Goal: Information Seeking & Learning: Learn about a topic

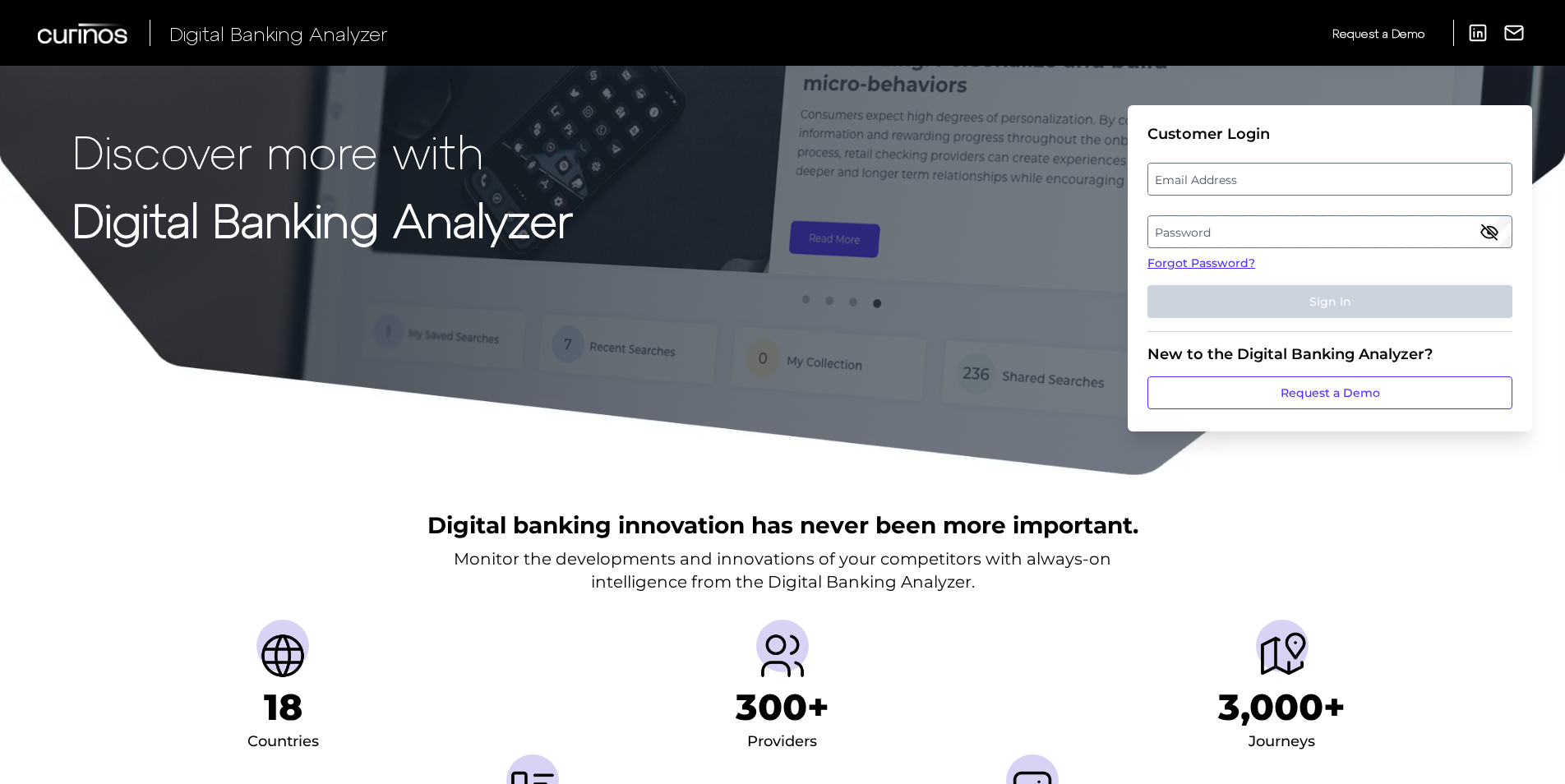
click at [1214, 174] on label "Email Address" at bounding box center [1329, 179] width 363 height 30
click at [1214, 174] on input "email" at bounding box center [1329, 178] width 365 height 33
click at [1215, 170] on input "Email Address" at bounding box center [1329, 178] width 365 height 33
click at [1176, 187] on input "Email Address" at bounding box center [1329, 178] width 365 height 33
drag, startPoint x: 1317, startPoint y: 185, endPoint x: 1025, endPoint y: 187, distance: 292.0
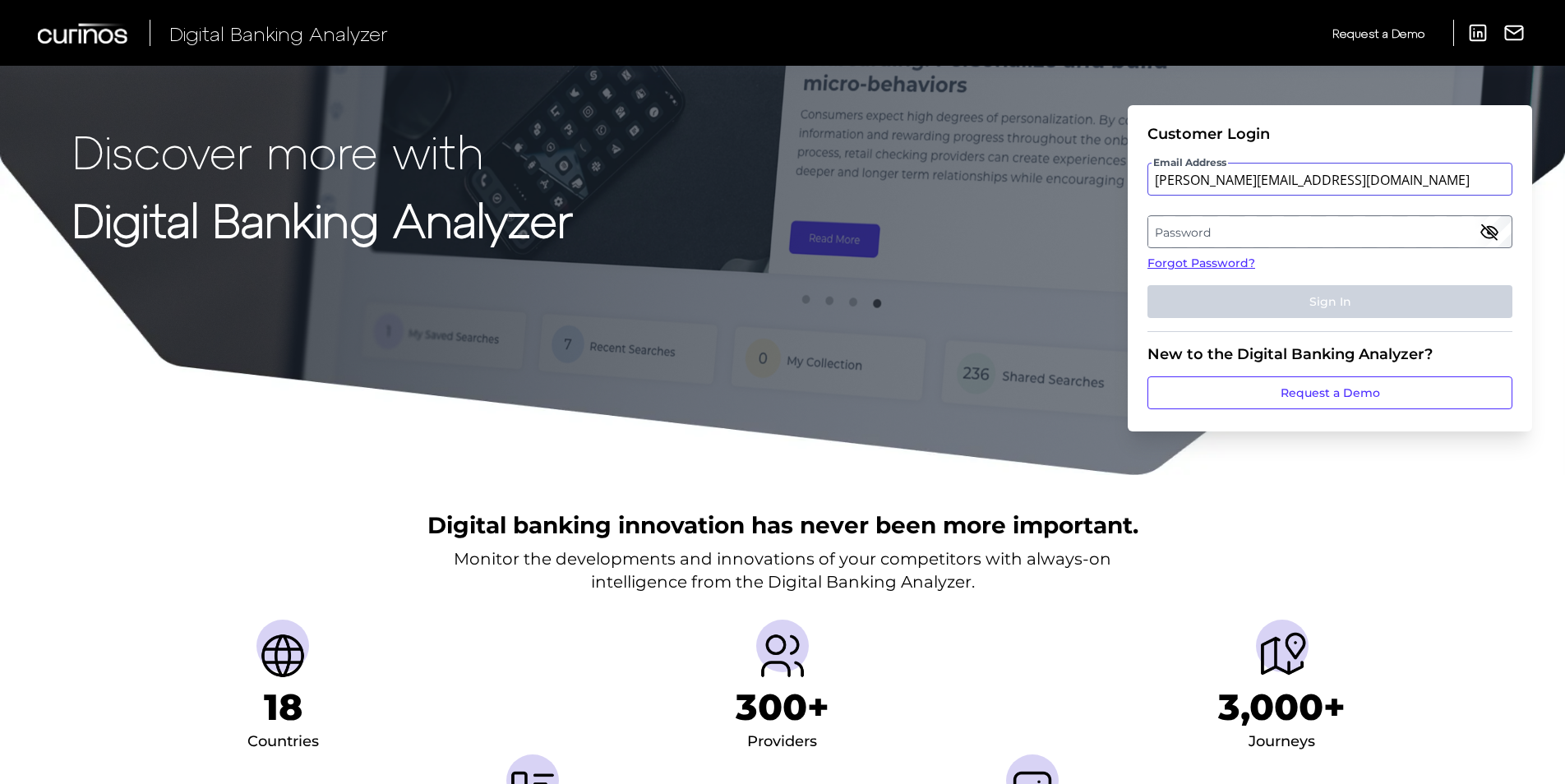
click at [1025, 187] on div "Discover more with Digital Banking Analyzer Customer Login Email Address maria.…" at bounding box center [782, 238] width 1565 height 476
type input "[PERSON_NAME][EMAIL_ADDRESS][DOMAIN_NAME]"
click at [1224, 253] on fieldset "Customer Login Email Address maria.mendezvarde@santander.us Password Forgot Pas…" at bounding box center [1329, 228] width 365 height 207
click at [1222, 257] on link "Forgot Password?" at bounding box center [1329, 263] width 365 height 18
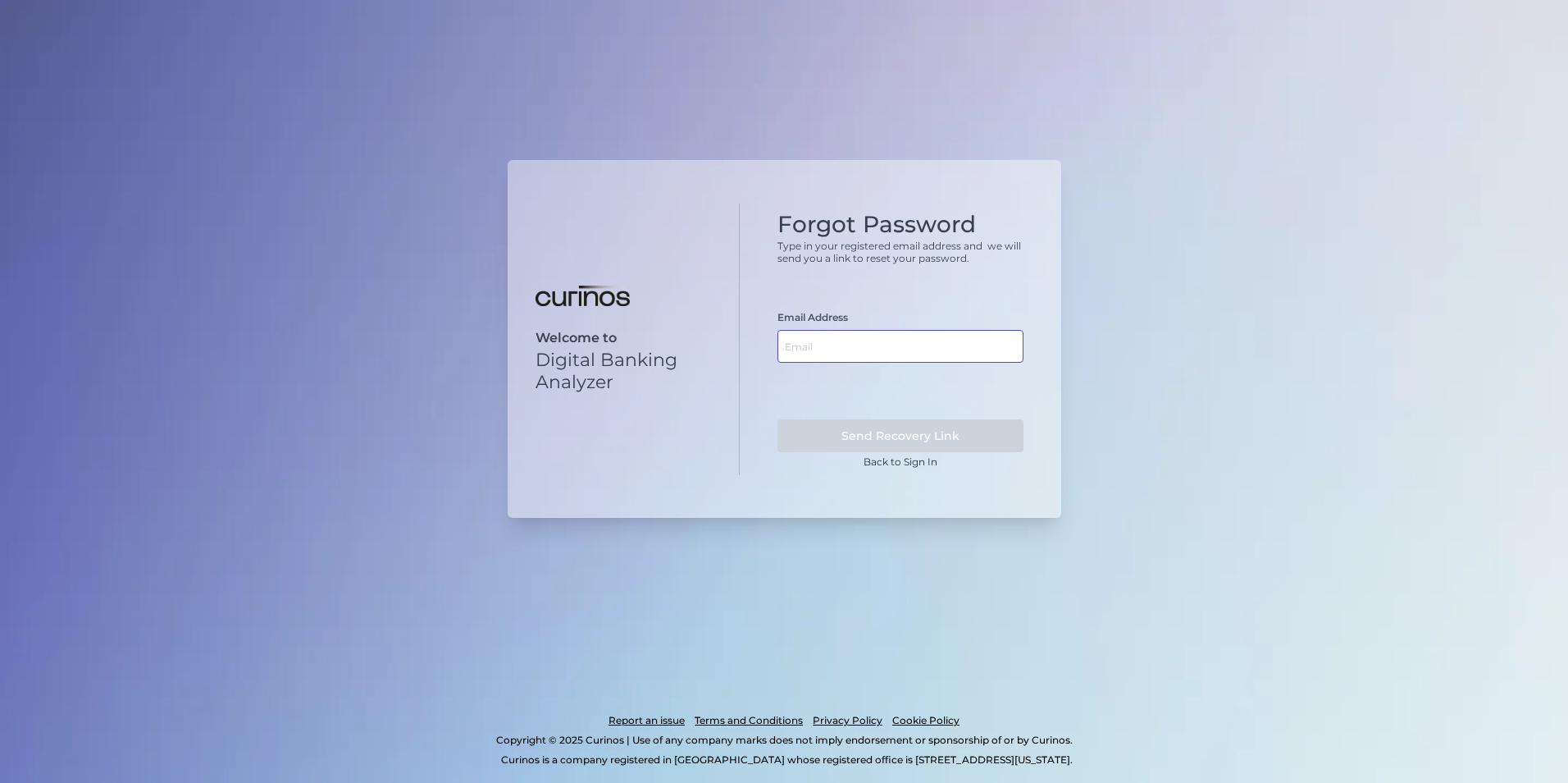
click at [855, 336] on input "text" at bounding box center [900, 345] width 246 height 33
paste input "[PERSON_NAME][EMAIL_ADDRESS][DOMAIN_NAME]"
type input "[PERSON_NAME][EMAIL_ADDRESS][DOMAIN_NAME]"
click at [946, 447] on button "Send Recovery Link" at bounding box center [900, 435] width 246 height 33
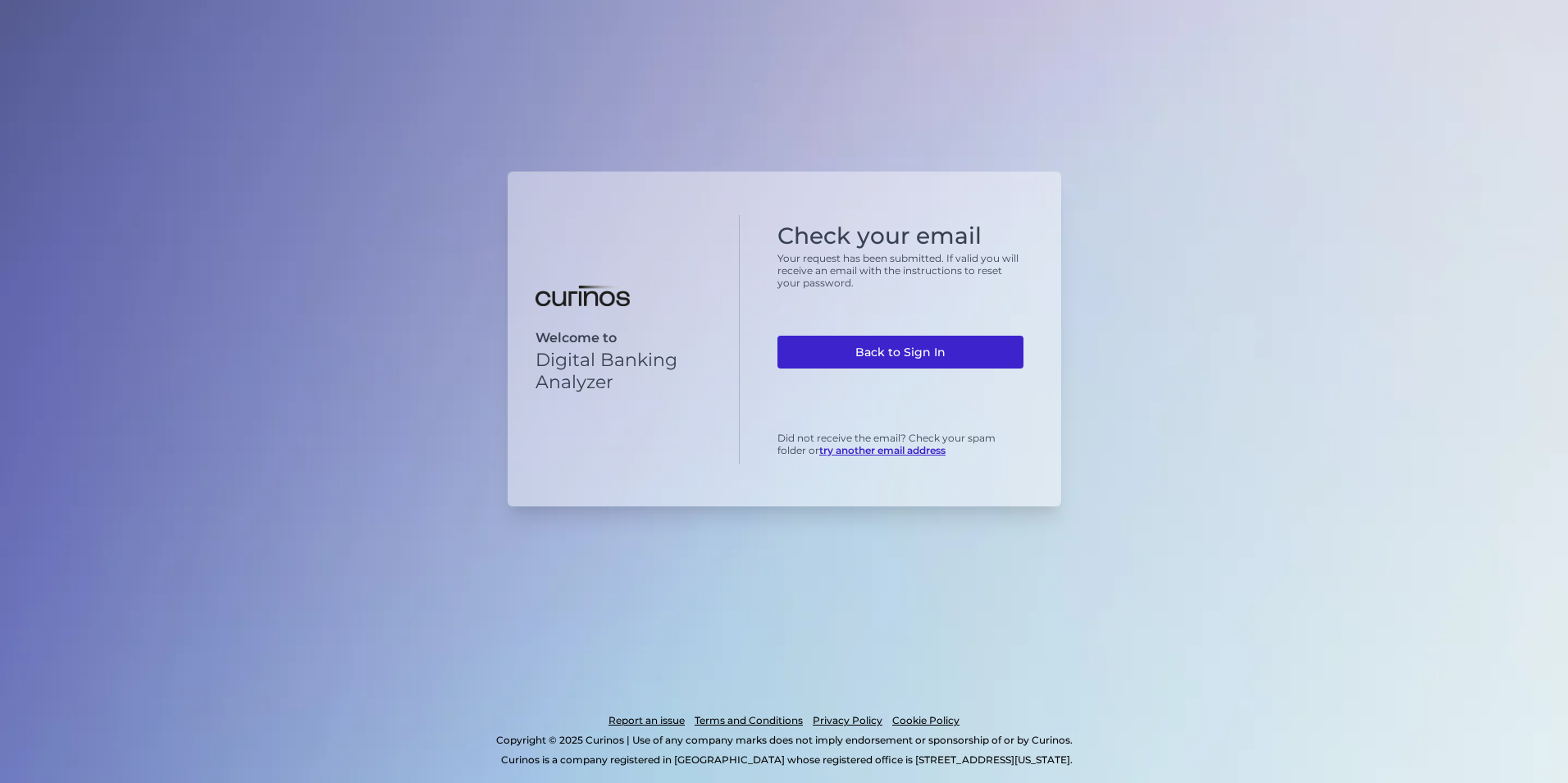
click at [927, 359] on link "Back to Sign In" at bounding box center [900, 351] width 246 height 33
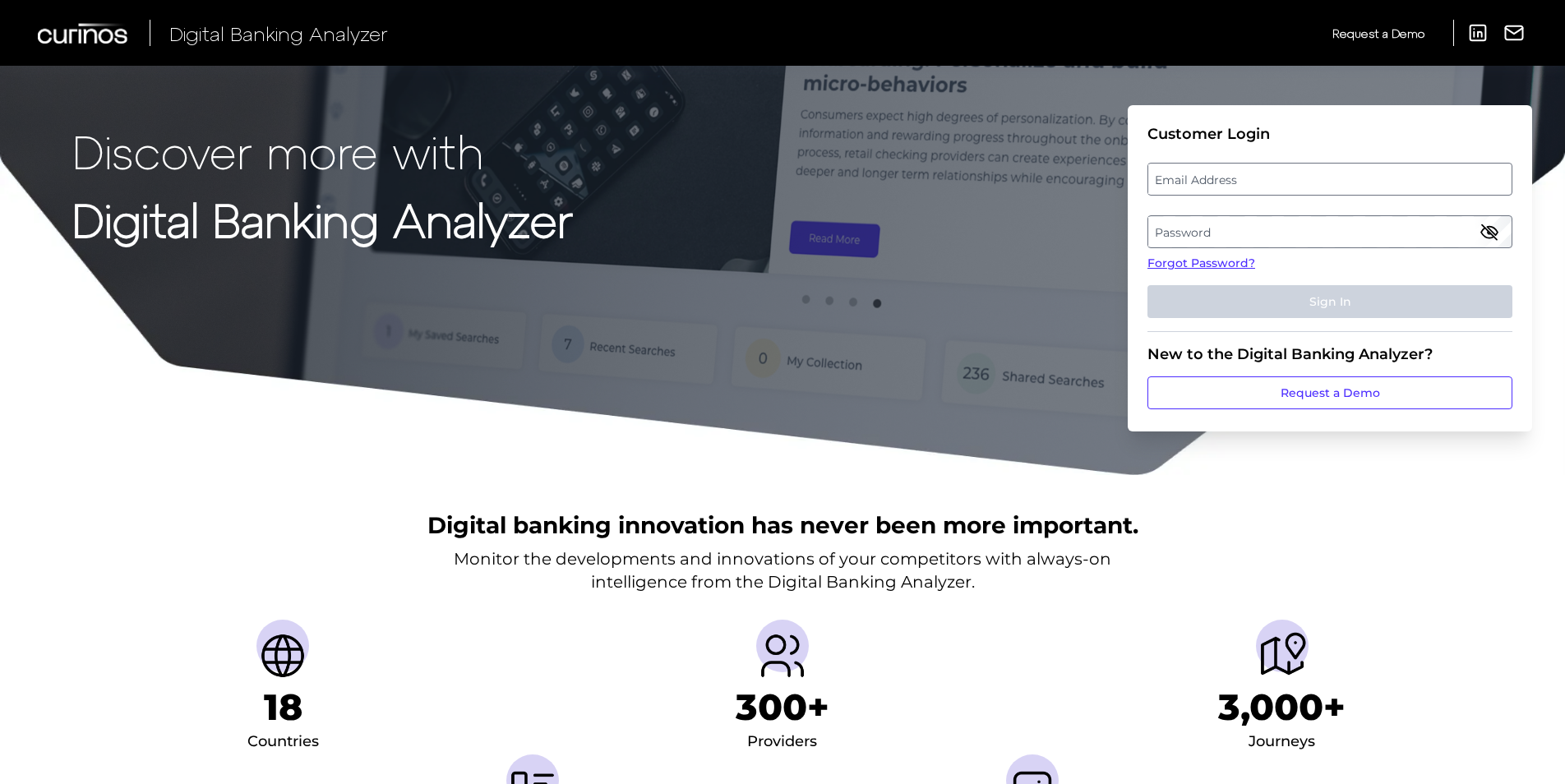
click at [1177, 189] on label "Email Address" at bounding box center [1329, 179] width 363 height 30
click at [1177, 189] on input "email" at bounding box center [1329, 178] width 365 height 33
paste input "[PERSON_NAME][EMAIL_ADDRESS][DOMAIN_NAME]"
type input "[PERSON_NAME][EMAIL_ADDRESS][DOMAIN_NAME]"
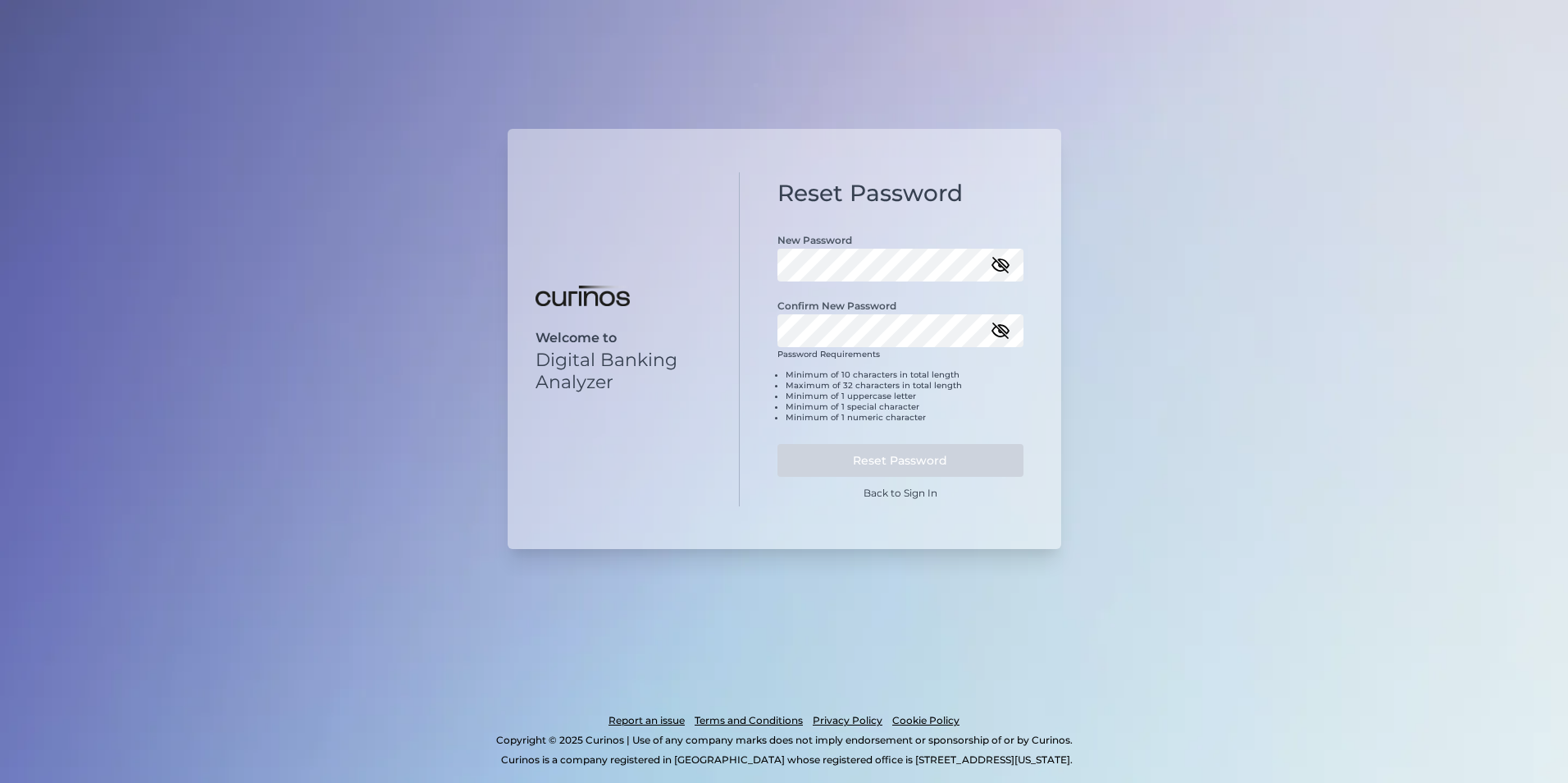
click at [869, 363] on div "Password Requirements Minimum of 10 characters in total length Maximum of 32 ch…" at bounding box center [900, 392] width 246 height 87
click at [874, 349] on div "Password Requirements Minimum of 10 characters in total length Maximum of 32 ch…" at bounding box center [900, 392] width 246 height 87
click at [1288, 441] on div "Welcome to Digital Banking Analyzer Reset Password New Password Confirm New Pas…" at bounding box center [784, 391] width 1568 height 783
click at [977, 422] on li "Minimum of 1 numeric character" at bounding box center [905, 416] width 238 height 10
click at [998, 329] on icon "button" at bounding box center [1000, 331] width 15 height 15
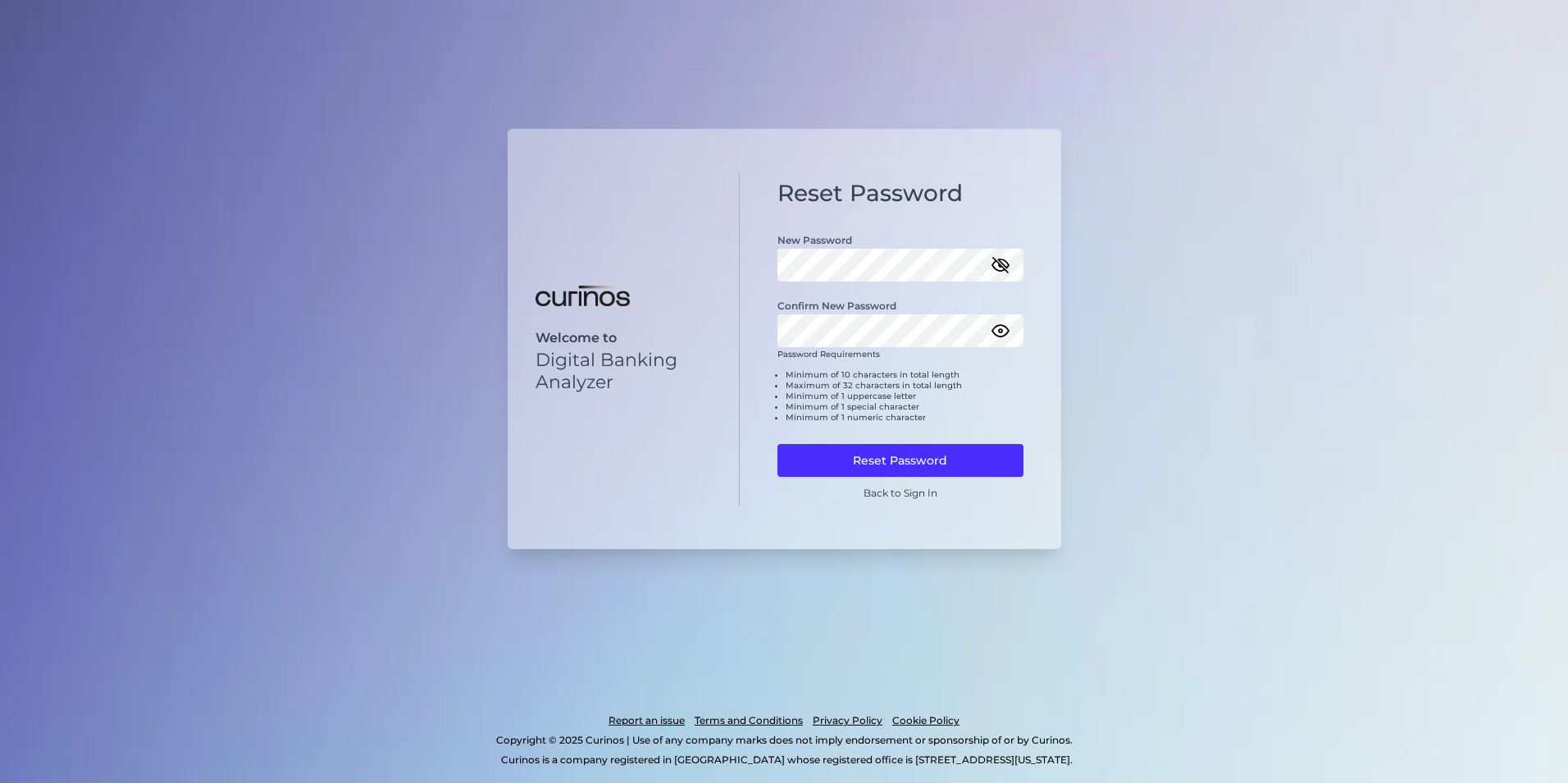
click at [1002, 269] on icon "button" at bounding box center [1000, 264] width 20 height 20
click at [921, 465] on button "Reset Password" at bounding box center [900, 460] width 246 height 33
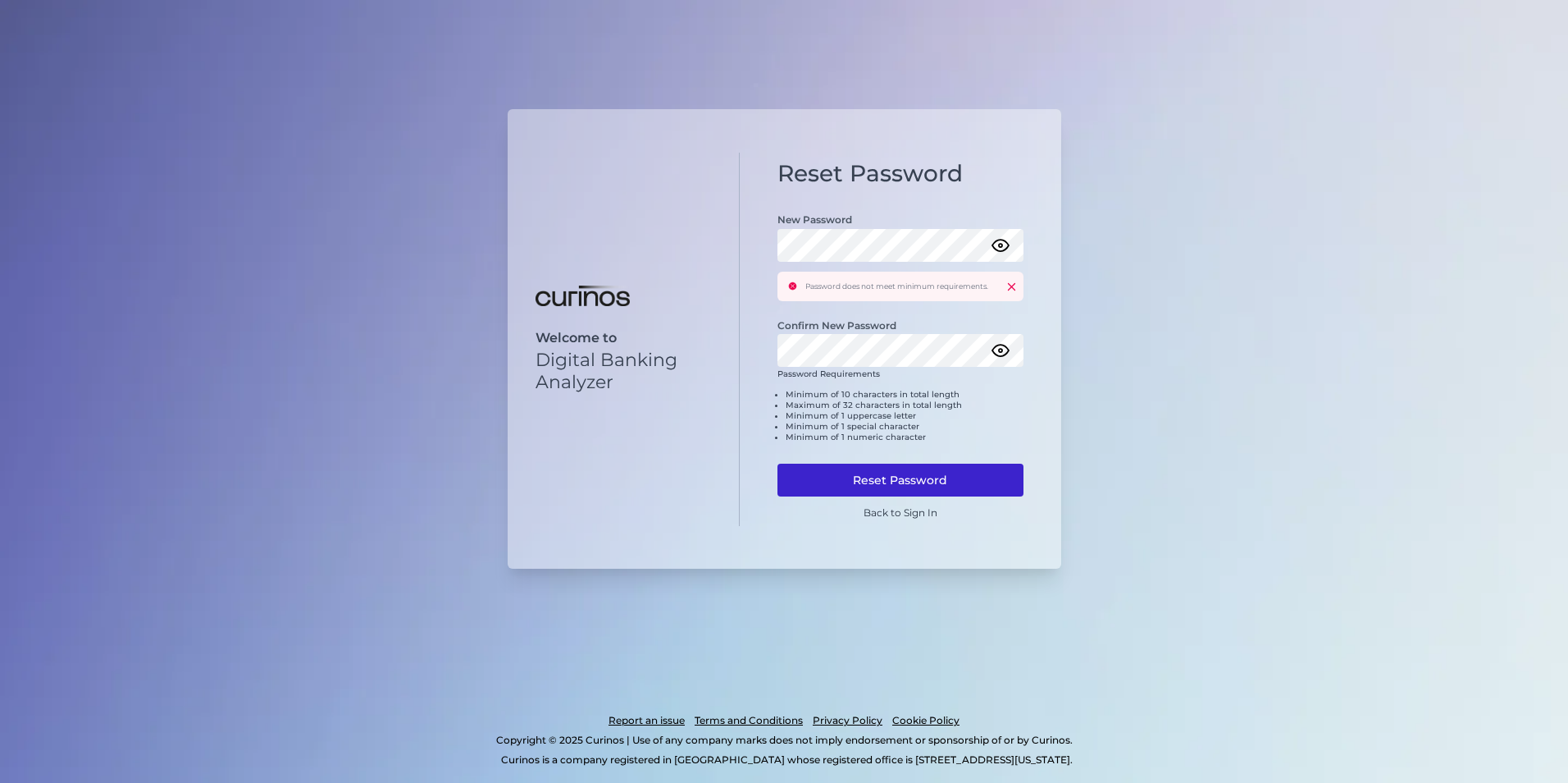
click at [937, 472] on button "Reset Password" at bounding box center [900, 479] width 246 height 33
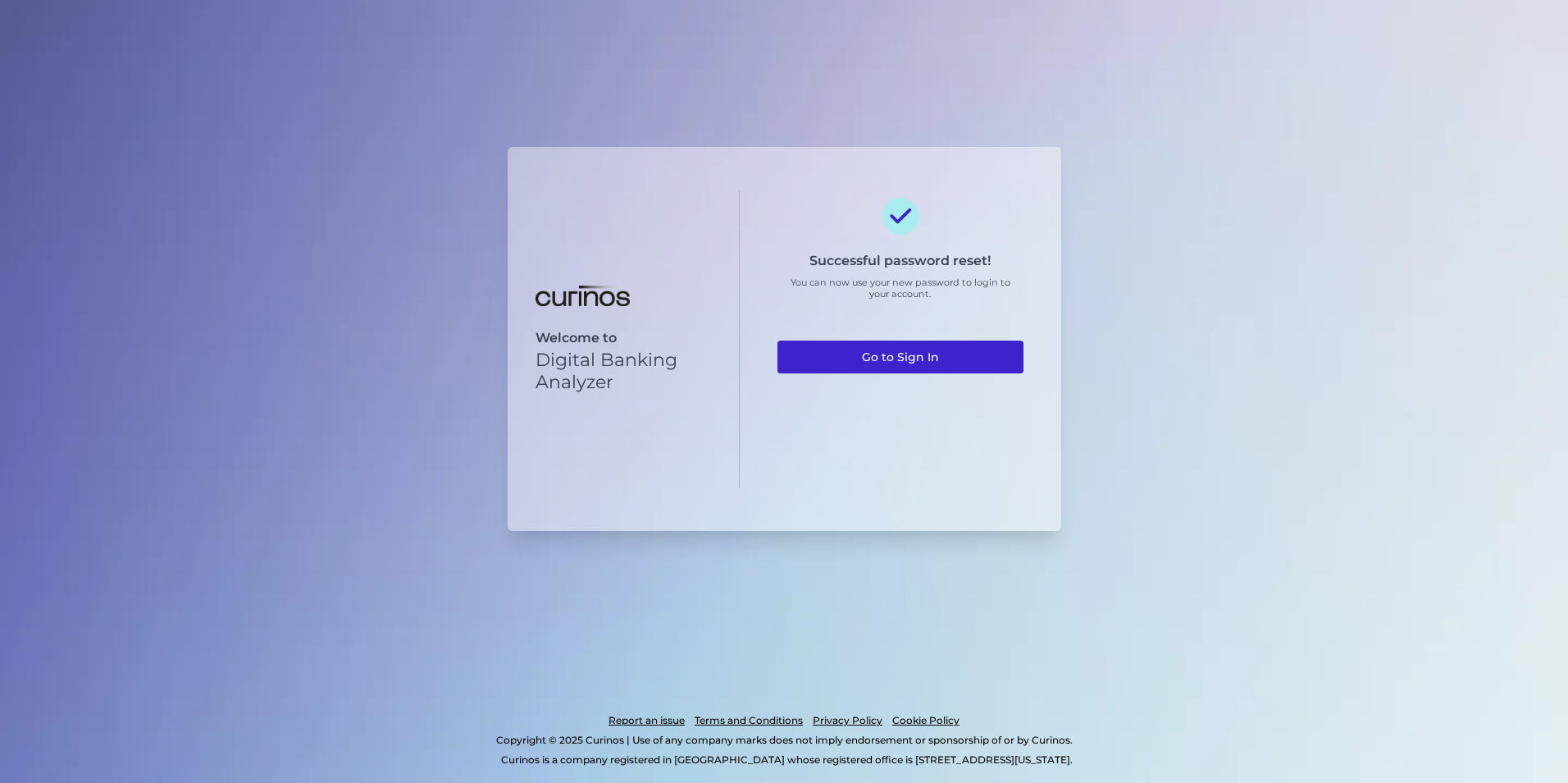
click at [942, 358] on link "Go to Sign In" at bounding box center [900, 357] width 246 height 33
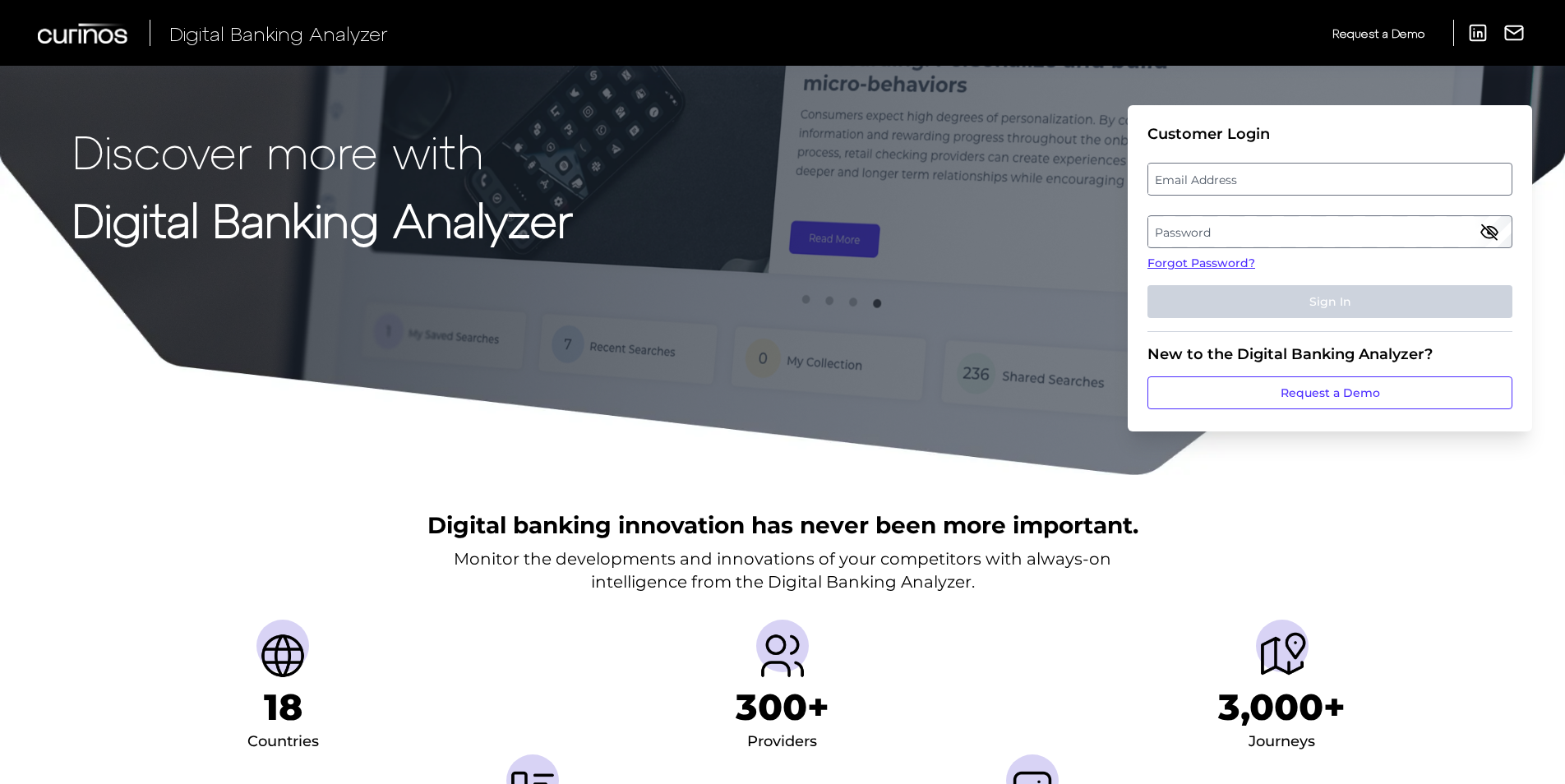
click at [1227, 180] on label "Email Address" at bounding box center [1329, 179] width 363 height 30
click at [1227, 180] on input "email" at bounding box center [1329, 178] width 365 height 33
paste input "[PERSON_NAME][EMAIL_ADDRESS][DOMAIN_NAME]"
type input "[PERSON_NAME][EMAIL_ADDRESS][DOMAIN_NAME]"
click at [1240, 230] on label "Password" at bounding box center [1329, 232] width 363 height 30
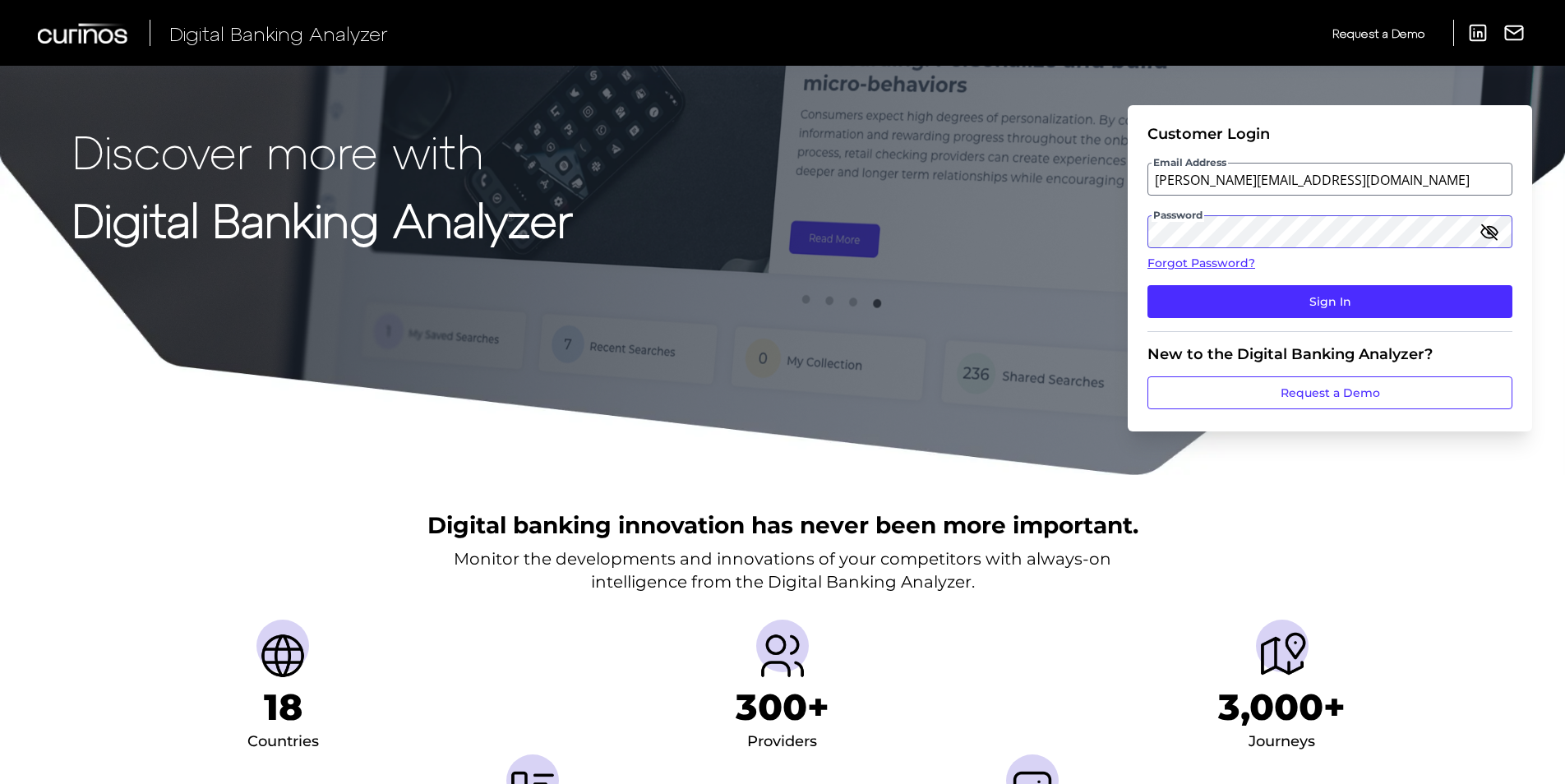
click at [1147, 285] on button "Sign In" at bounding box center [1329, 301] width 365 height 33
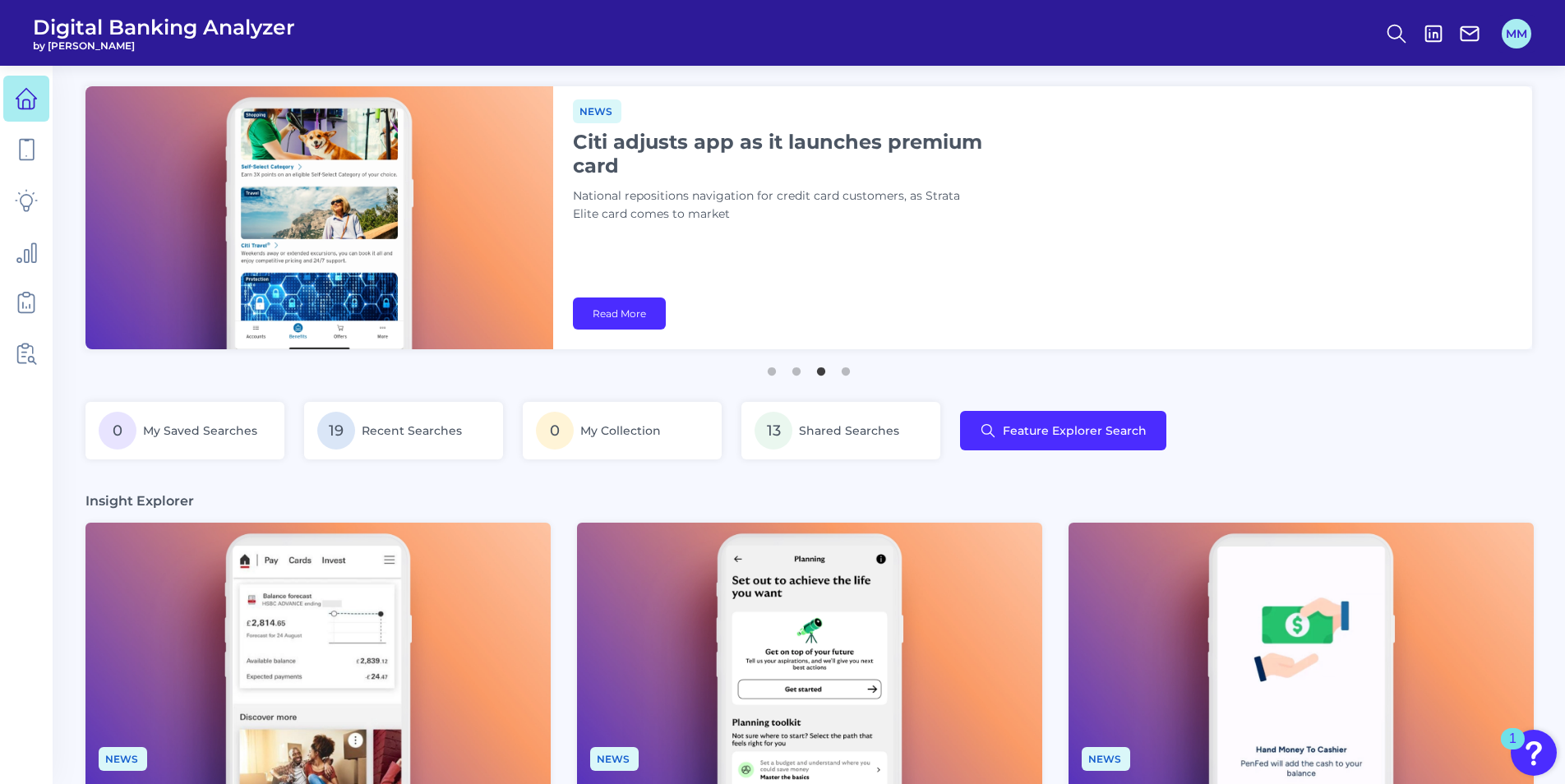
click at [1516, 48] on div "MM" at bounding box center [1517, 34] width 38 height 38
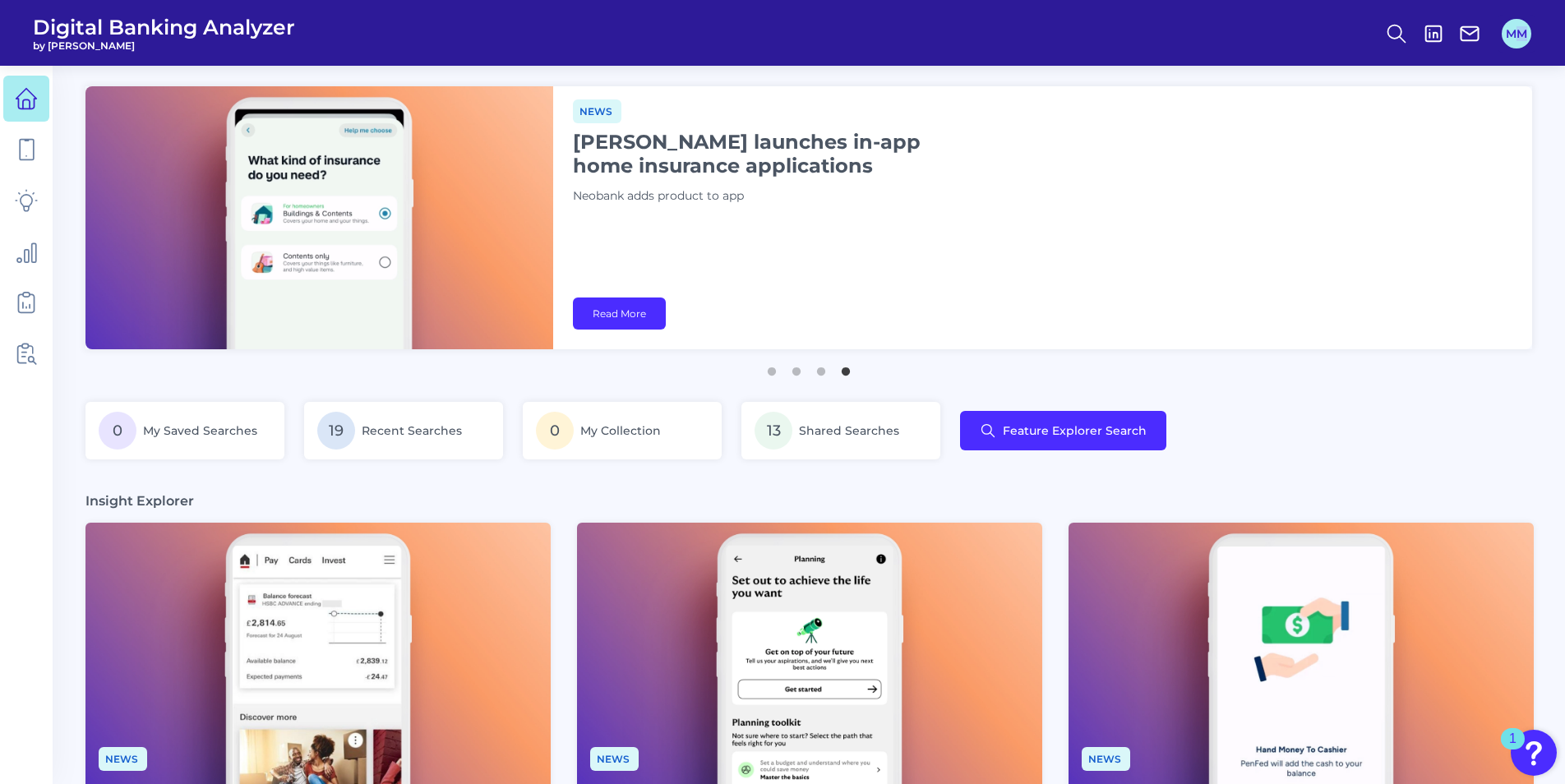
drag, startPoint x: 1516, startPoint y: 48, endPoint x: 1508, endPoint y: 39, distance: 12.0
click at [1508, 39] on button "MM" at bounding box center [1517, 34] width 30 height 30
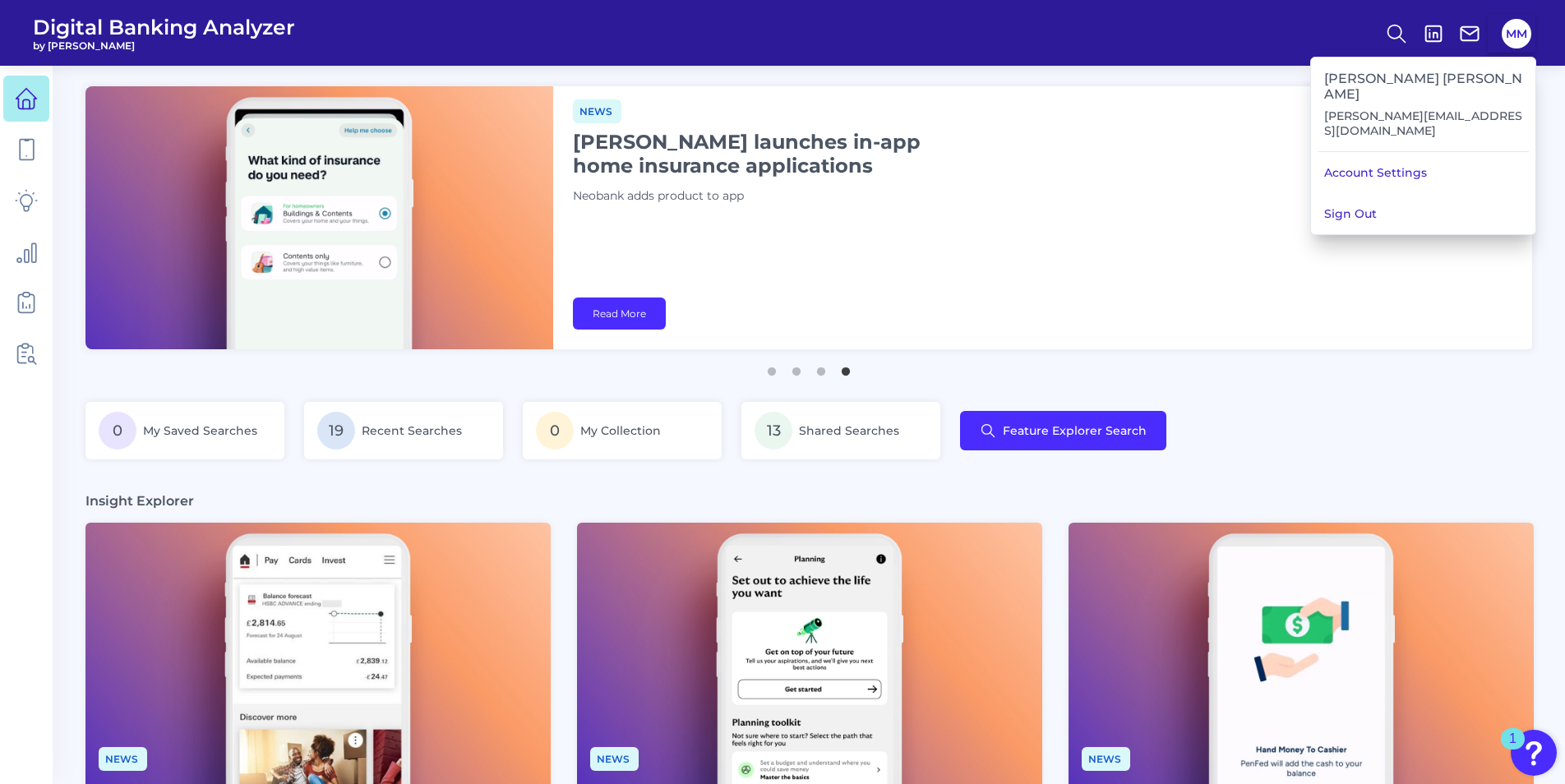
click at [1099, 60] on header "Digital Banking Analyzer by Curinos MM" at bounding box center [782, 33] width 1565 height 66
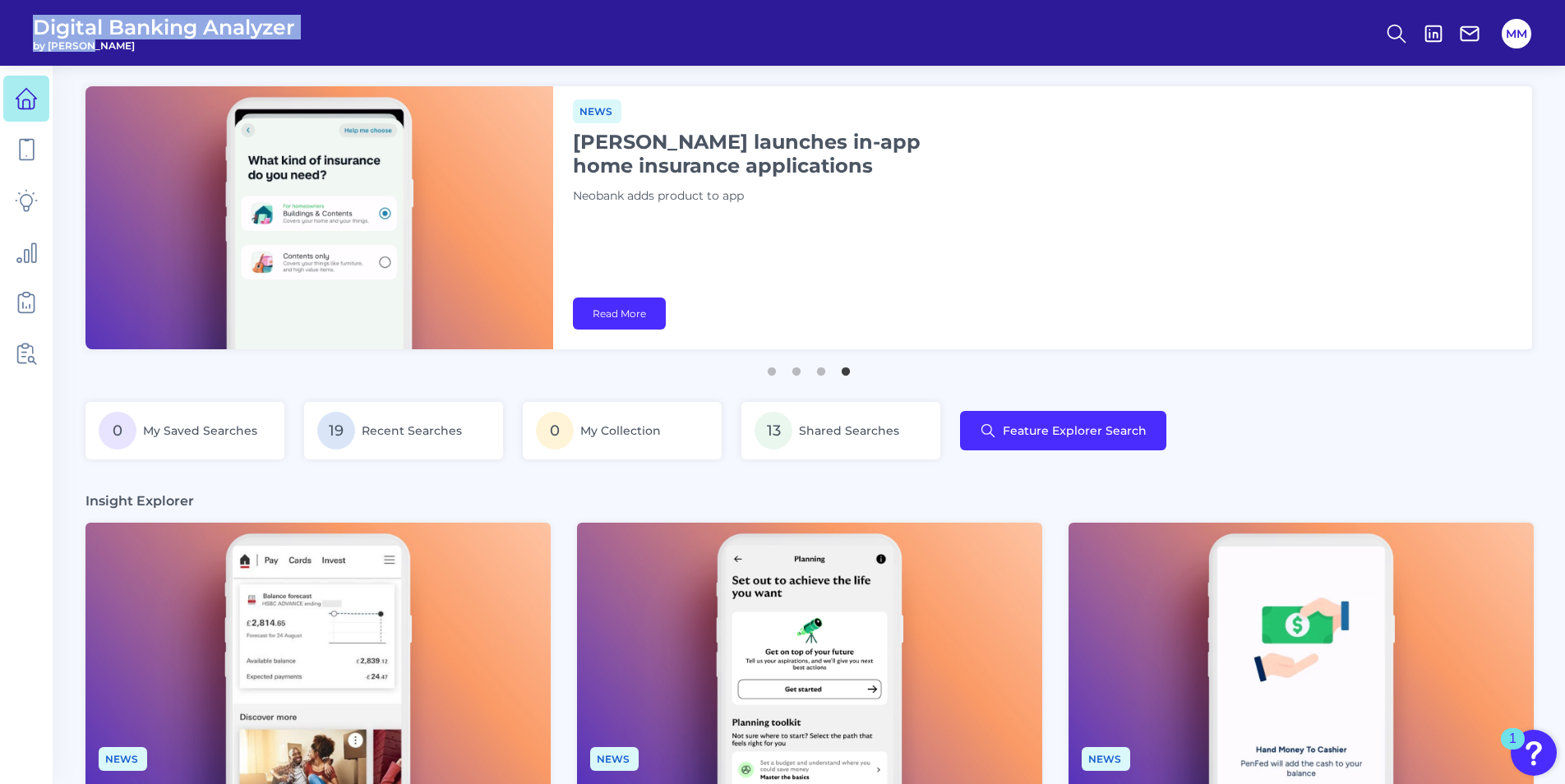
drag, startPoint x: 101, startPoint y: 44, endPoint x: 33, endPoint y: 23, distance: 71.2
click at [33, 23] on div "Digital Banking Analyzer by [PERSON_NAME]" at bounding box center [163, 34] width 262 height 37
click at [419, 32] on header "Digital Banking Analyzer by Curinos MM" at bounding box center [782, 33] width 1565 height 66
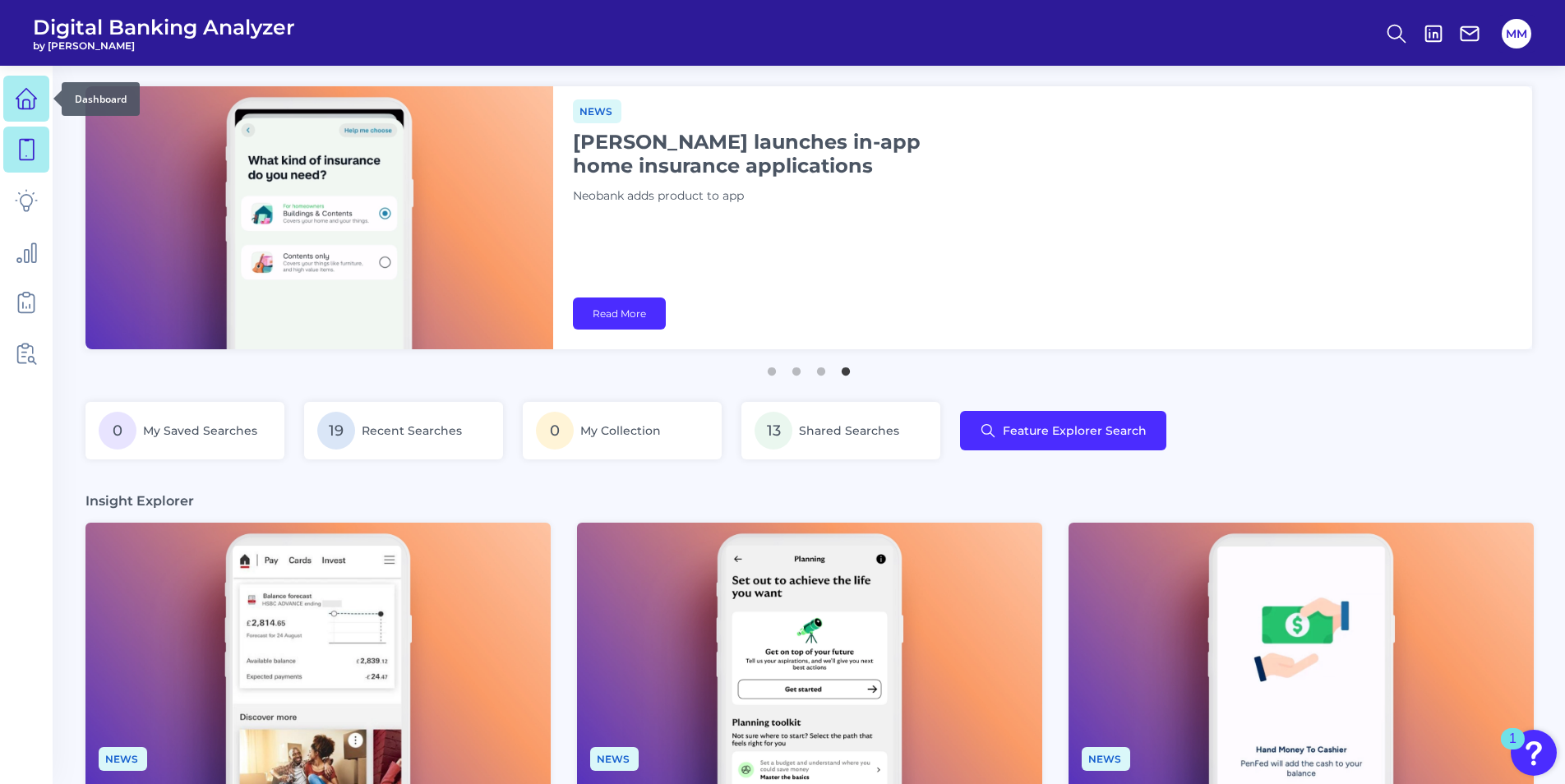
click at [26, 153] on icon at bounding box center [26, 149] width 23 height 23
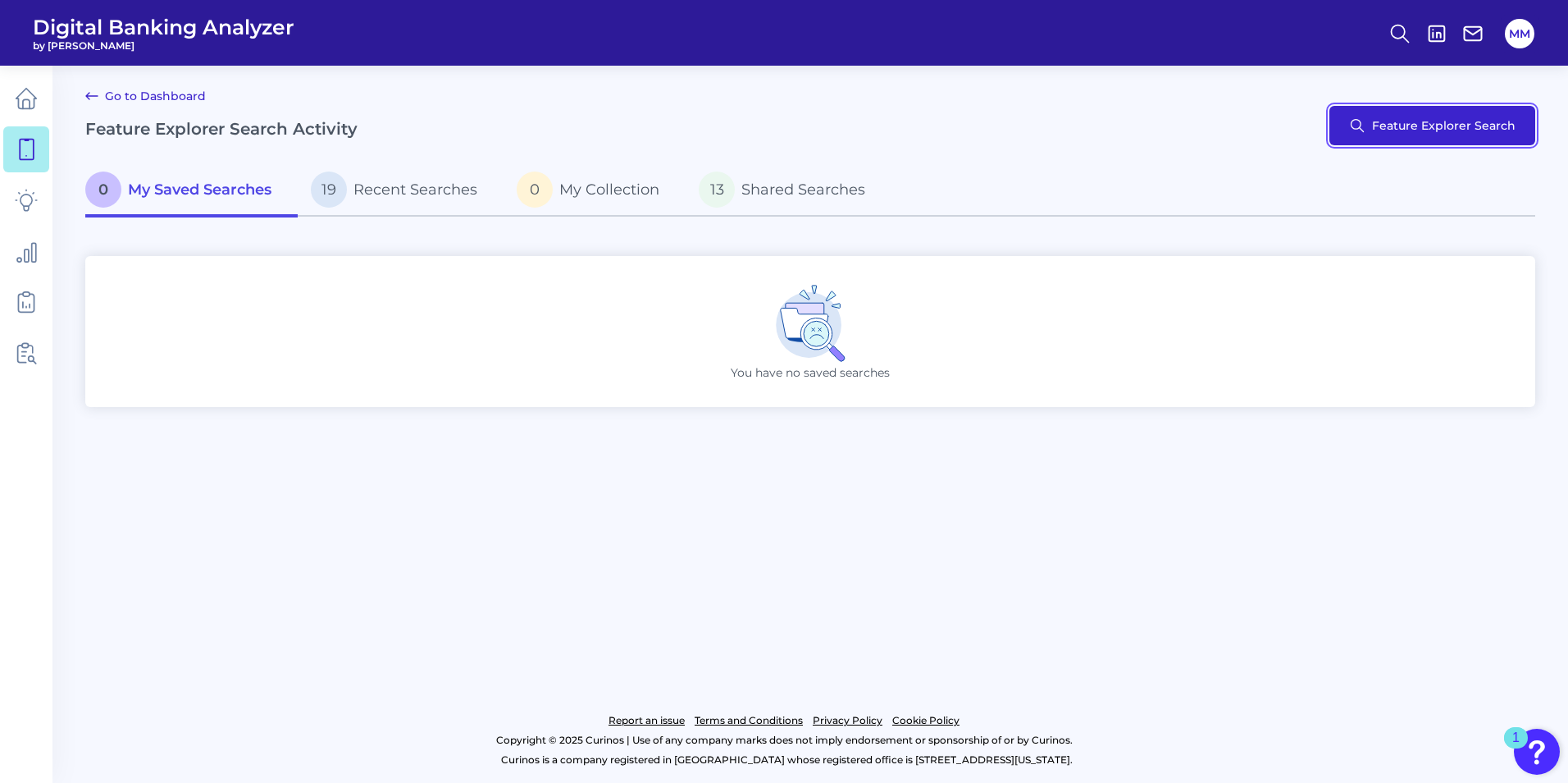
click at [1400, 142] on button "Feature Explorer Search" at bounding box center [1432, 126] width 206 height 39
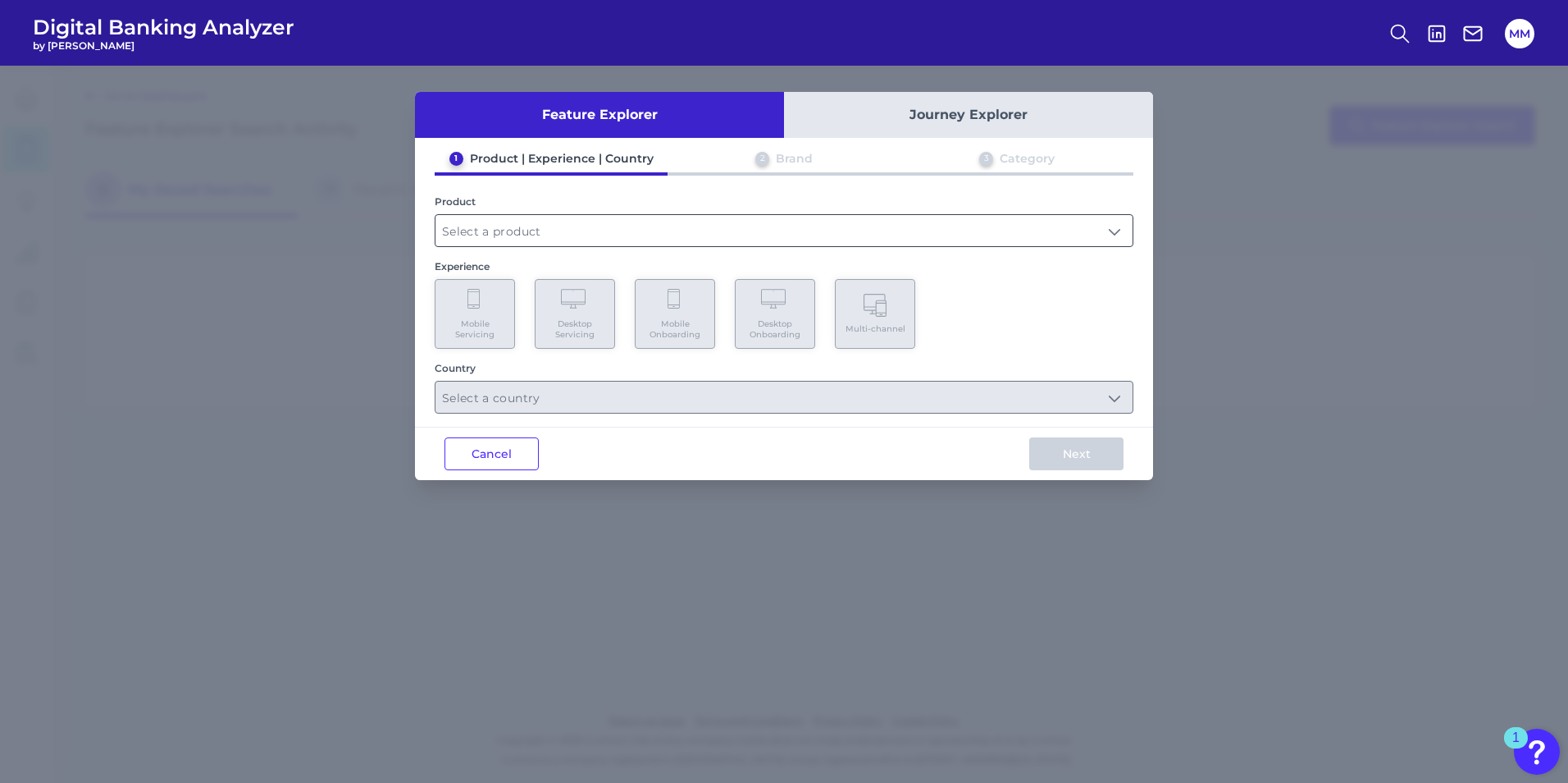
click at [532, 240] on input "text" at bounding box center [784, 230] width 697 height 31
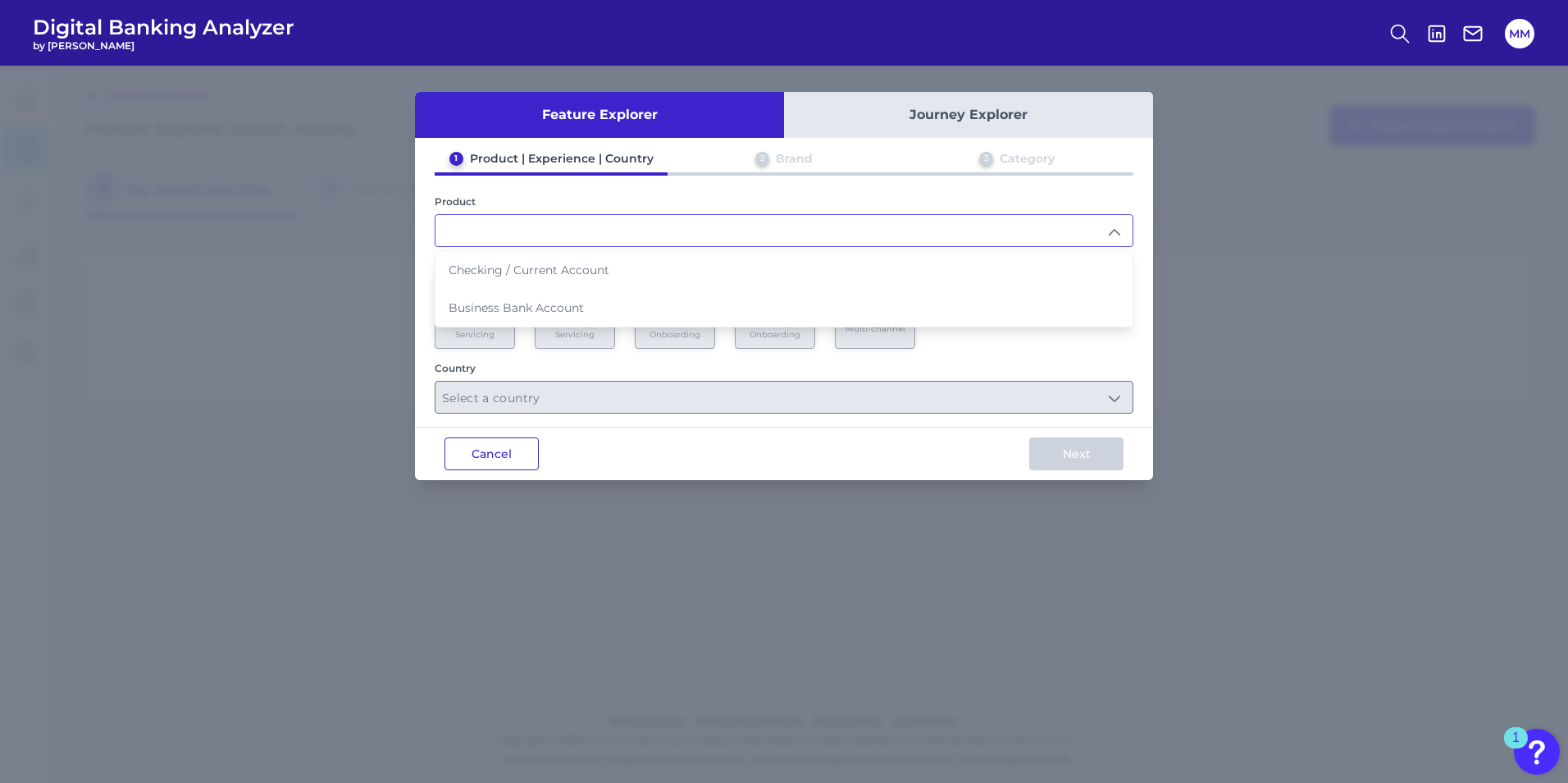
click at [487, 444] on button "Cancel" at bounding box center [491, 453] width 94 height 33
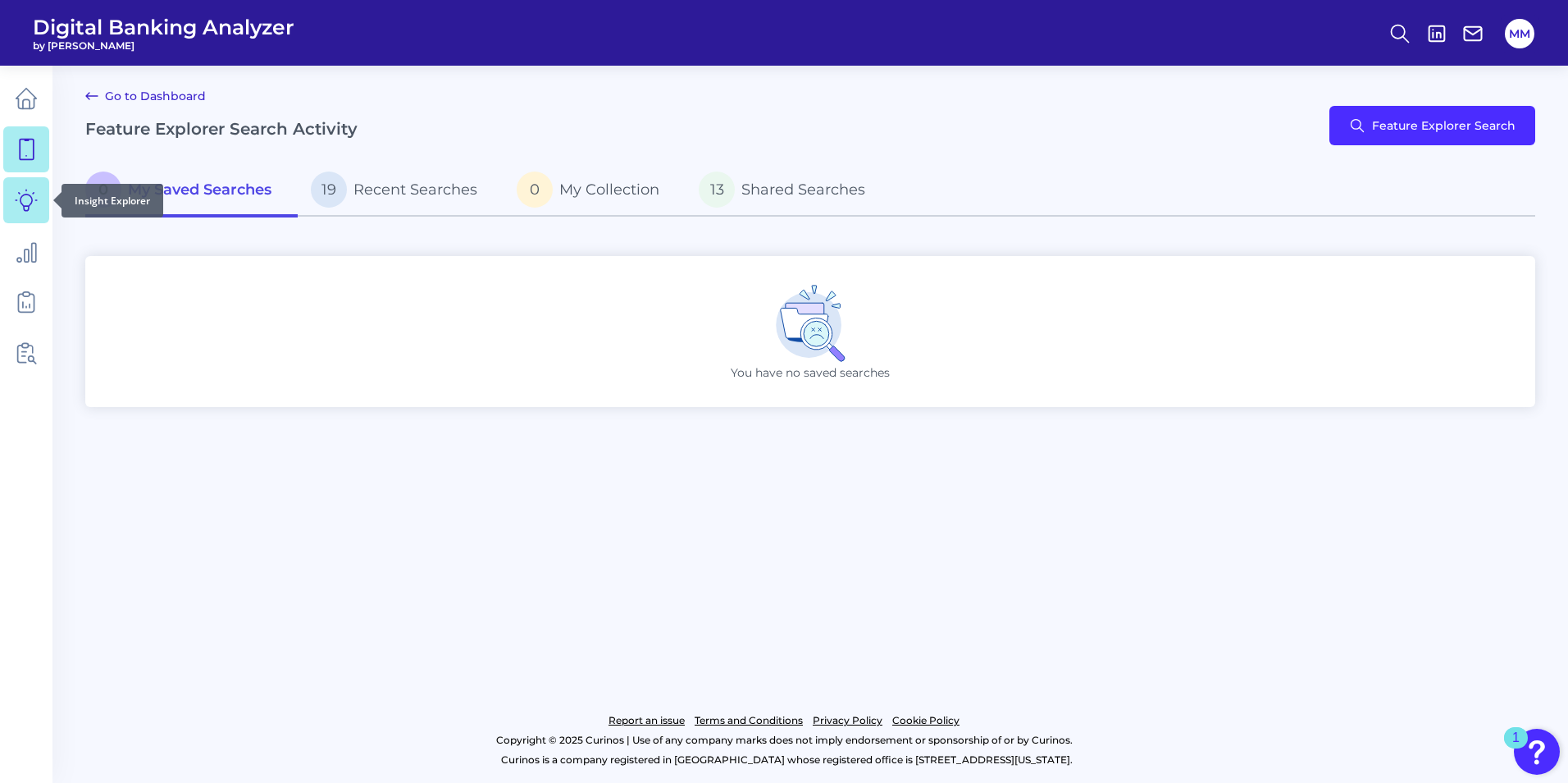
click at [38, 197] on link at bounding box center [26, 199] width 46 height 46
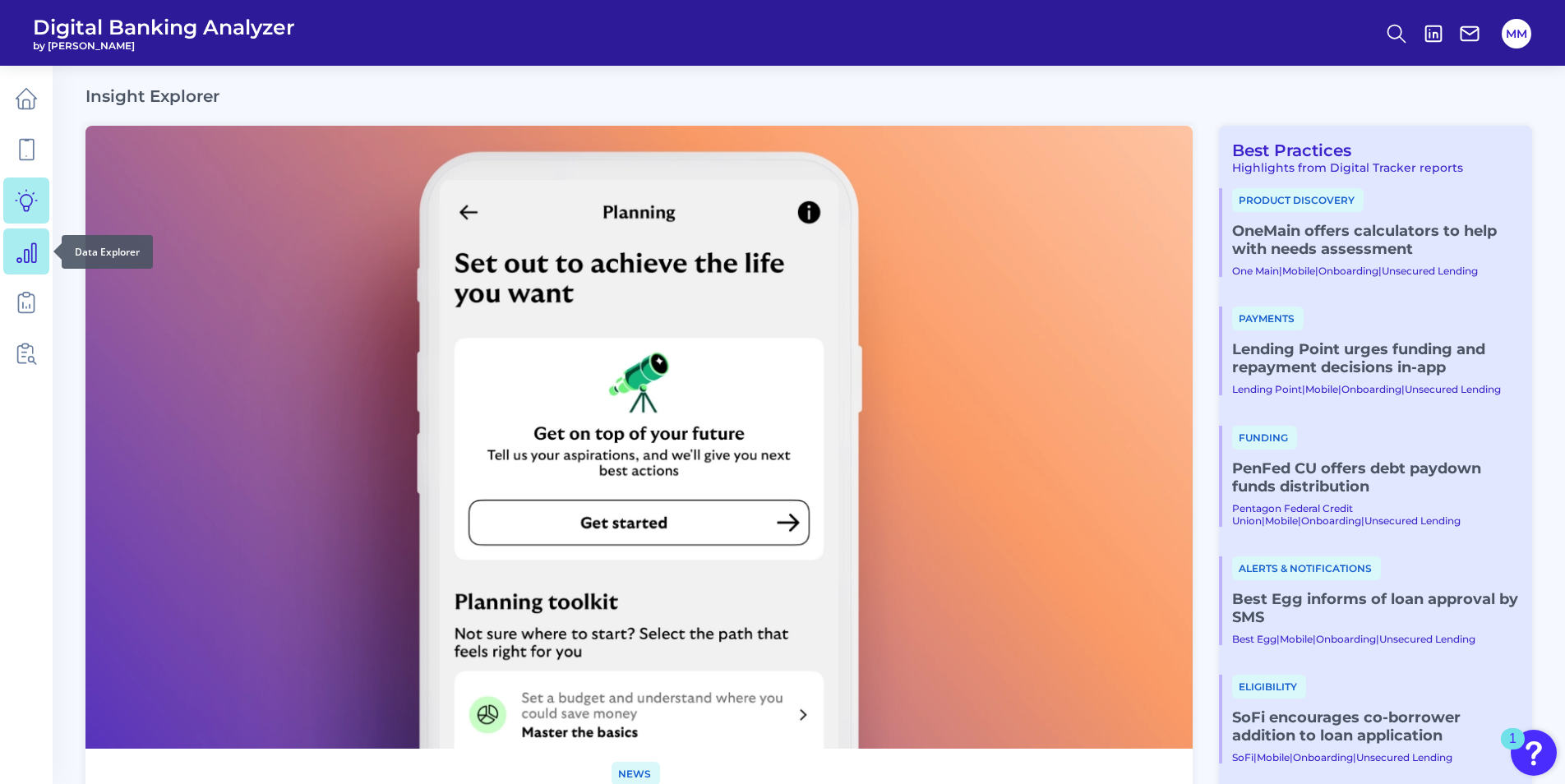
click at [36, 273] on link at bounding box center [26, 251] width 46 height 46
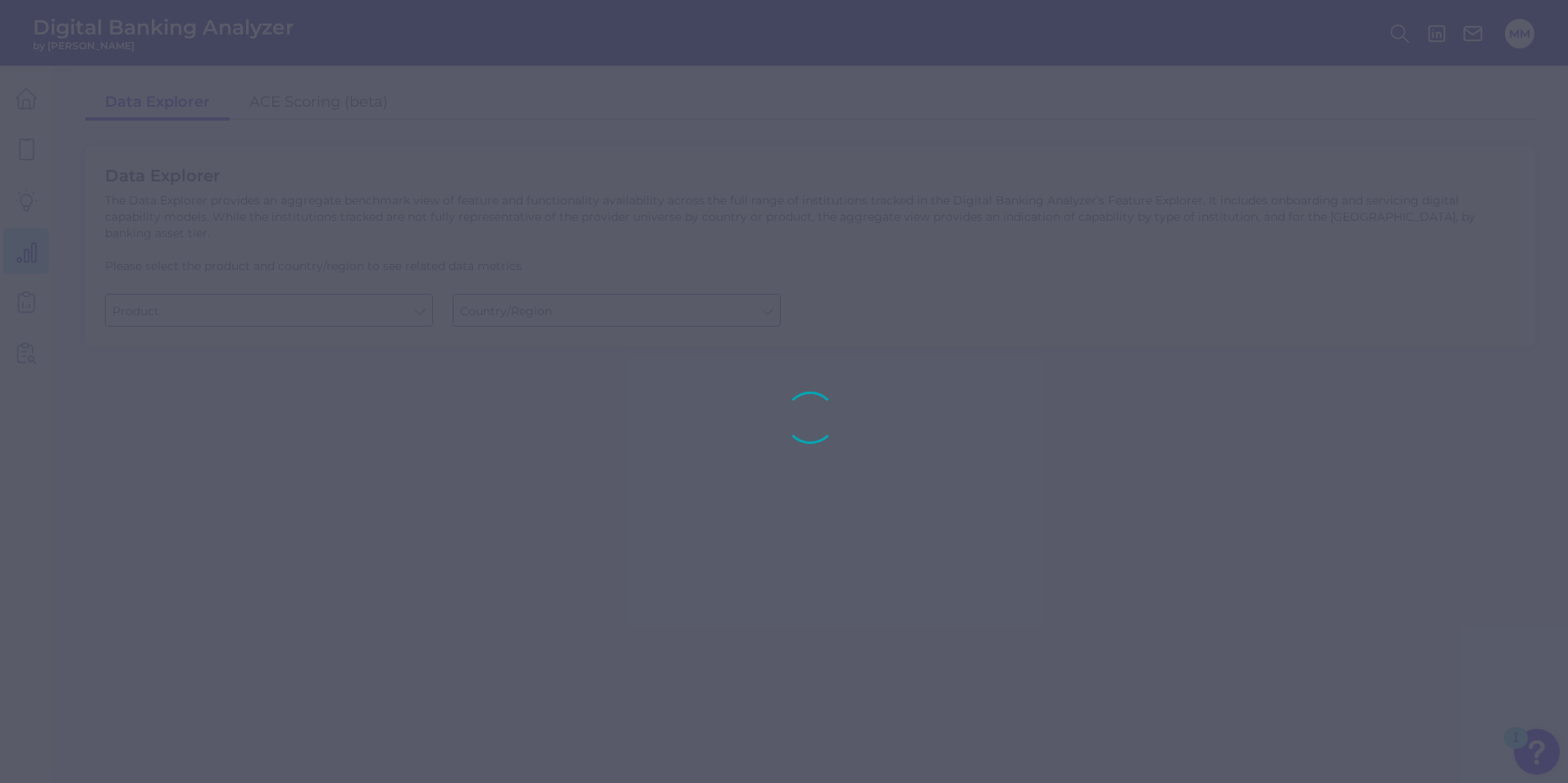
type input "Business Bank Account"
type input "[GEOGRAPHIC_DATA]"
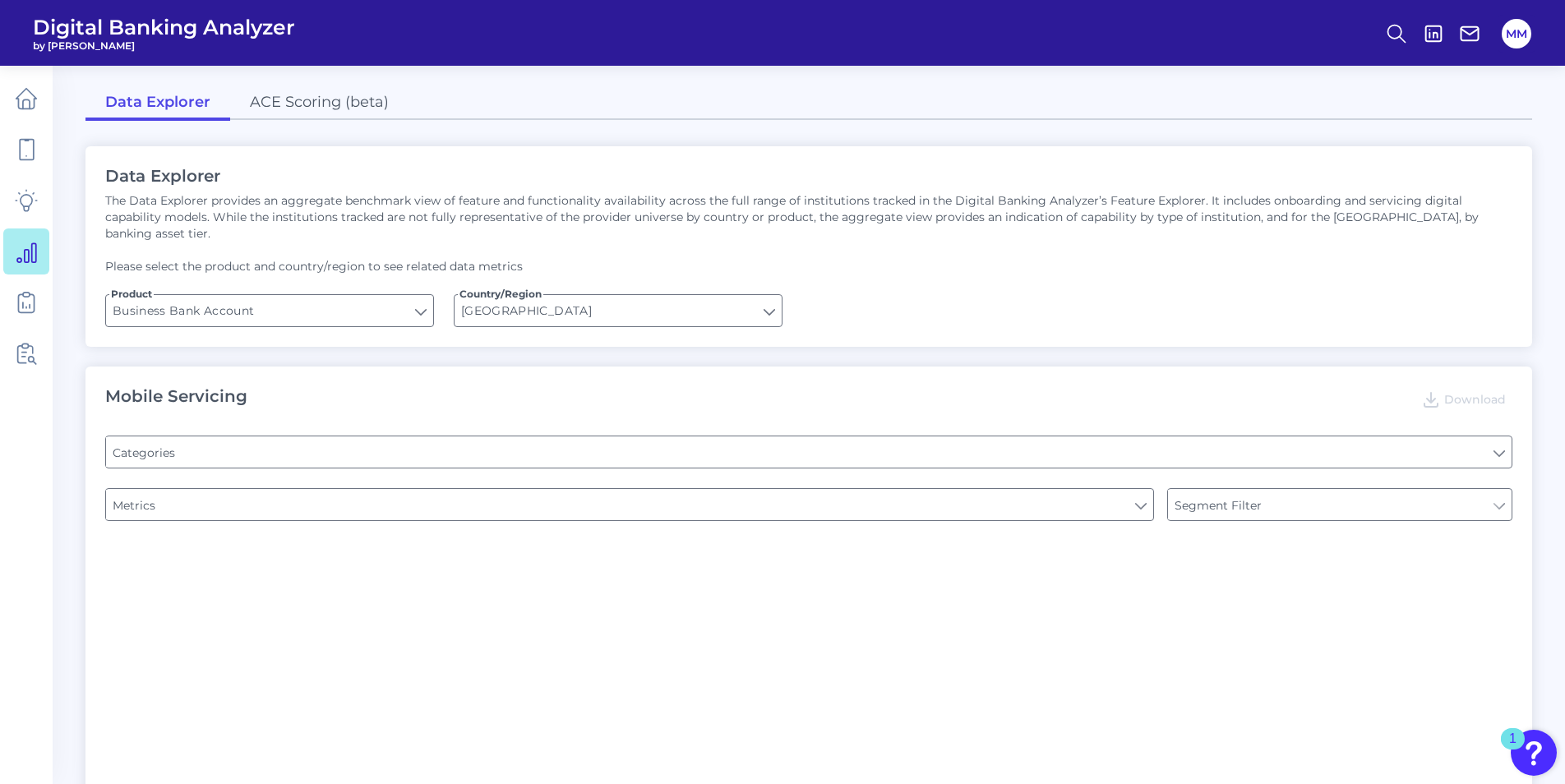
type input "Type of Institution"
type input "Pre-login Features"
type input "Login"
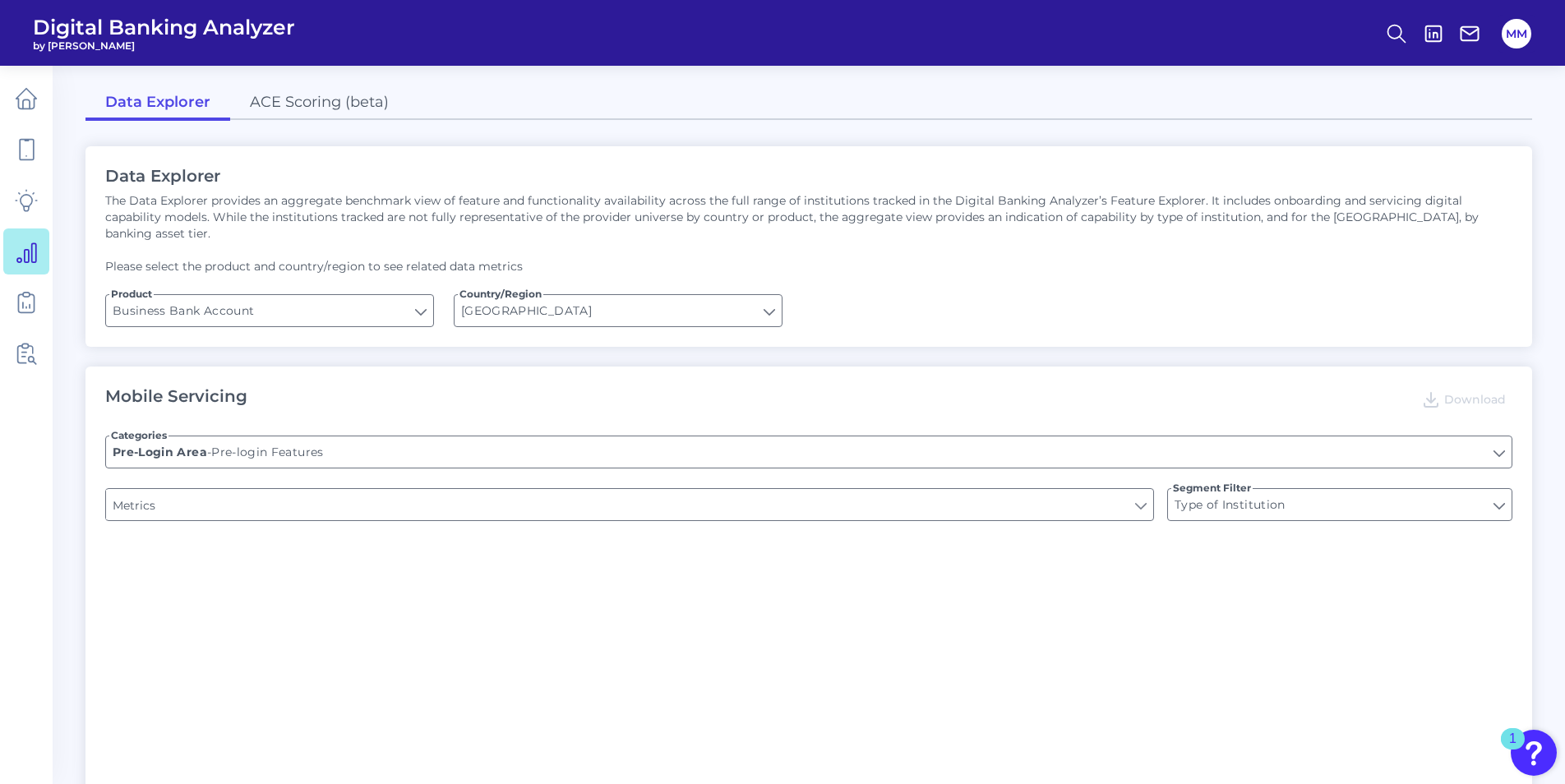
type input "Channel"
type input "Upon opening the app are users immediately prompted to use Touch/Face ID to log…"
type input "Does it offer third-party single sign on?"
type input "Can you apply for the PRODUCT as a new to brand customer on ANY digital channel?"
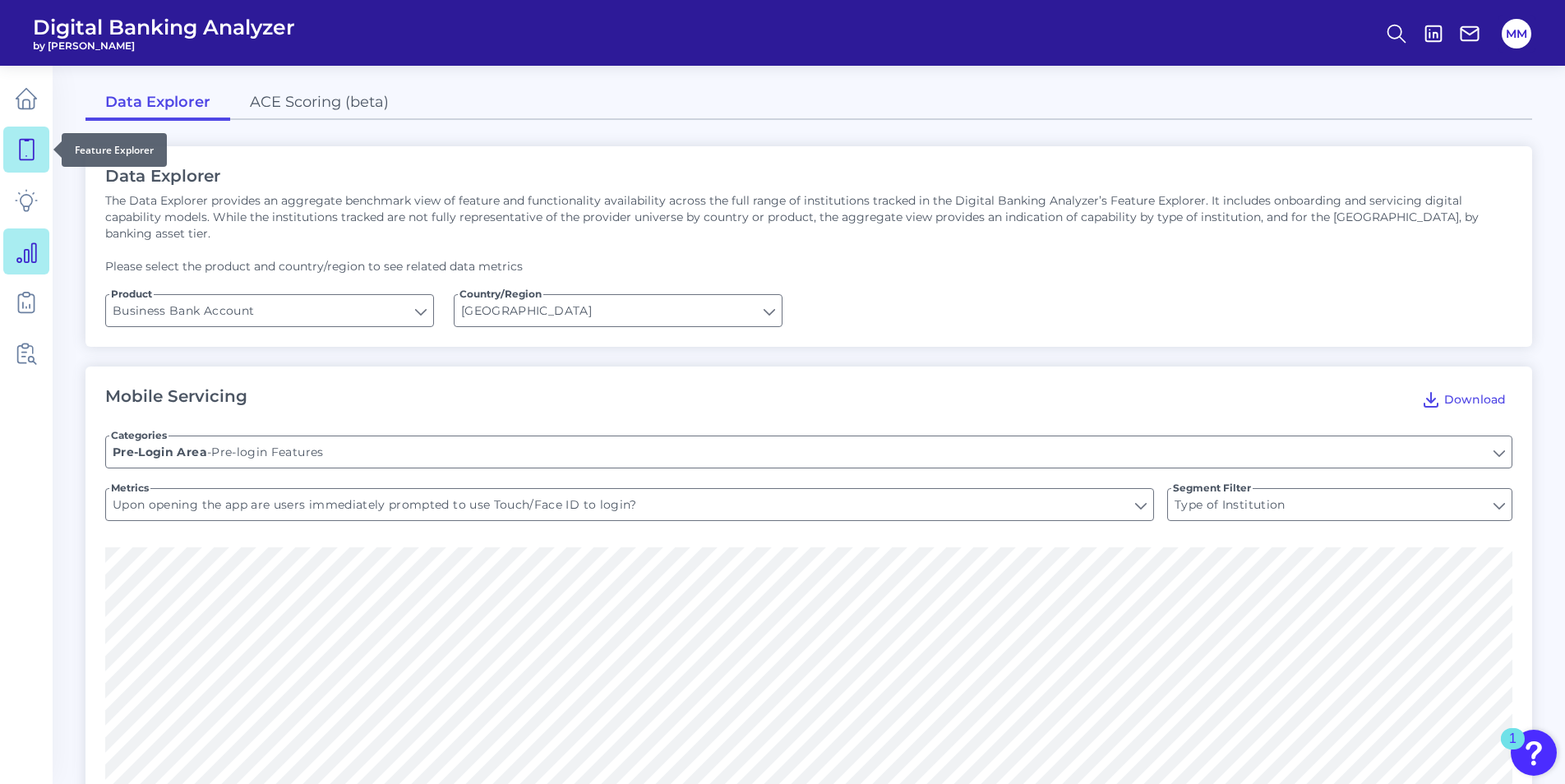
click at [24, 160] on icon at bounding box center [26, 150] width 14 height 21
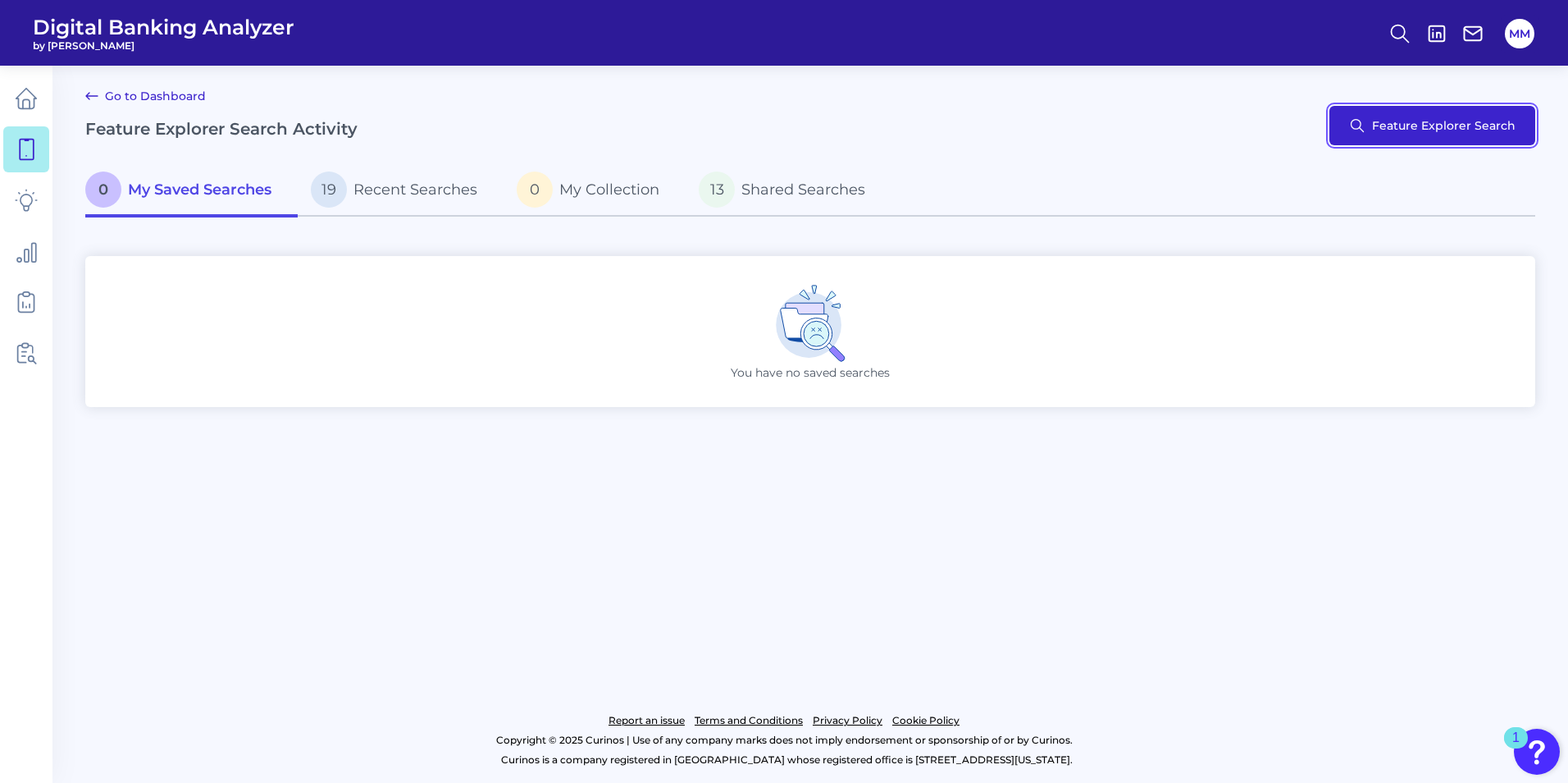
click at [1395, 123] on button "Feature Explorer Search" at bounding box center [1432, 126] width 206 height 39
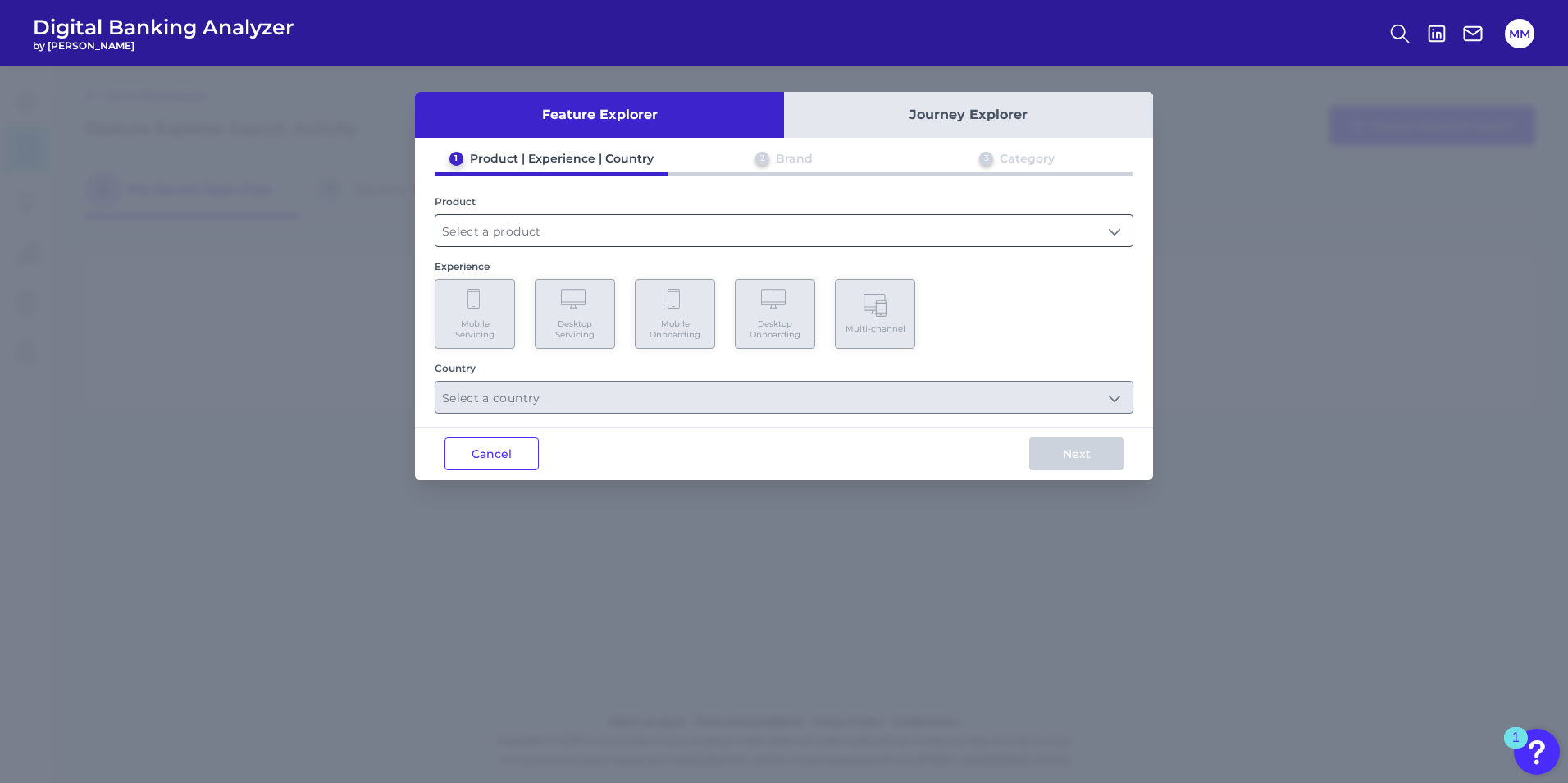
click at [614, 223] on input "text" at bounding box center [784, 230] width 697 height 31
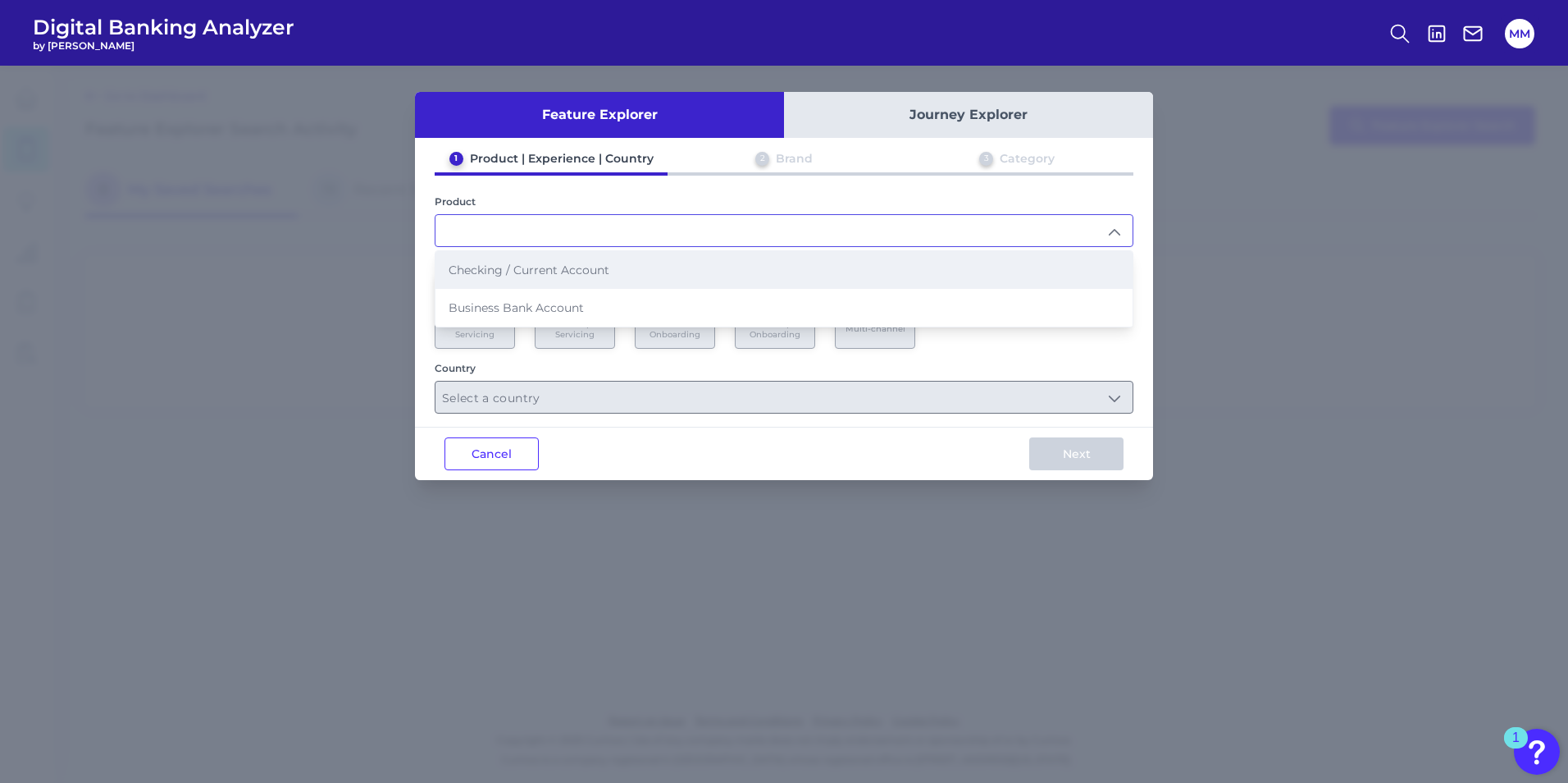
click at [550, 280] on li "Checking / Current Account" at bounding box center [784, 270] width 697 height 38
type input "Checking / Current Account"
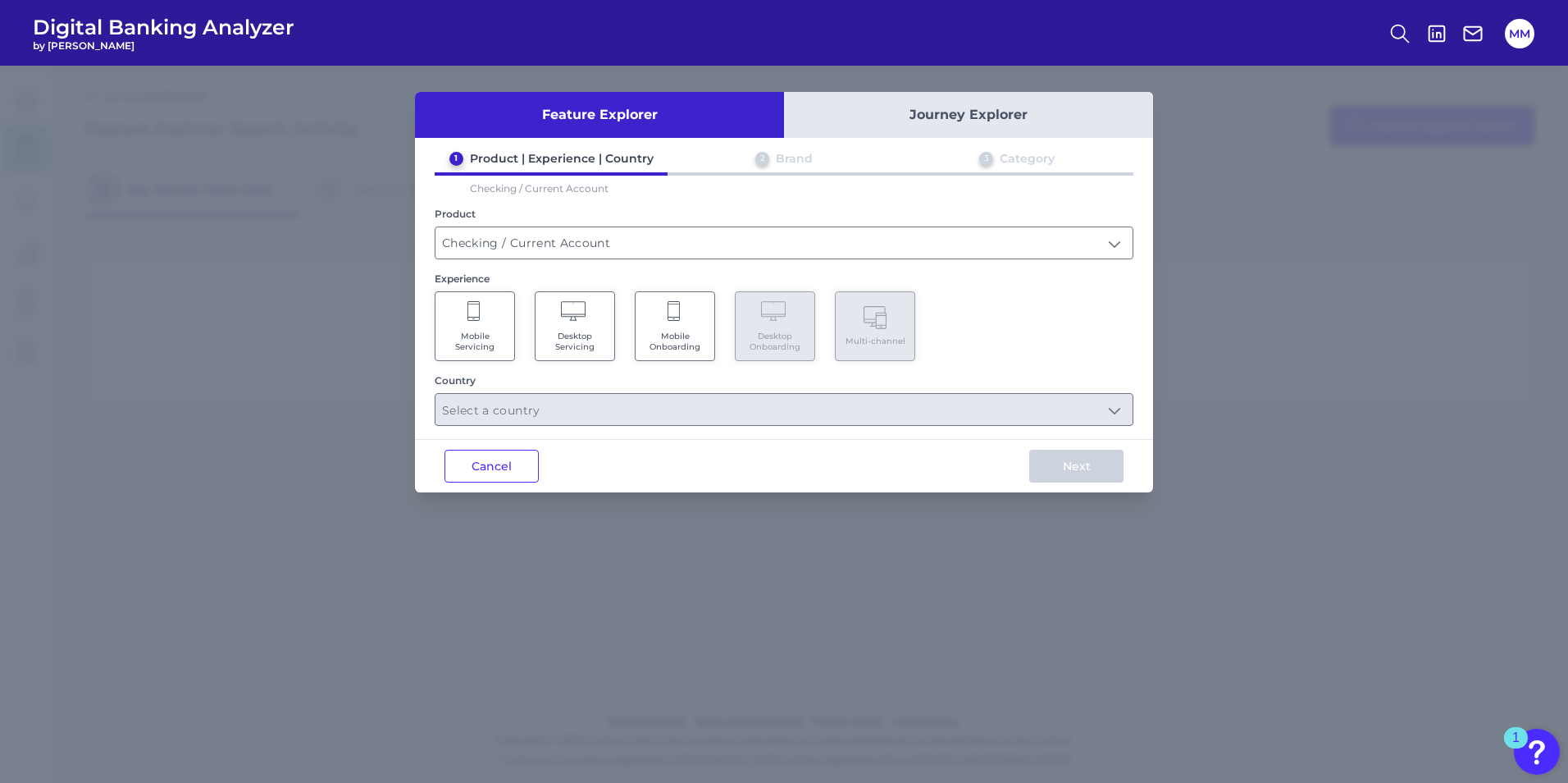
click at [692, 349] on span "Mobile Onboarding" at bounding box center [675, 341] width 62 height 21
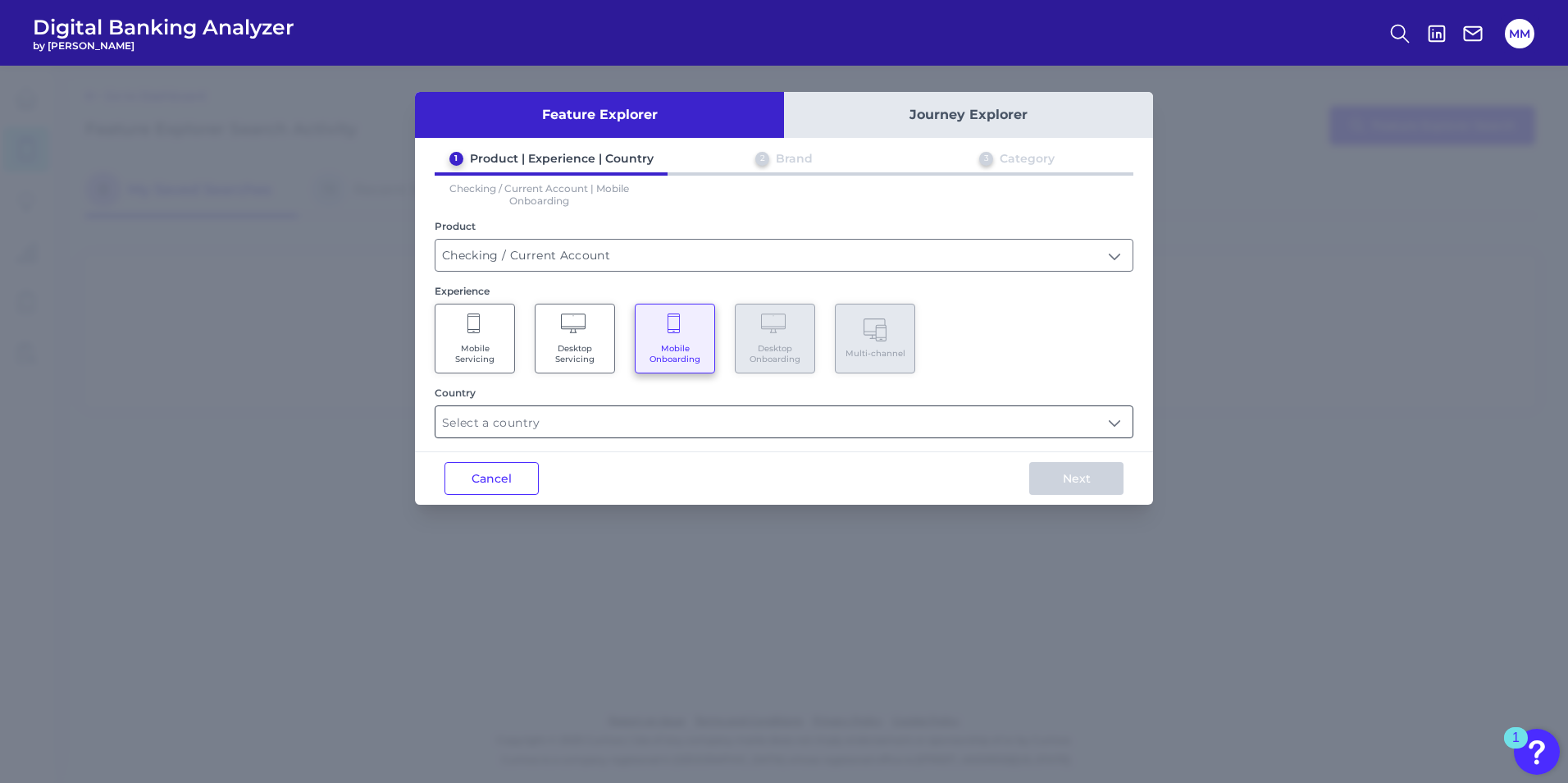
click at [556, 432] on input "text" at bounding box center [784, 421] width 697 height 31
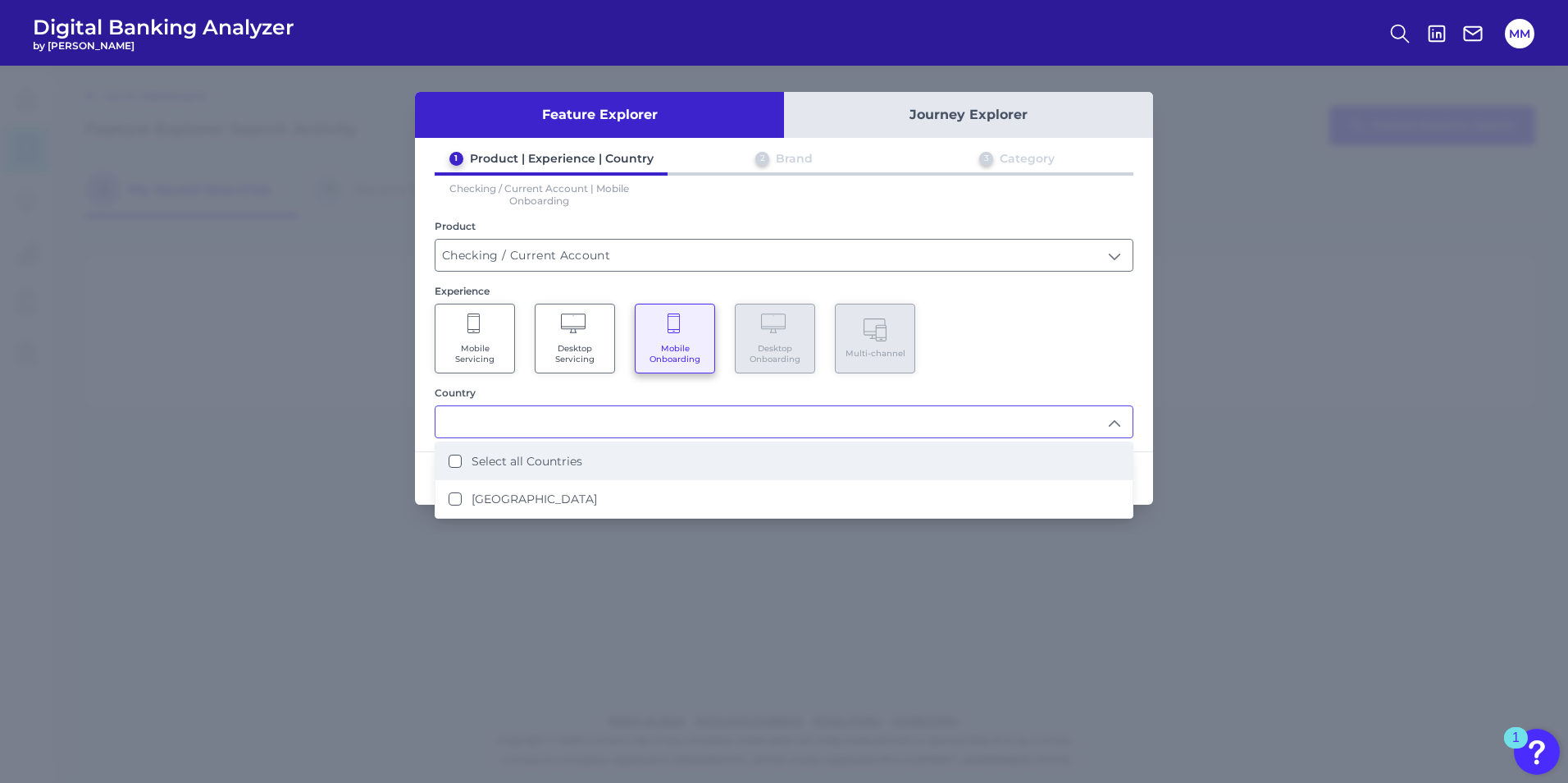
click at [533, 466] on label "Select all Countries" at bounding box center [527, 461] width 111 height 15
type input "Select all Countries"
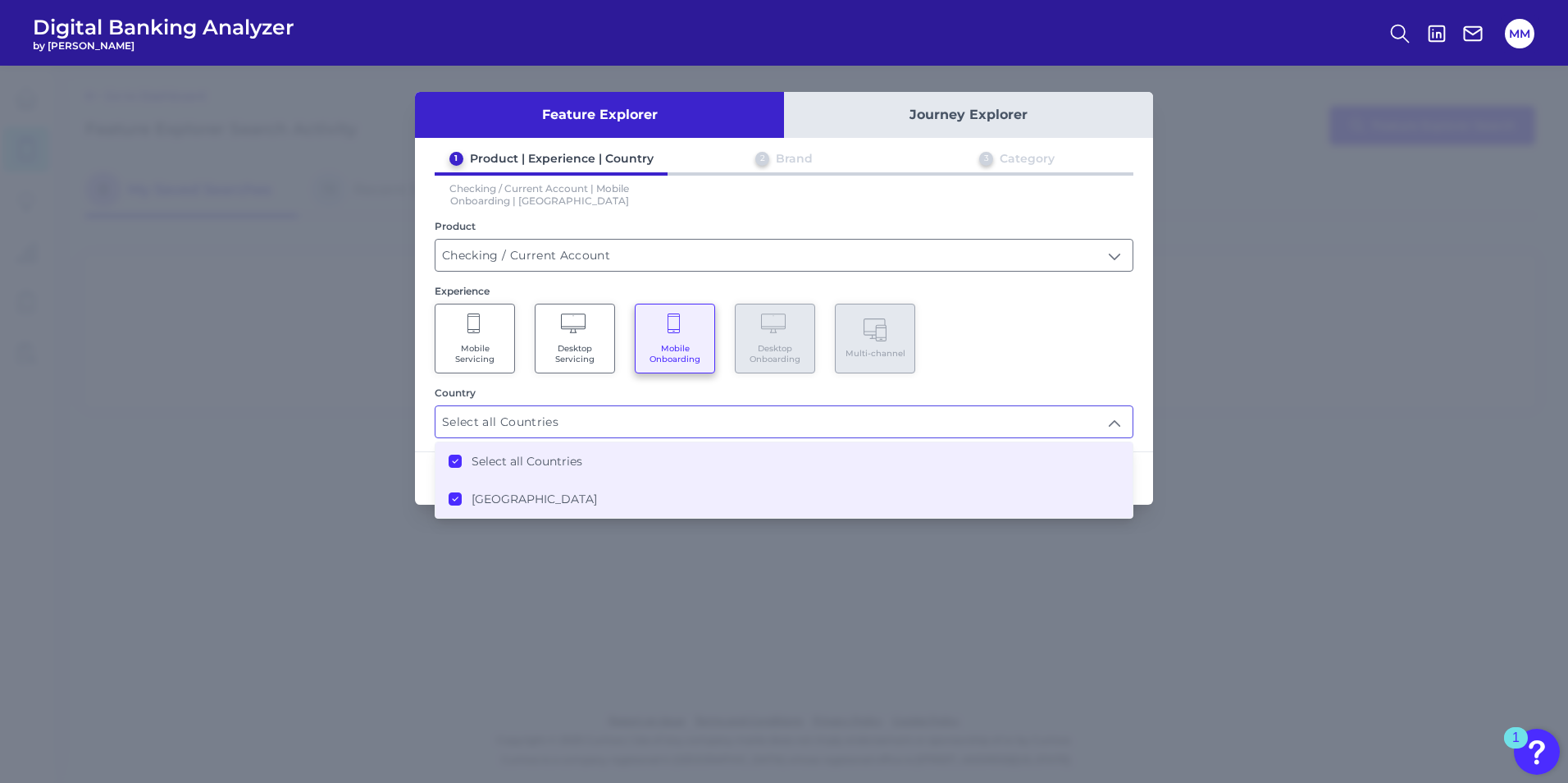
click at [1127, 327] on div "Mobile Servicing Desktop Servicing Mobile Onboarding Desktop Onboarding Multi-c…" at bounding box center [784, 338] width 699 height 70
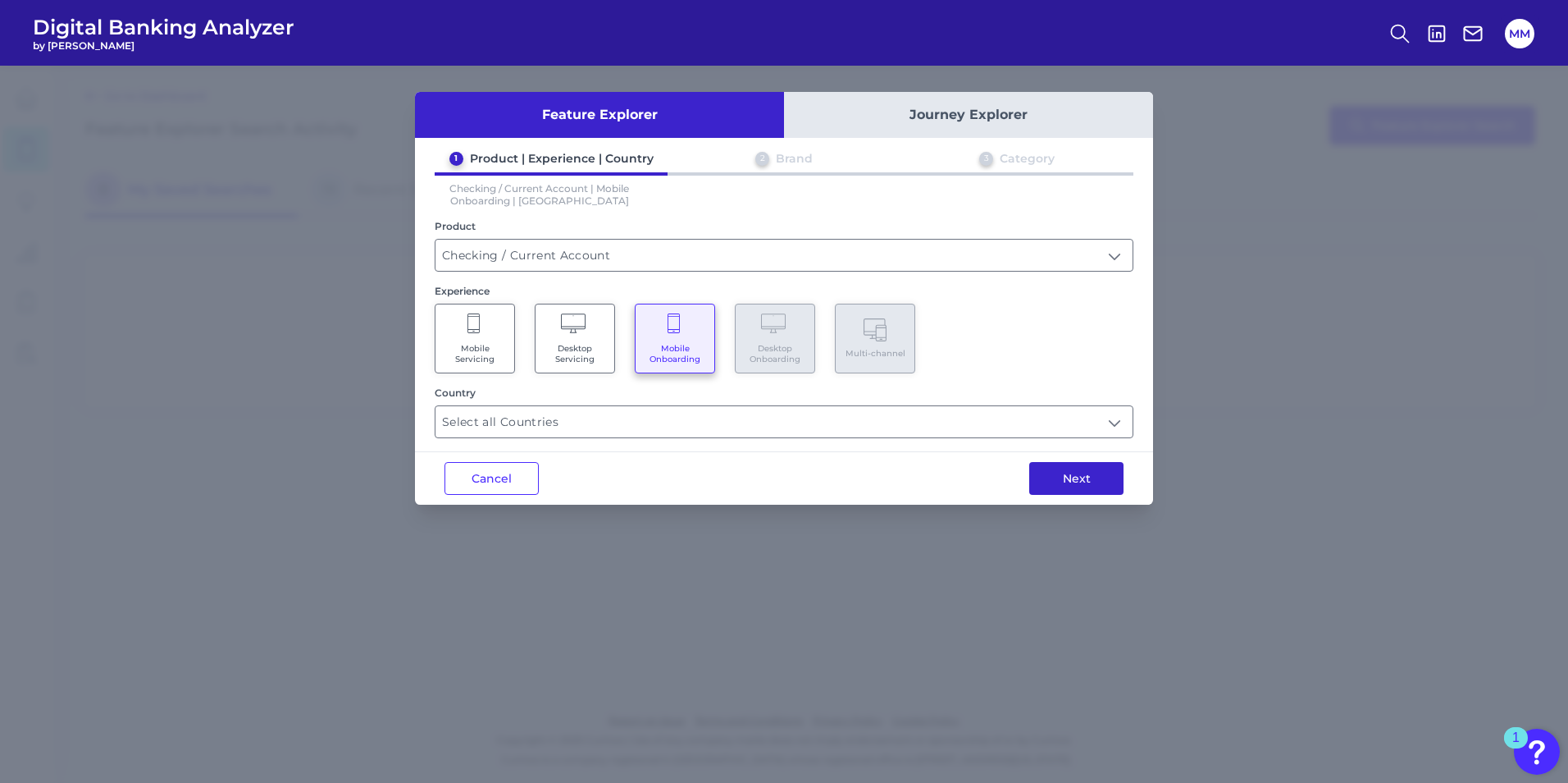
click at [1075, 484] on button "Next" at bounding box center [1076, 478] width 94 height 33
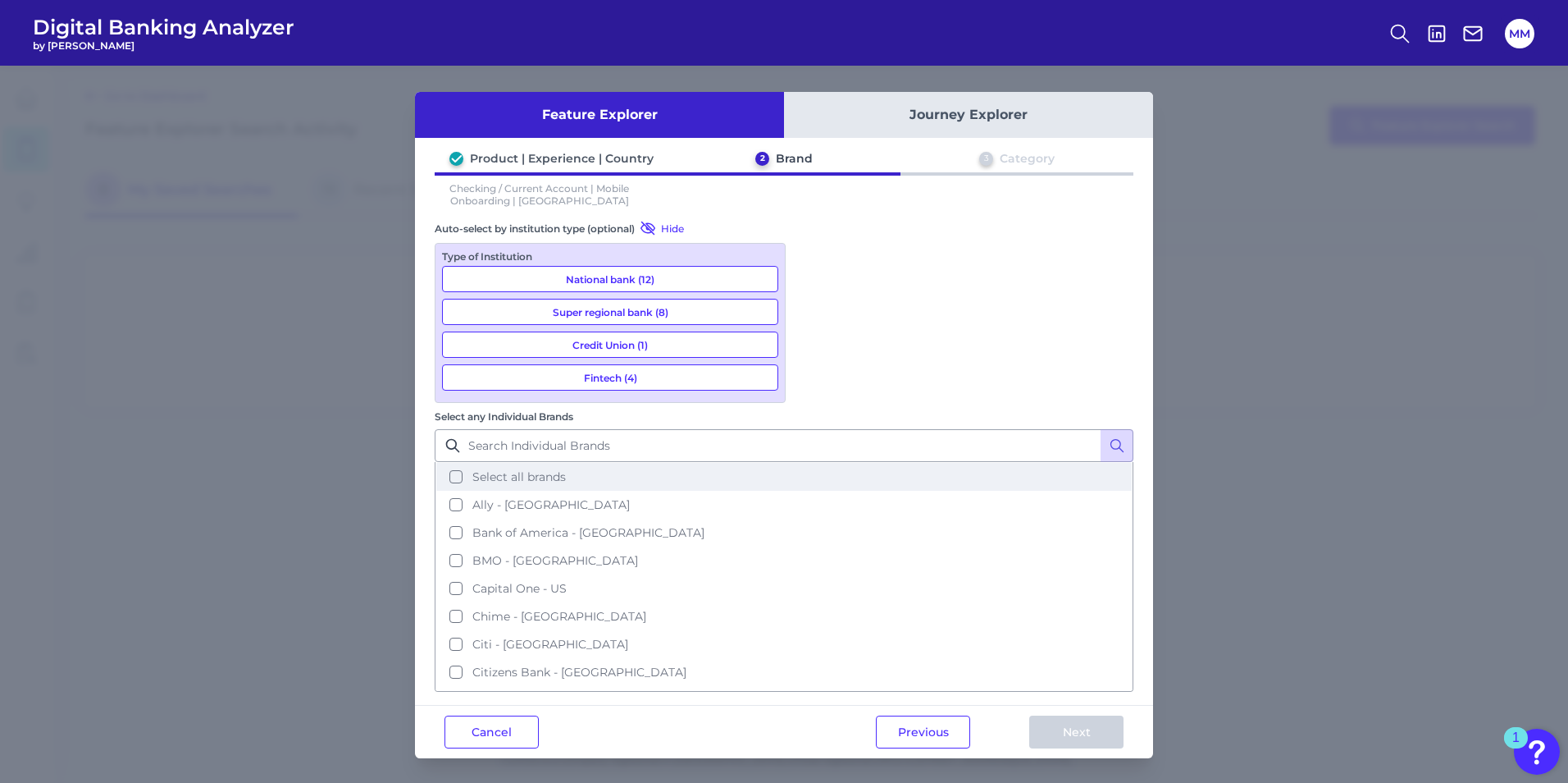
click at [566, 469] on span "Select all brands" at bounding box center [519, 477] width 93 height 15
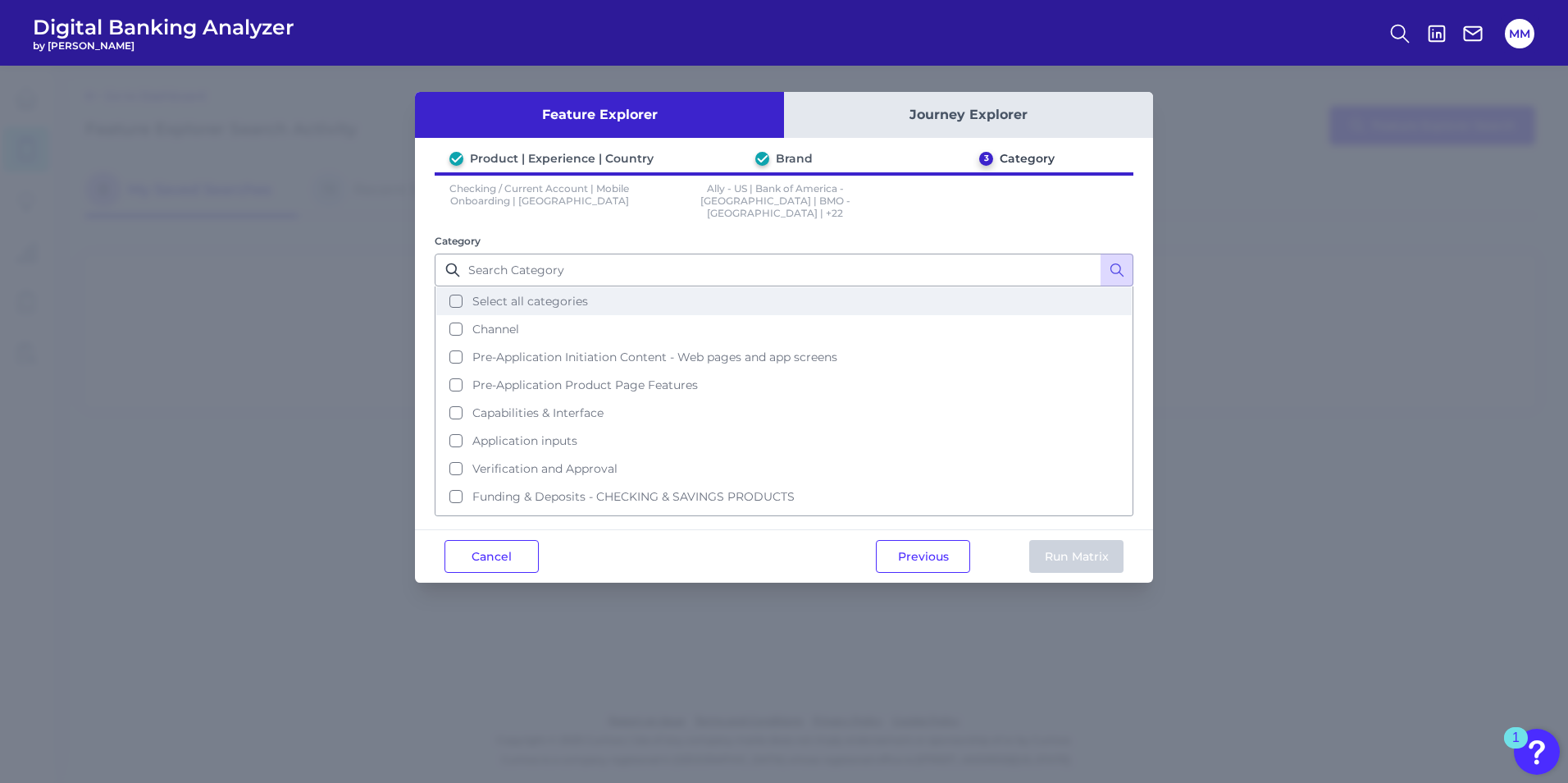
click at [447, 291] on button "Select all categories" at bounding box center [784, 301] width 695 height 28
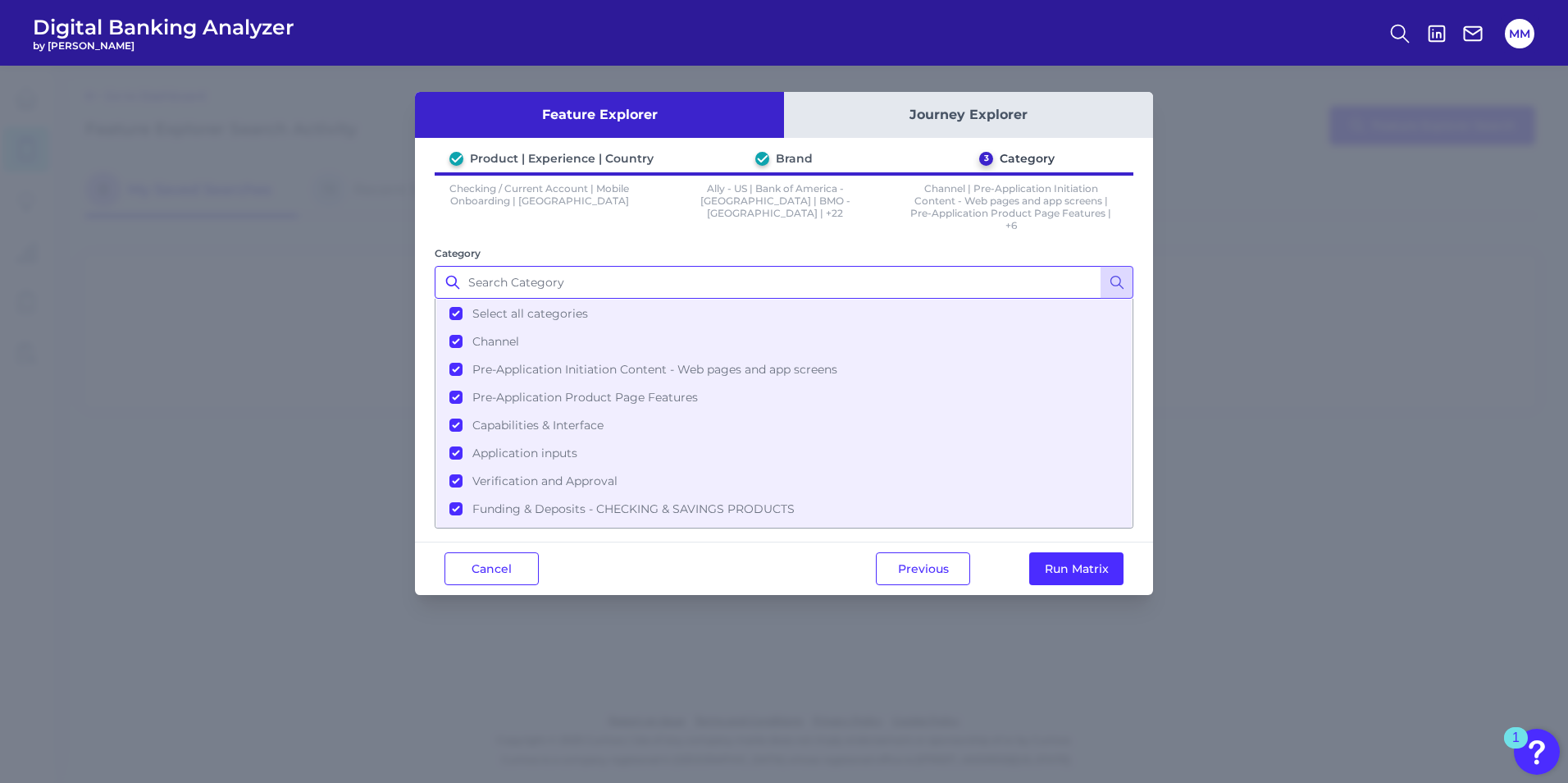
click at [481, 290] on input "Category" at bounding box center [784, 282] width 699 height 33
click at [503, 322] on button "Select all categories" at bounding box center [784, 314] width 695 height 28
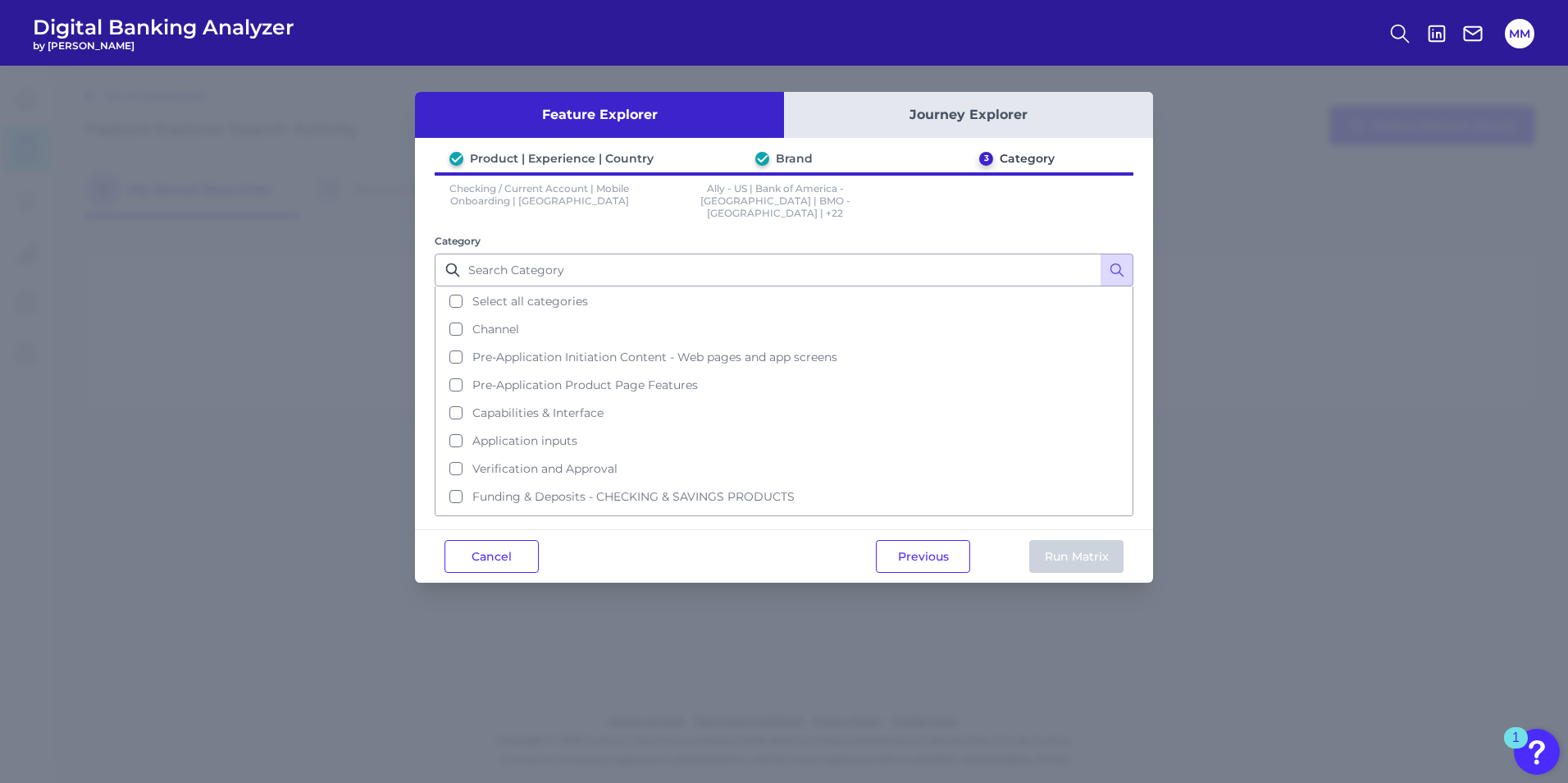
click at [509, 240] on div "Category Select all categories Channel Pre-Application Initiation Content - Web…" at bounding box center [784, 373] width 699 height 284
click at [490, 263] on input "Category" at bounding box center [784, 269] width 699 height 33
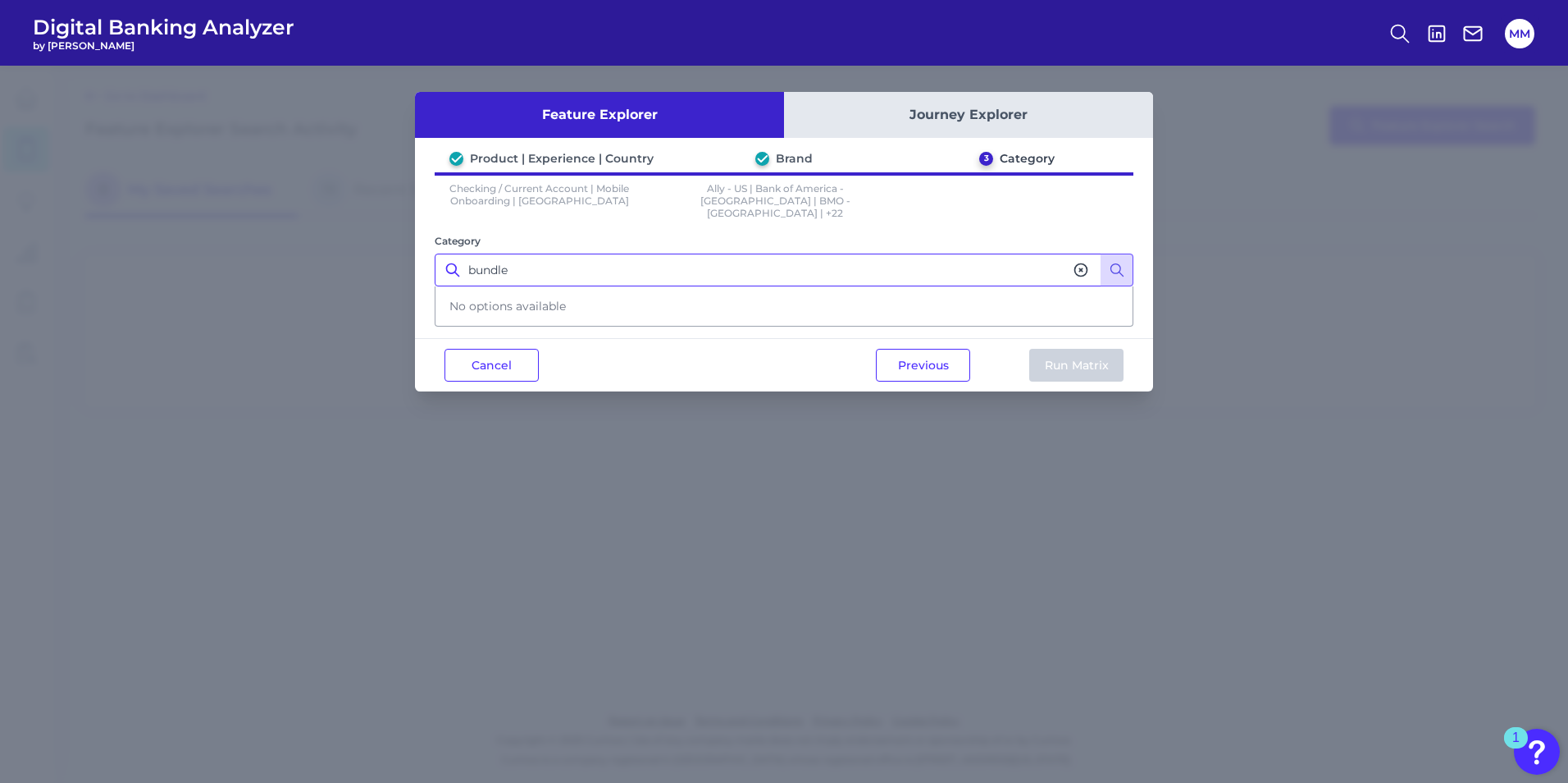
drag, startPoint x: 525, startPoint y: 252, endPoint x: 395, endPoint y: 241, distance: 130.5
click at [395, 241] on div "Feature Explorer Journey Explorer Product | Experience | Country Brand 3 Catego…" at bounding box center [784, 425] width 1568 height 717
type input "cross sell"
click at [460, 273] on line at bounding box center [457, 275] width 4 height 4
click at [450, 262] on icon at bounding box center [453, 270] width 17 height 17
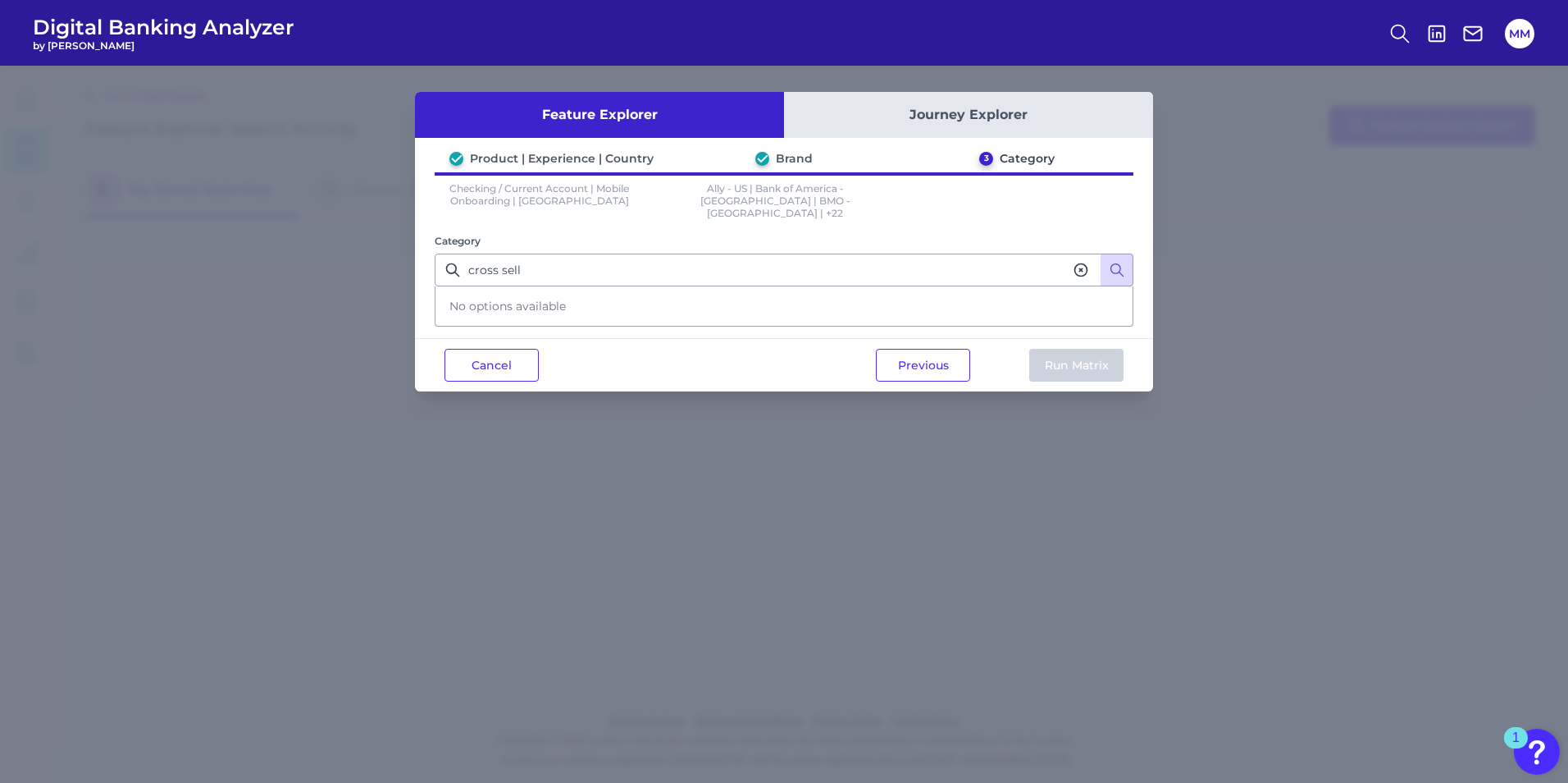
click at [1090, 260] on button at bounding box center [1080, 269] width 20 height 20
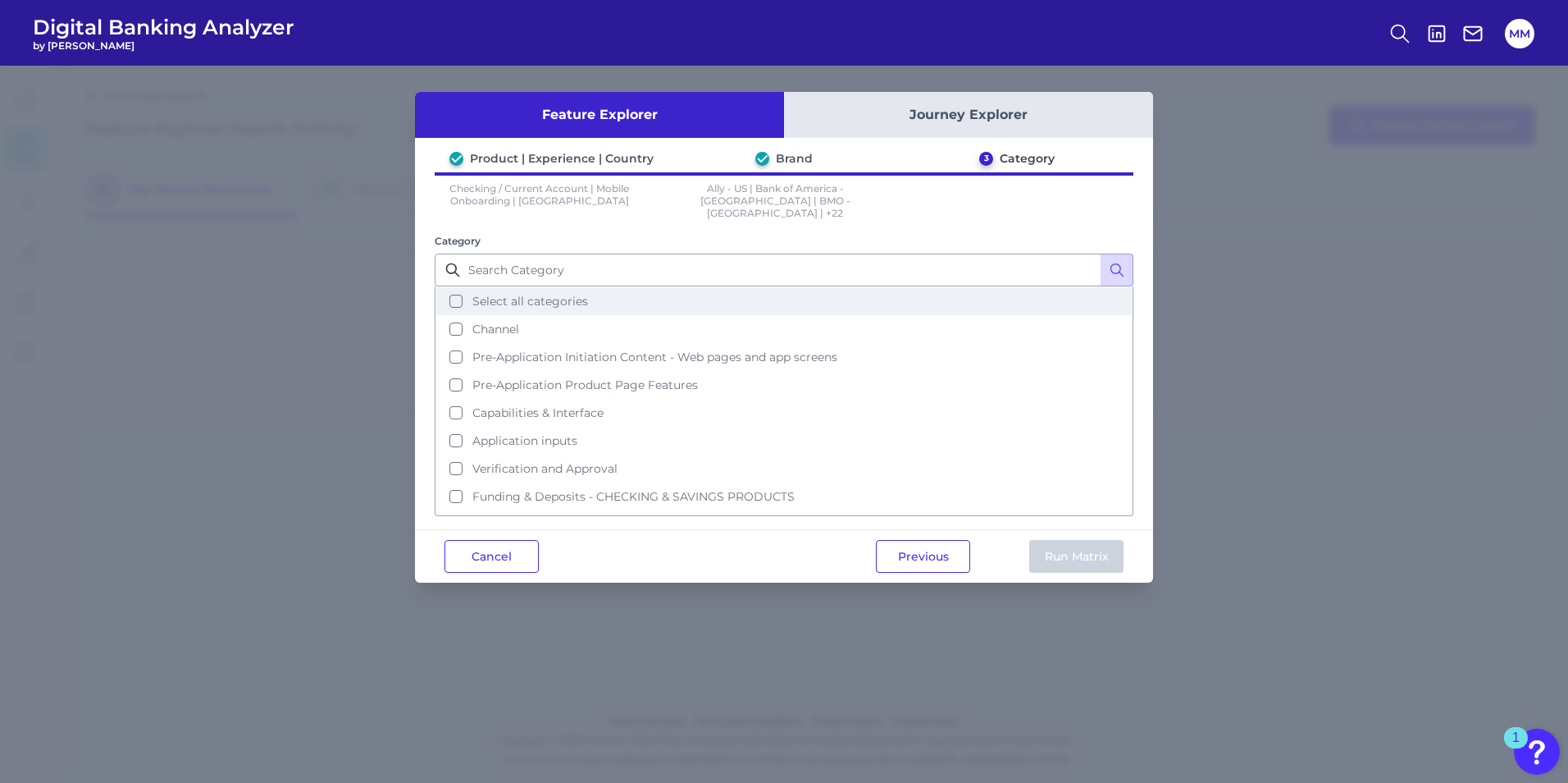
click at [451, 294] on button "Select all categories" at bounding box center [784, 301] width 695 height 28
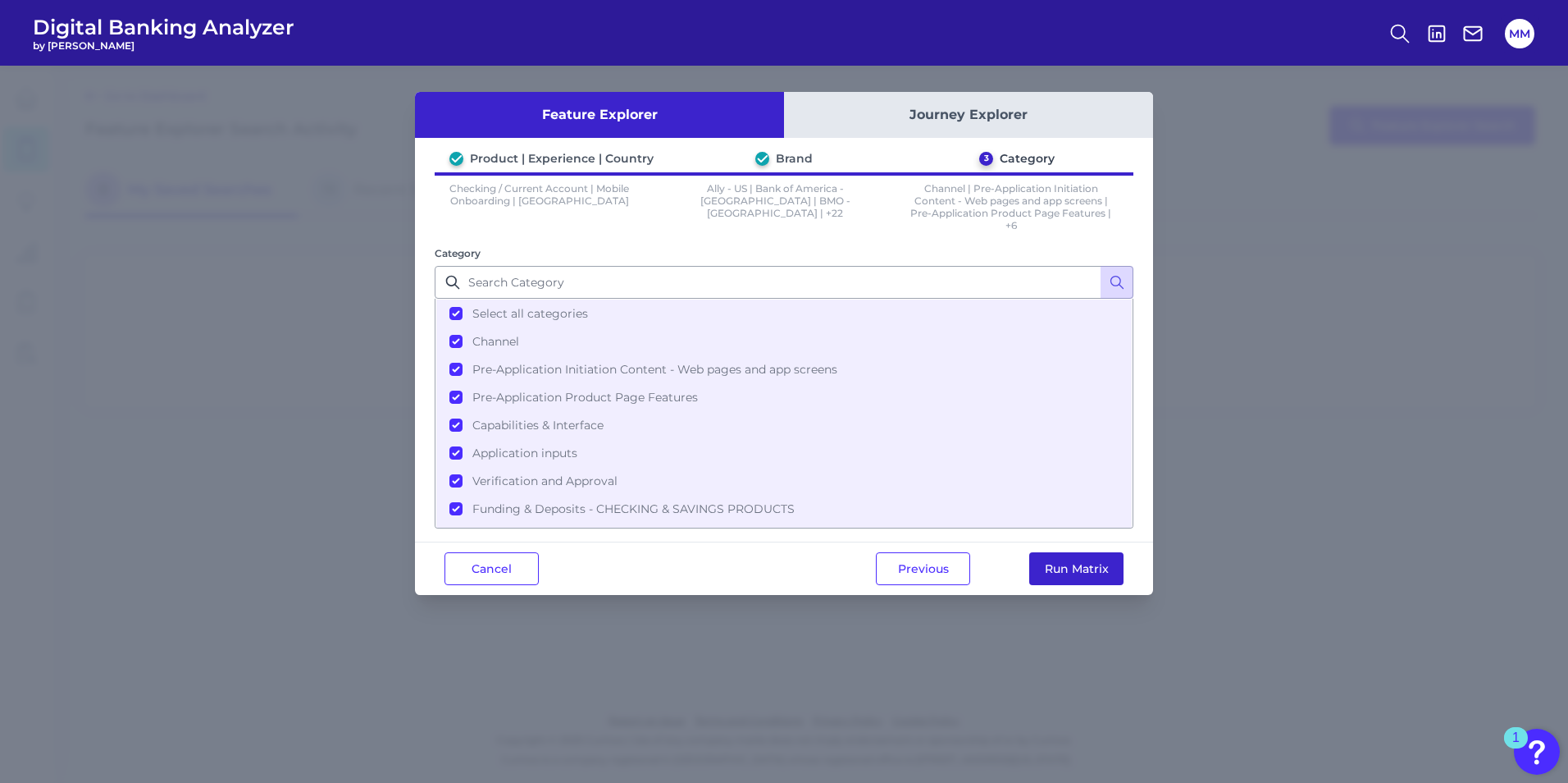
click at [1068, 577] on button "Run Matrix" at bounding box center [1076, 568] width 94 height 33
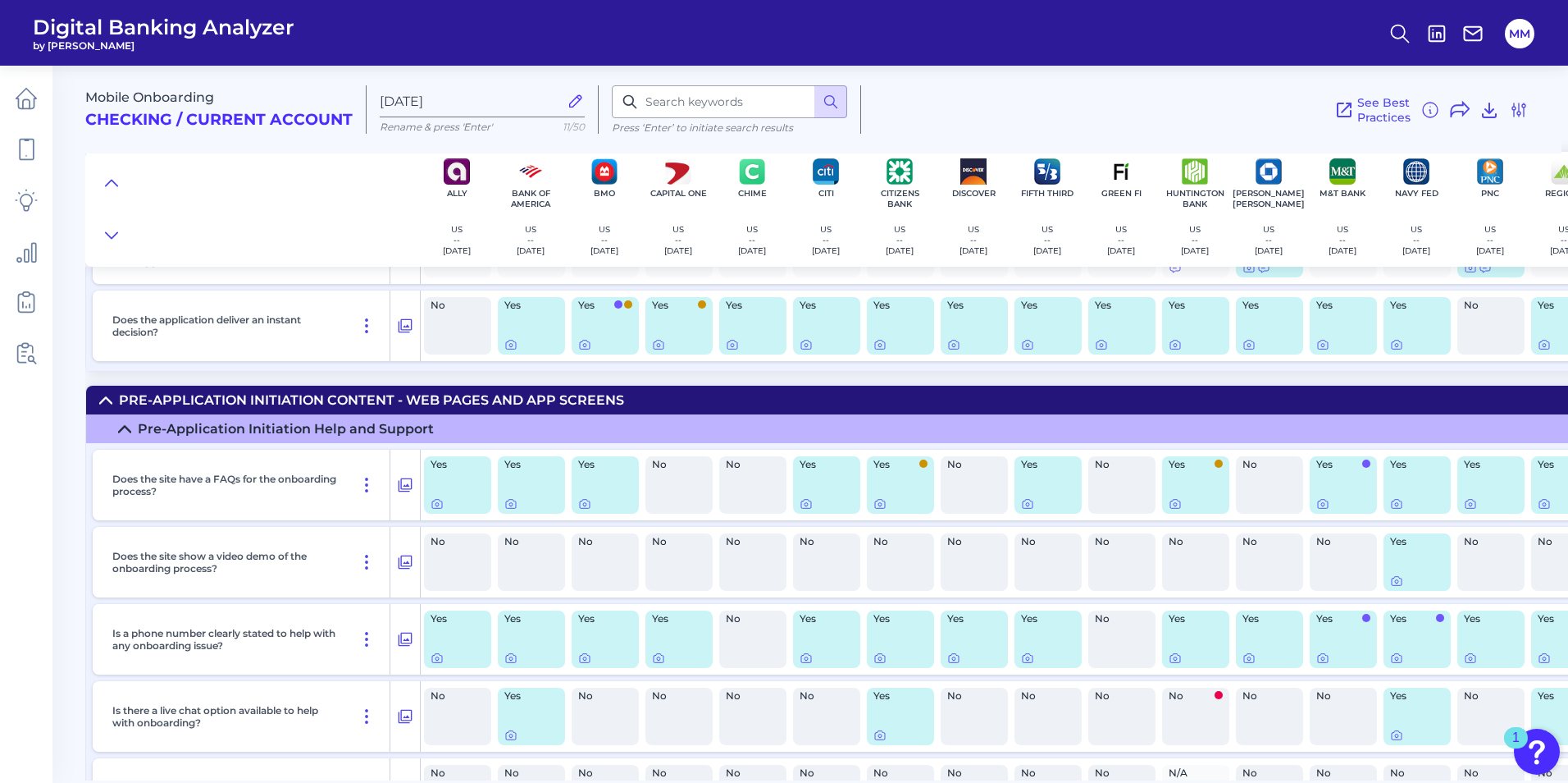
scroll to position [481, 0]
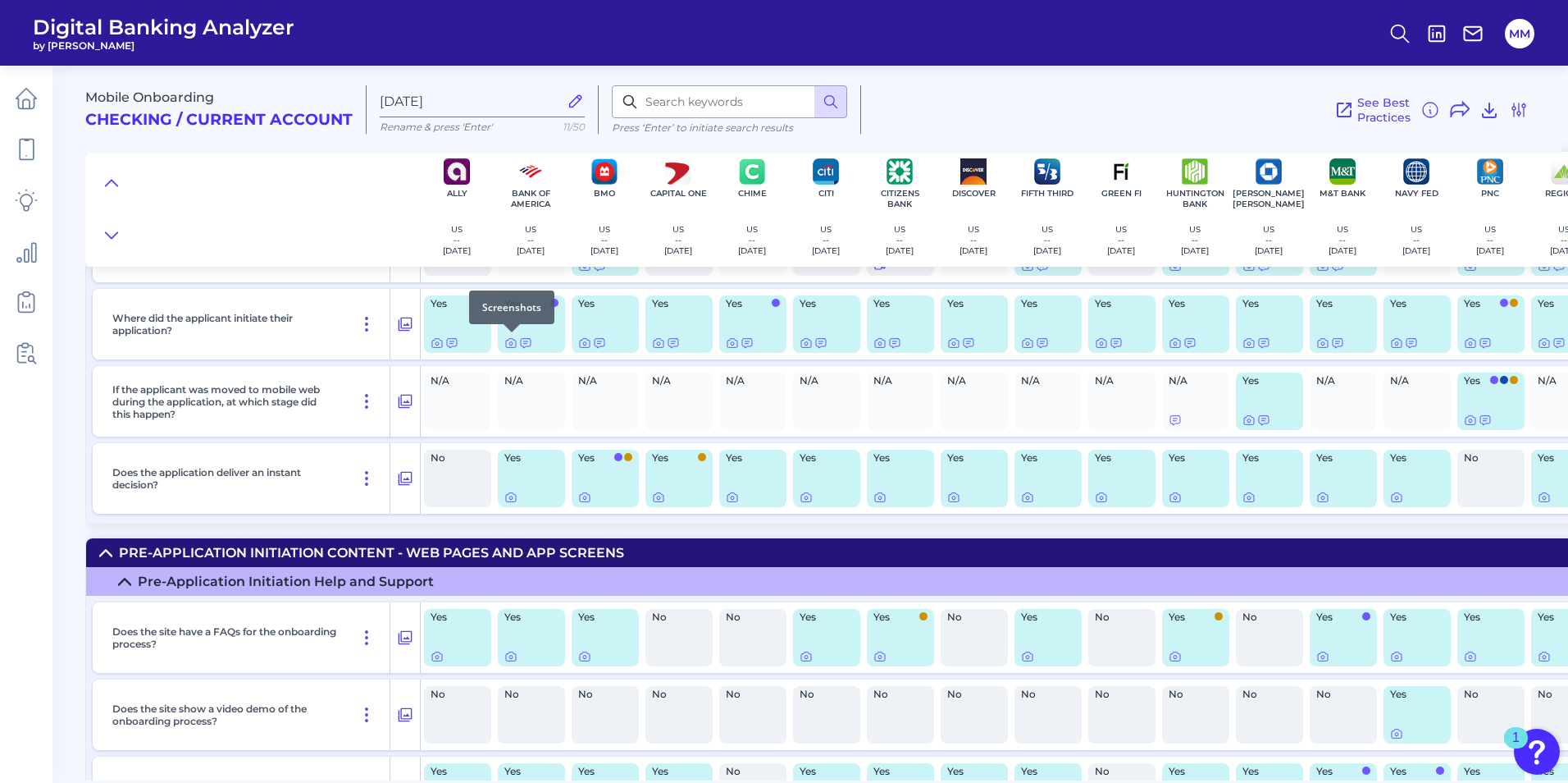
click at [511, 340] on div at bounding box center [512, 332] width 17 height 17
click at [509, 343] on icon at bounding box center [511, 344] width 4 height 4
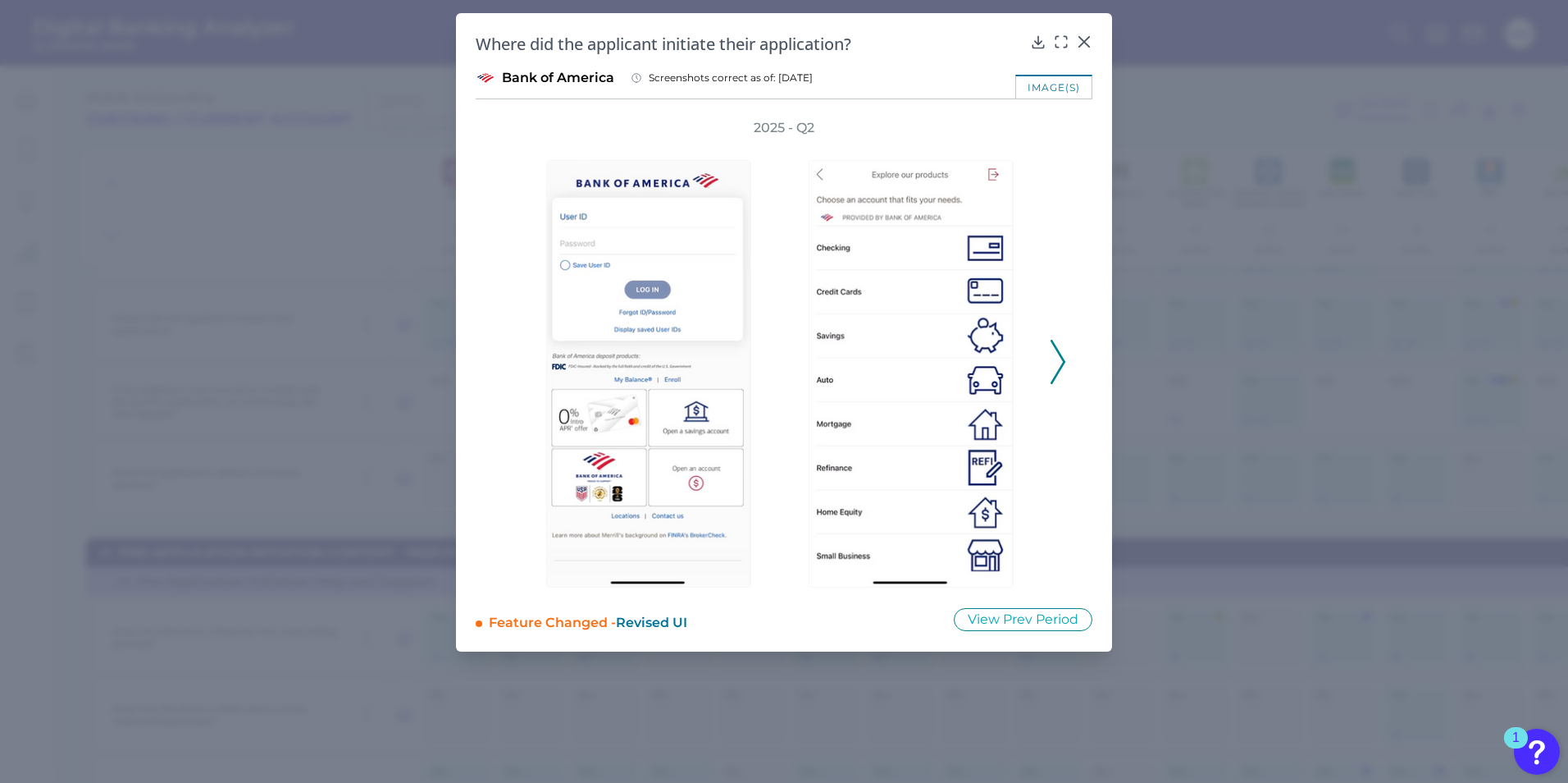
click at [1063, 341] on icon at bounding box center [1058, 362] width 15 height 45
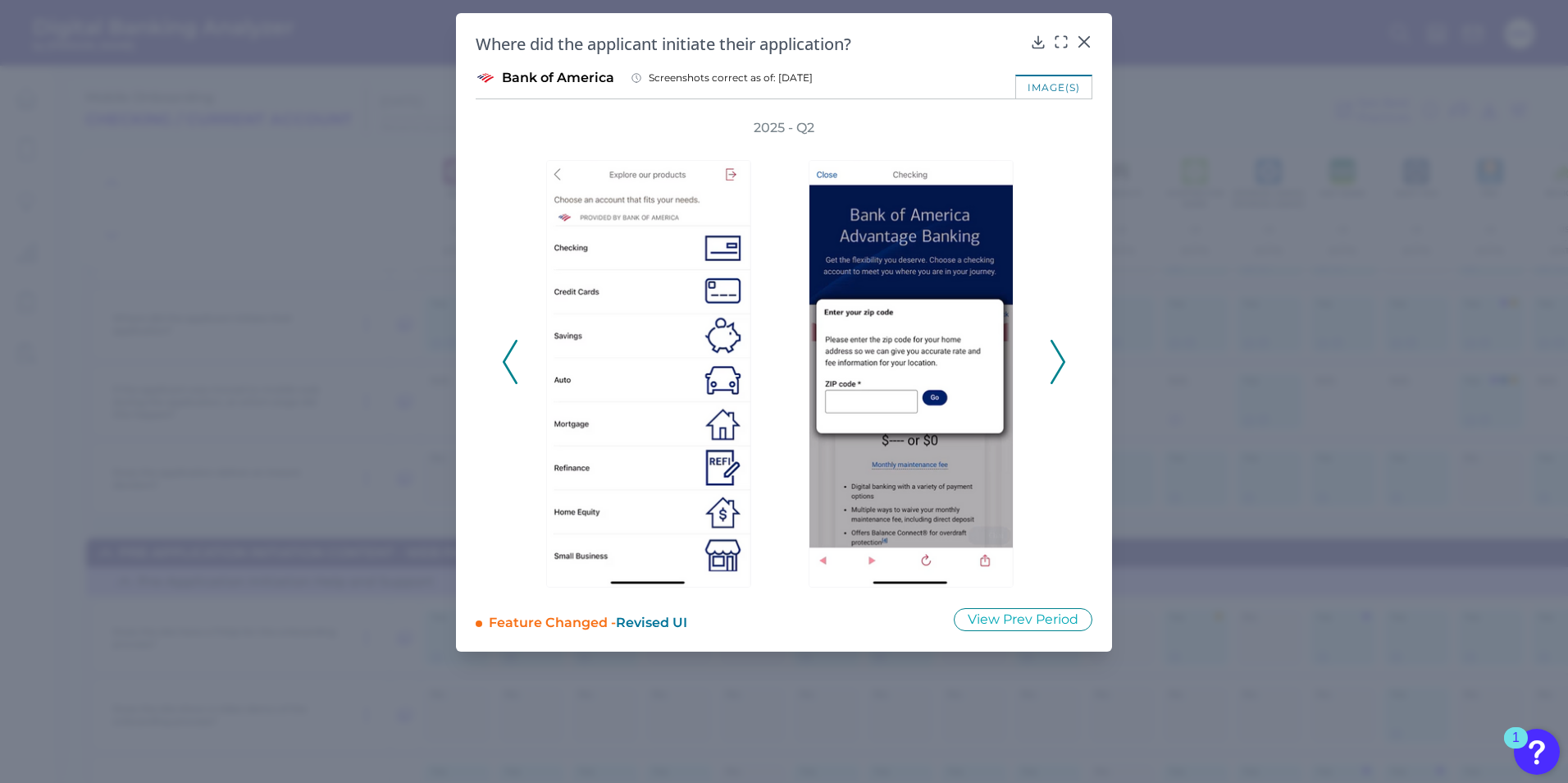
click at [1063, 341] on icon at bounding box center [1058, 362] width 15 height 45
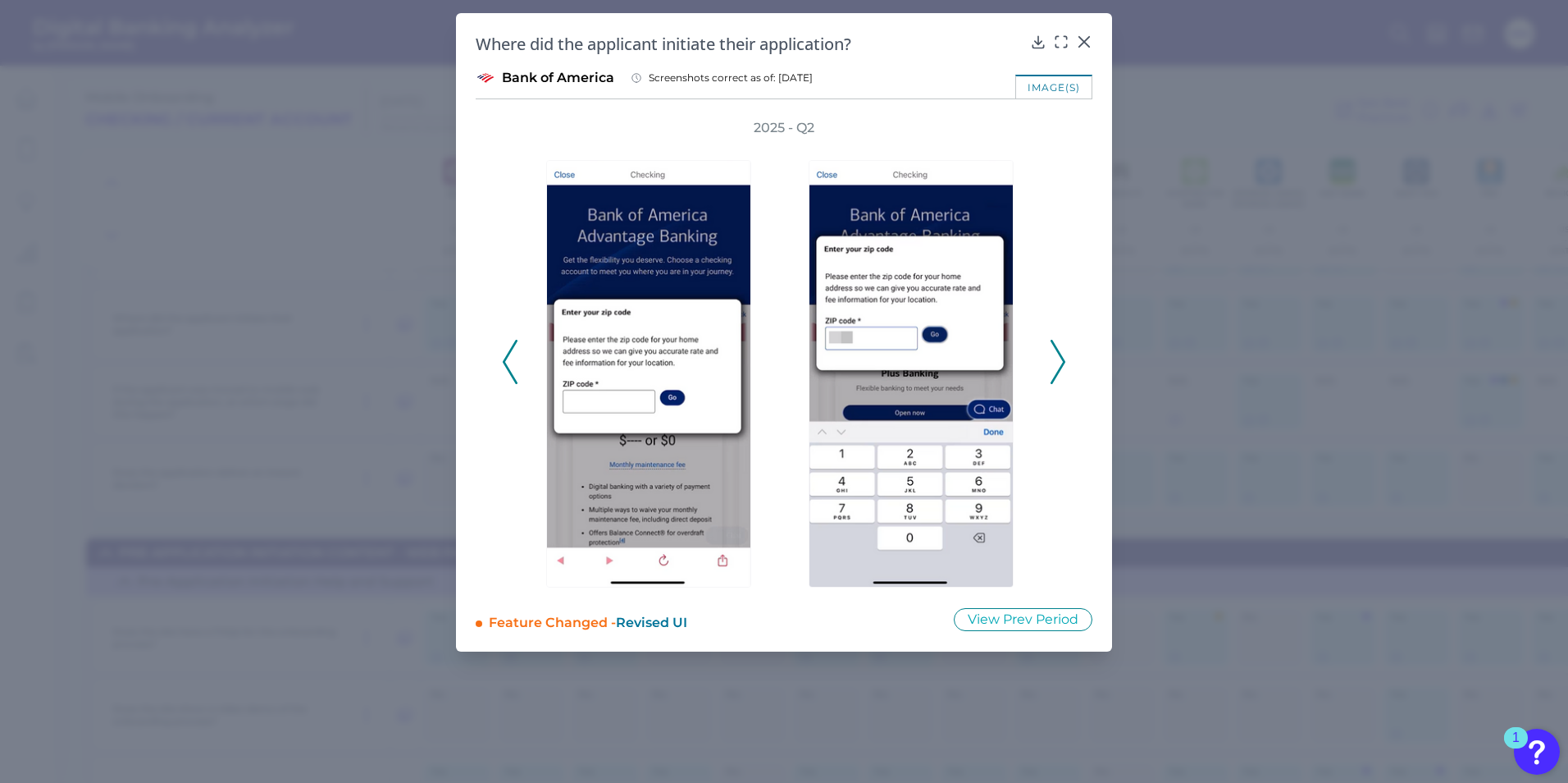
click at [1092, 48] on div "Where did the applicant initiate their application? Bank of America Screenshots…" at bounding box center [784, 332] width 656 height 639
click at [1085, 48] on div at bounding box center [1084, 53] width 17 height 17
click at [1083, 39] on icon at bounding box center [1084, 42] width 17 height 17
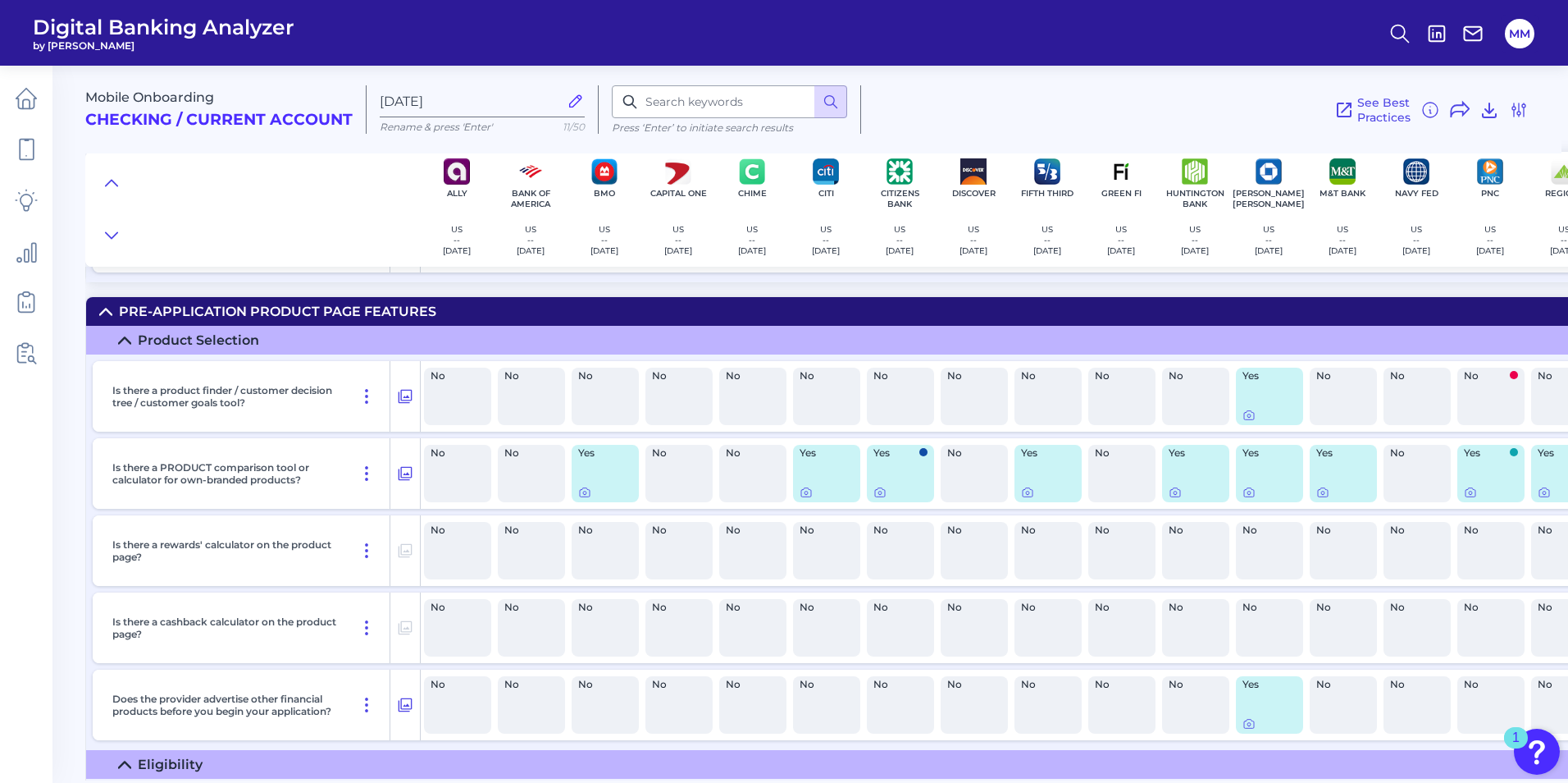
scroll to position [1552, 0]
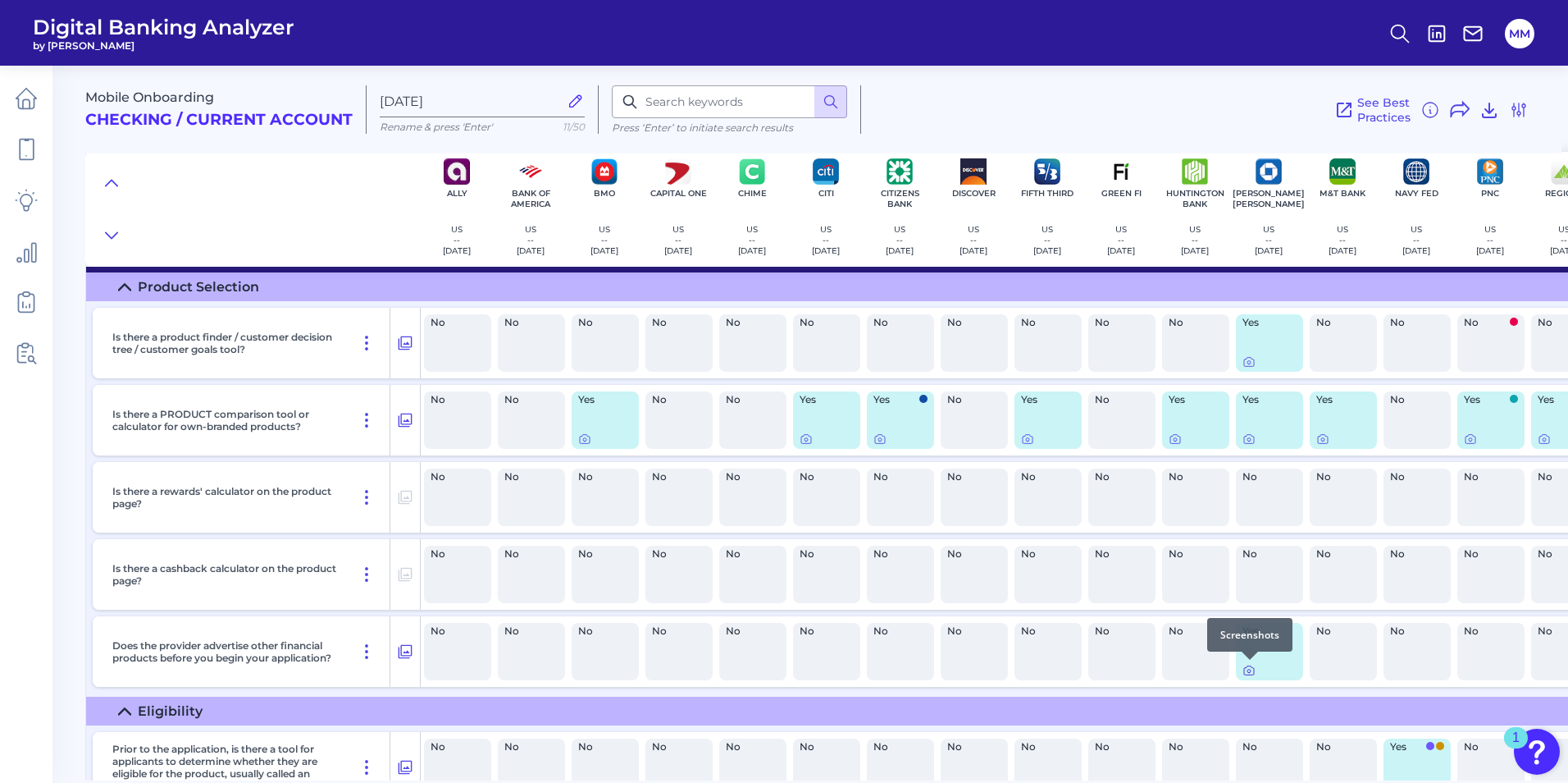
click at [1250, 671] on icon at bounding box center [1249, 670] width 13 height 13
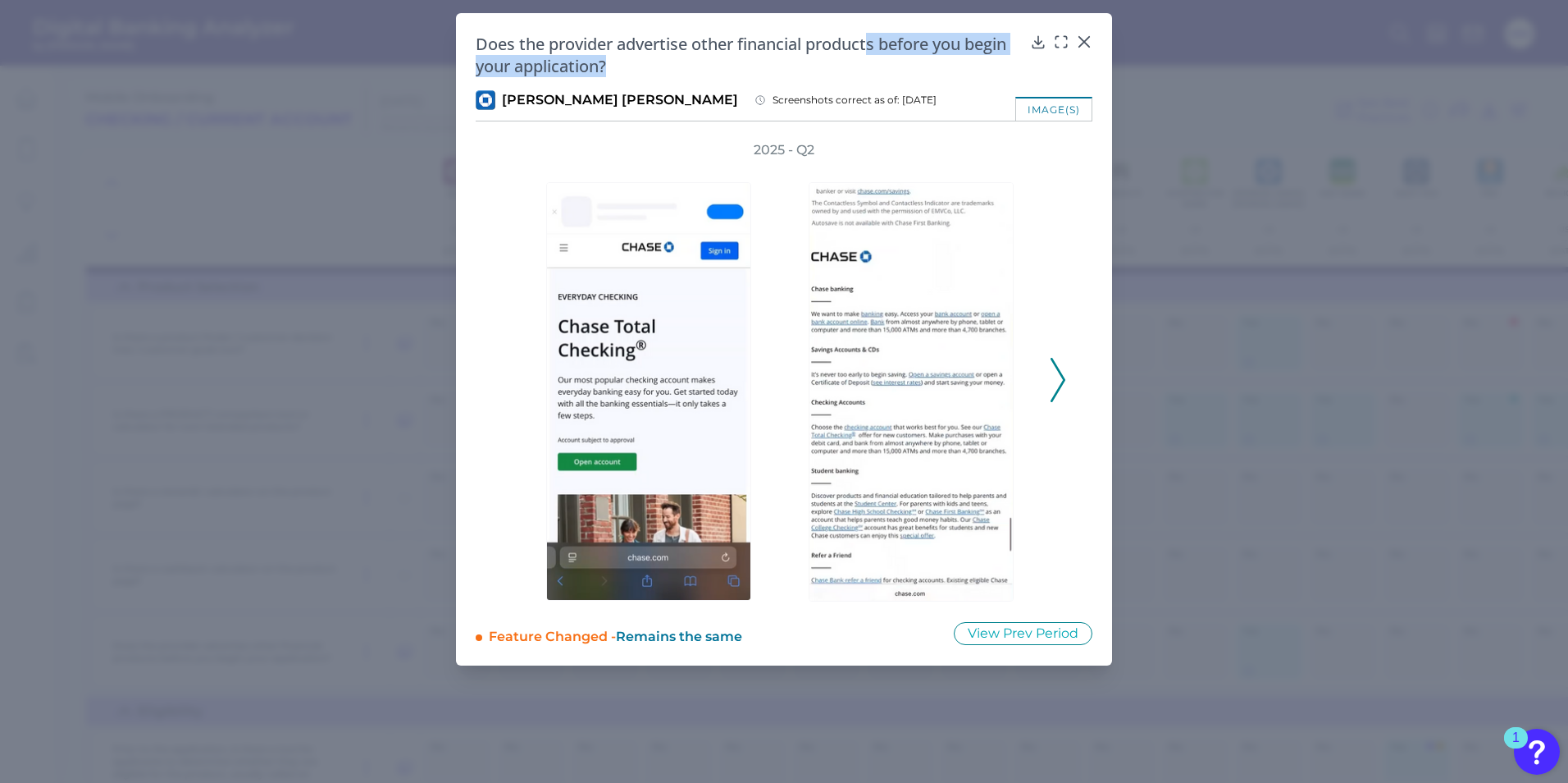
drag, startPoint x: 892, startPoint y: 49, endPoint x: 1012, endPoint y: 61, distance: 120.6
click at [1012, 61] on h2 "Does the provider advertise other financial products before you begin your appl…" at bounding box center [749, 55] width 548 height 45
drag, startPoint x: 1012, startPoint y: 61, endPoint x: 1081, endPoint y: 217, distance: 170.6
click at [936, 62] on h2 "Does the provider advertise other financial products before you begin your appl…" at bounding box center [749, 55] width 548 height 45
click at [1060, 388] on polyline at bounding box center [1057, 380] width 12 height 42
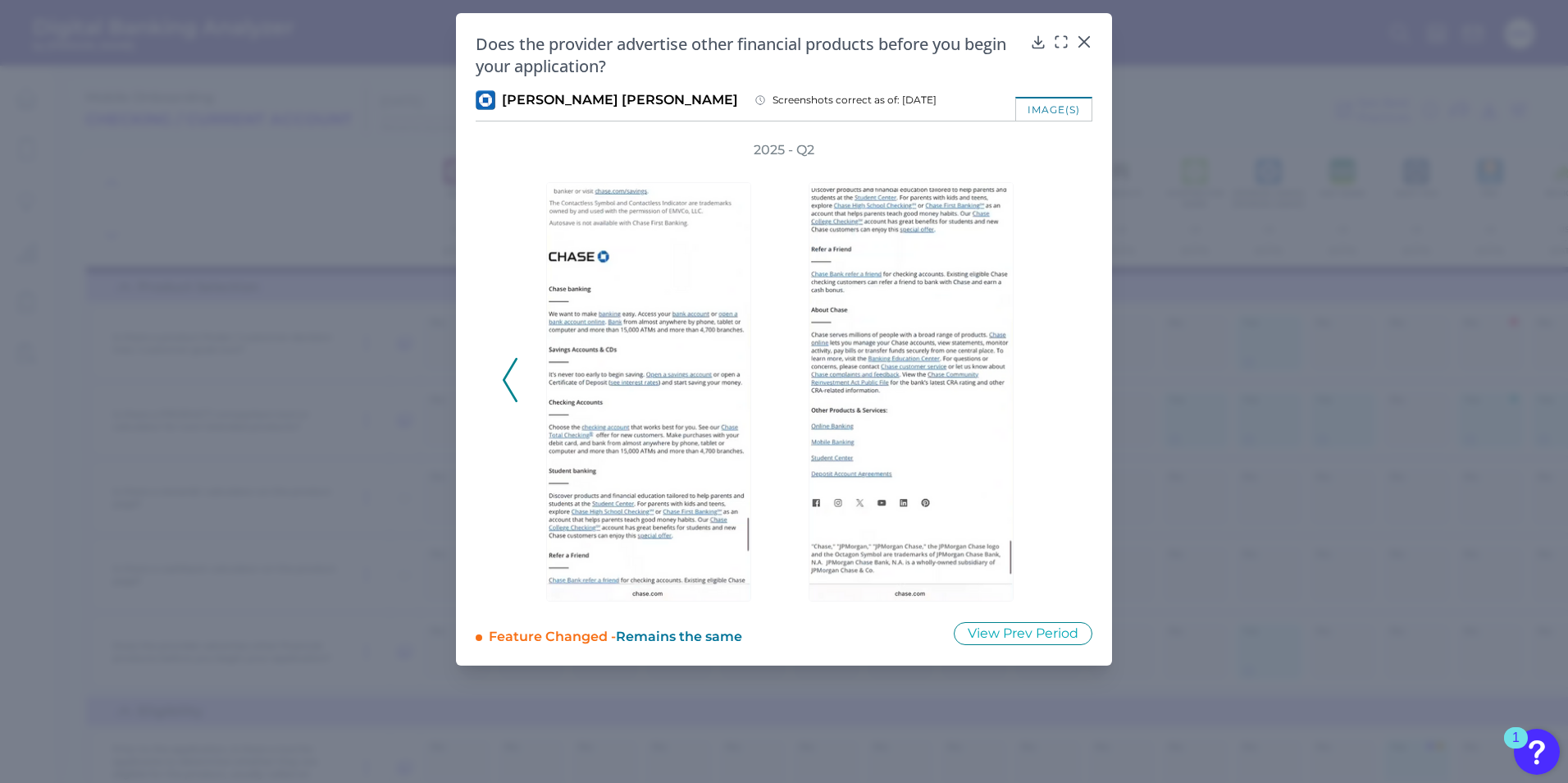
click at [1060, 388] on div "2025 - Q2" at bounding box center [784, 371] width 564 height 460
click at [503, 387] on icon at bounding box center [510, 380] width 15 height 45
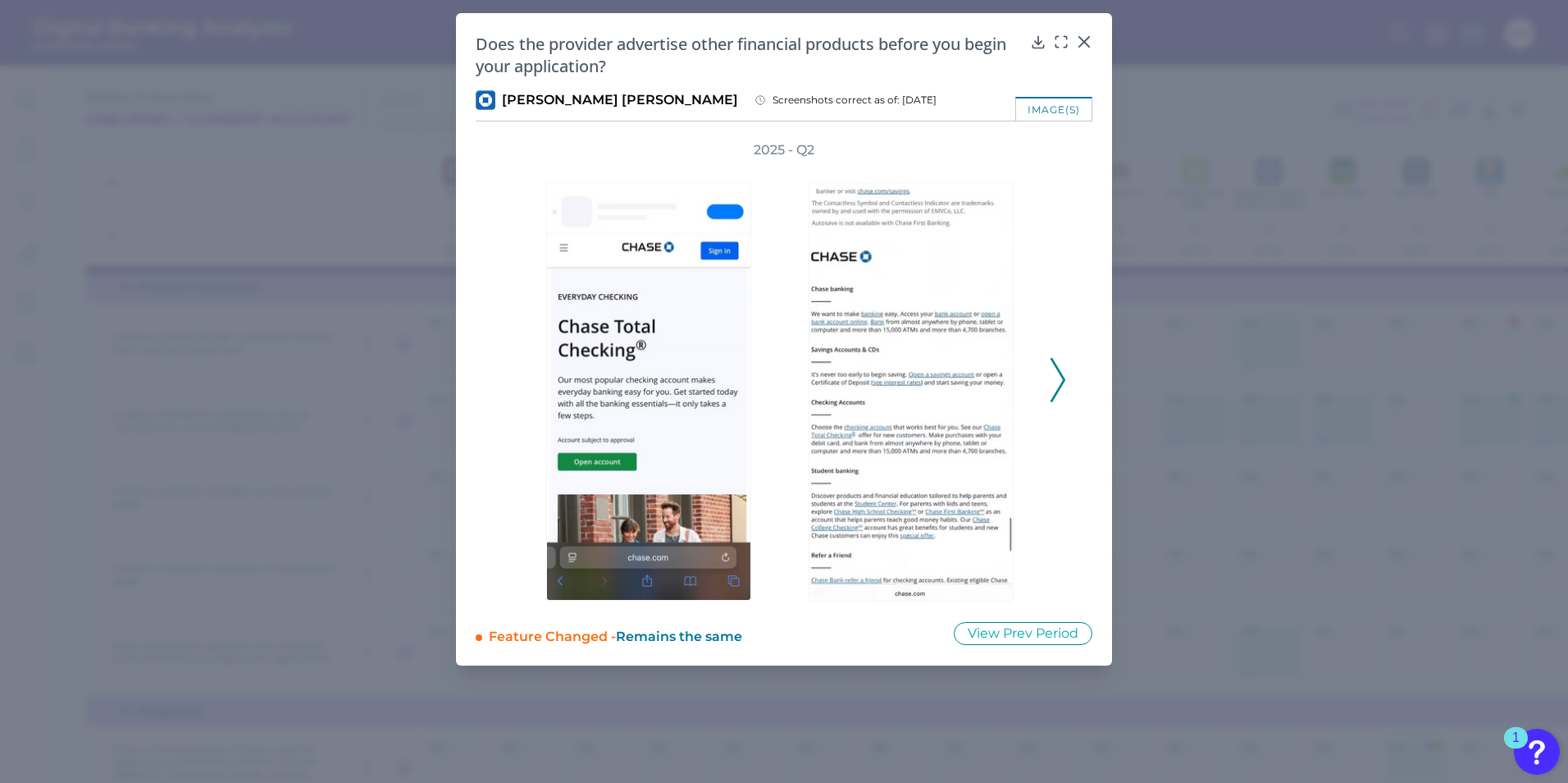
click at [1074, 376] on div "2025 - Q2" at bounding box center [784, 371] width 617 height 460
click at [1039, 388] on div at bounding box center [916, 380] width 262 height 442
click at [1062, 386] on icon at bounding box center [1058, 380] width 15 height 45
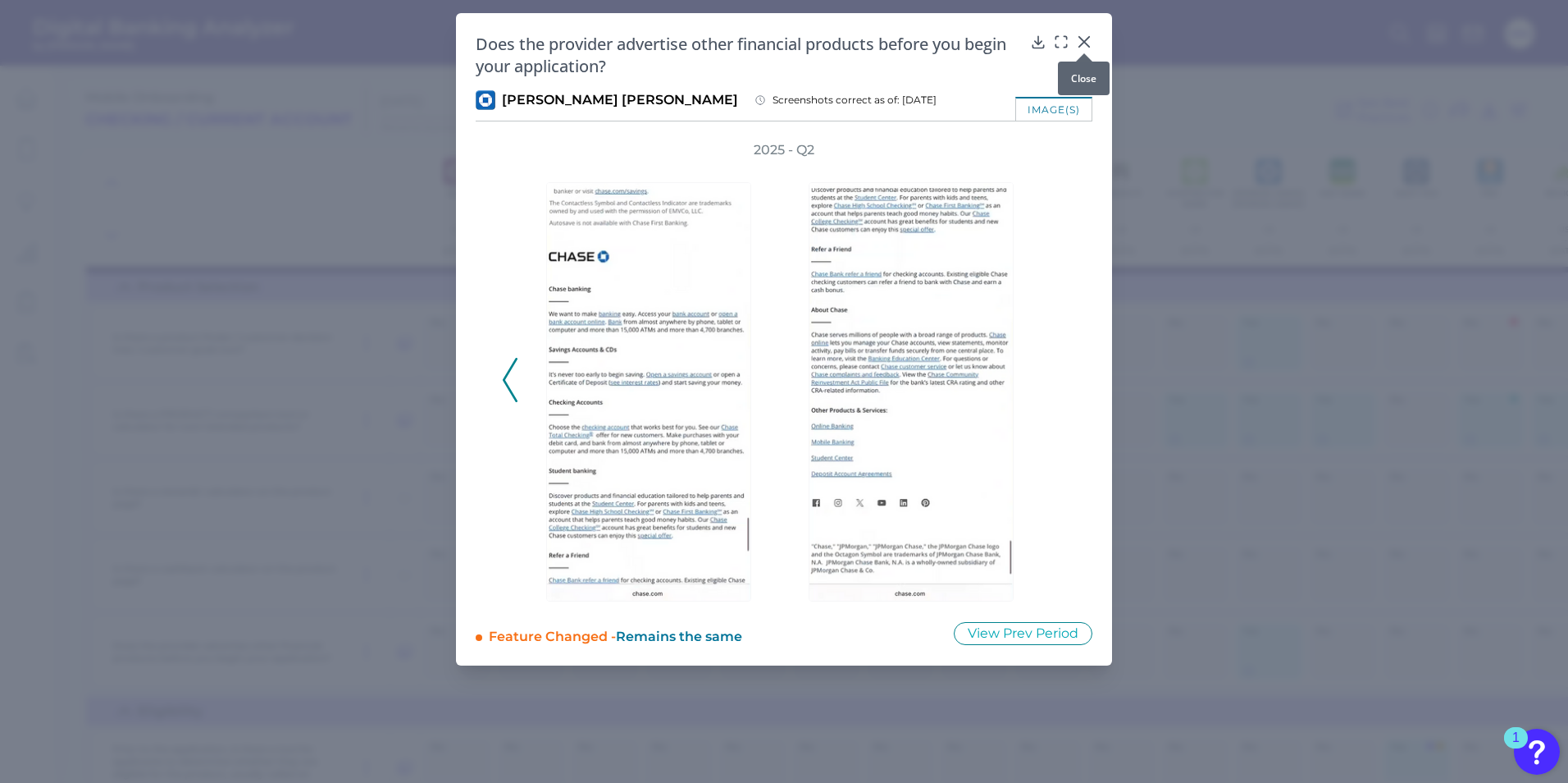
click at [1084, 42] on icon at bounding box center [1084, 42] width 10 height 10
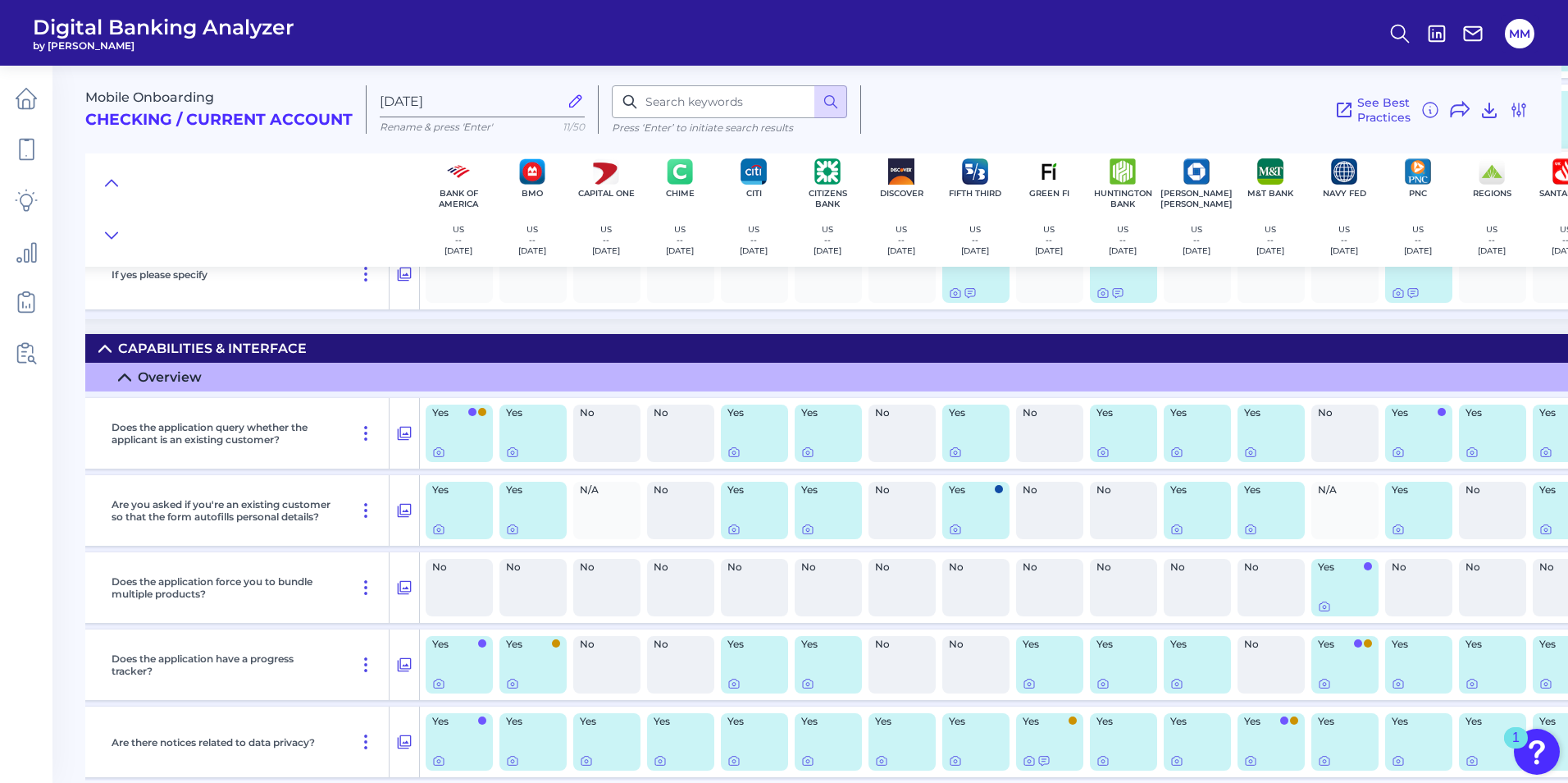
scroll to position [2855, 0]
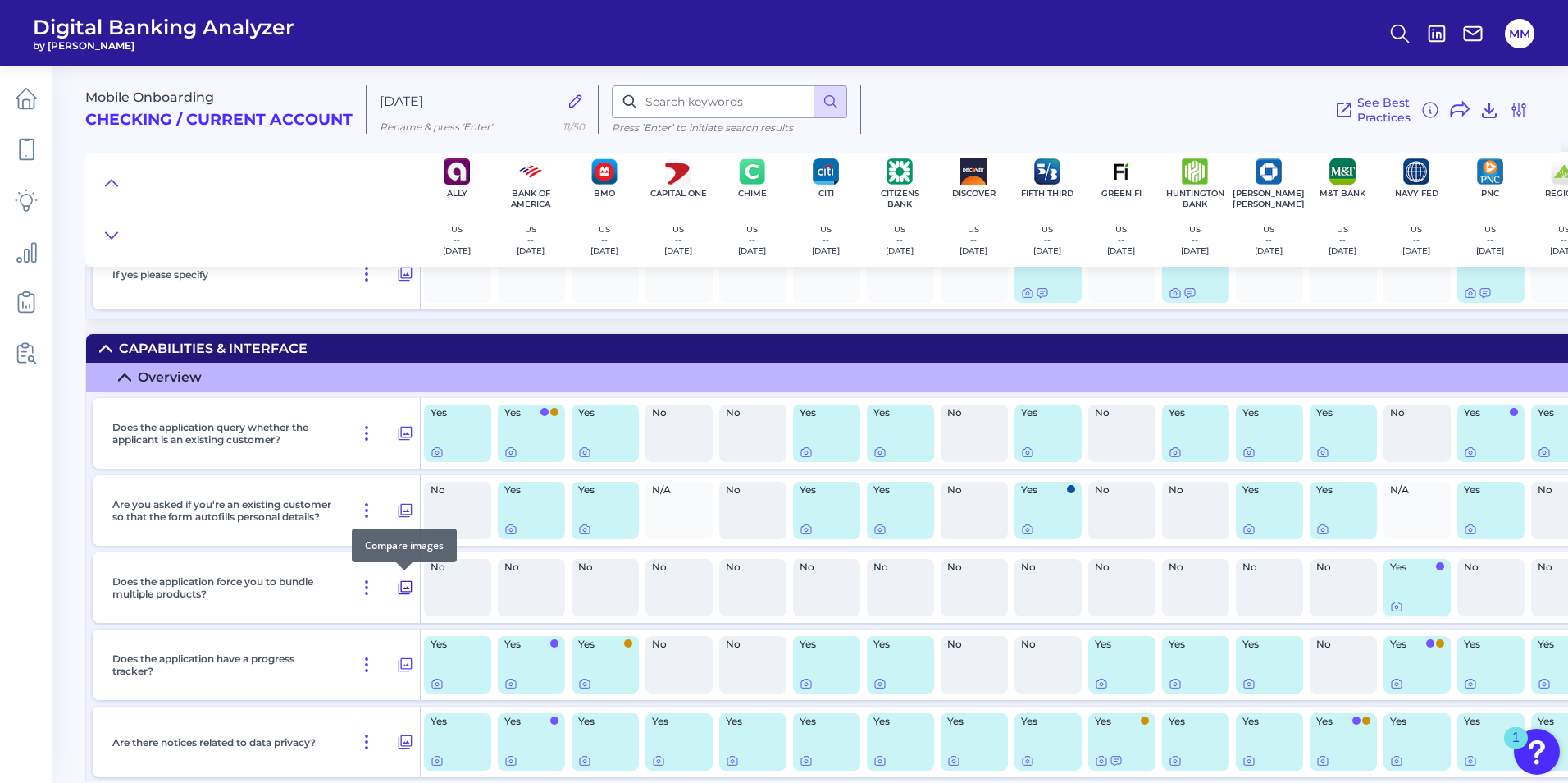
click at [405, 585] on icon at bounding box center [406, 587] width 17 height 20
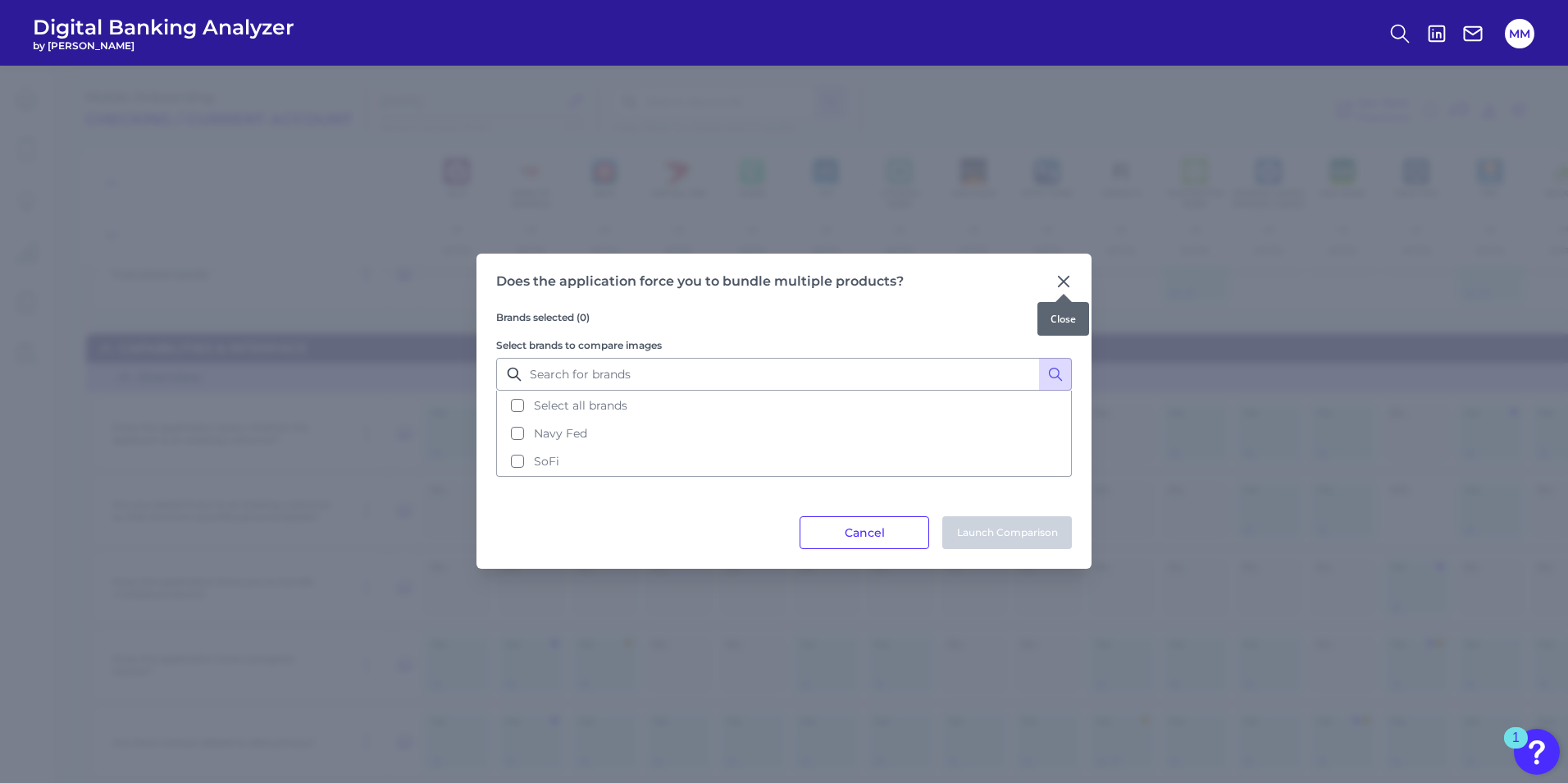
click at [1066, 283] on icon at bounding box center [1064, 281] width 17 height 17
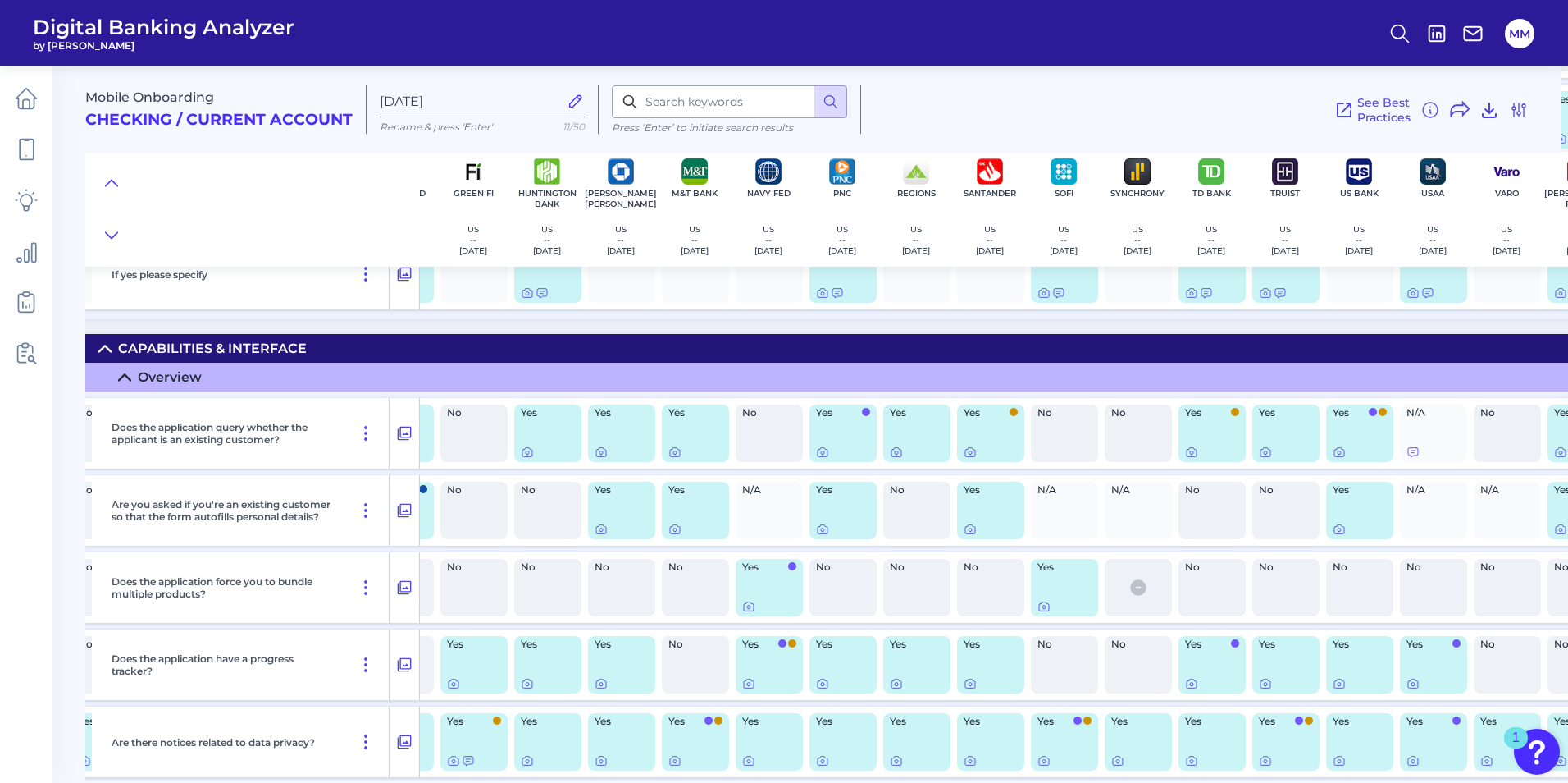
scroll to position [2855, 649]
click at [1054, 611] on div at bounding box center [1064, 606] width 54 height 13
click at [1039, 608] on icon at bounding box center [1043, 606] width 13 height 13
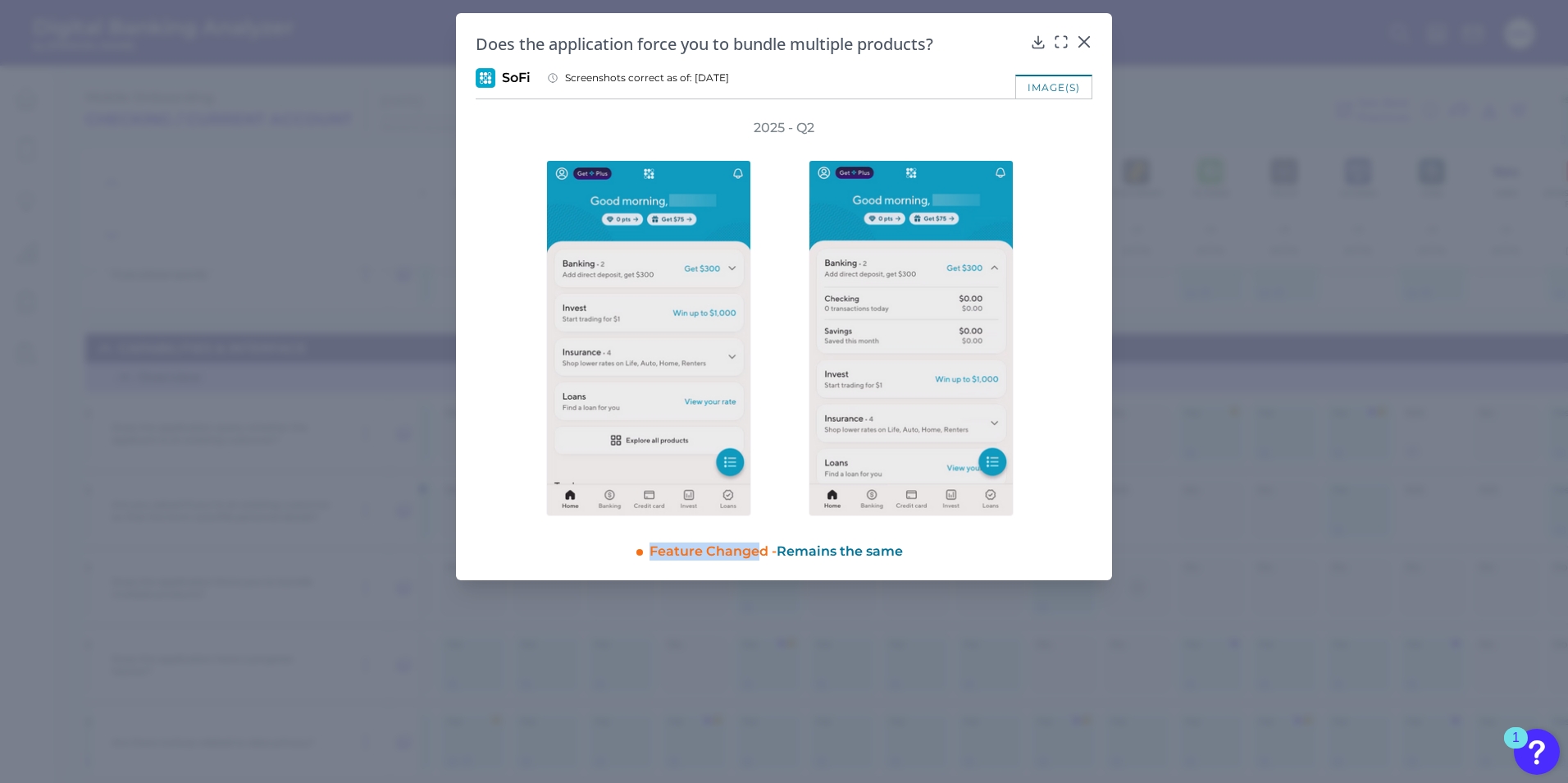
drag, startPoint x: 907, startPoint y: 549, endPoint x: 757, endPoint y: 551, distance: 150.0
click at [757, 551] on div "Feature Changed - Remains the same" at bounding box center [871, 547] width 443 height 24
drag, startPoint x: 757, startPoint y: 551, endPoint x: 872, endPoint y: 561, distance: 115.4
click at [872, 561] on div "Does the application force you to bundle multiple products? SoFi Screenshots co…" at bounding box center [784, 296] width 656 height 567
click at [910, 315] on img at bounding box center [911, 338] width 205 height 356
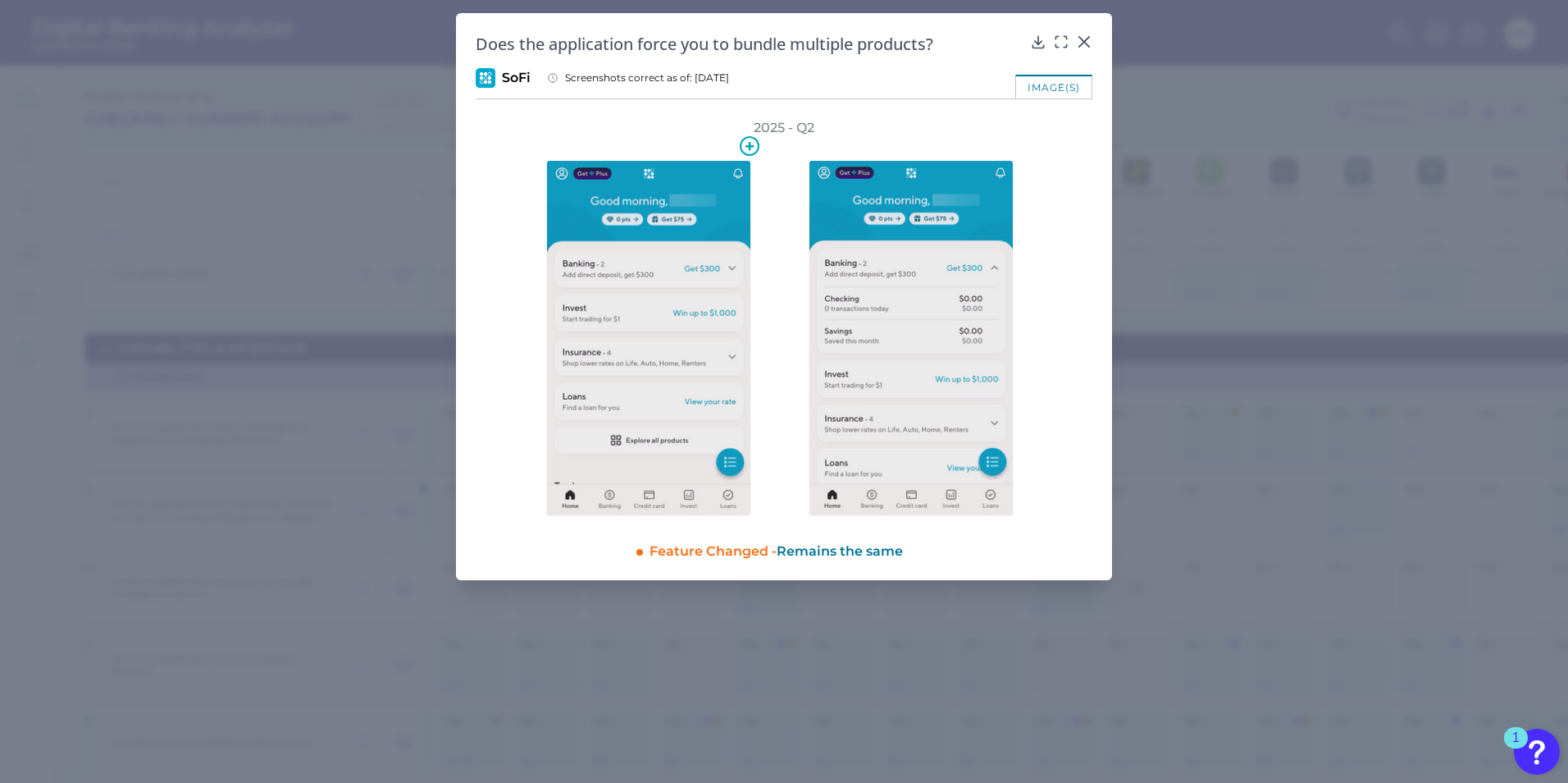
click at [668, 297] on img at bounding box center [649, 338] width 205 height 356
click at [751, 149] on icon at bounding box center [749, 145] width 20 height 20
click at [957, 173] on img at bounding box center [911, 338] width 205 height 356
click at [1051, 304] on div "2025 - Q2" at bounding box center [784, 317] width 564 height 398
click at [1088, 42] on icon at bounding box center [1084, 42] width 17 height 17
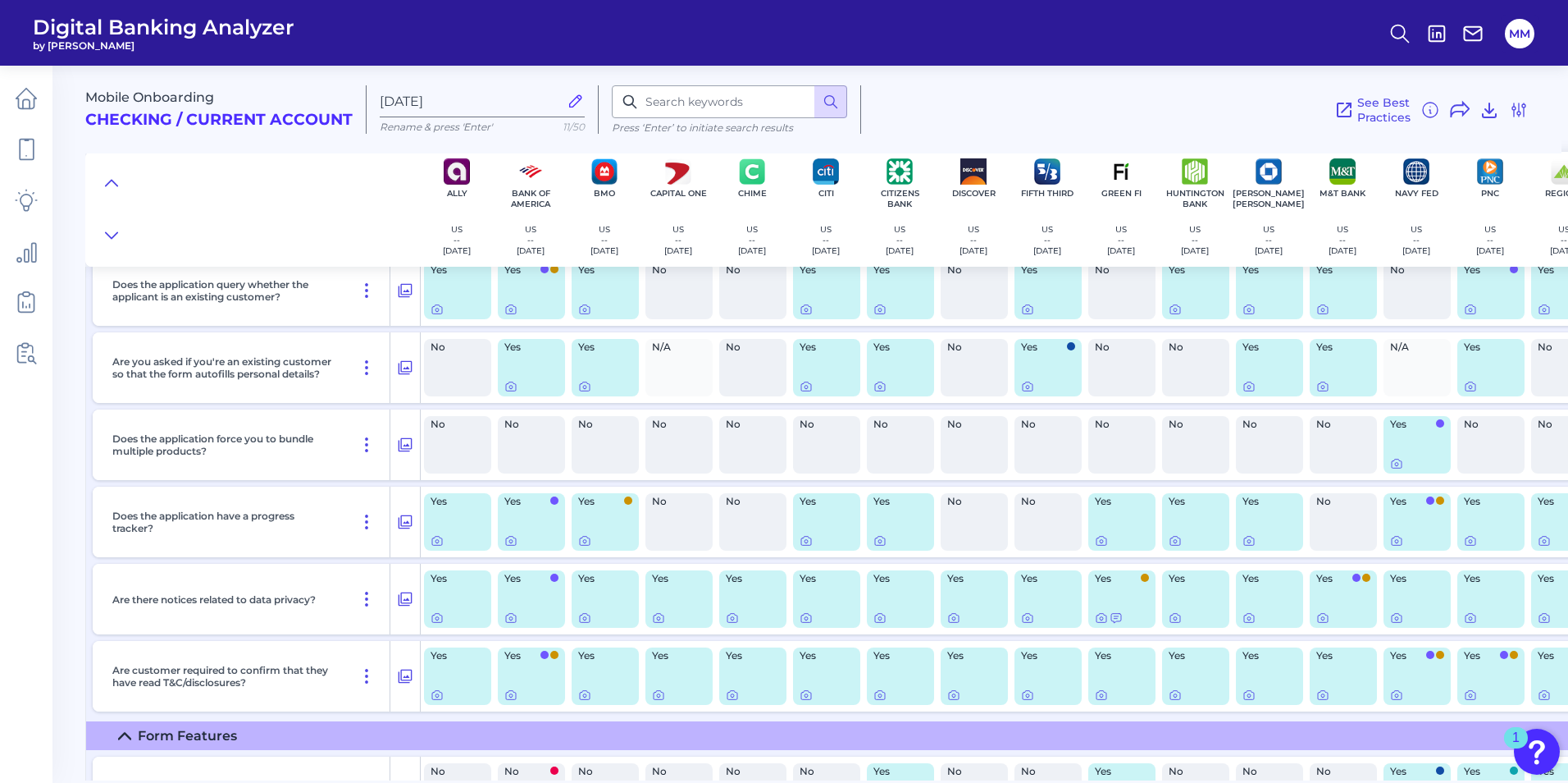
scroll to position [2980, 0]
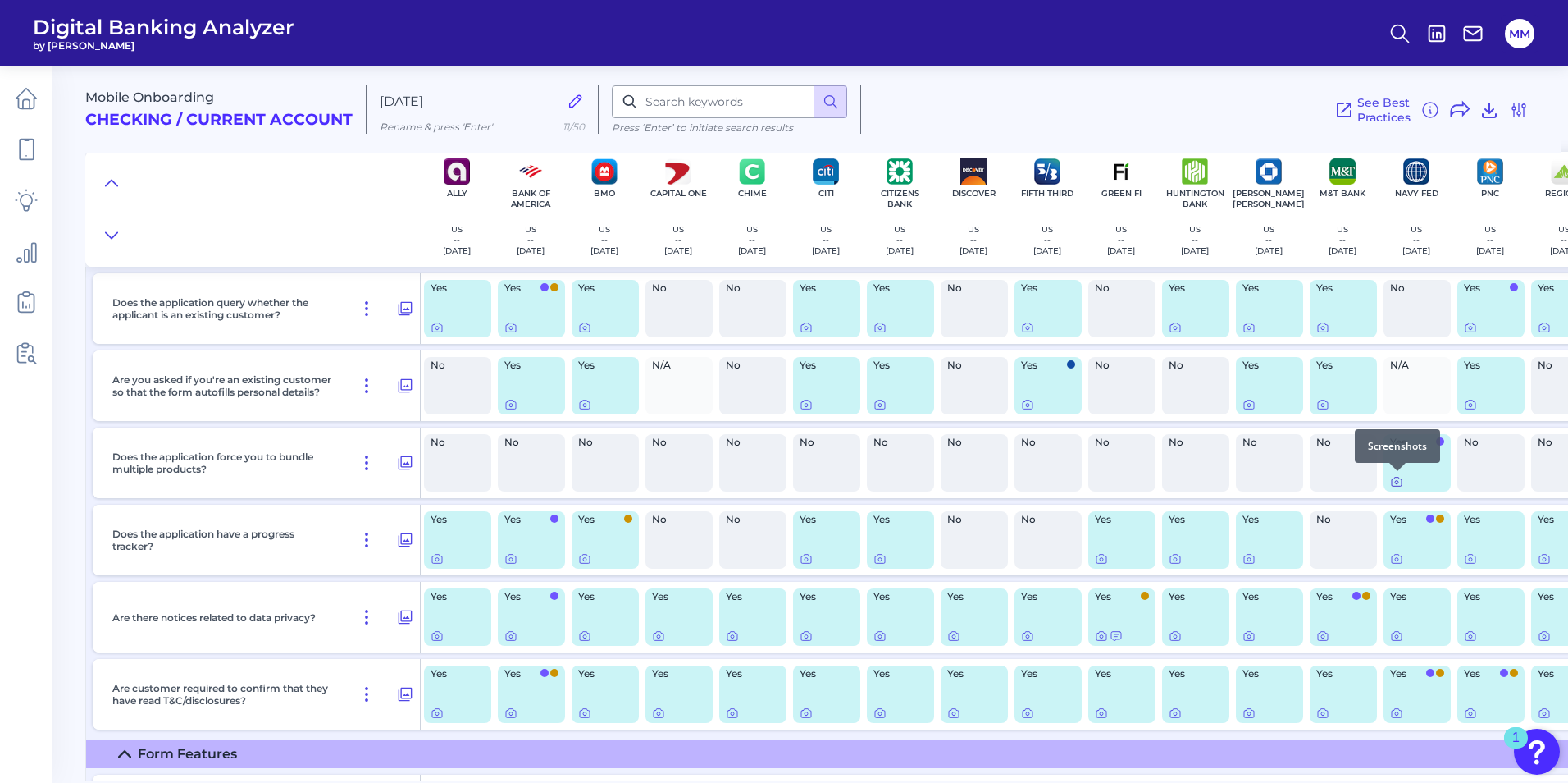
click at [1392, 481] on icon at bounding box center [1397, 482] width 10 height 9
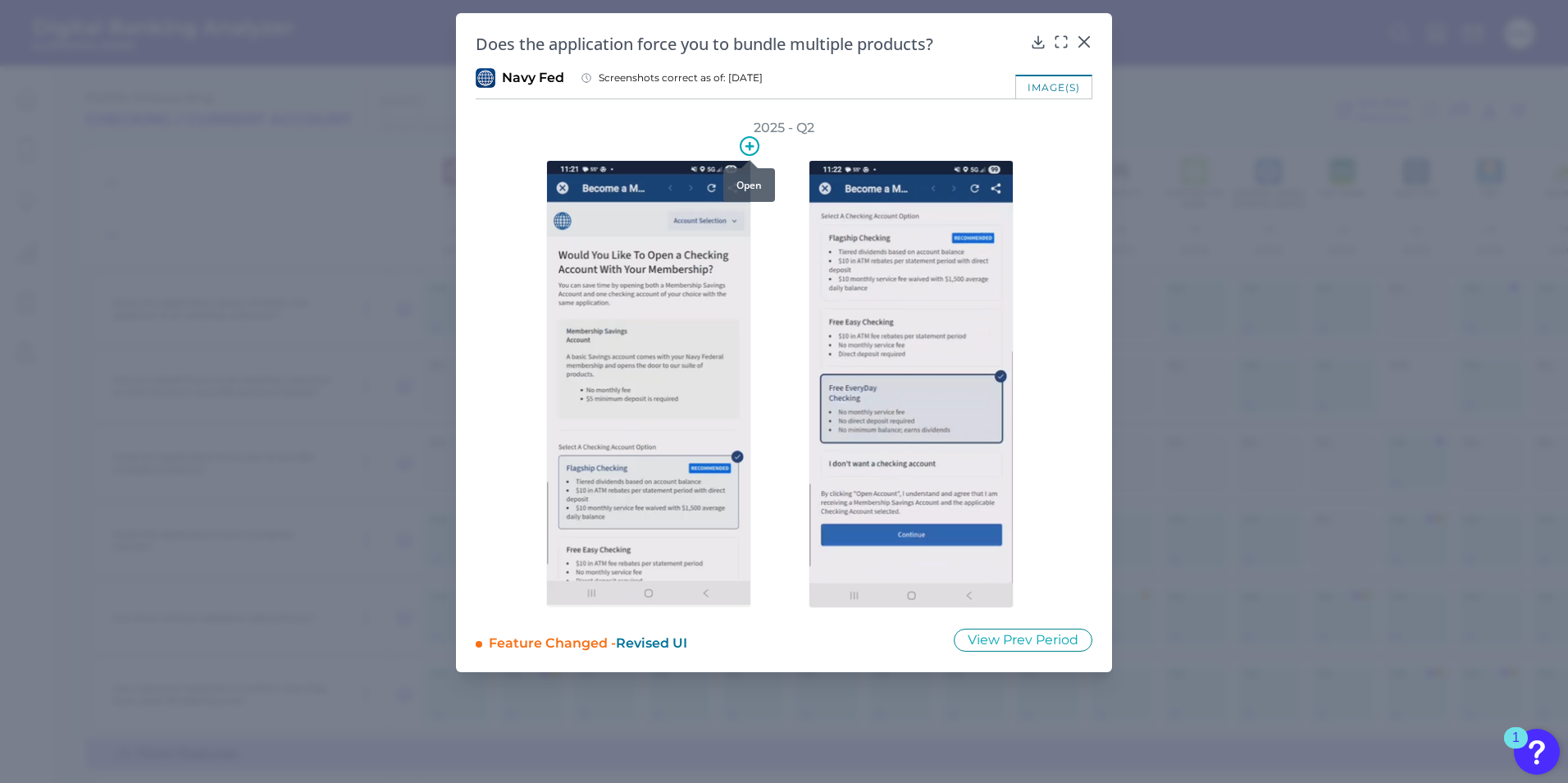
click at [750, 146] on icon at bounding box center [749, 145] width 8 height 8
click at [625, 442] on img at bounding box center [649, 384] width 205 height 447
click at [1035, 643] on button "View Prev Period" at bounding box center [1023, 640] width 139 height 23
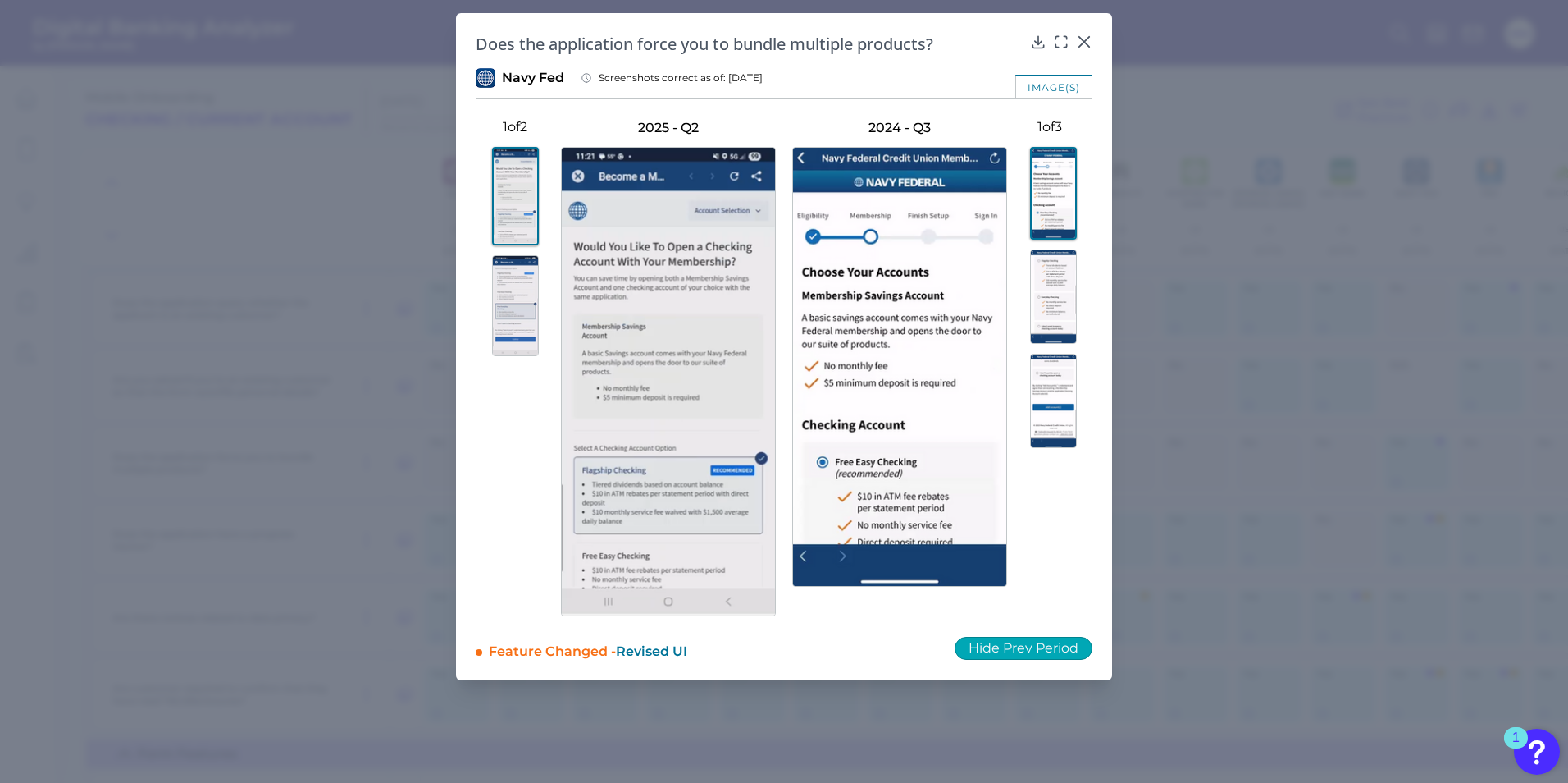
click at [996, 647] on button "Hide Prev Period" at bounding box center [1024, 648] width 138 height 23
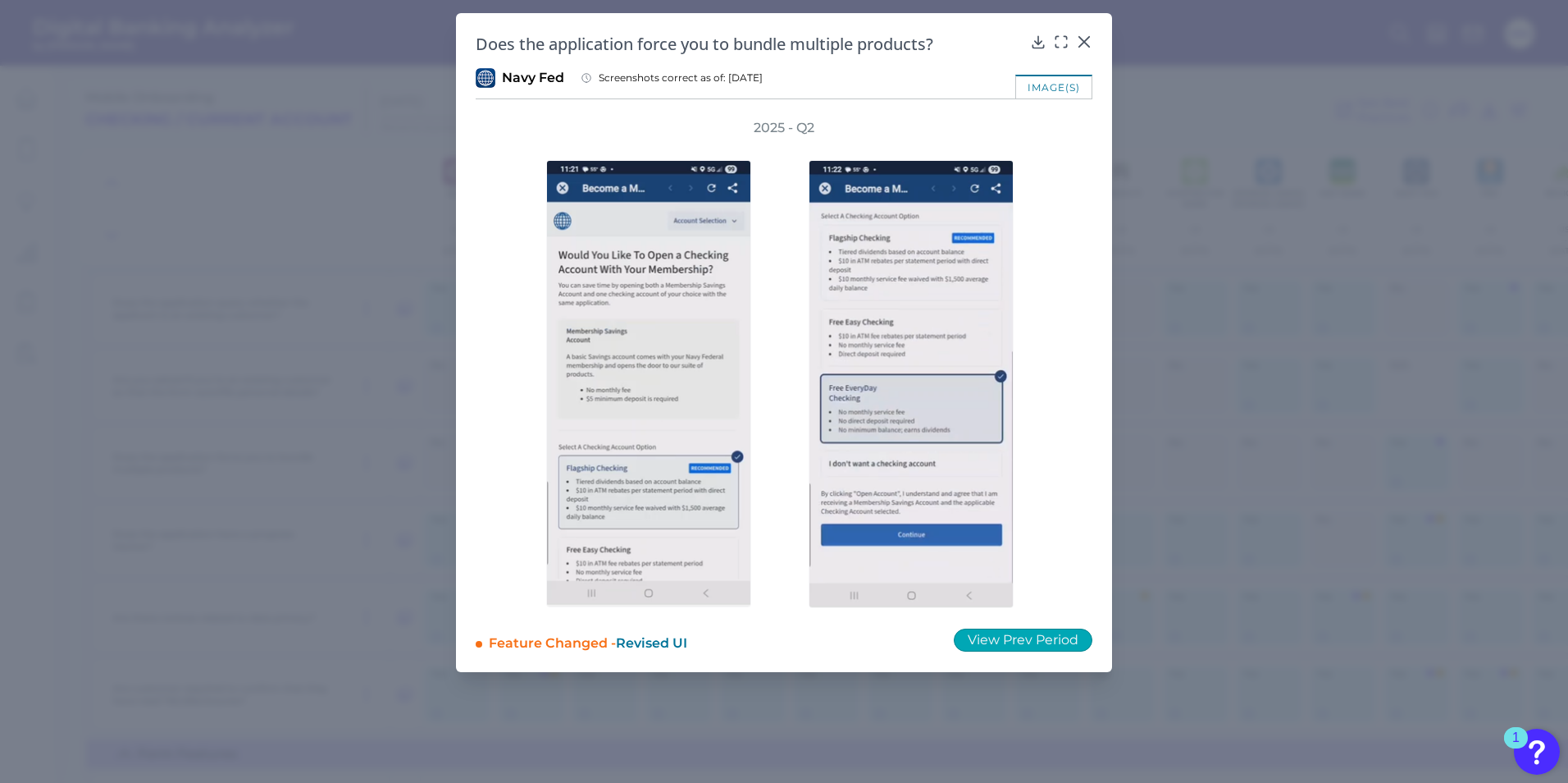
click at [1063, 642] on button "View Prev Period" at bounding box center [1023, 640] width 139 height 23
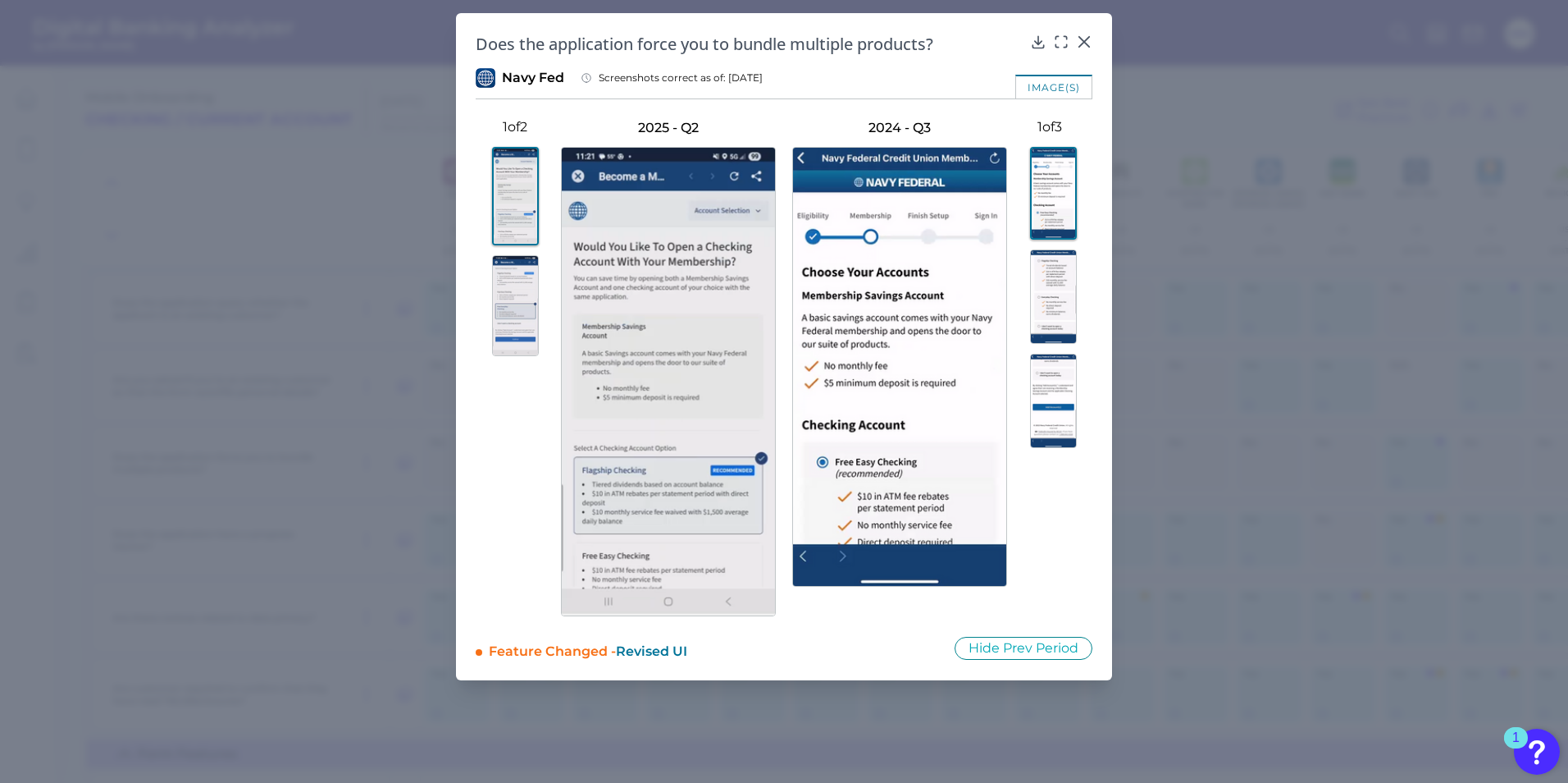
click at [512, 217] on img at bounding box center [516, 196] width 47 height 99
click at [1064, 195] on img at bounding box center [1053, 194] width 47 height 93
click at [1062, 294] on img at bounding box center [1053, 296] width 47 height 94
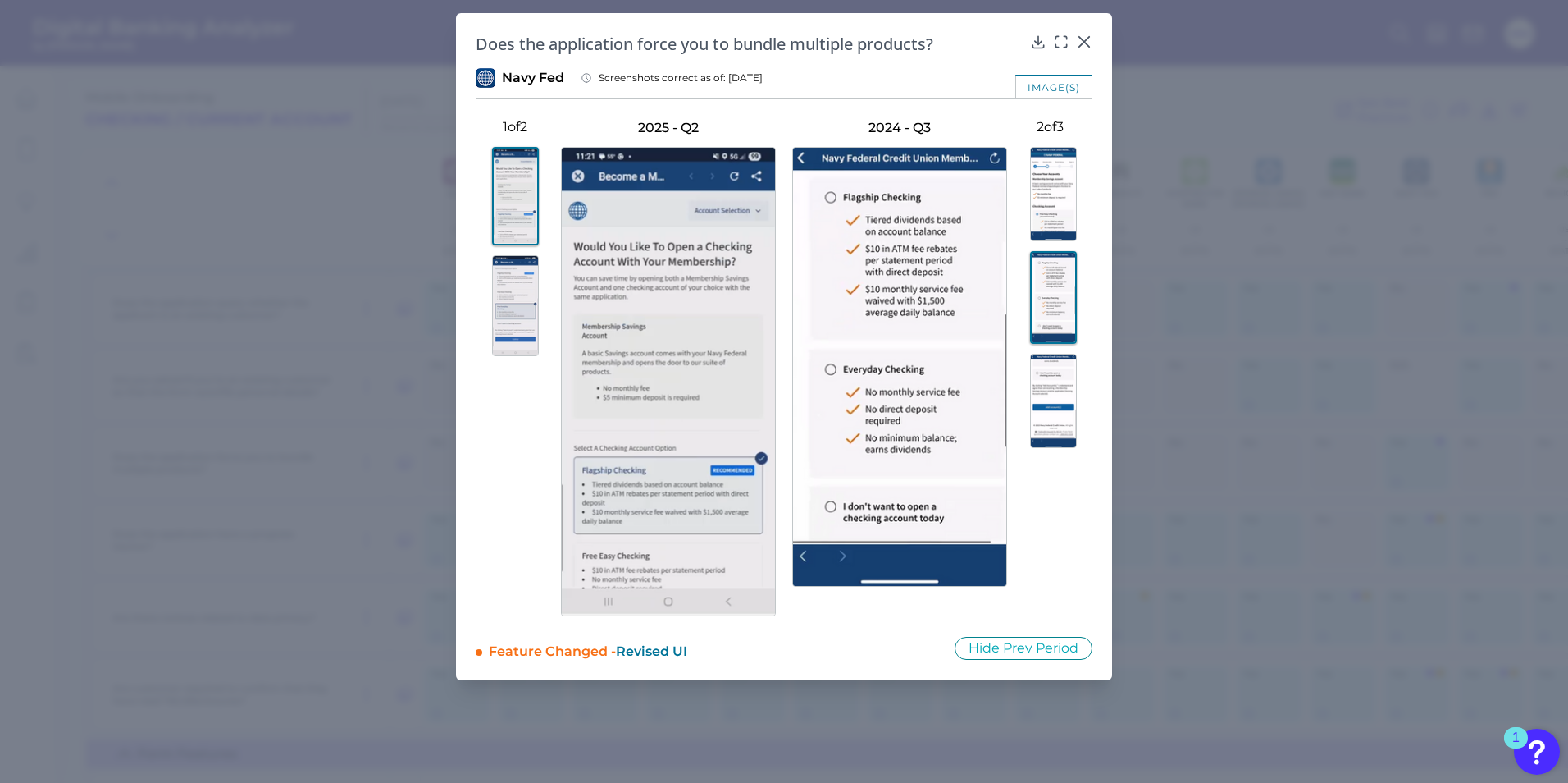
click at [1060, 397] on img at bounding box center [1053, 400] width 47 height 94
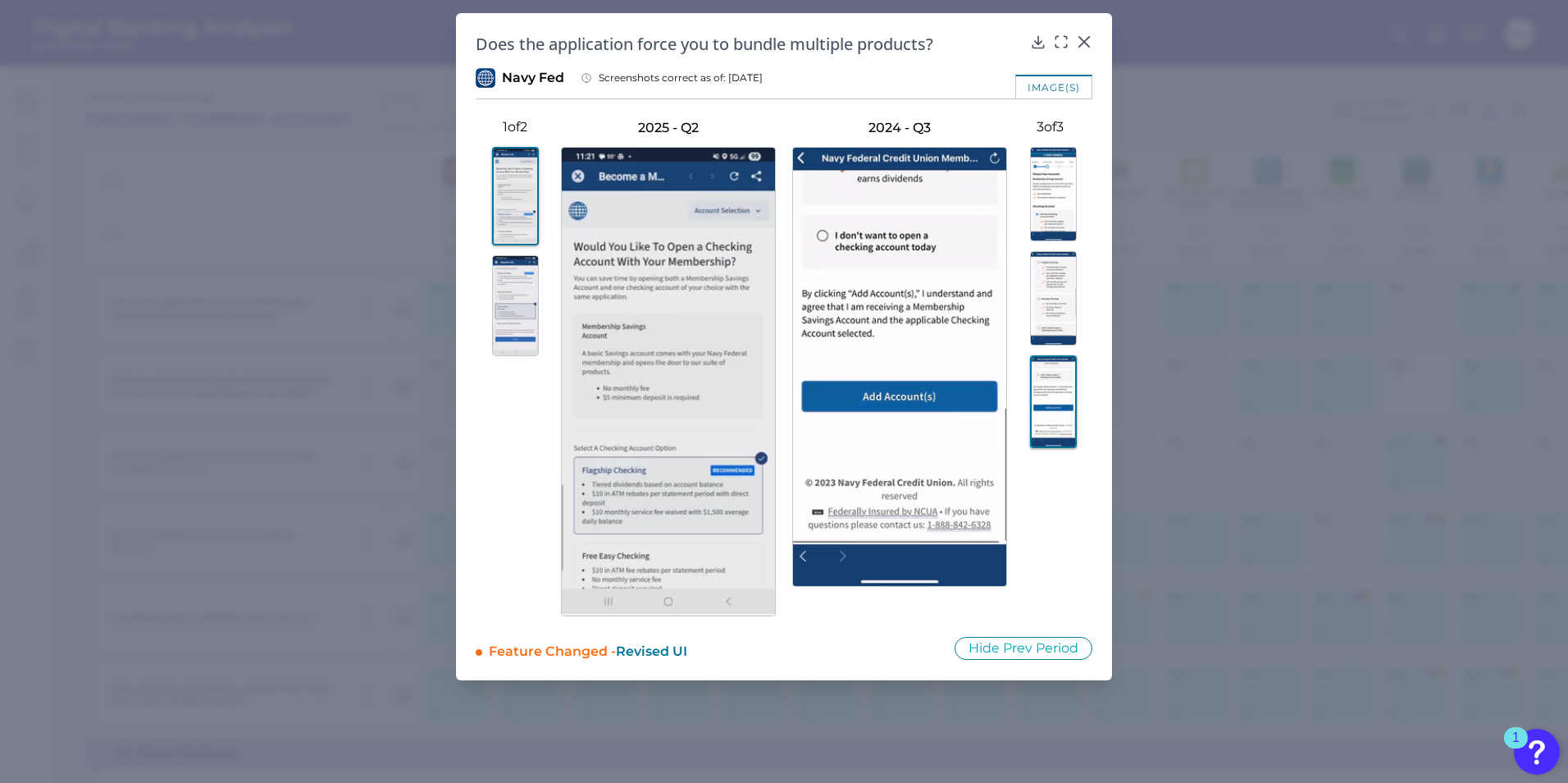
click at [514, 211] on img at bounding box center [516, 196] width 47 height 99
click at [522, 317] on img at bounding box center [516, 305] width 47 height 101
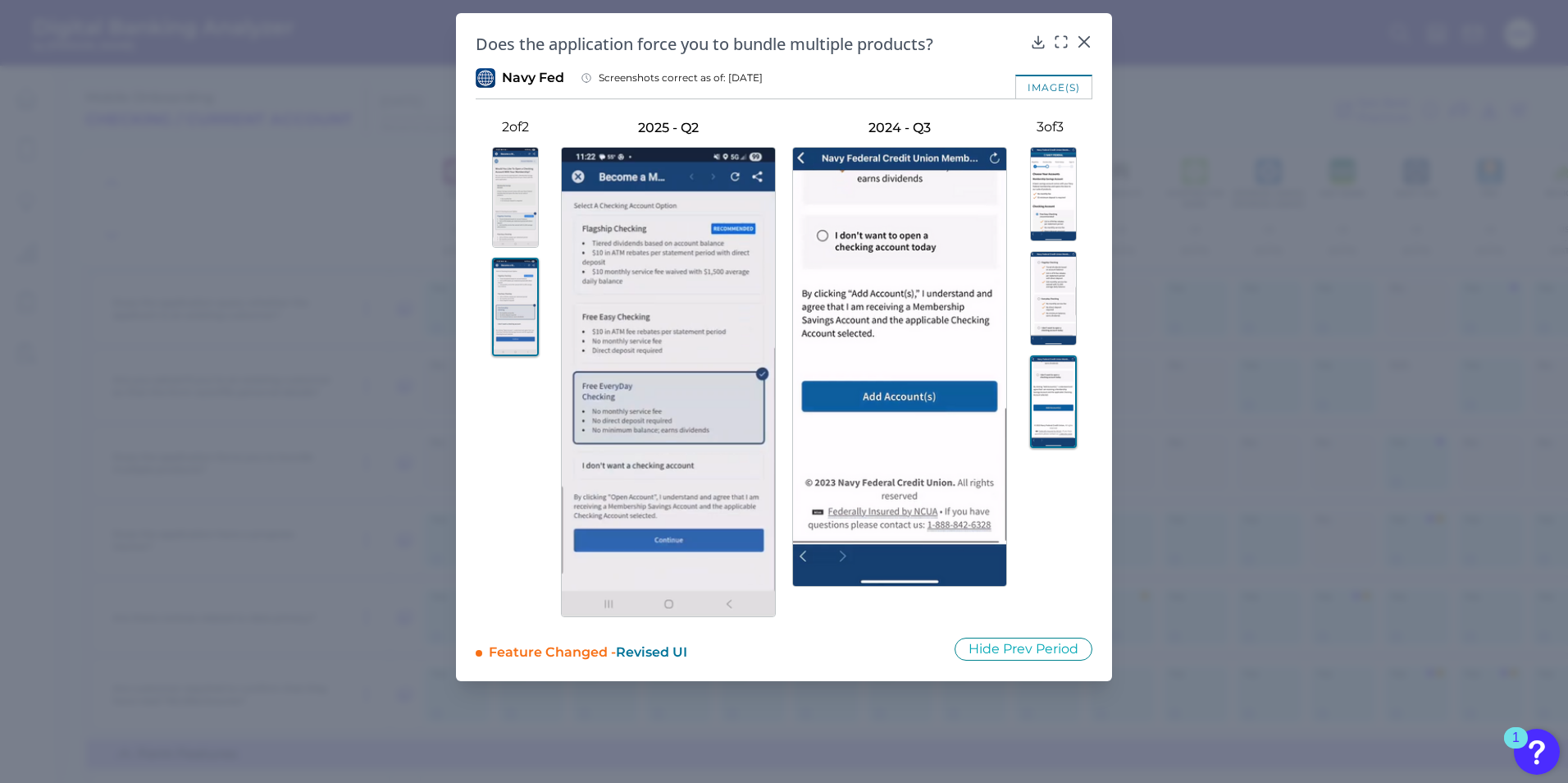
click at [506, 240] on img at bounding box center [516, 197] width 47 height 101
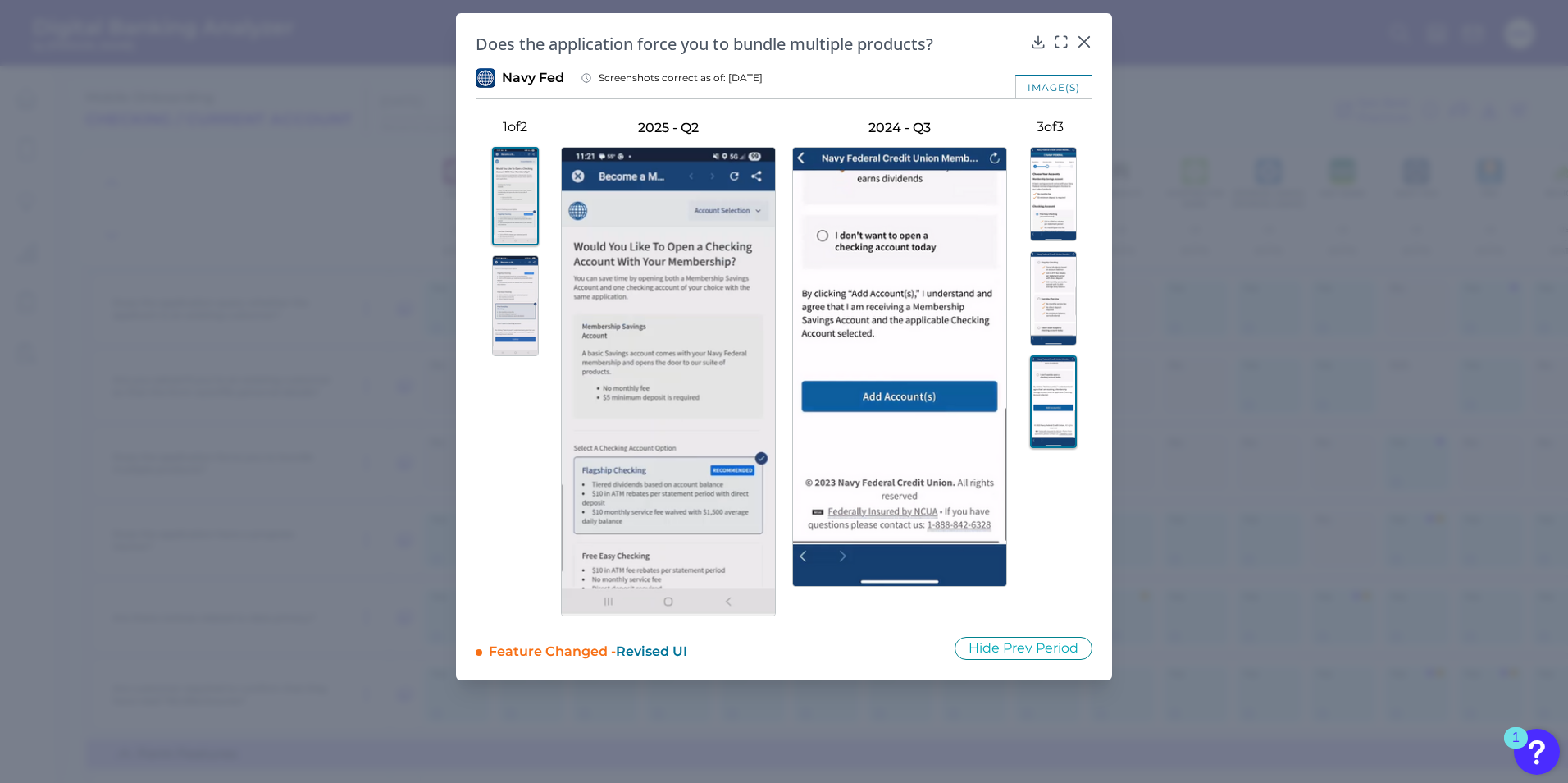
click at [503, 306] on img at bounding box center [516, 305] width 47 height 101
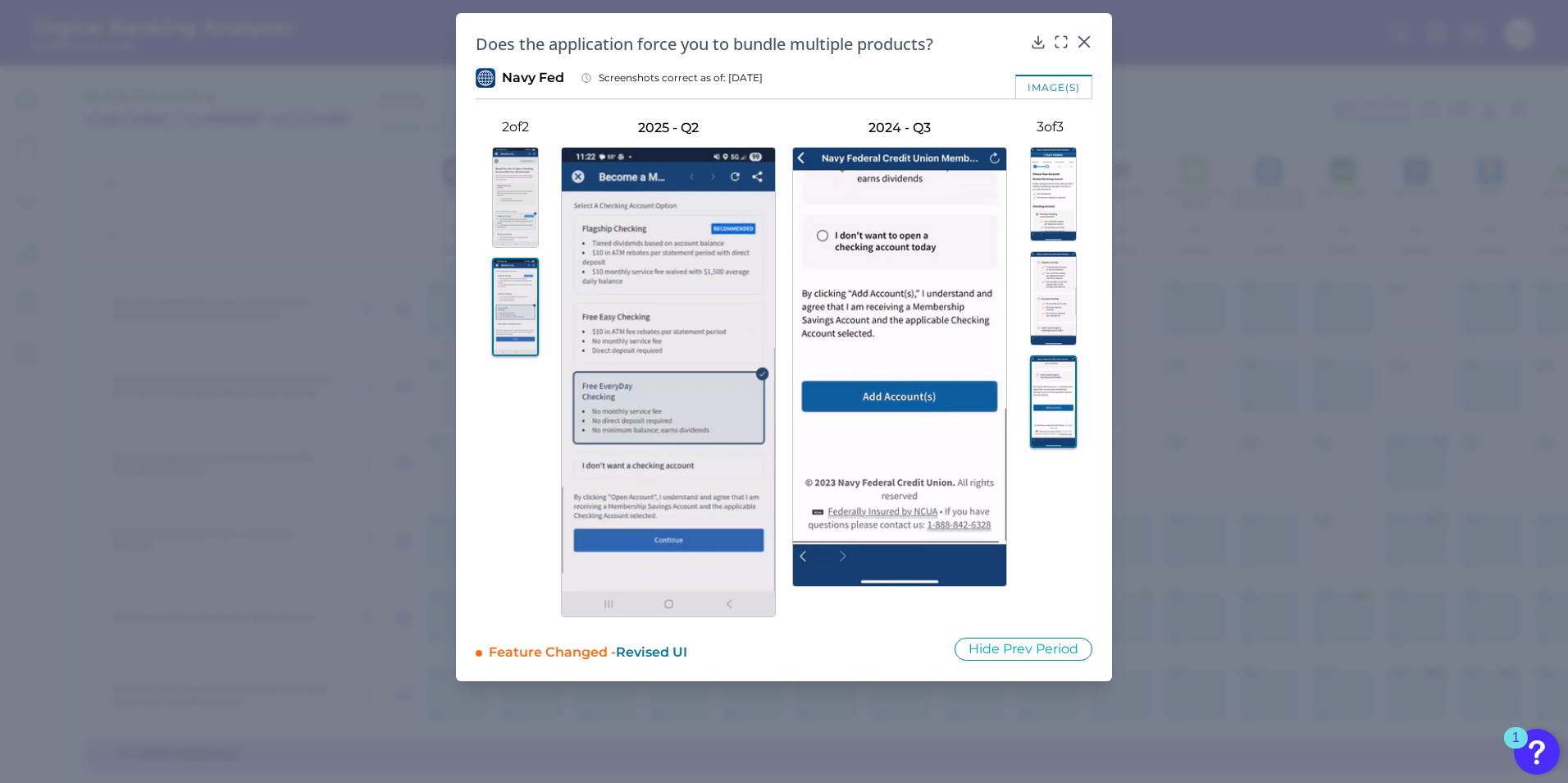
click at [503, 190] on img at bounding box center [516, 197] width 47 height 101
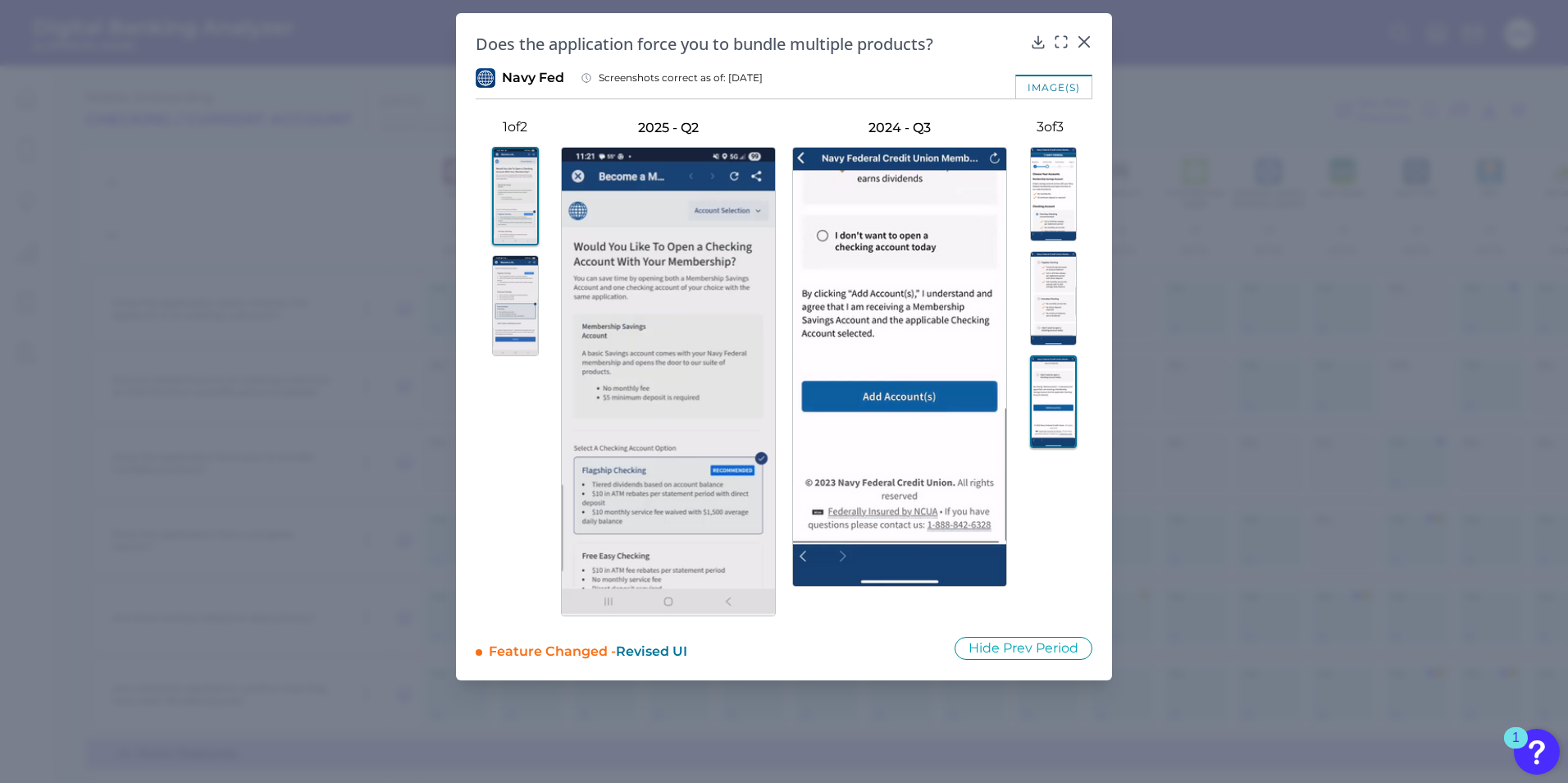
click at [503, 296] on img at bounding box center [516, 305] width 47 height 101
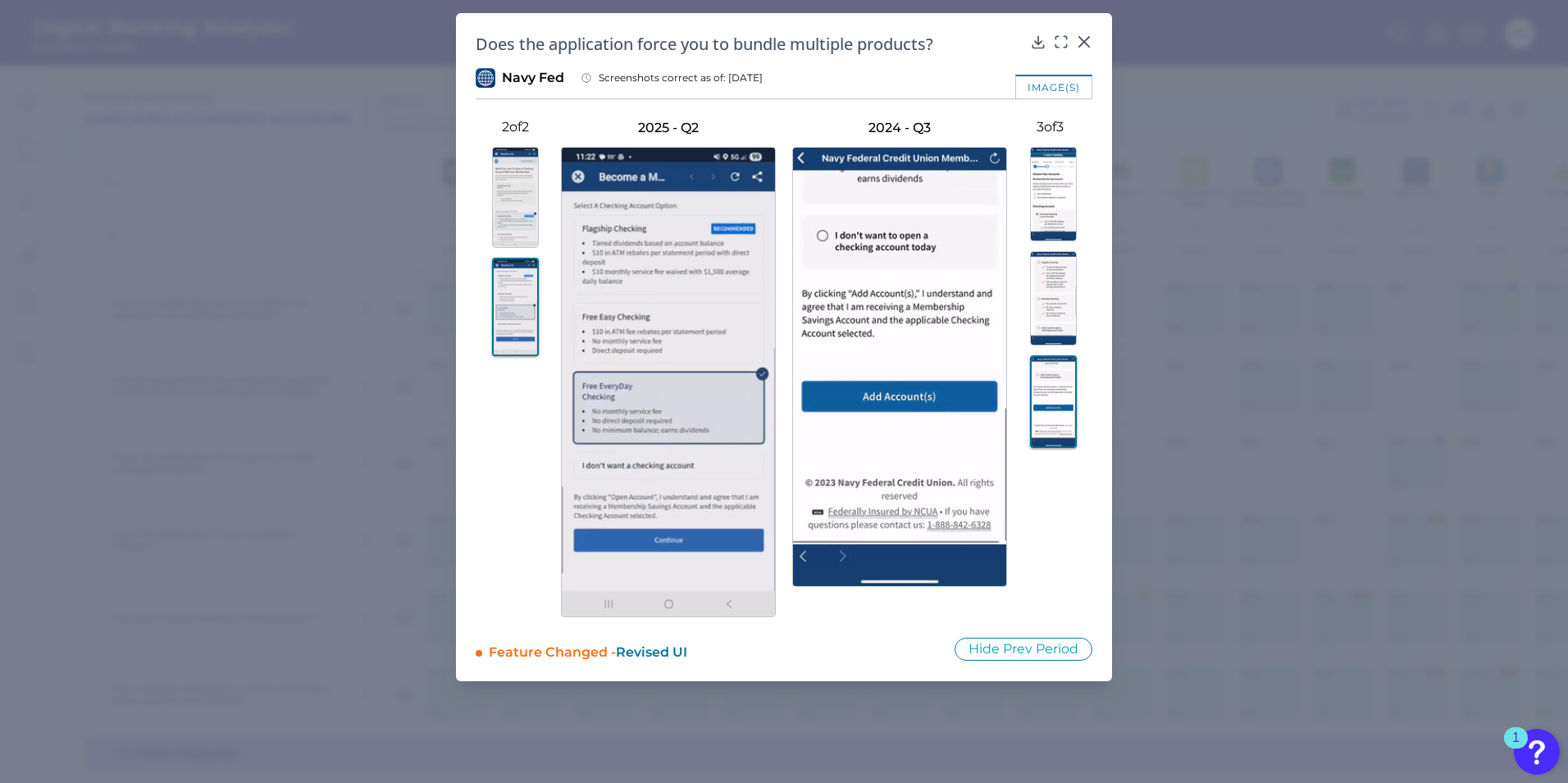
click at [1044, 192] on img at bounding box center [1053, 194] width 47 height 94
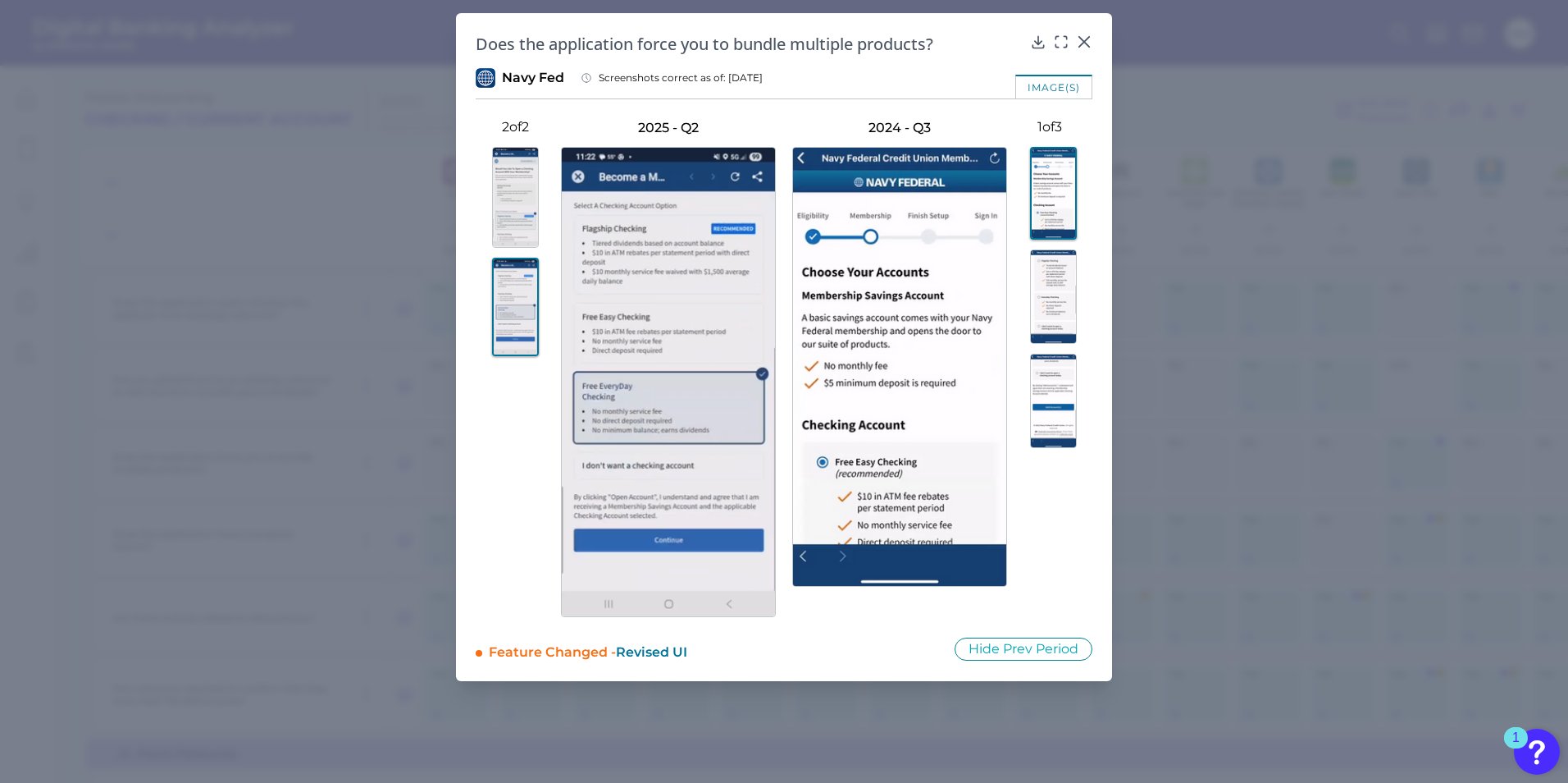
click at [1051, 295] on img at bounding box center [1053, 296] width 47 height 94
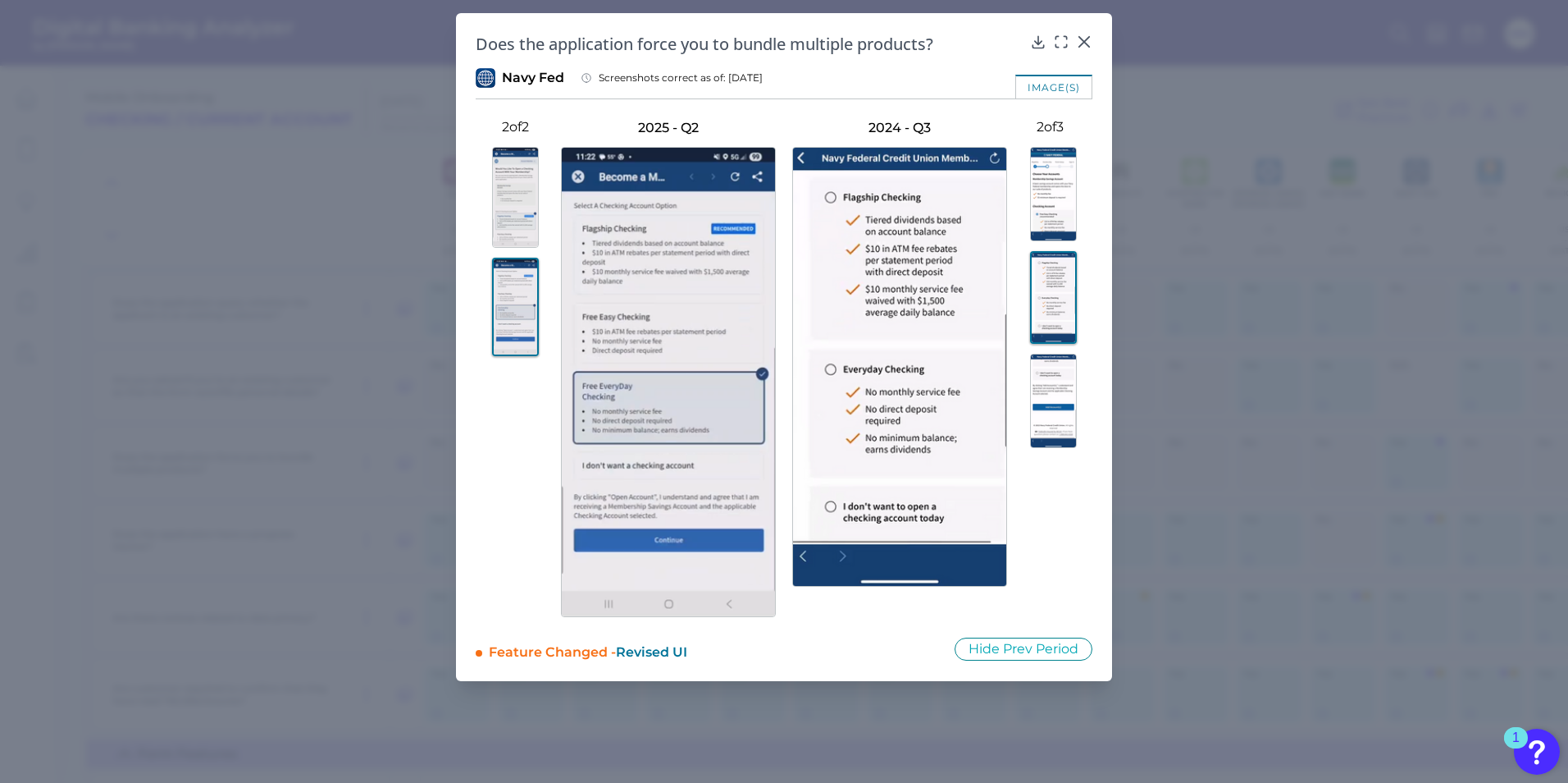
click at [1064, 386] on img at bounding box center [1053, 400] width 47 height 94
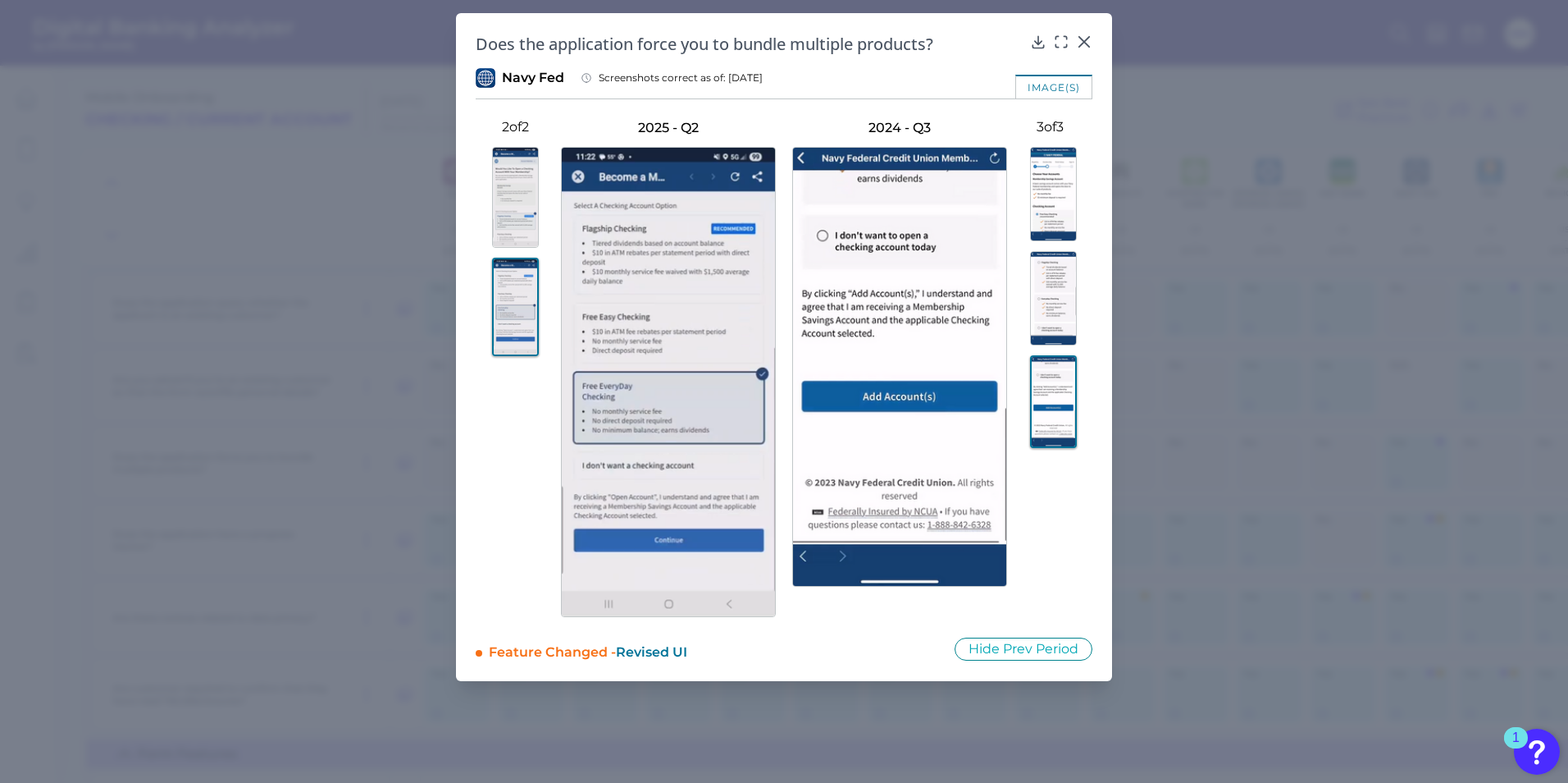
click at [1060, 200] on img at bounding box center [1053, 194] width 47 height 94
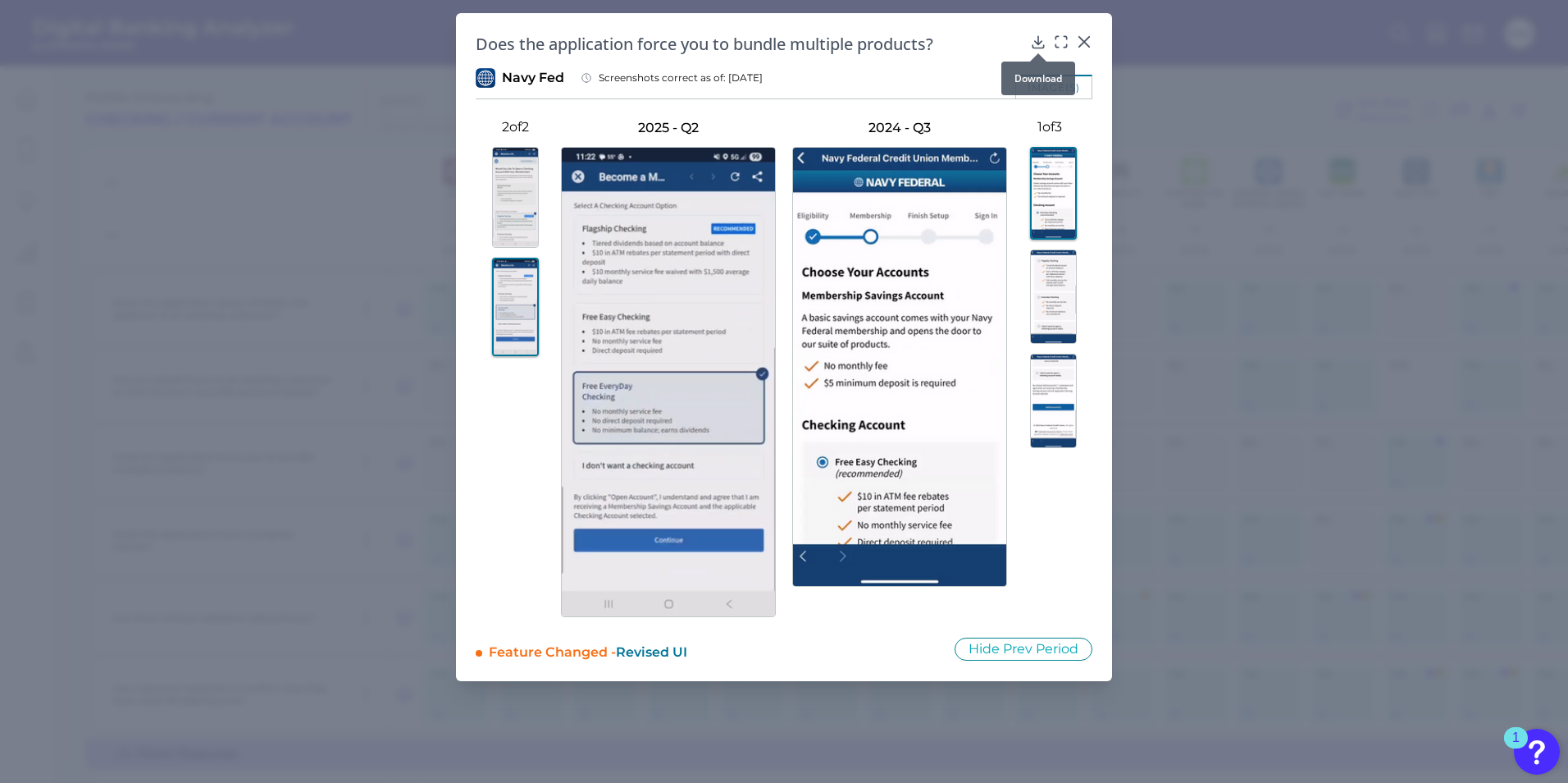
click at [1038, 46] on div at bounding box center [1039, 53] width 17 height 17
click at [1038, 43] on icon at bounding box center [1039, 42] width 17 height 17
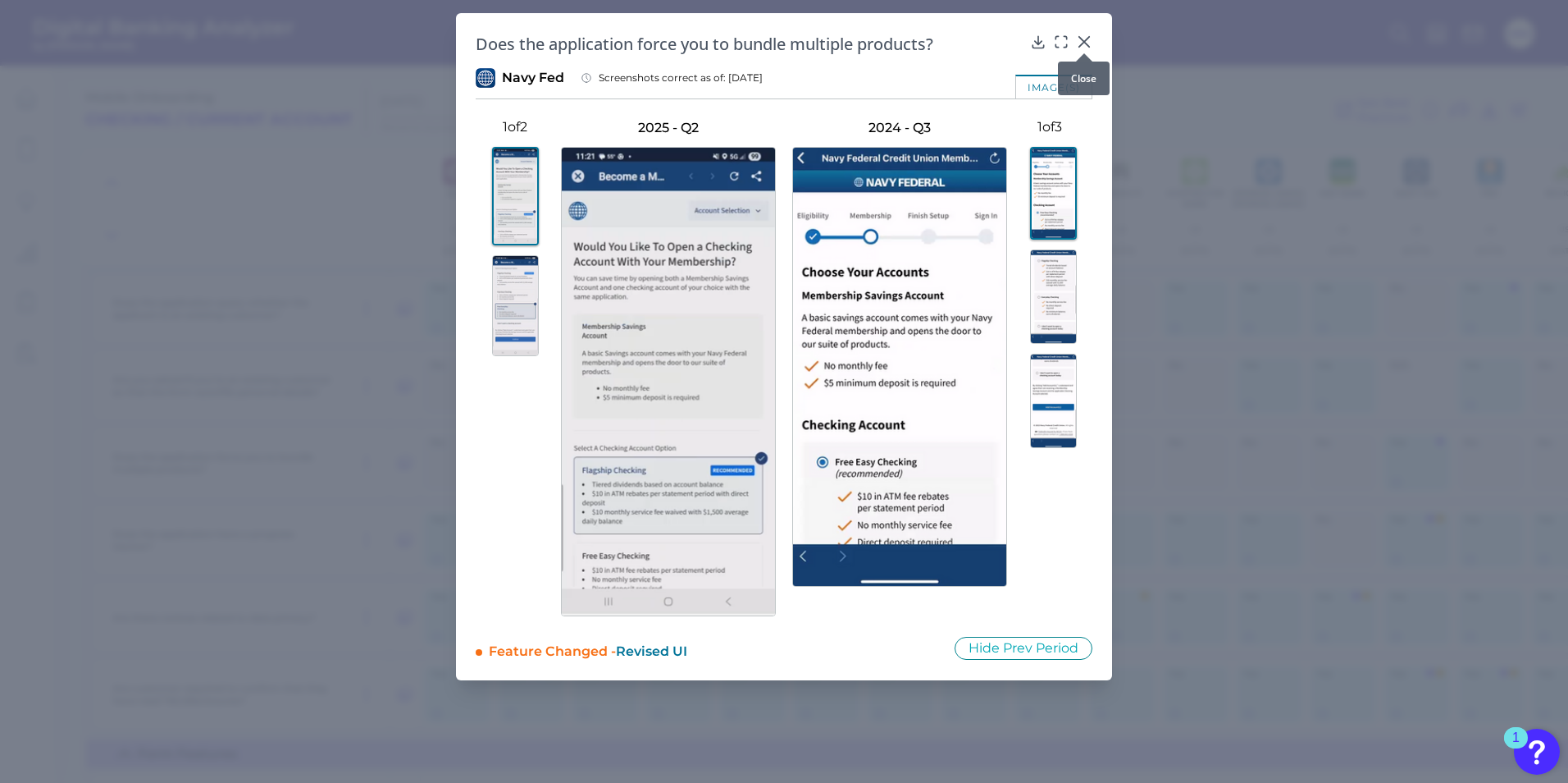
click at [1091, 45] on icon at bounding box center [1084, 42] width 17 height 17
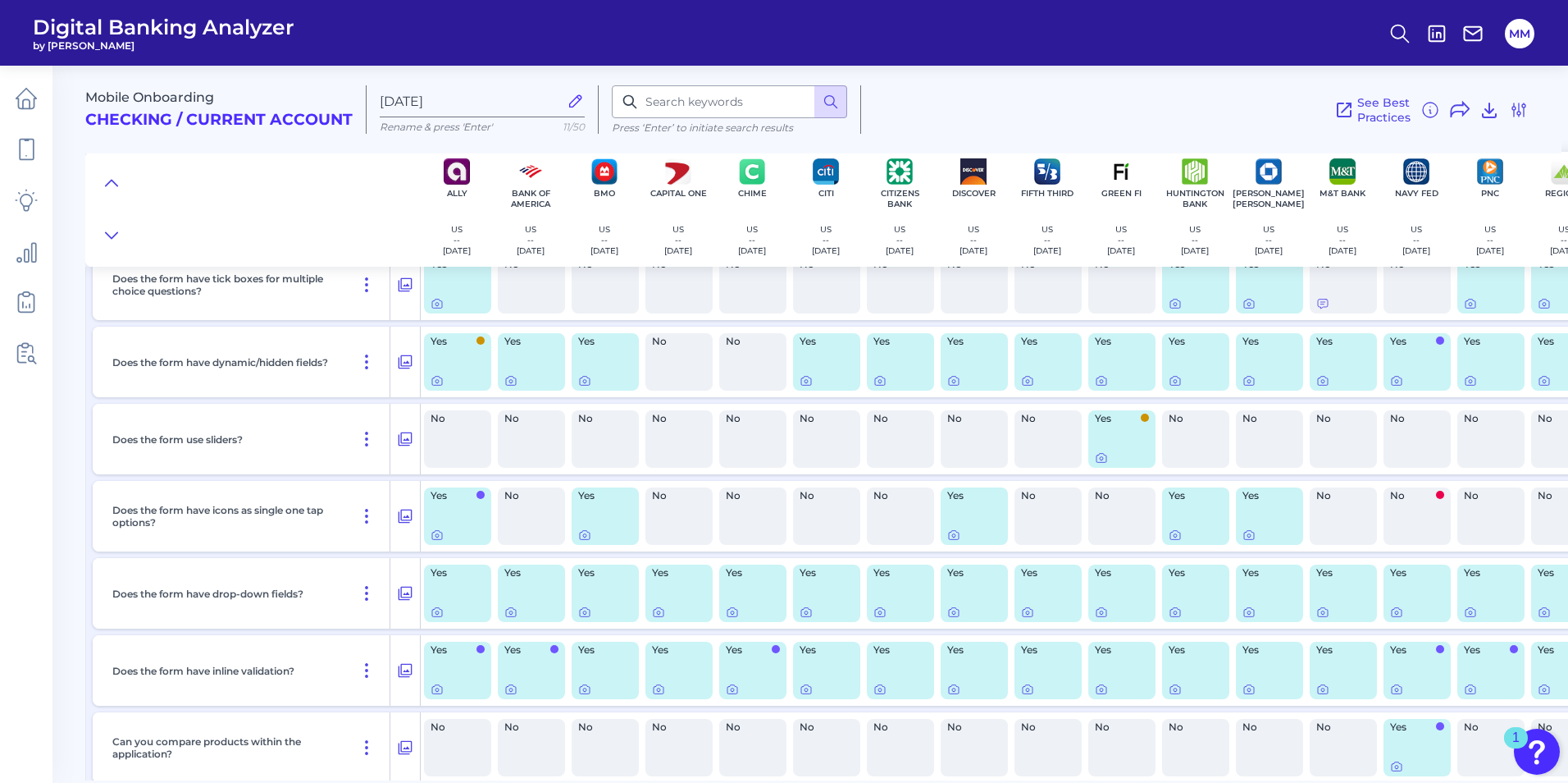
scroll to position [3926, 0]
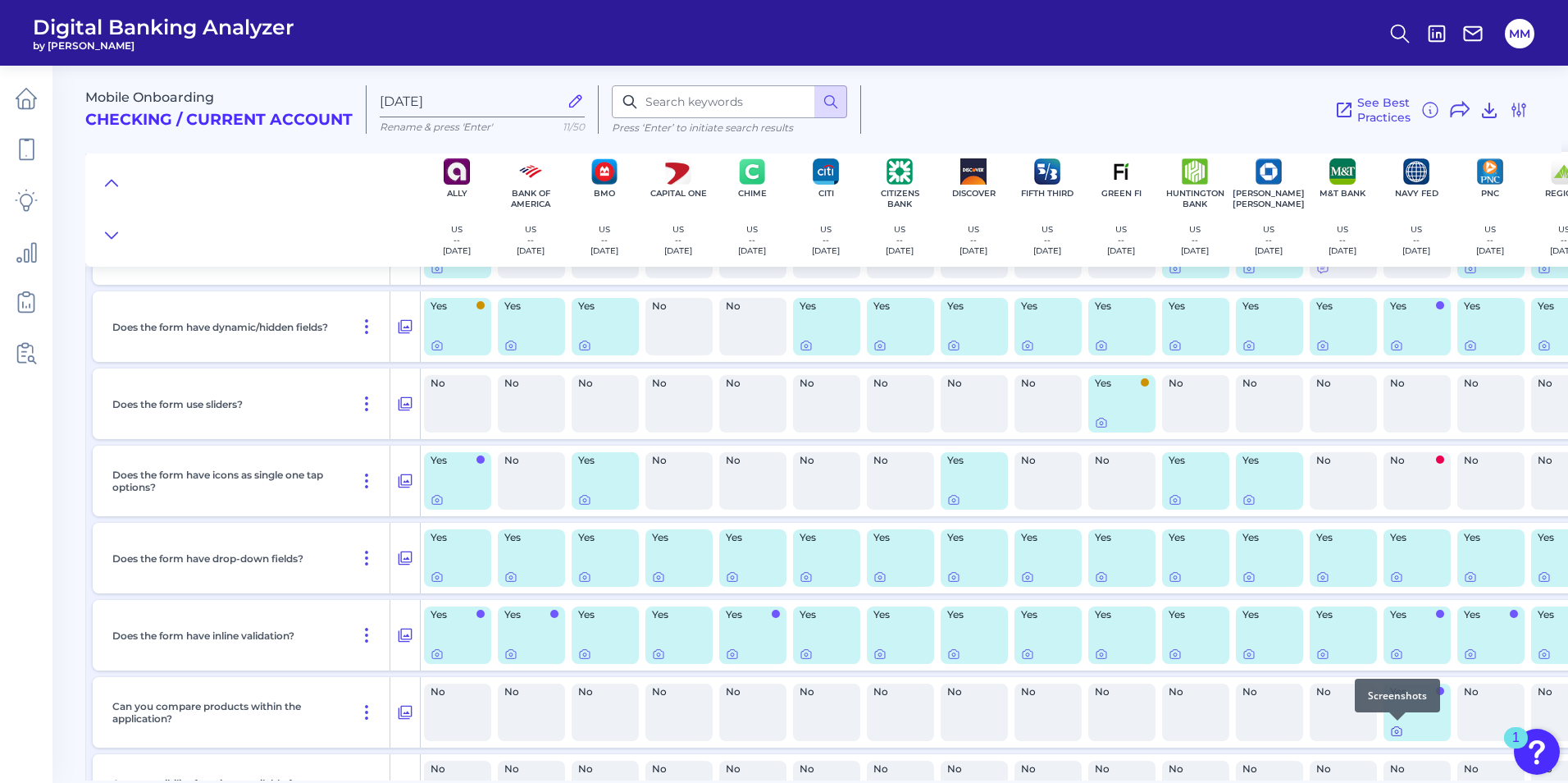
click at [1401, 726] on div at bounding box center [1398, 721] width 17 height 17
click at [1392, 732] on icon at bounding box center [1397, 731] width 13 height 13
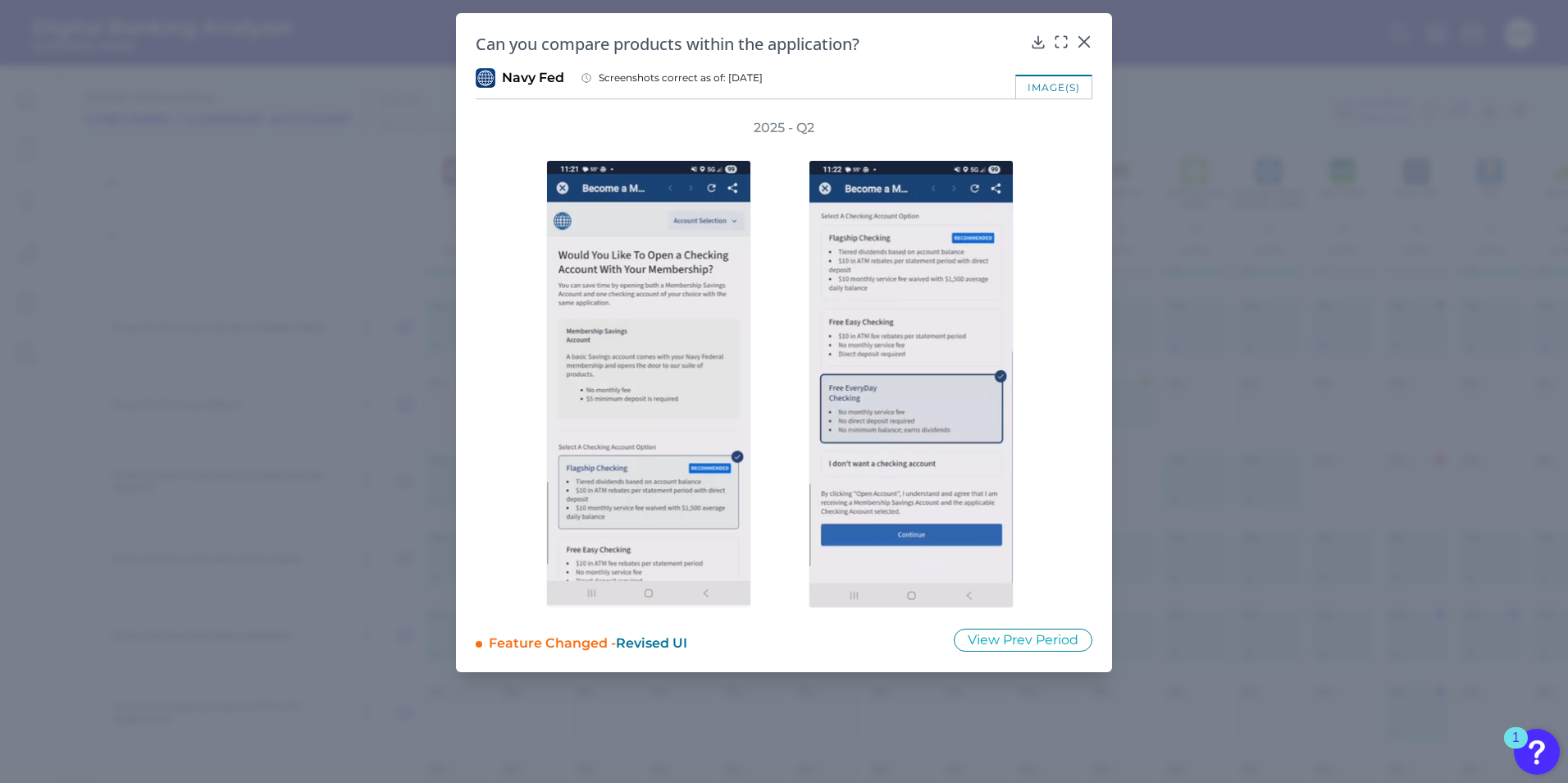
click at [1048, 653] on div "Can you compare products within the application? Navy Fed Screenshots correct a…" at bounding box center [784, 343] width 656 height 659
click at [1059, 640] on button "View Prev Period" at bounding box center [1023, 640] width 139 height 23
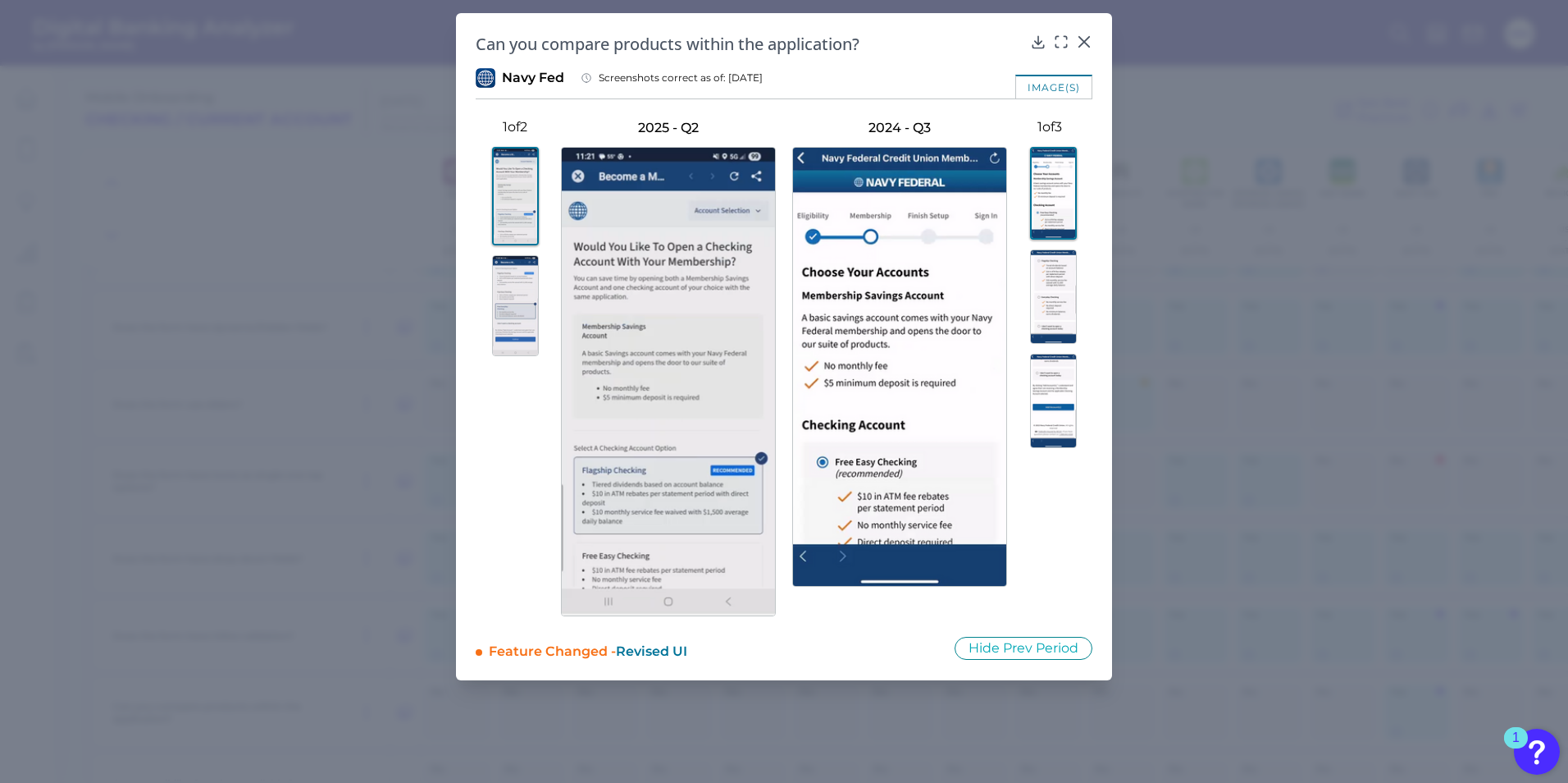
click at [1062, 293] on img at bounding box center [1053, 296] width 47 height 94
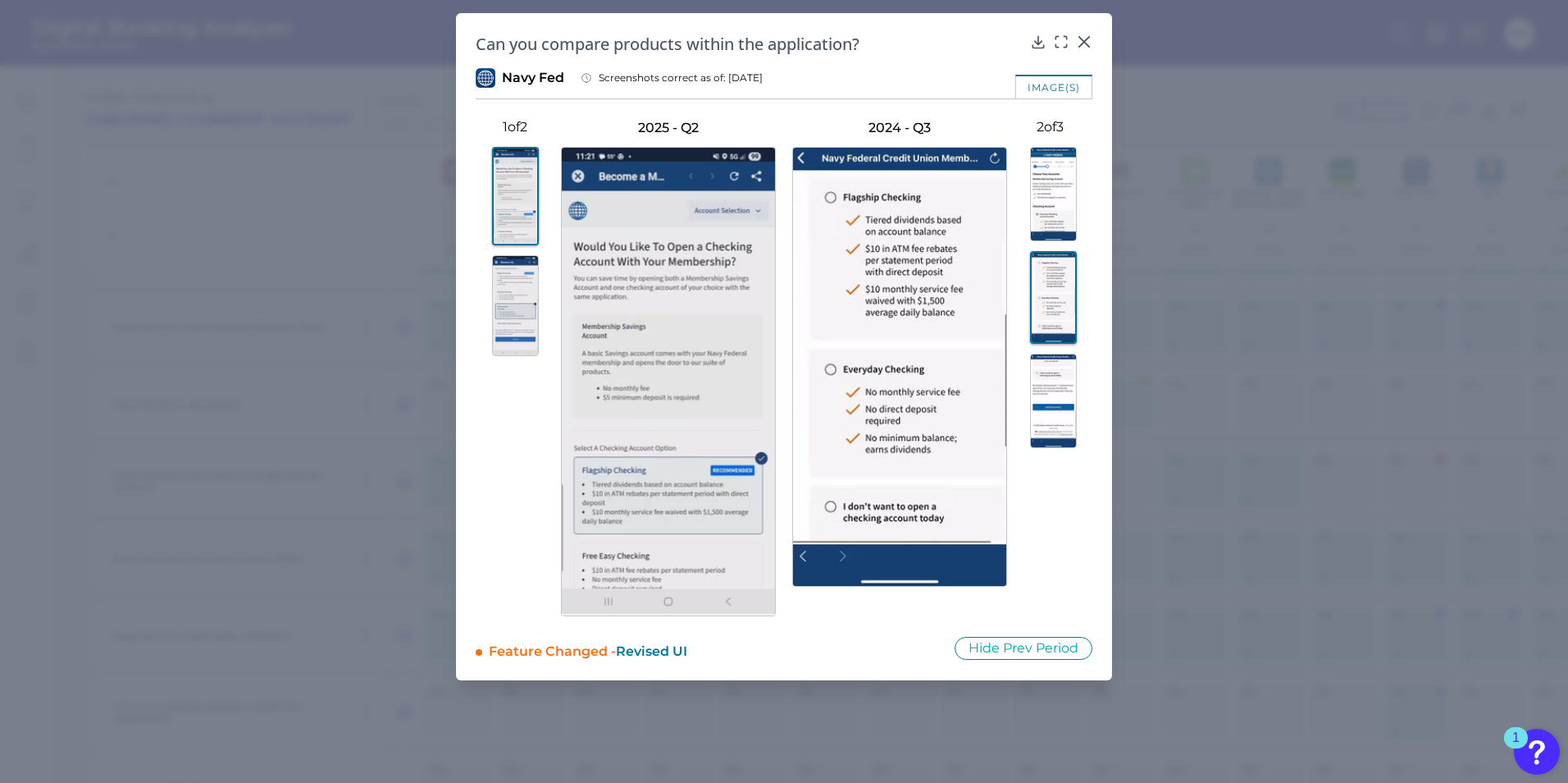
click at [1051, 418] on img at bounding box center [1053, 400] width 47 height 94
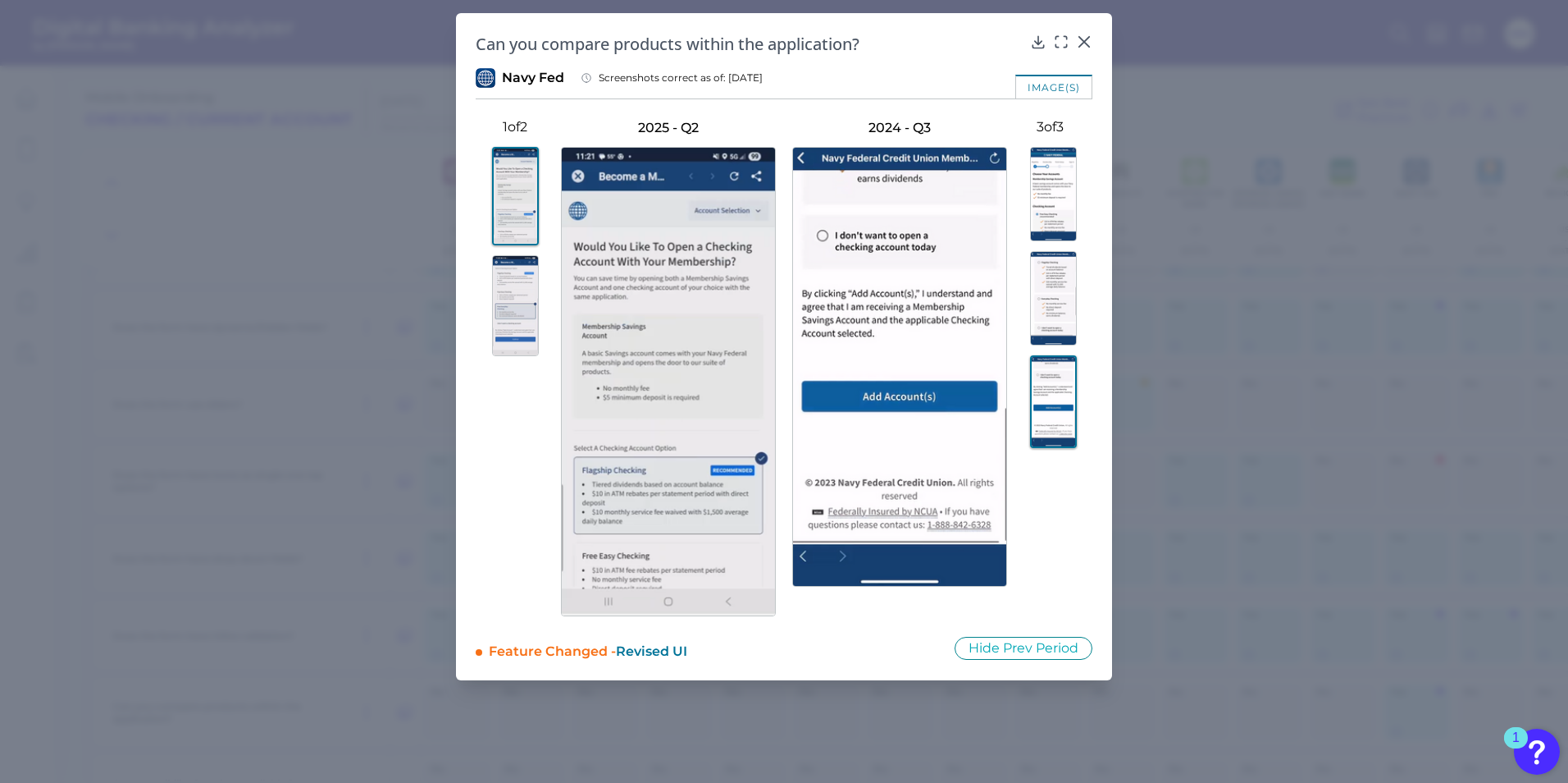
click at [1055, 390] on img at bounding box center [1053, 402] width 47 height 93
click at [1057, 298] on img at bounding box center [1053, 298] width 47 height 94
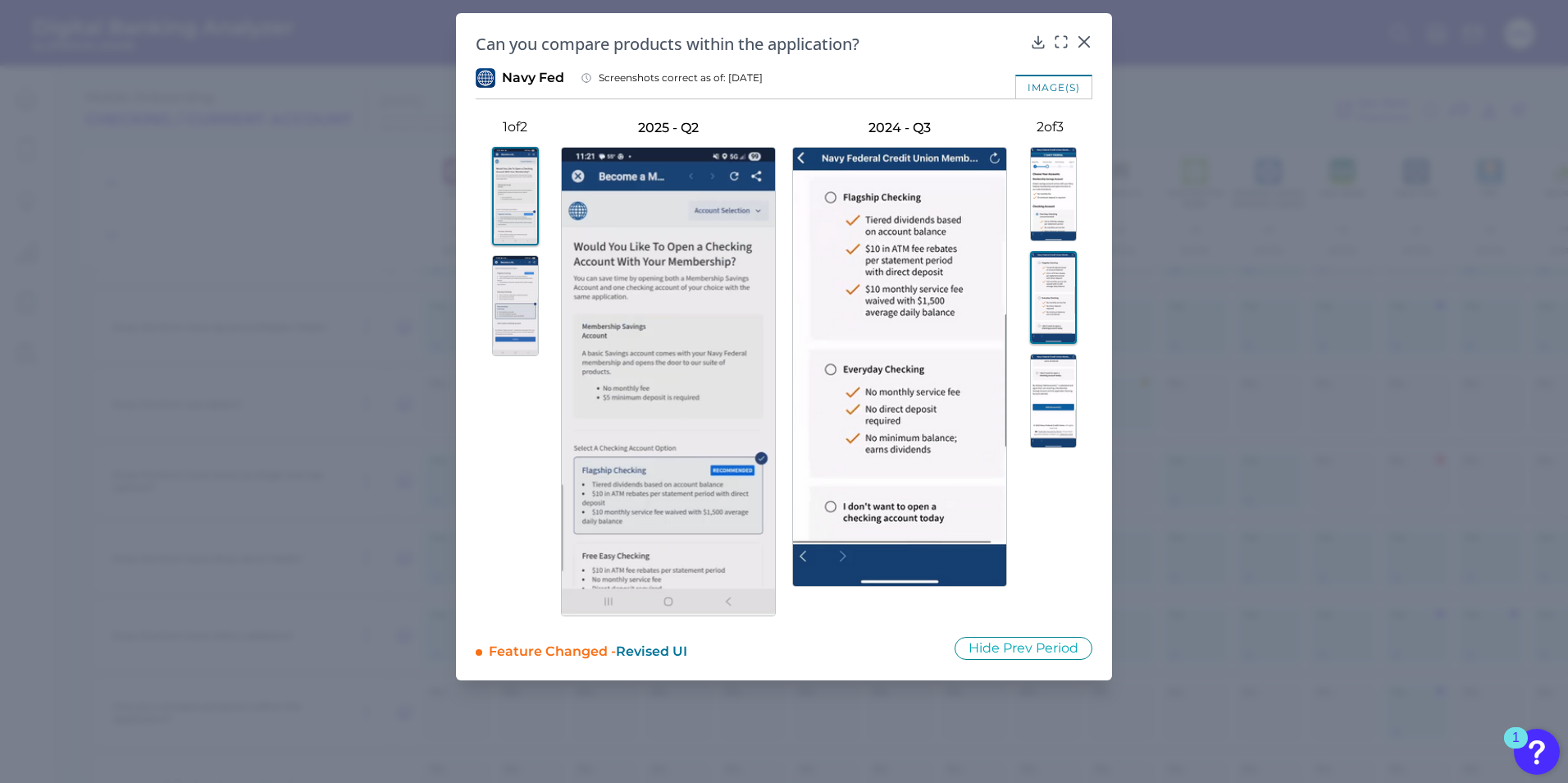
click at [1058, 196] on img at bounding box center [1053, 194] width 47 height 94
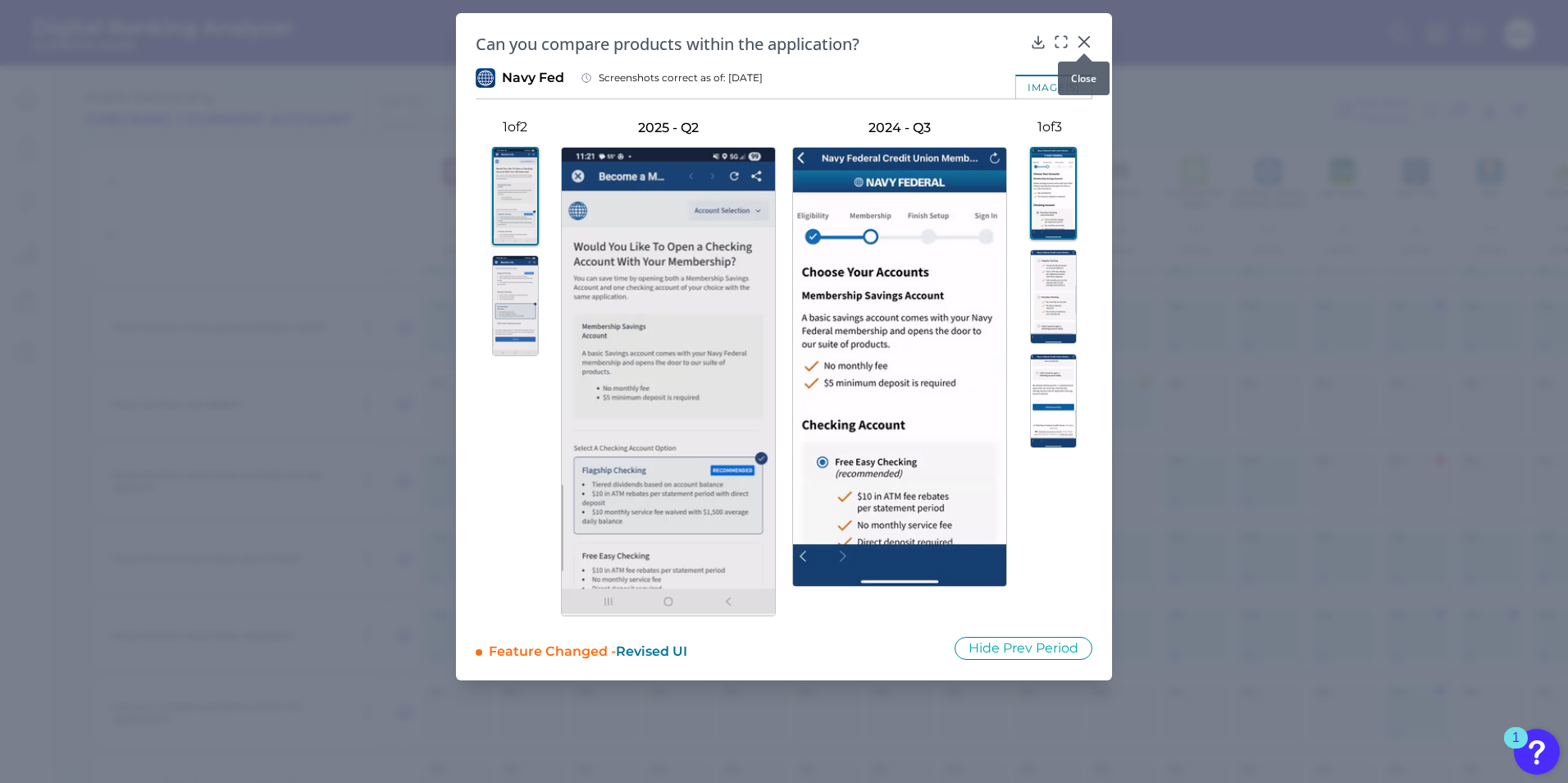
click at [1088, 43] on icon at bounding box center [1084, 42] width 17 height 17
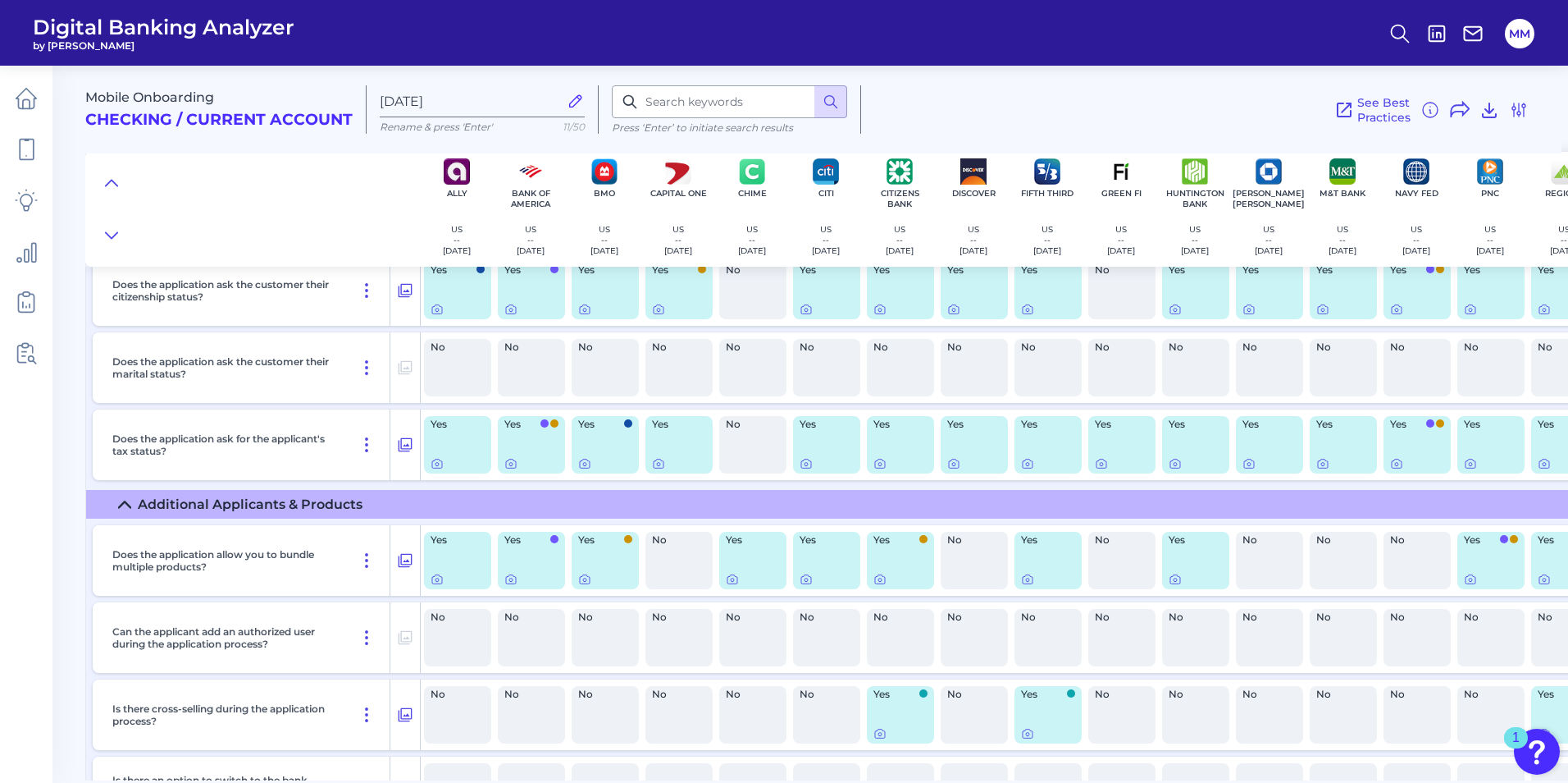
scroll to position [6085, 0]
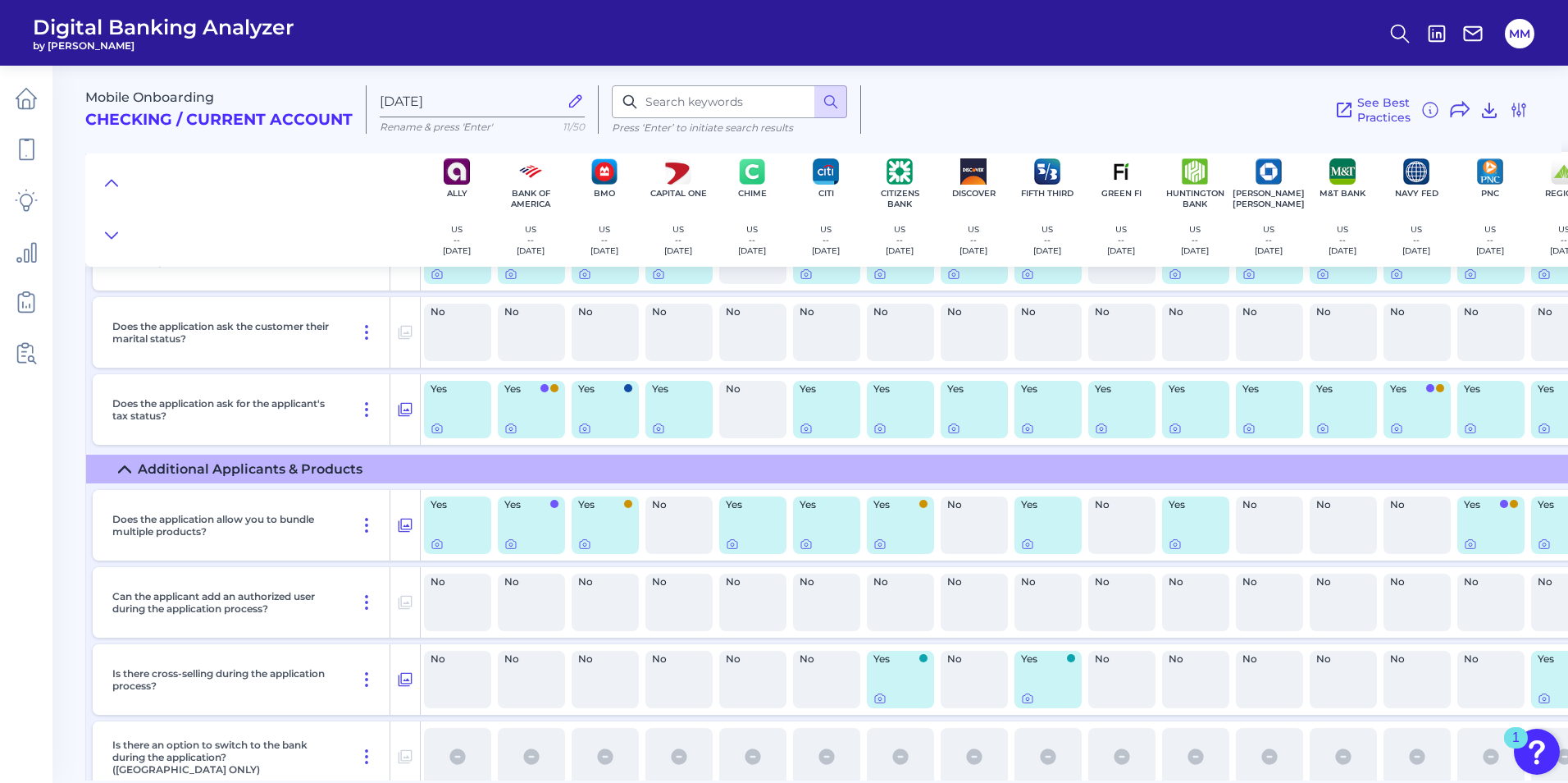
drag, startPoint x: 1057, startPoint y: 780, endPoint x: 1261, endPoint y: 777, distance: 204.0
click at [1261, 777] on main "Mobile Onboarding Checking / Current Account [DATE] Rename & press 'Enter' 11/5…" at bounding box center [784, 391] width 1568 height 783
click at [436, 547] on icon at bounding box center [437, 544] width 13 height 13
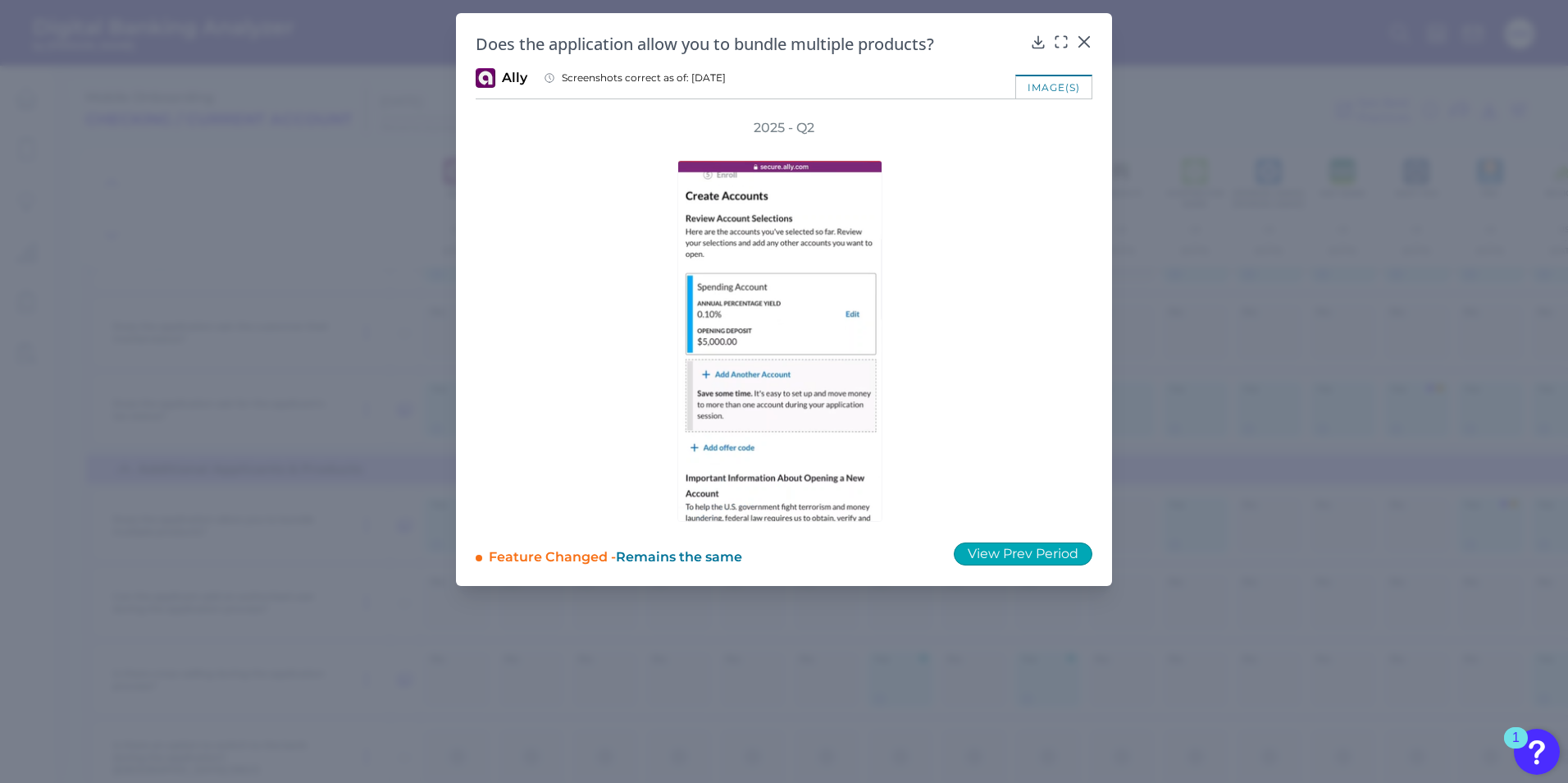
click at [1027, 552] on button "View Prev Period" at bounding box center [1023, 554] width 139 height 23
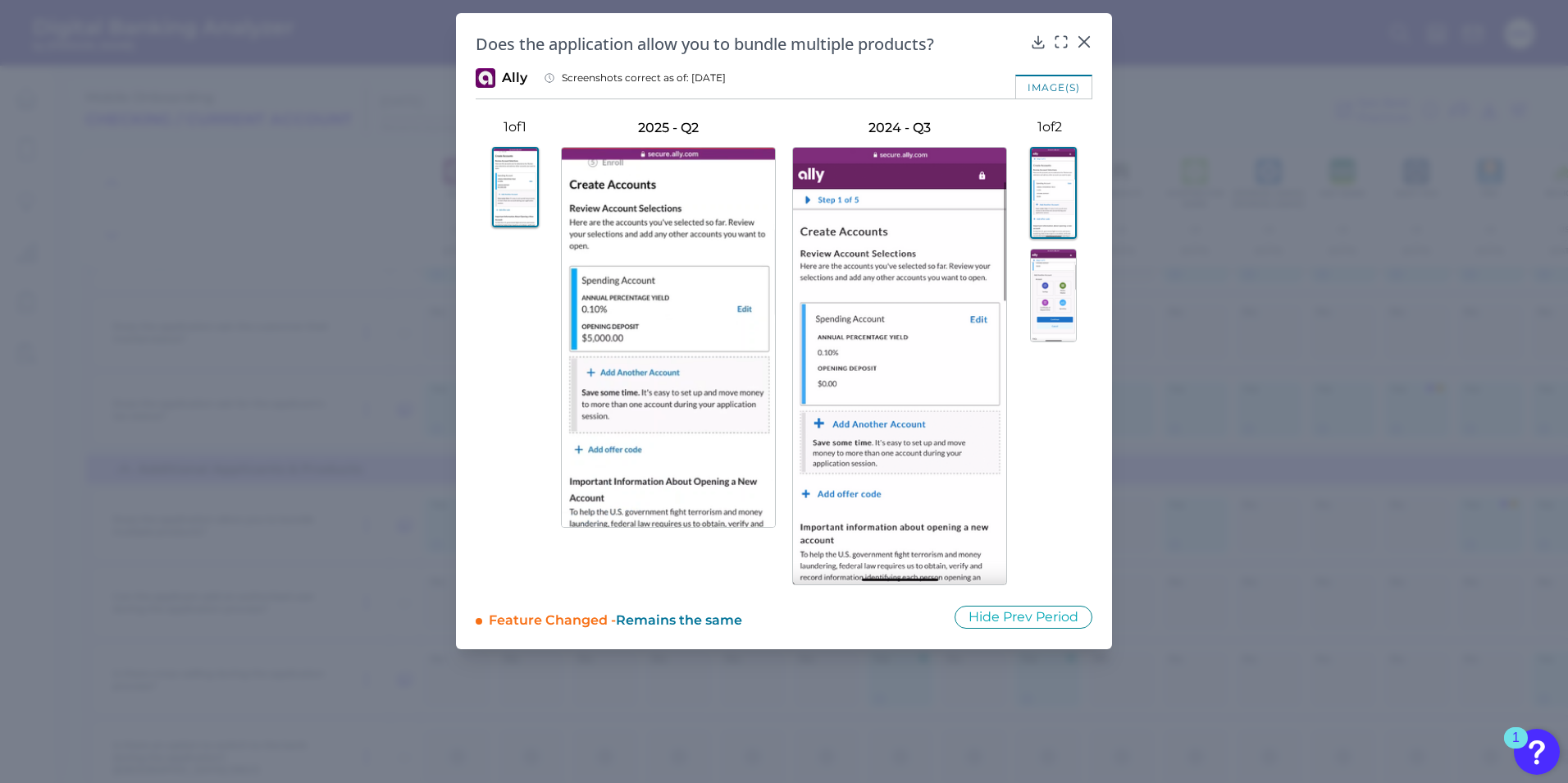
click at [1060, 169] on img at bounding box center [1053, 193] width 47 height 92
click at [1068, 280] on img at bounding box center [1053, 295] width 47 height 93
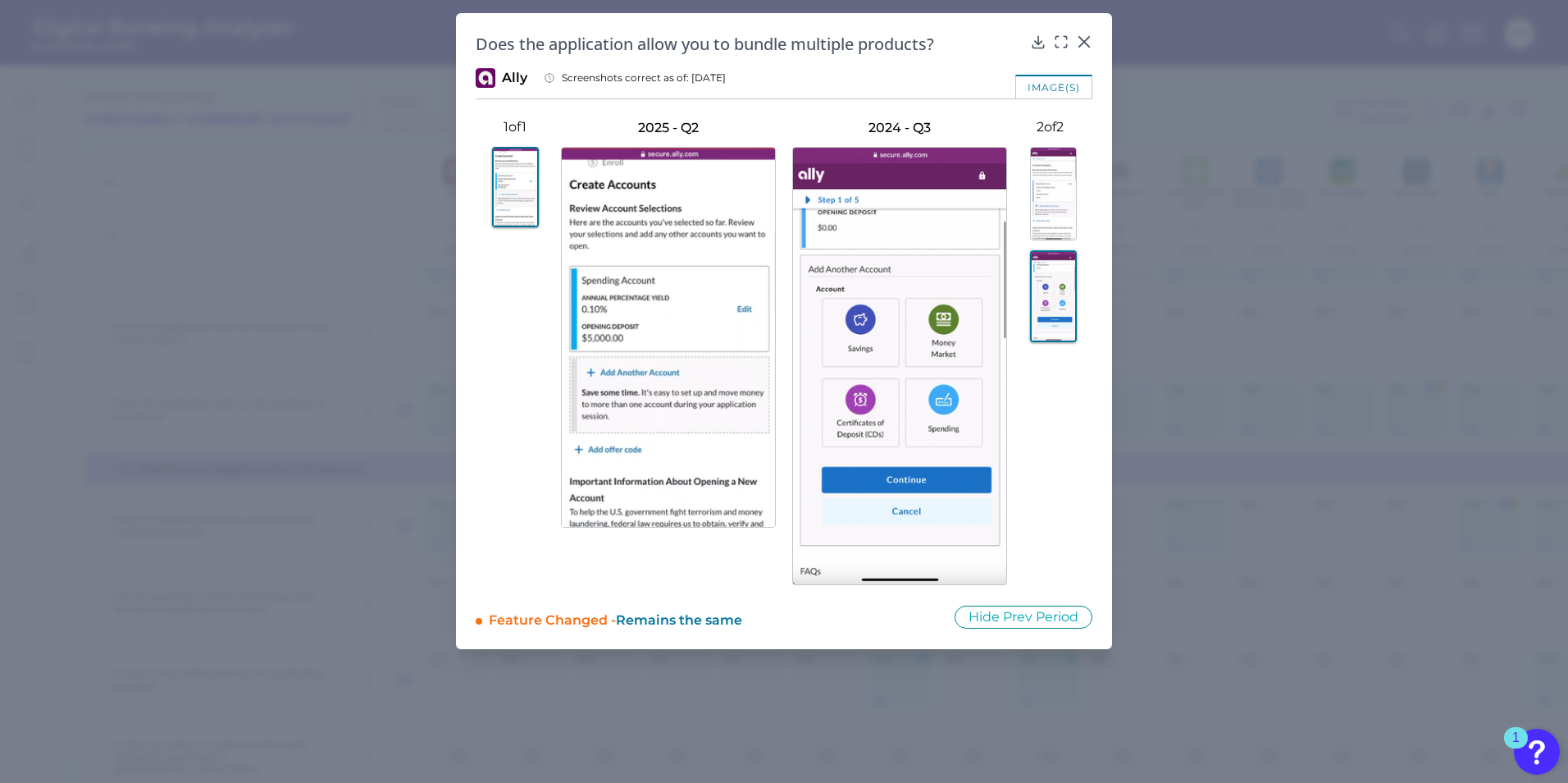
click at [1078, 181] on button at bounding box center [1050, 194] width 86 height 93
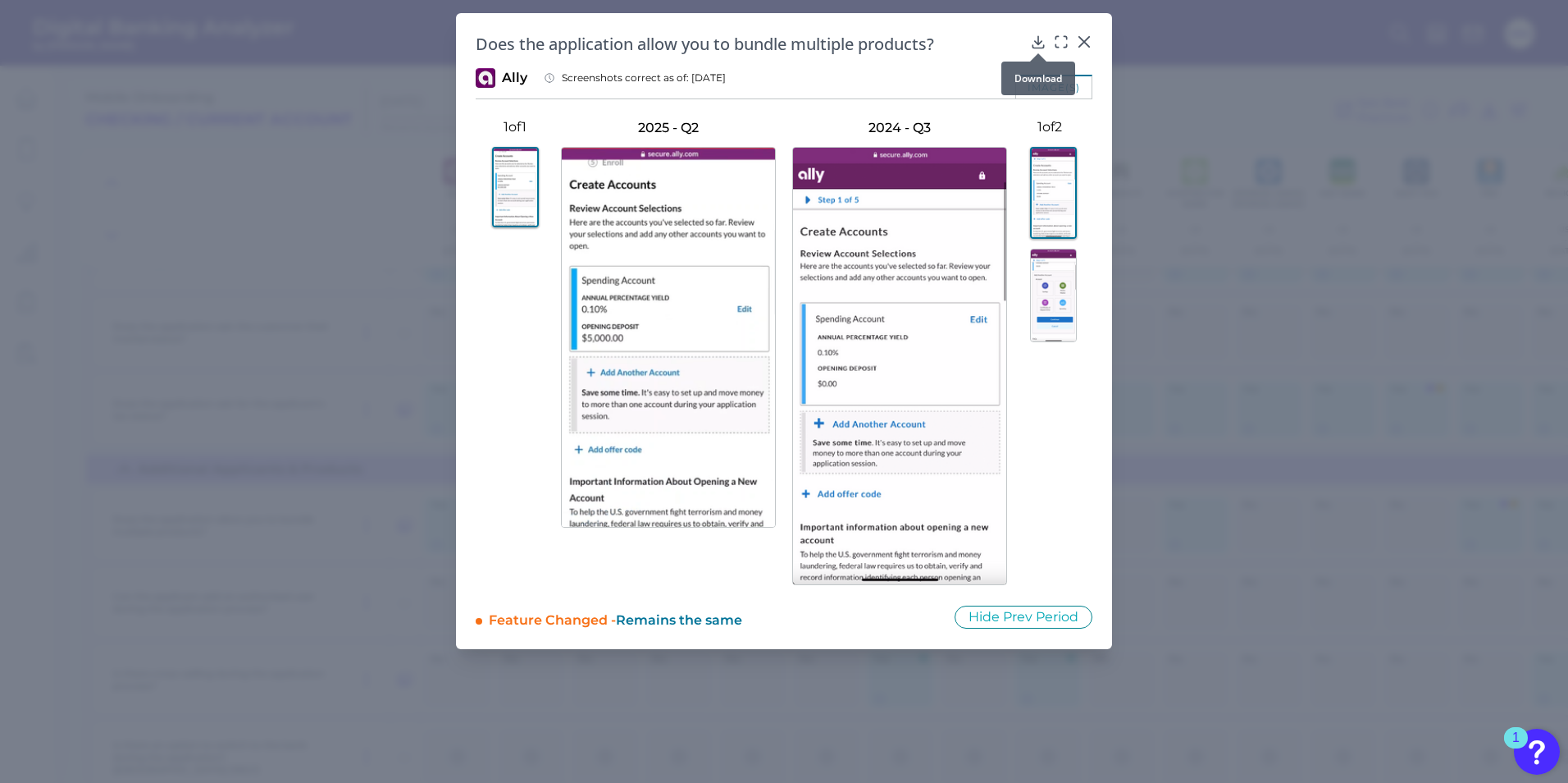
click at [1039, 44] on icon at bounding box center [1038, 42] width 10 height 11
click at [1090, 45] on icon at bounding box center [1084, 42] width 17 height 17
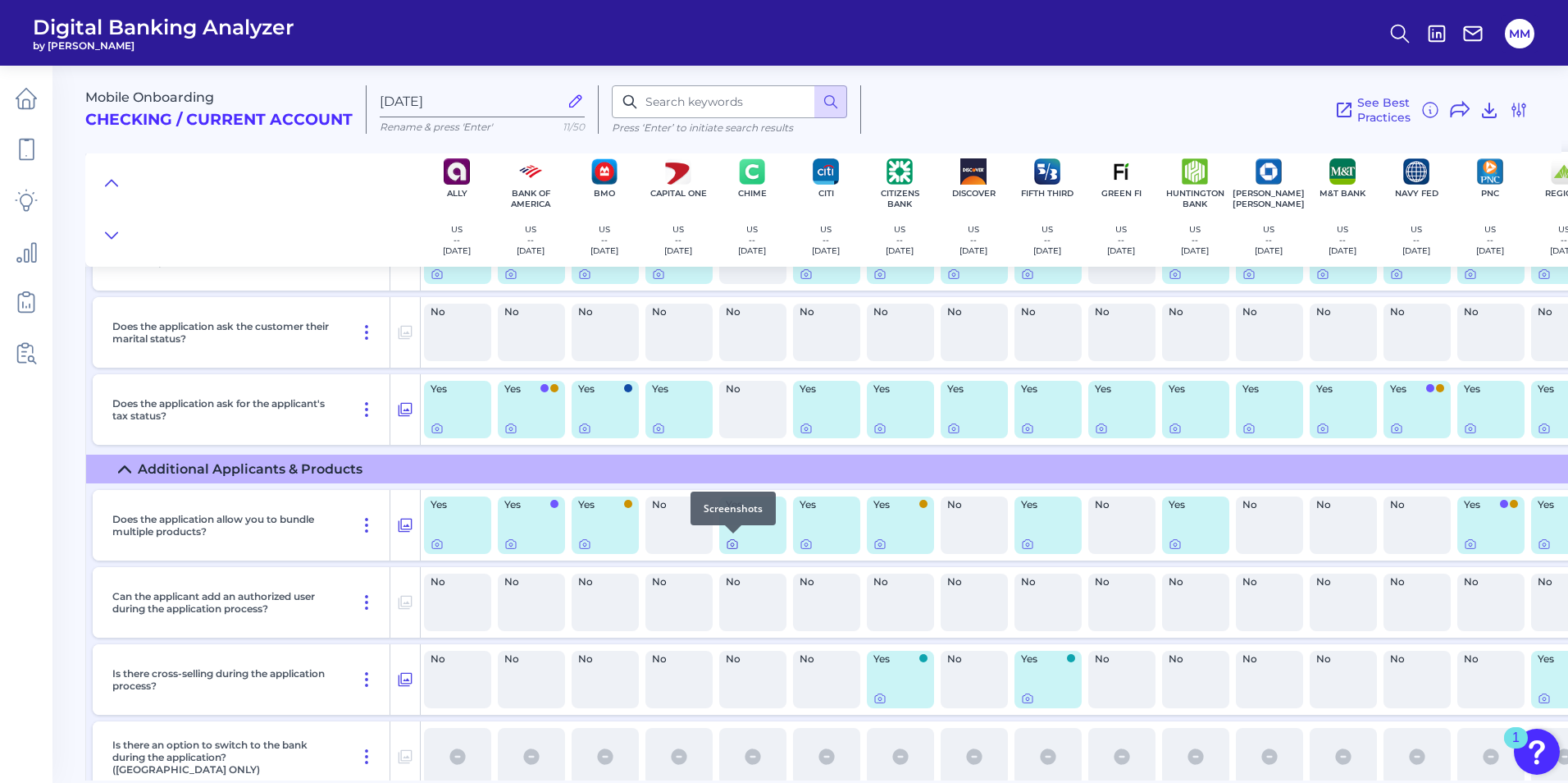
click at [730, 549] on icon at bounding box center [732, 544] width 13 height 13
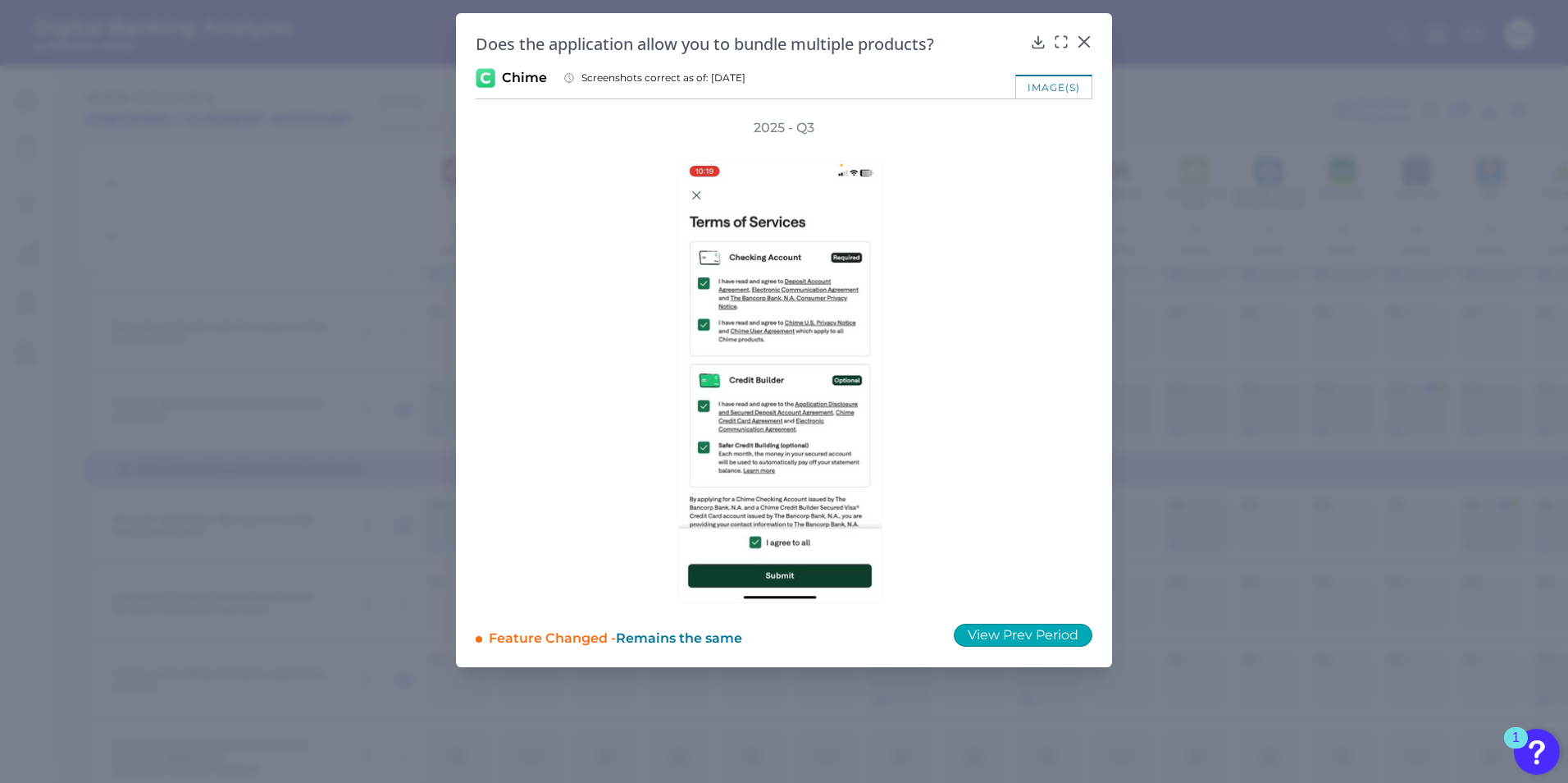
click at [997, 631] on button "View Prev Period" at bounding box center [1023, 635] width 139 height 23
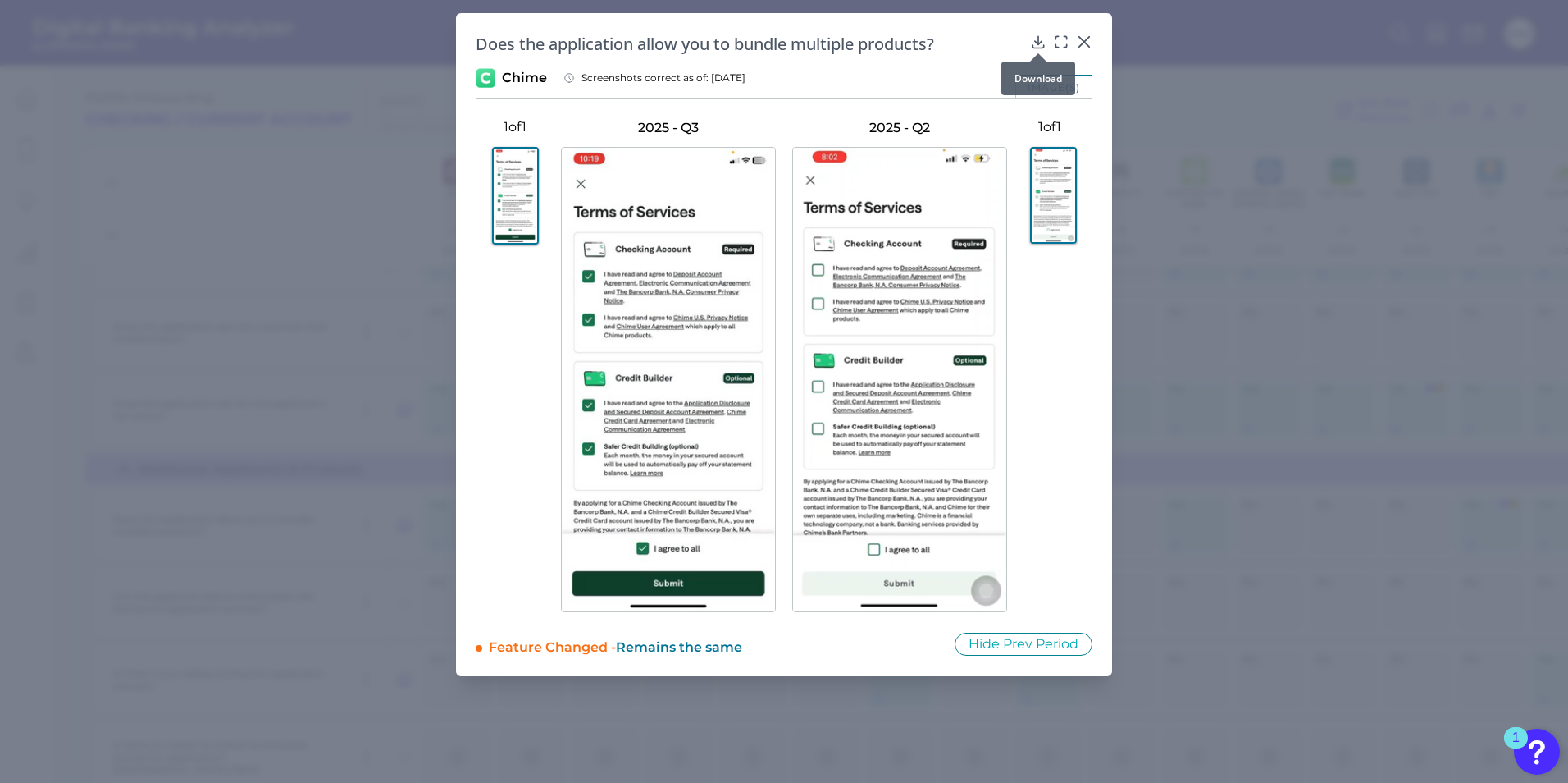
click at [1035, 38] on icon at bounding box center [1039, 42] width 17 height 17
click at [1088, 38] on icon at bounding box center [1084, 42] width 10 height 10
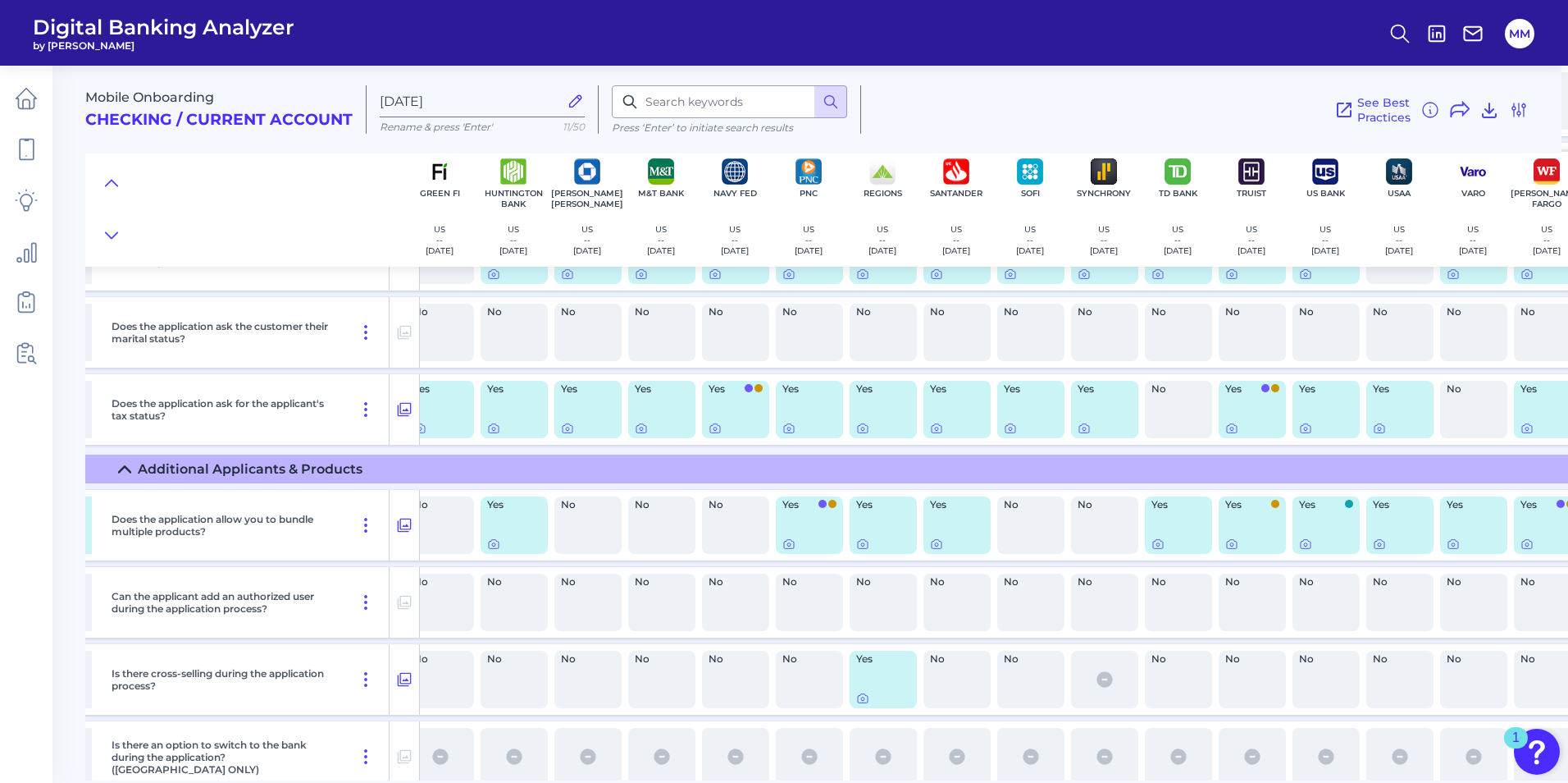
scroll to position [6085, 712]
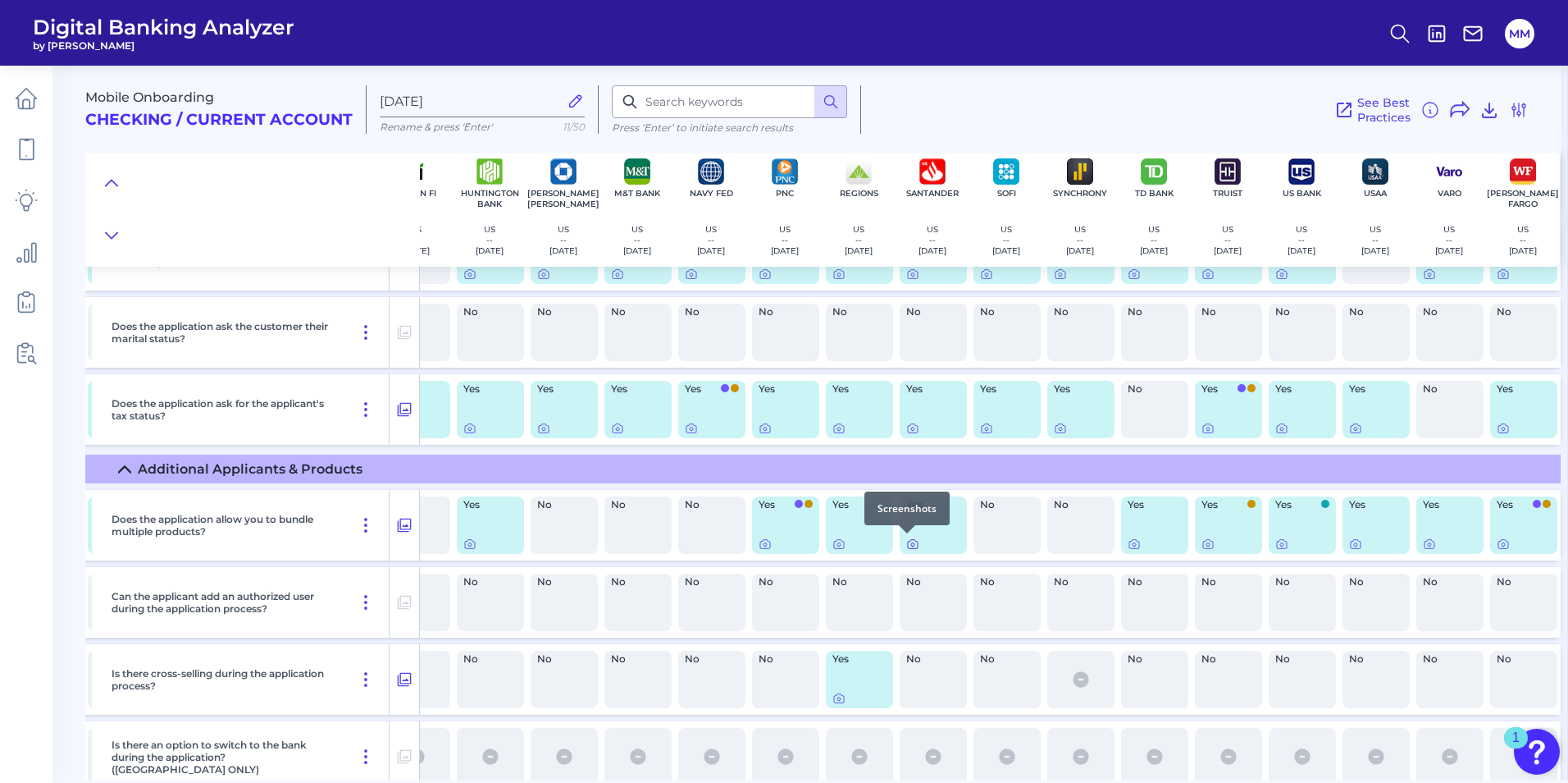
click at [906, 543] on icon at bounding box center [913, 544] width 13 height 13
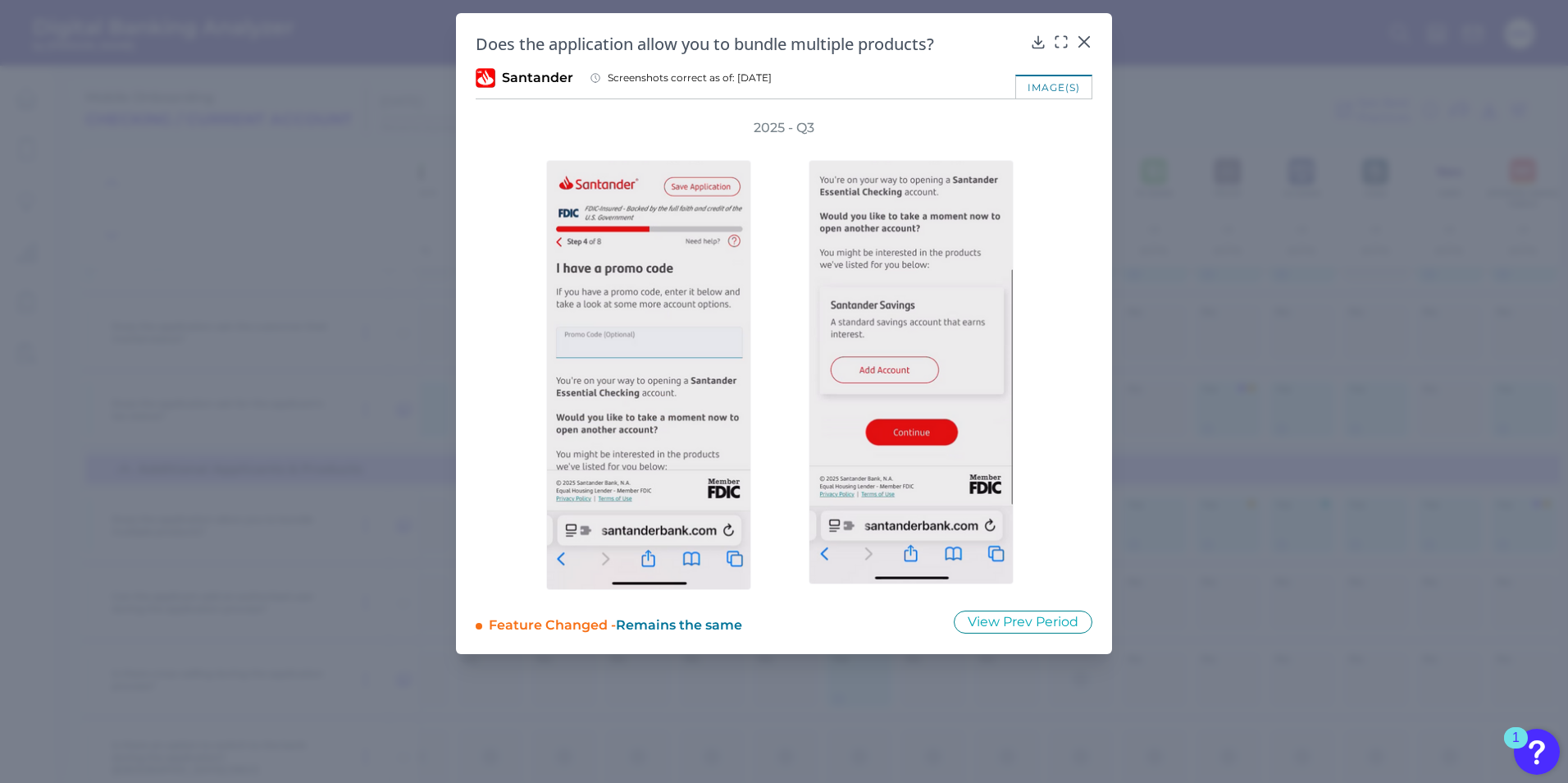
click at [1089, 31] on div "Does the application allow you to bundle multiple products? Santander Screensho…" at bounding box center [784, 333] width 656 height 641
click at [1087, 37] on icon at bounding box center [1084, 42] width 17 height 17
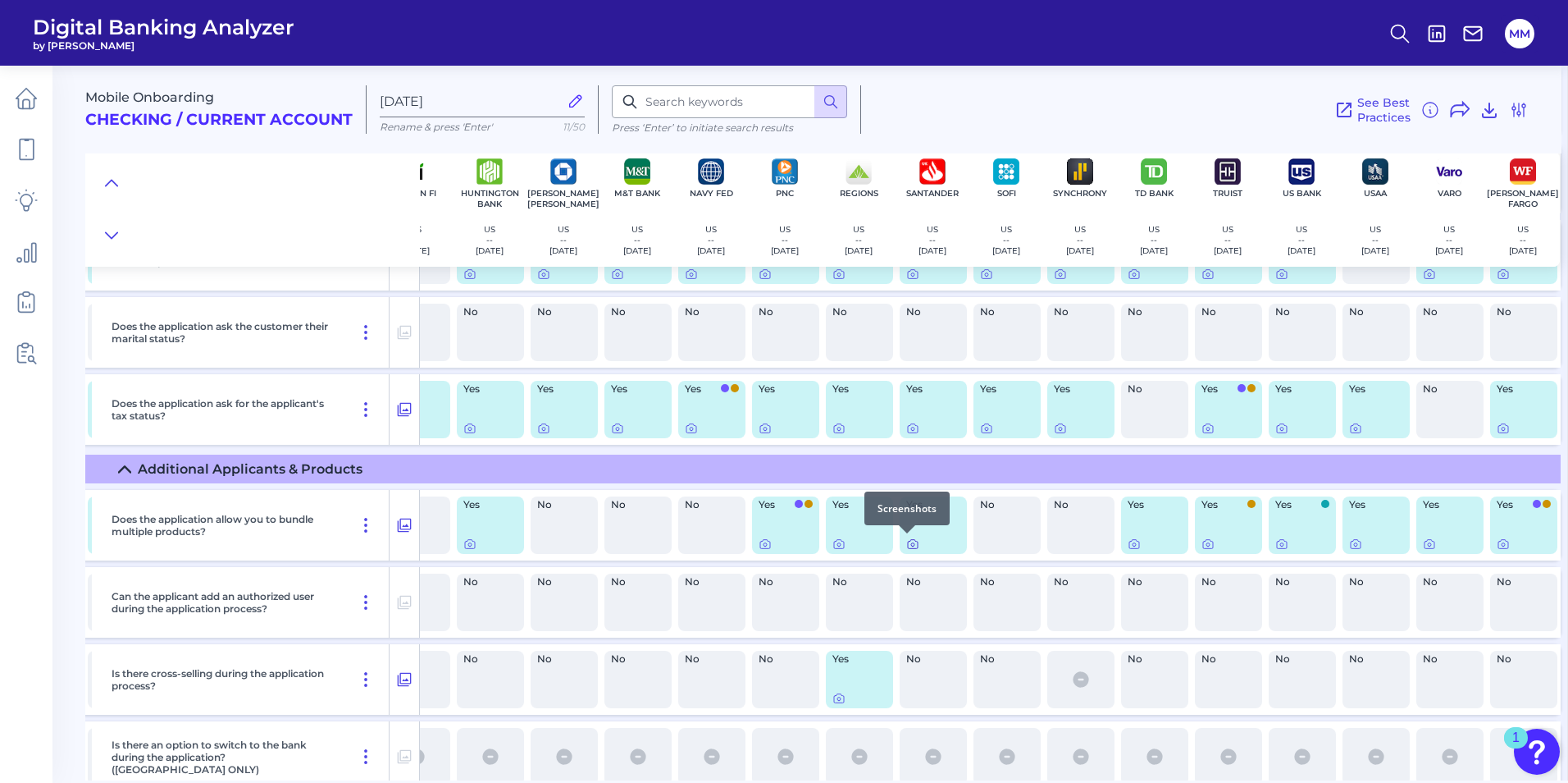
click at [911, 543] on icon at bounding box center [913, 545] width 4 height 4
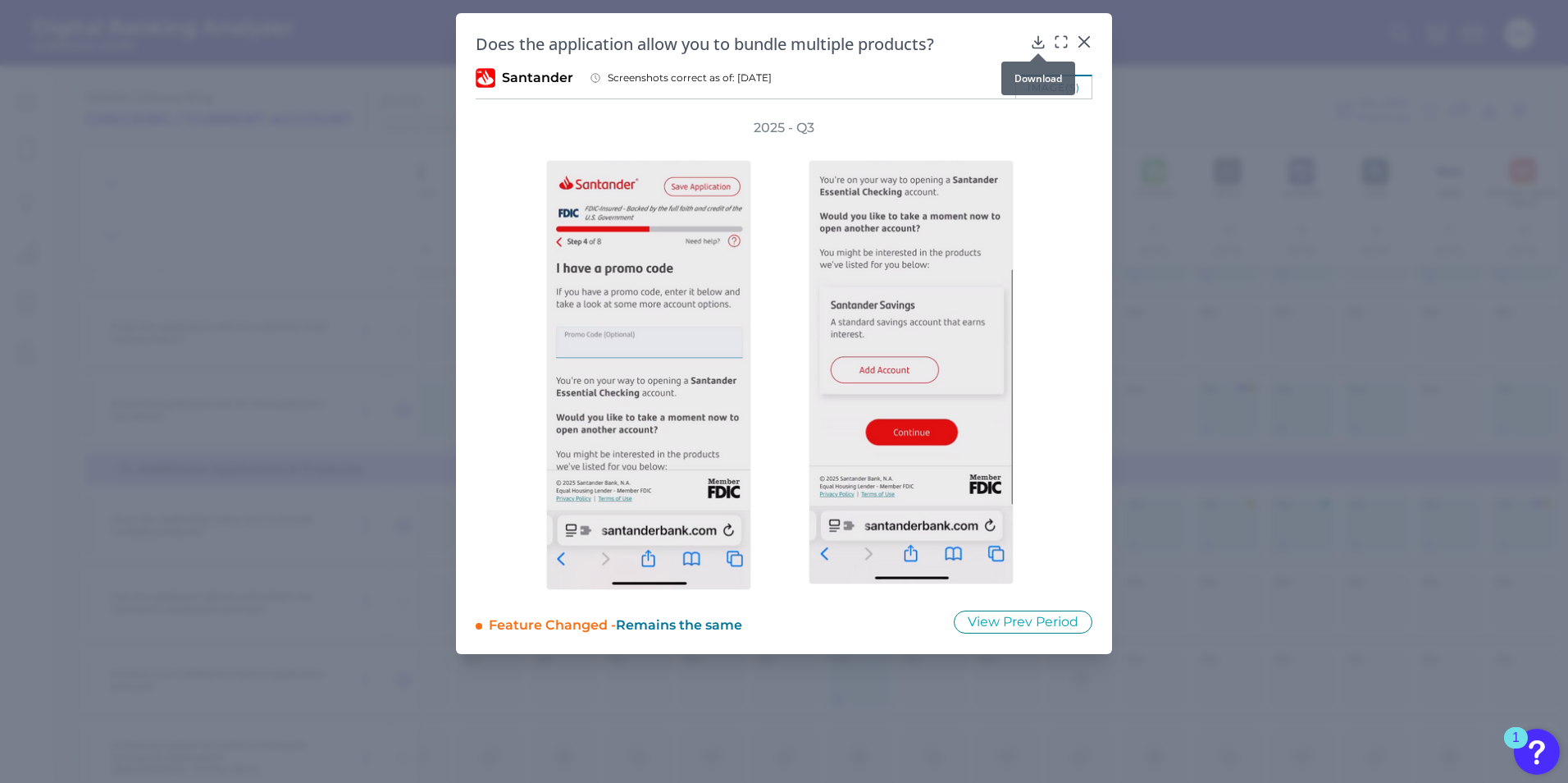
click at [1043, 36] on icon at bounding box center [1039, 42] width 17 height 17
click at [1081, 42] on icon at bounding box center [1084, 42] width 17 height 17
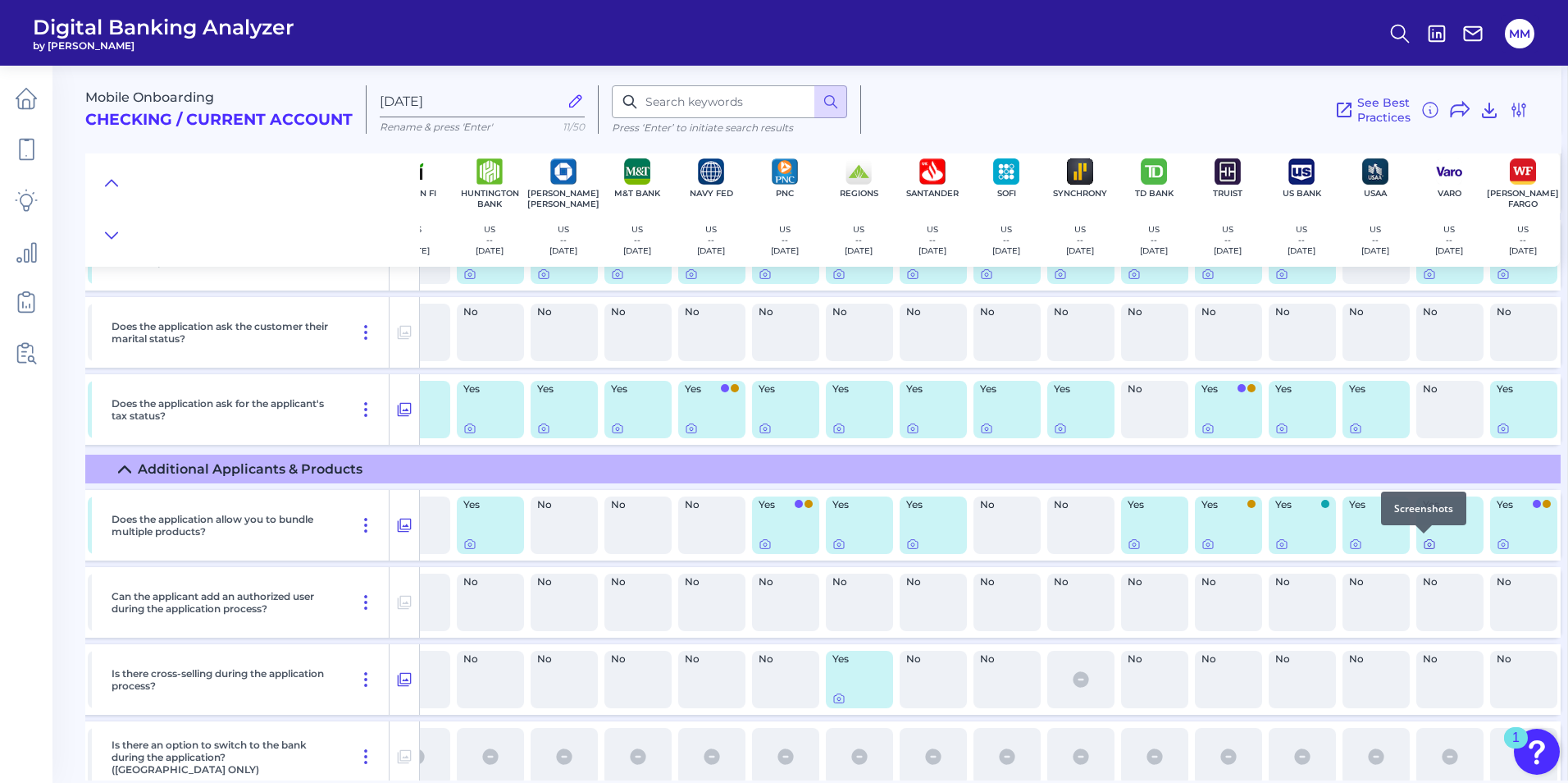
click at [1427, 545] on icon at bounding box center [1429, 545] width 10 height 9
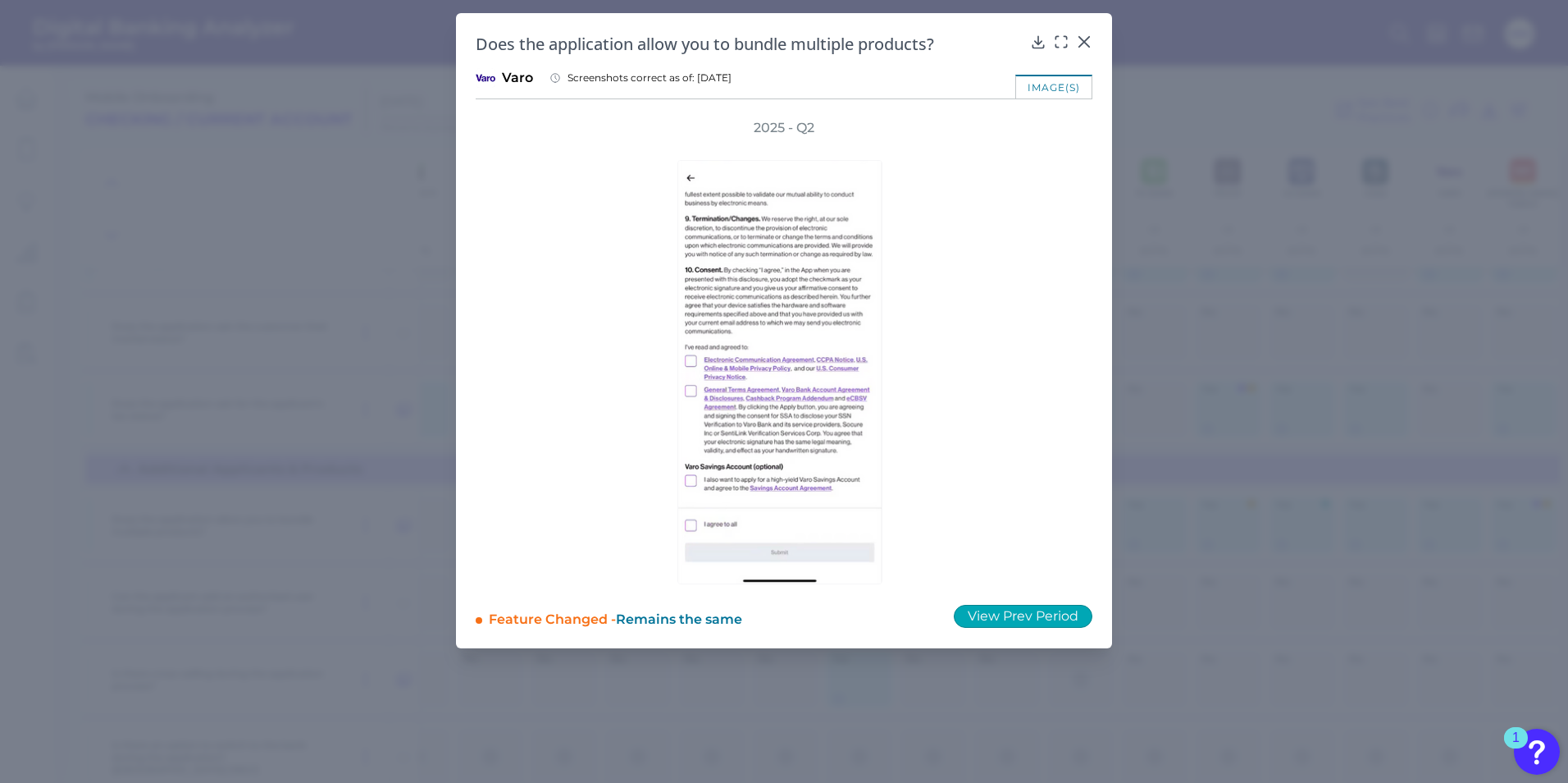
click at [1050, 615] on button "View Prev Period" at bounding box center [1023, 616] width 139 height 23
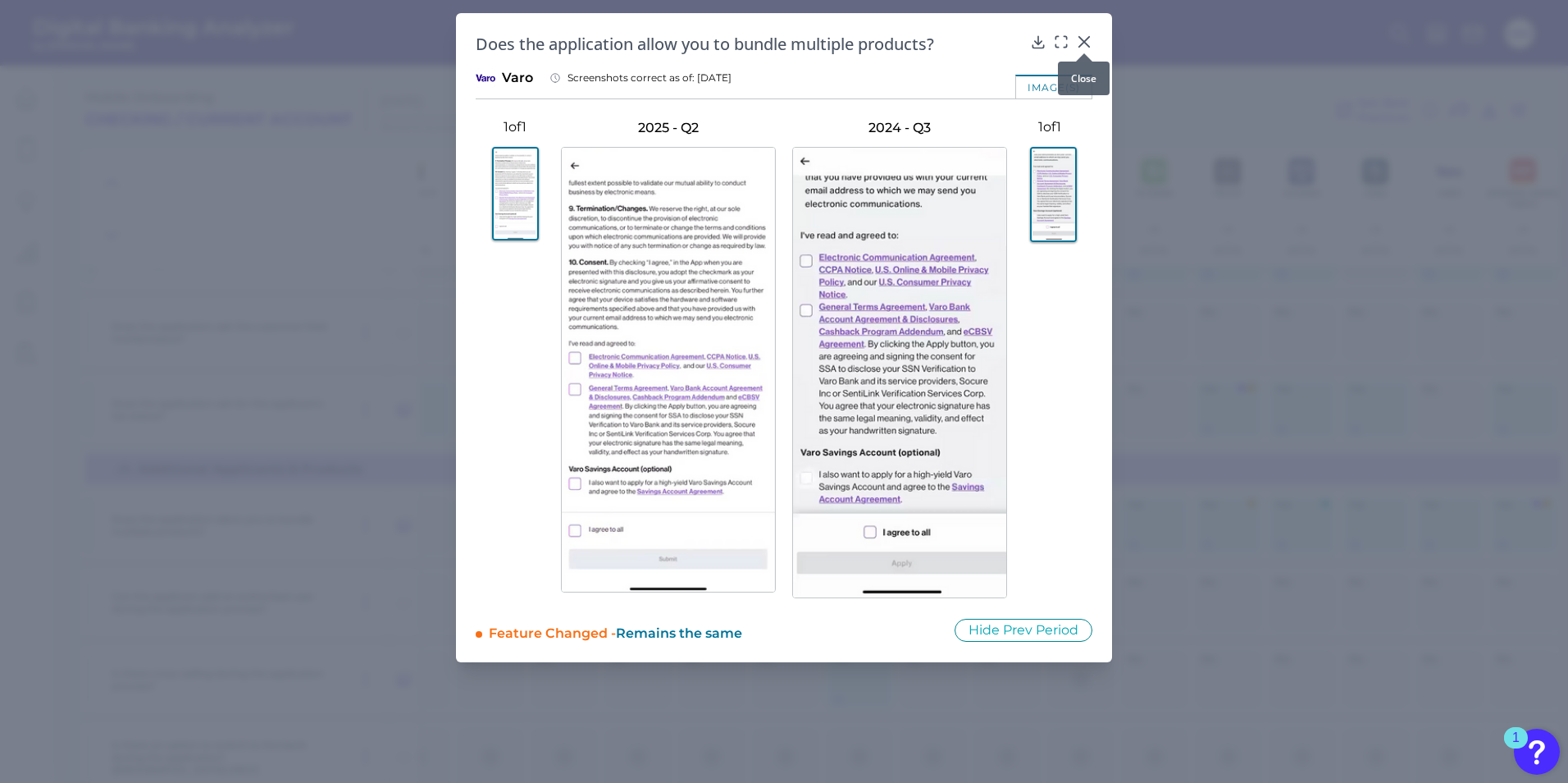
click at [1088, 40] on icon at bounding box center [1084, 42] width 17 height 17
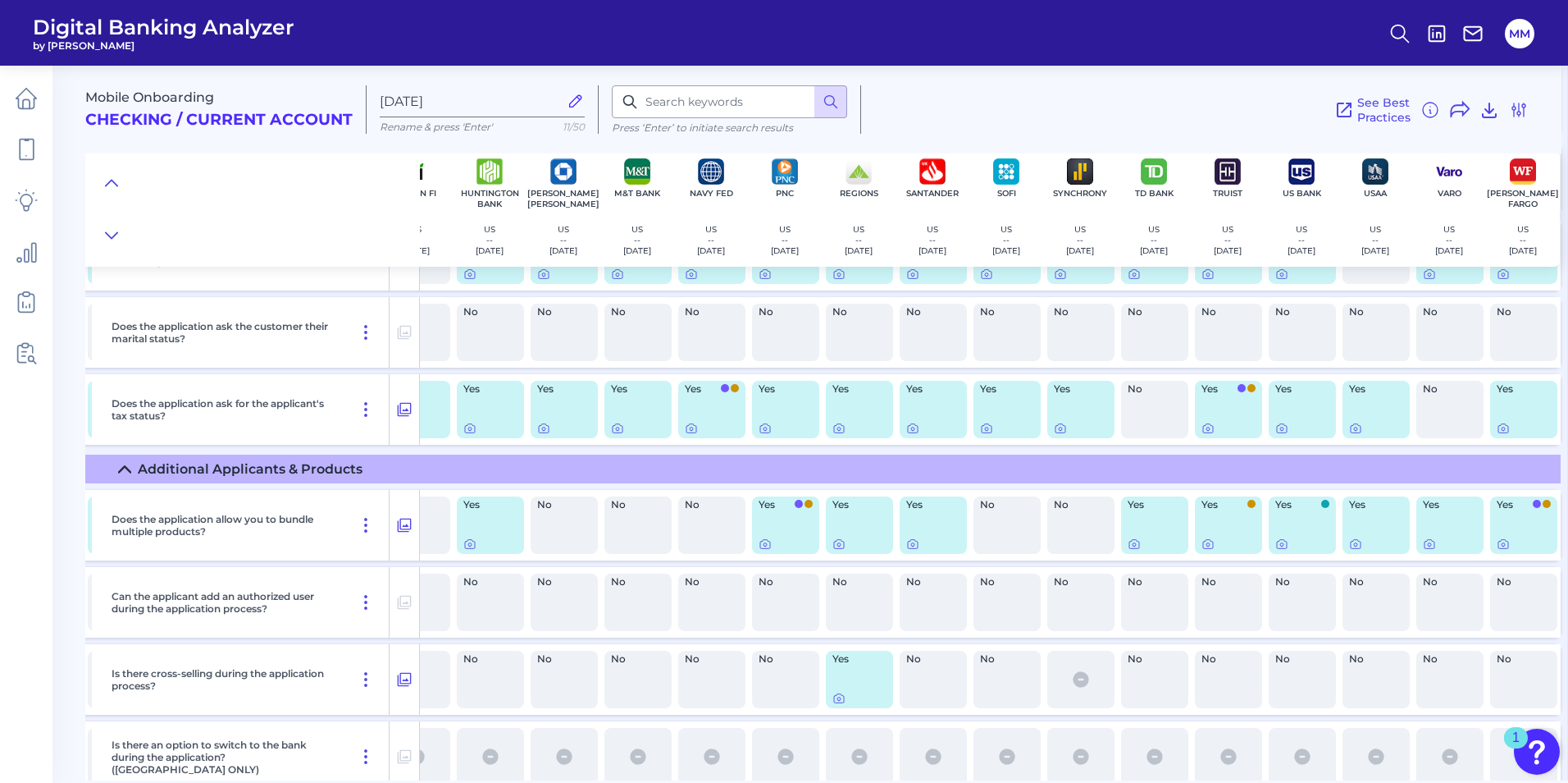
click at [765, 547] on div at bounding box center [785, 544] width 54 height 13
click at [758, 547] on icon at bounding box center [765, 544] width 13 height 13
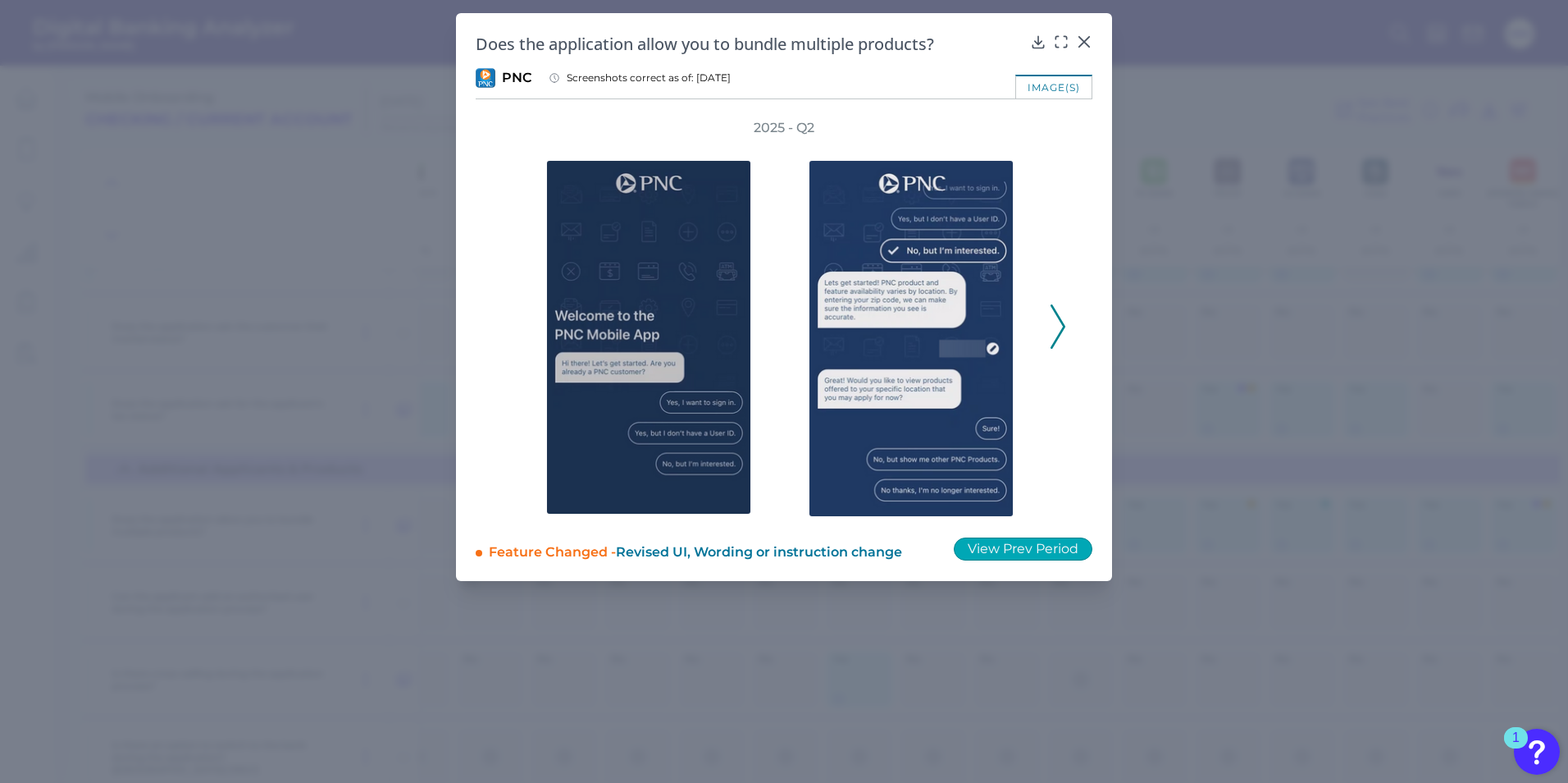
click at [1026, 553] on button "View Prev Period" at bounding box center [1023, 548] width 139 height 23
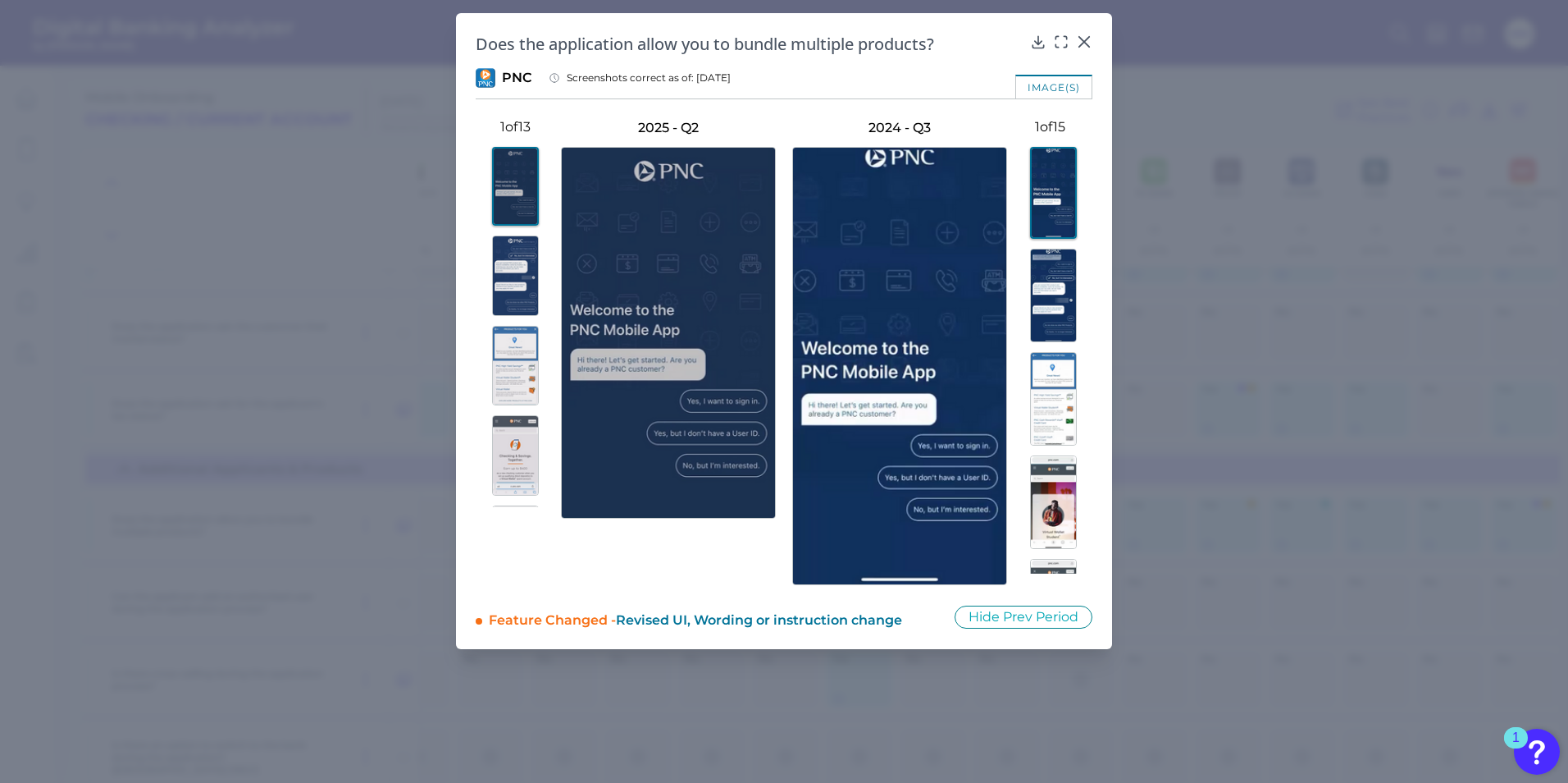
click at [513, 280] on img at bounding box center [516, 276] width 47 height 80
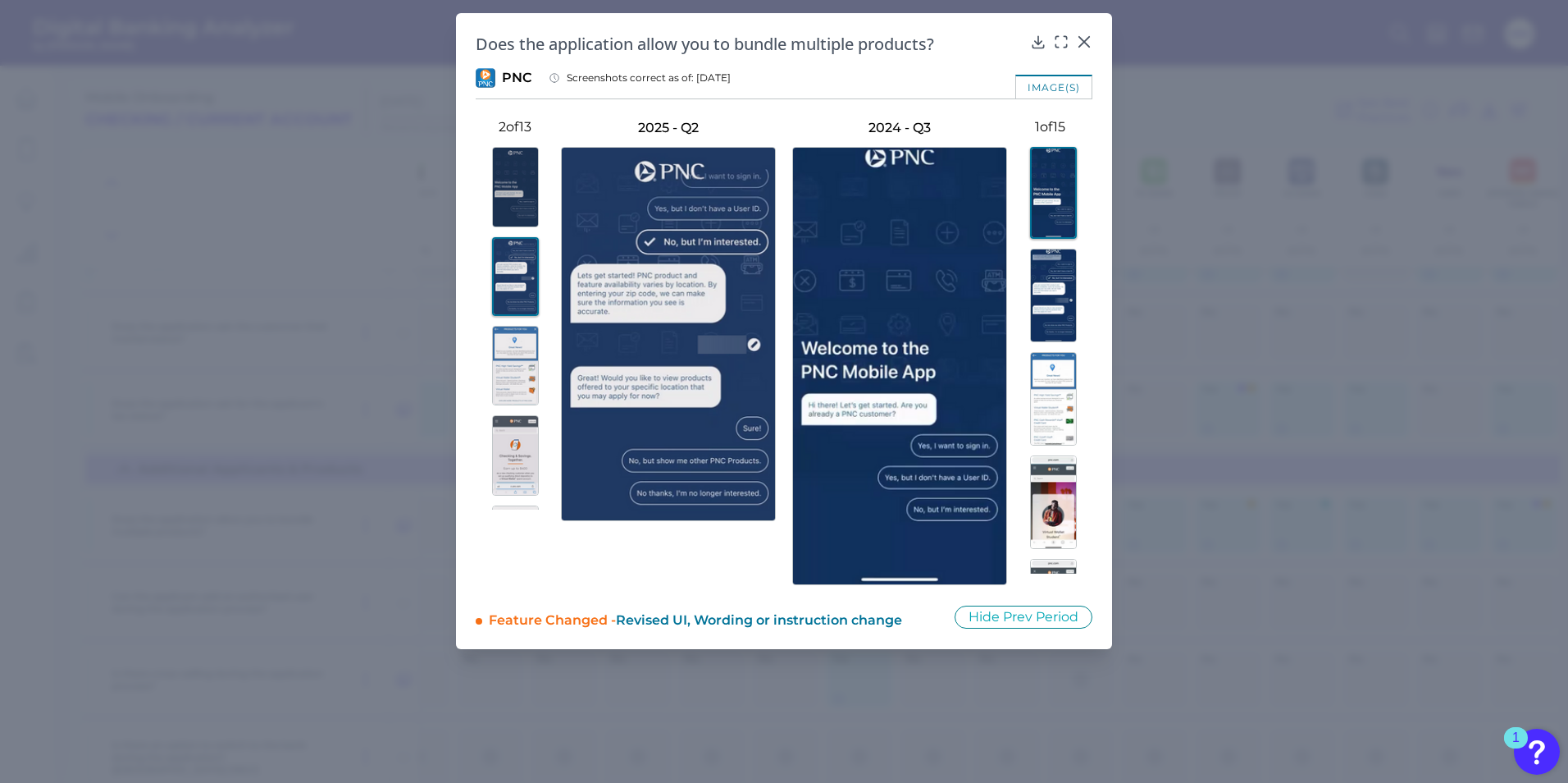
click at [515, 344] on img at bounding box center [516, 366] width 47 height 80
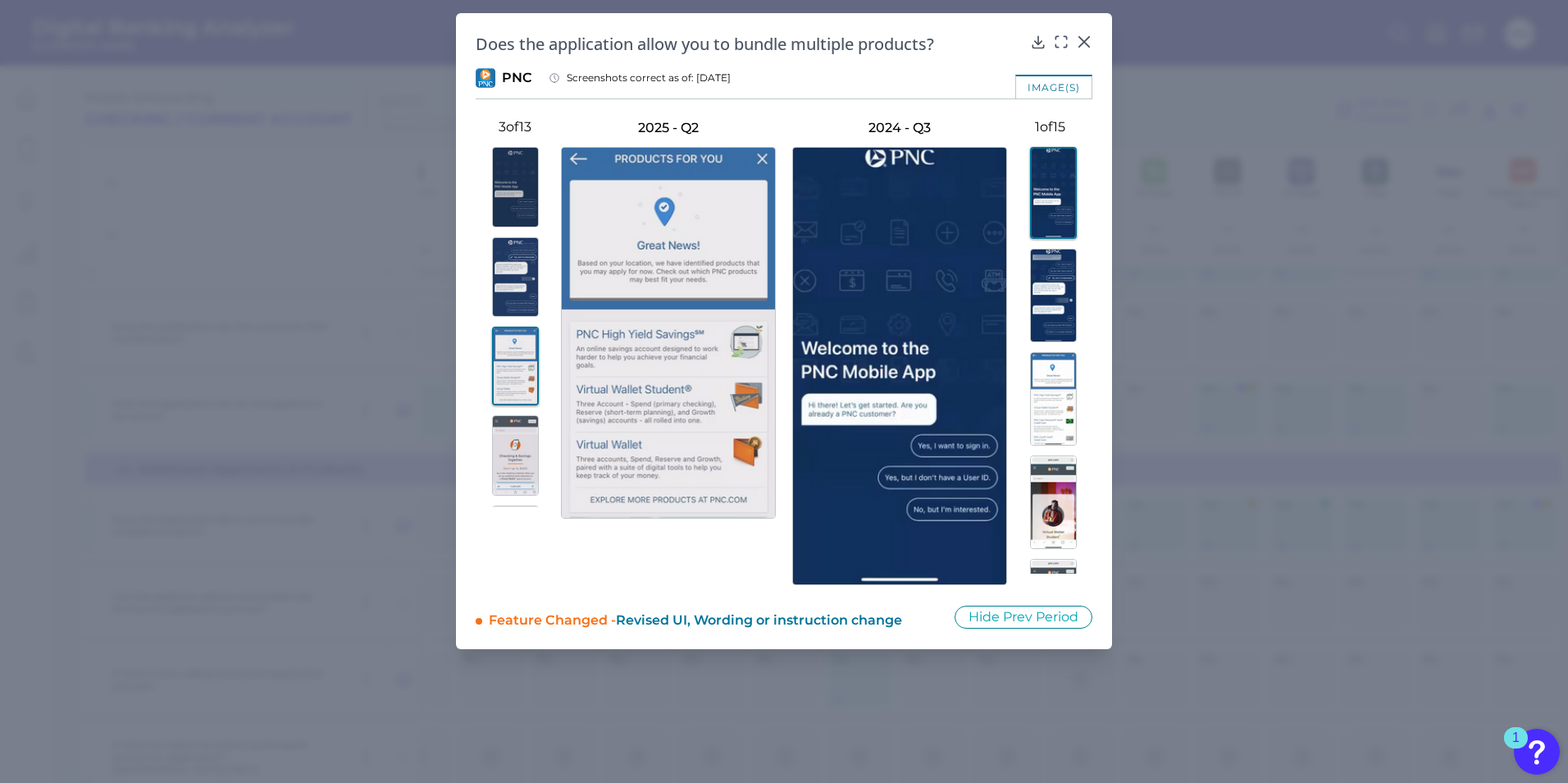
click at [510, 456] on img at bounding box center [516, 455] width 47 height 80
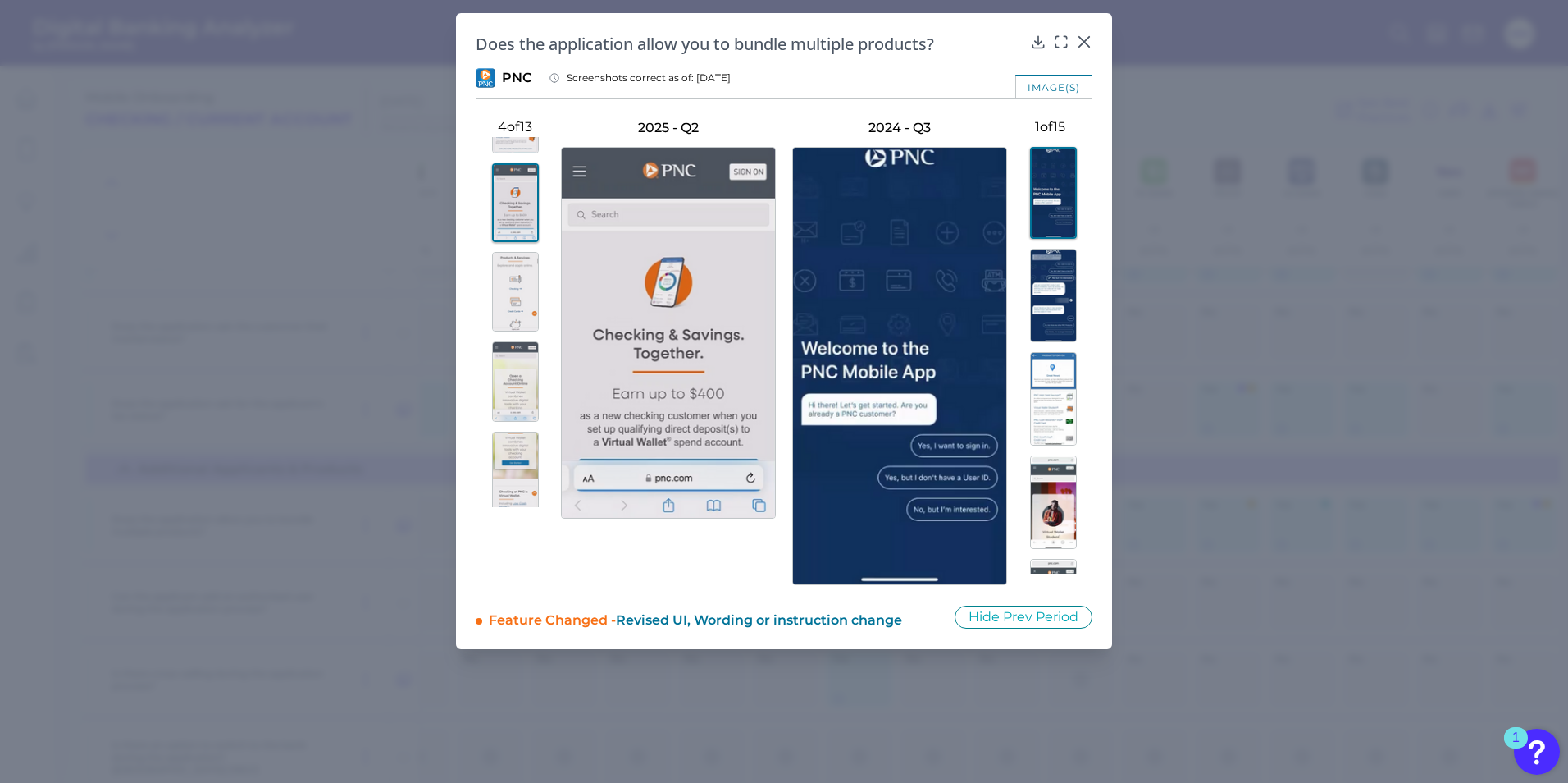
scroll to position [290, 0]
click at [526, 268] on img at bounding box center [516, 256] width 47 height 80
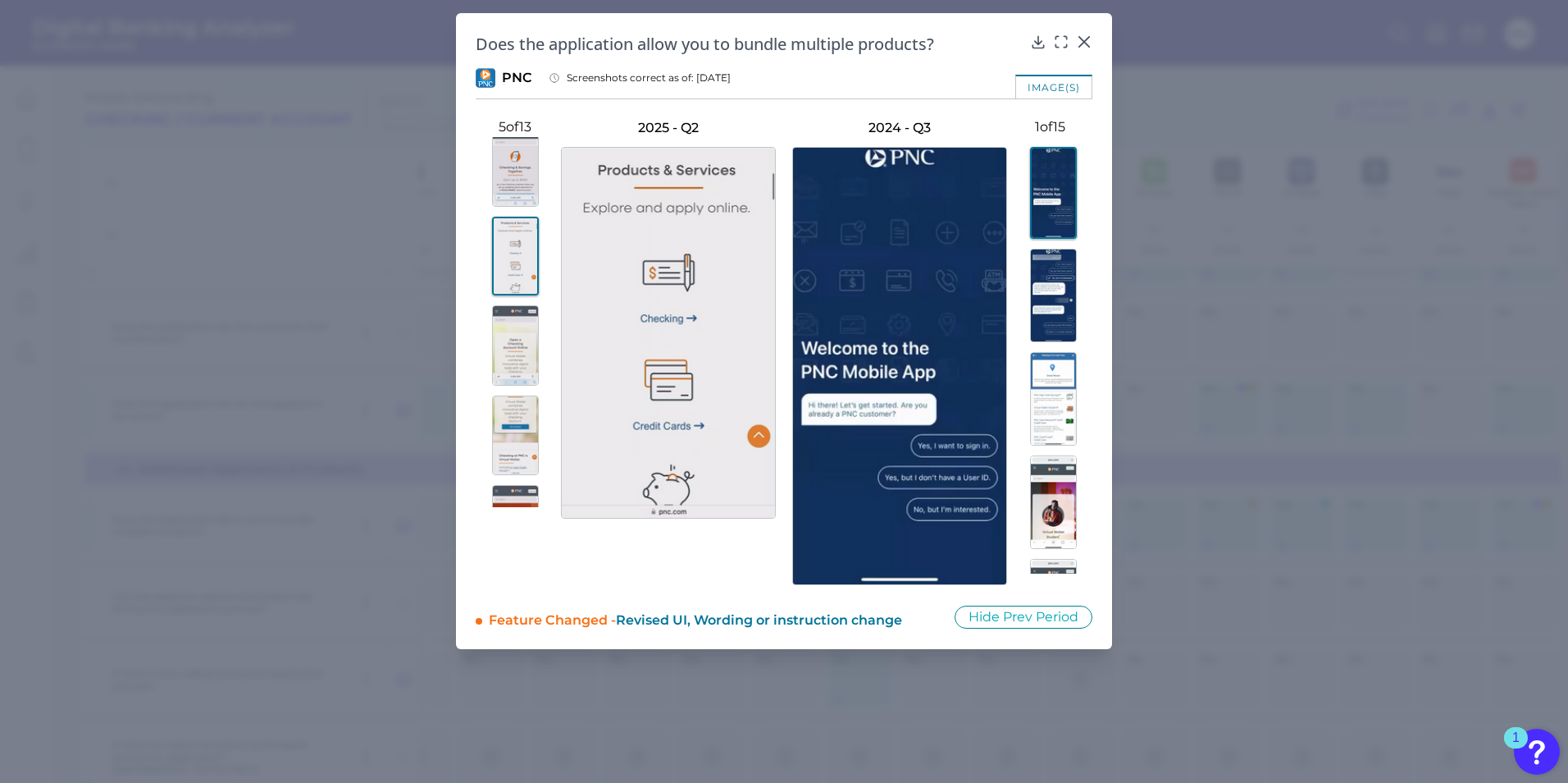
click at [518, 344] on img at bounding box center [516, 345] width 47 height 80
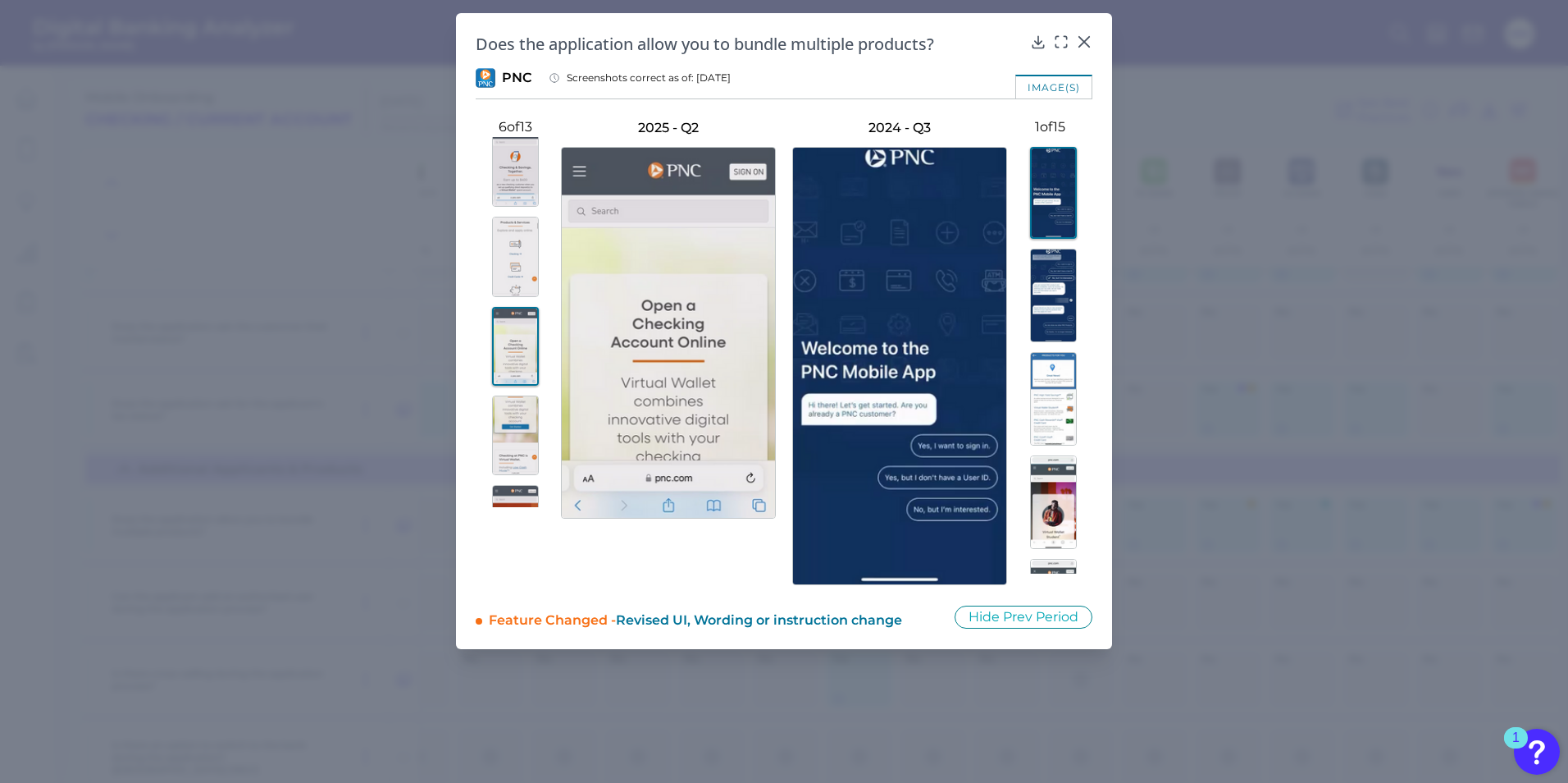
click at [516, 431] on img at bounding box center [516, 436] width 47 height 80
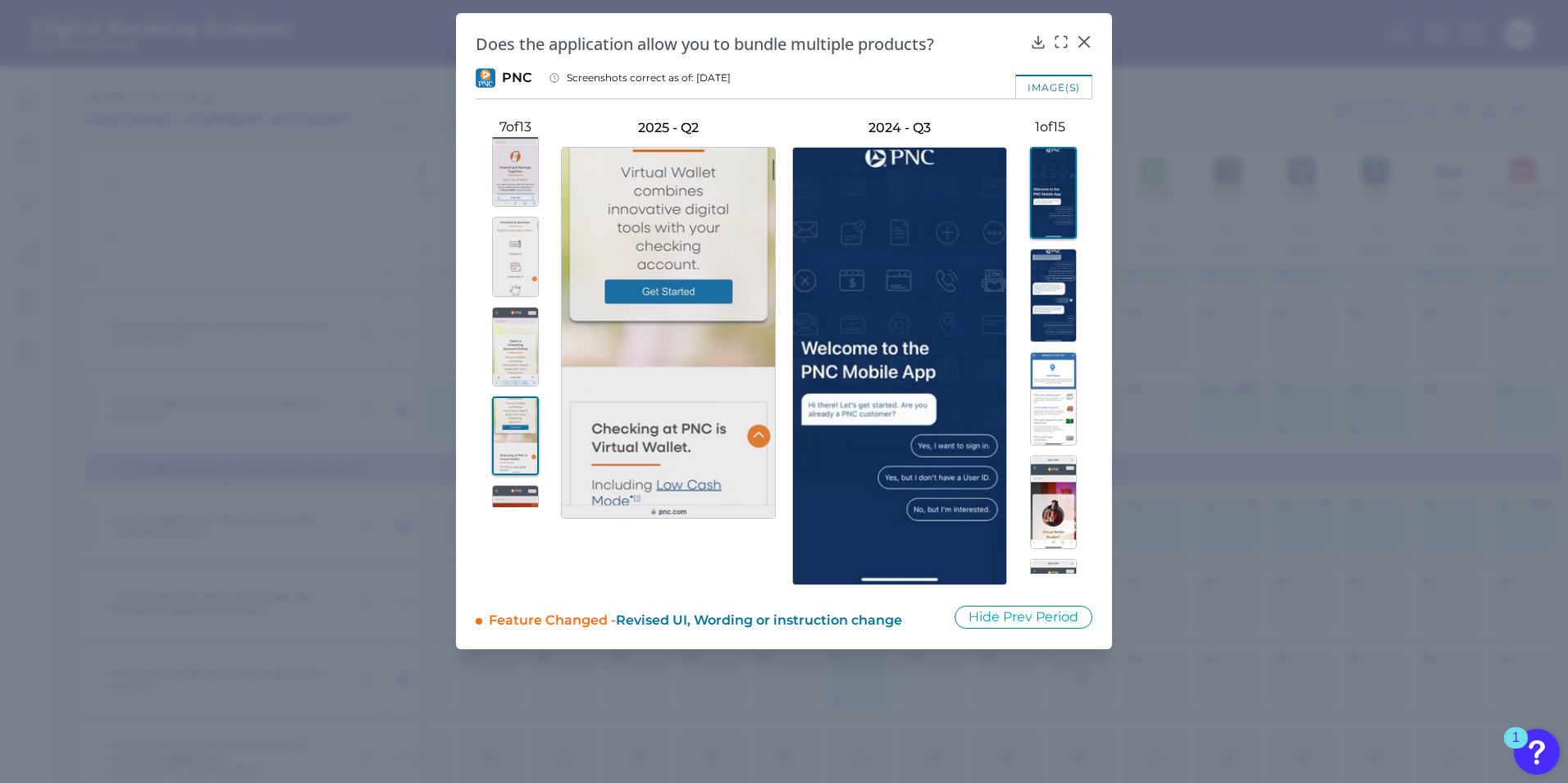
click at [516, 431] on img at bounding box center [516, 436] width 47 height 79
drag, startPoint x: 547, startPoint y: 313, endPoint x: 547, endPoint y: 341, distance: 28.0
click at [547, 341] on button at bounding box center [515, 347] width 79 height 80
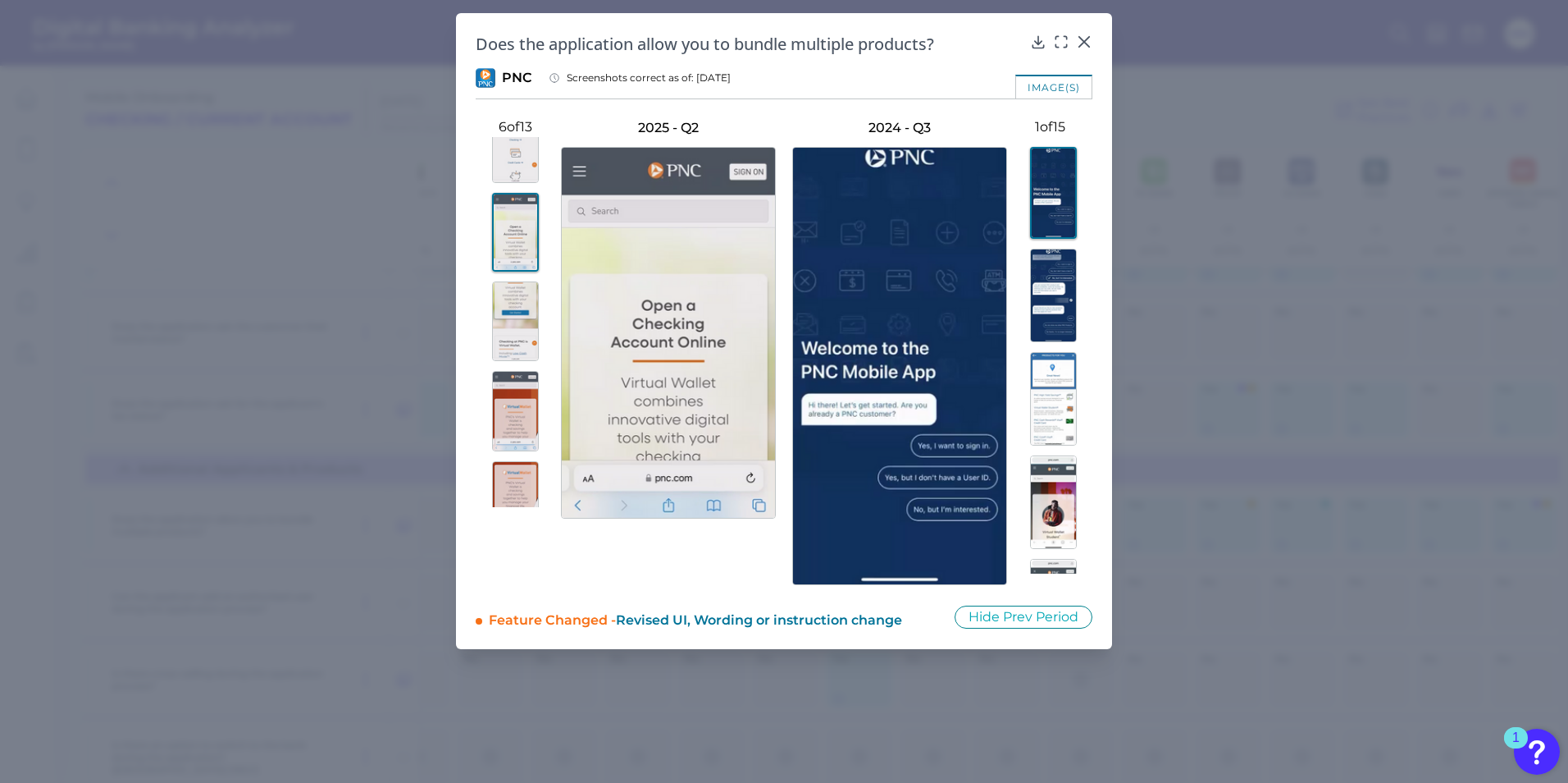
scroll to position [476, 0]
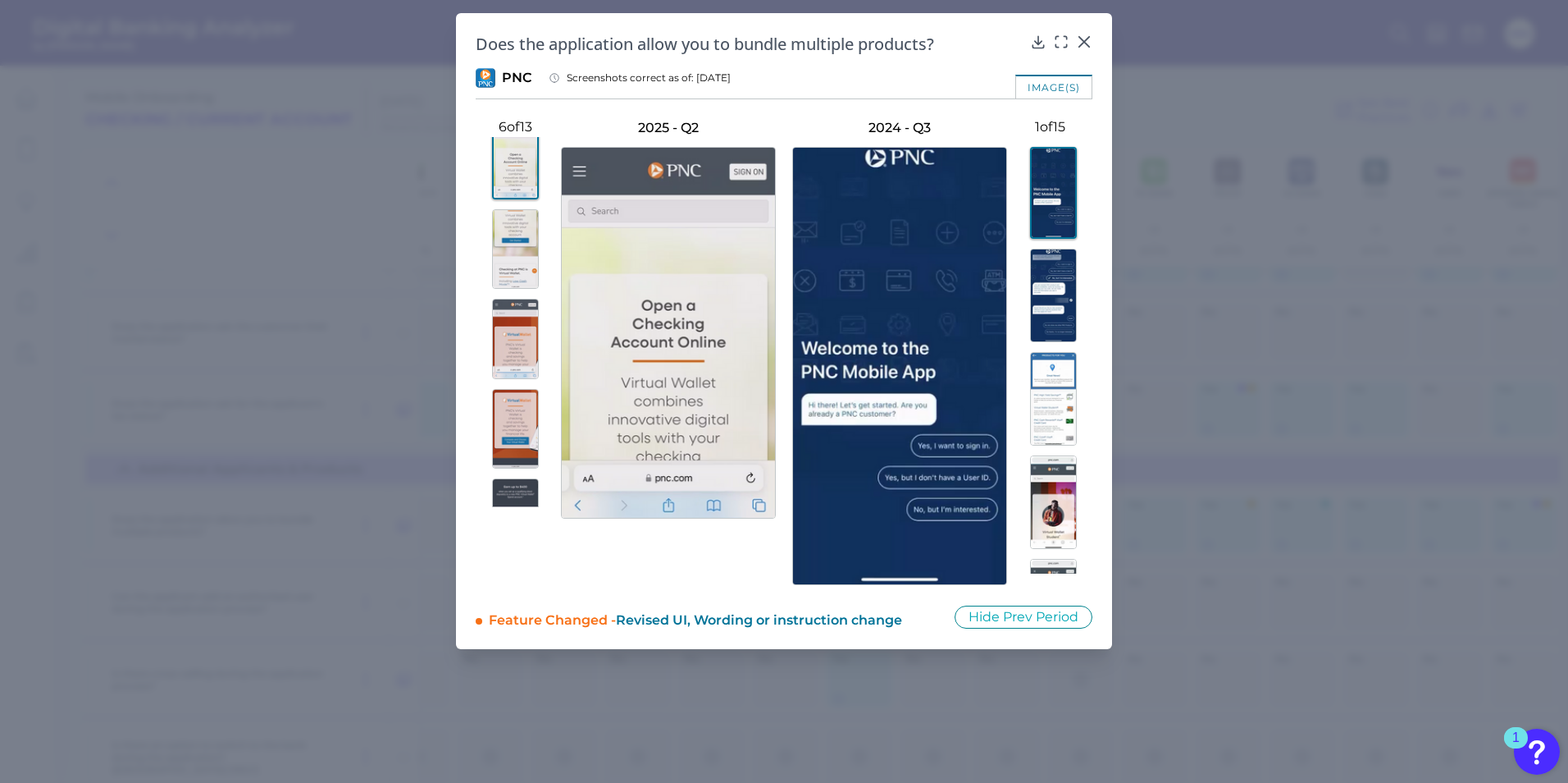
click at [515, 305] on img at bounding box center [516, 339] width 47 height 80
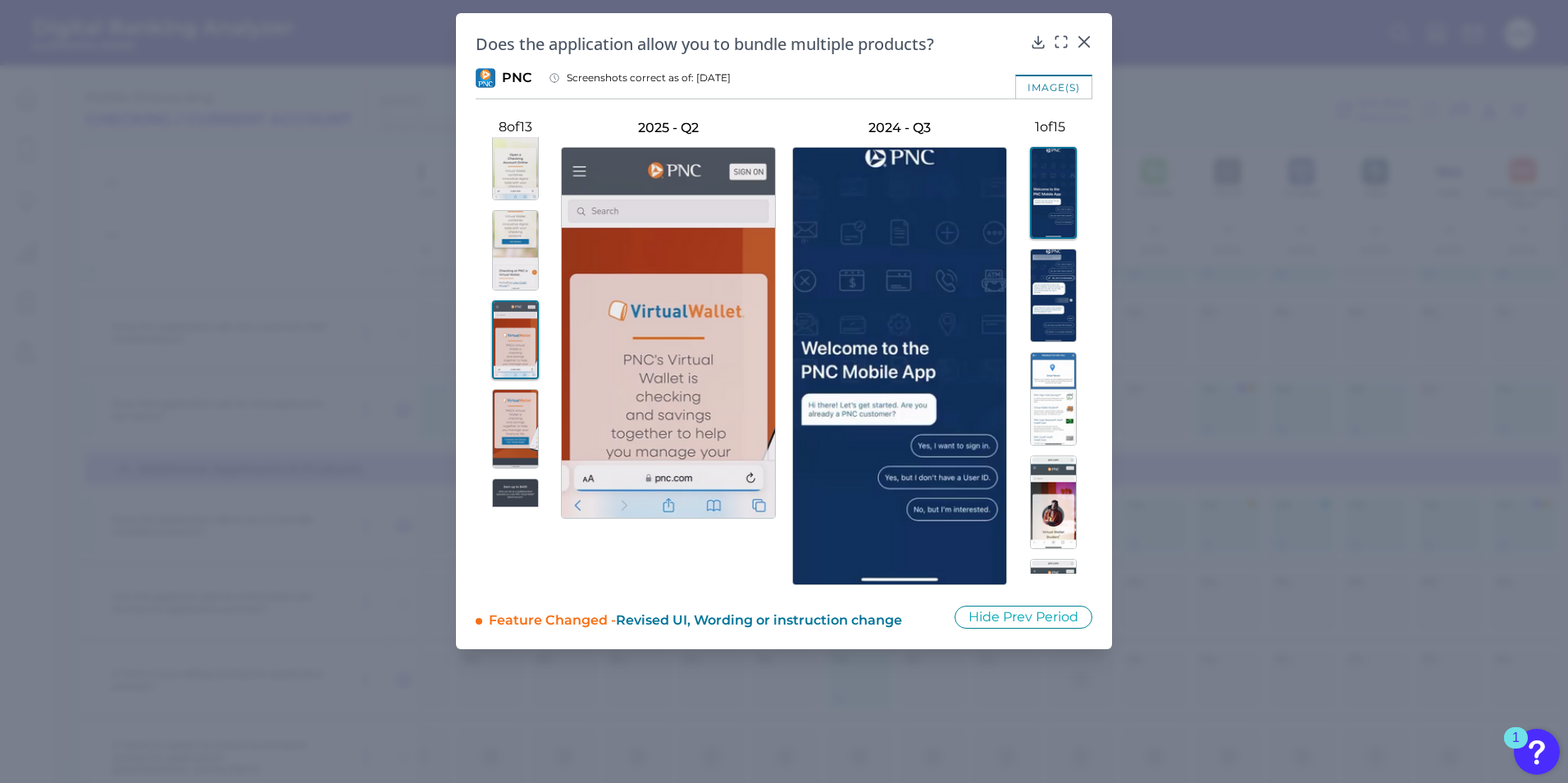
click at [510, 182] on img at bounding box center [516, 161] width 47 height 80
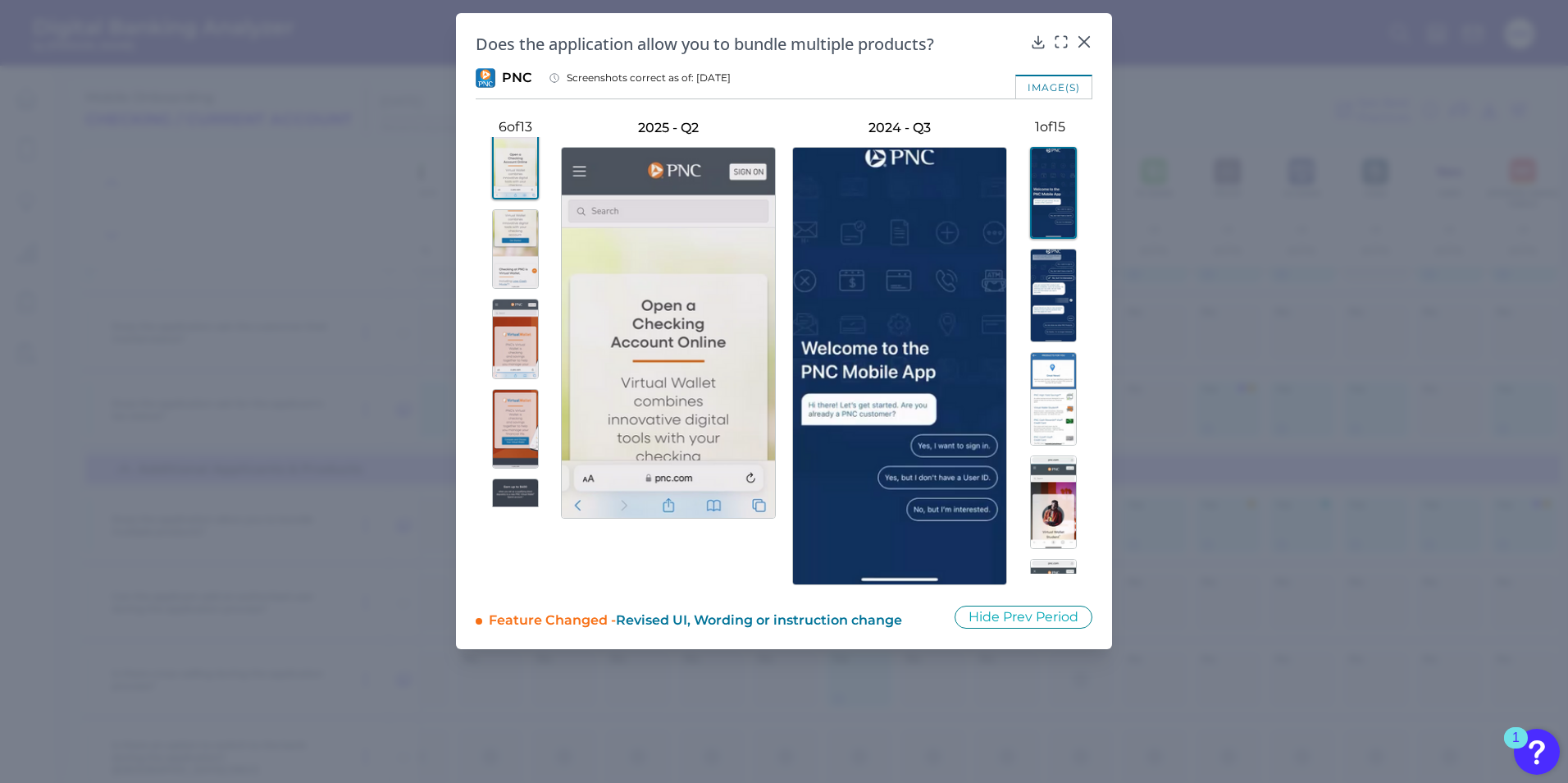
click at [510, 265] on img at bounding box center [516, 250] width 47 height 80
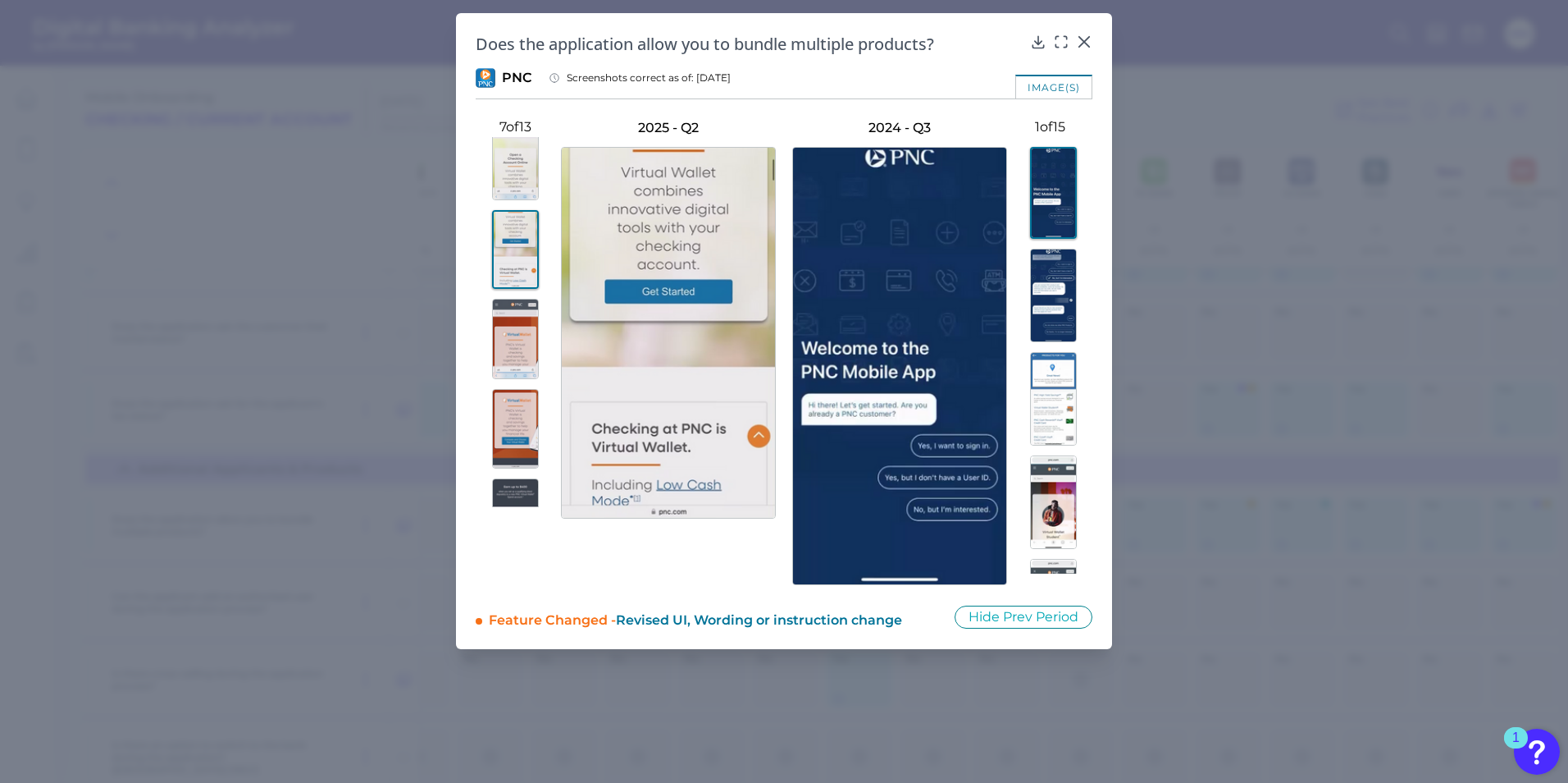
click at [513, 321] on img at bounding box center [516, 339] width 47 height 80
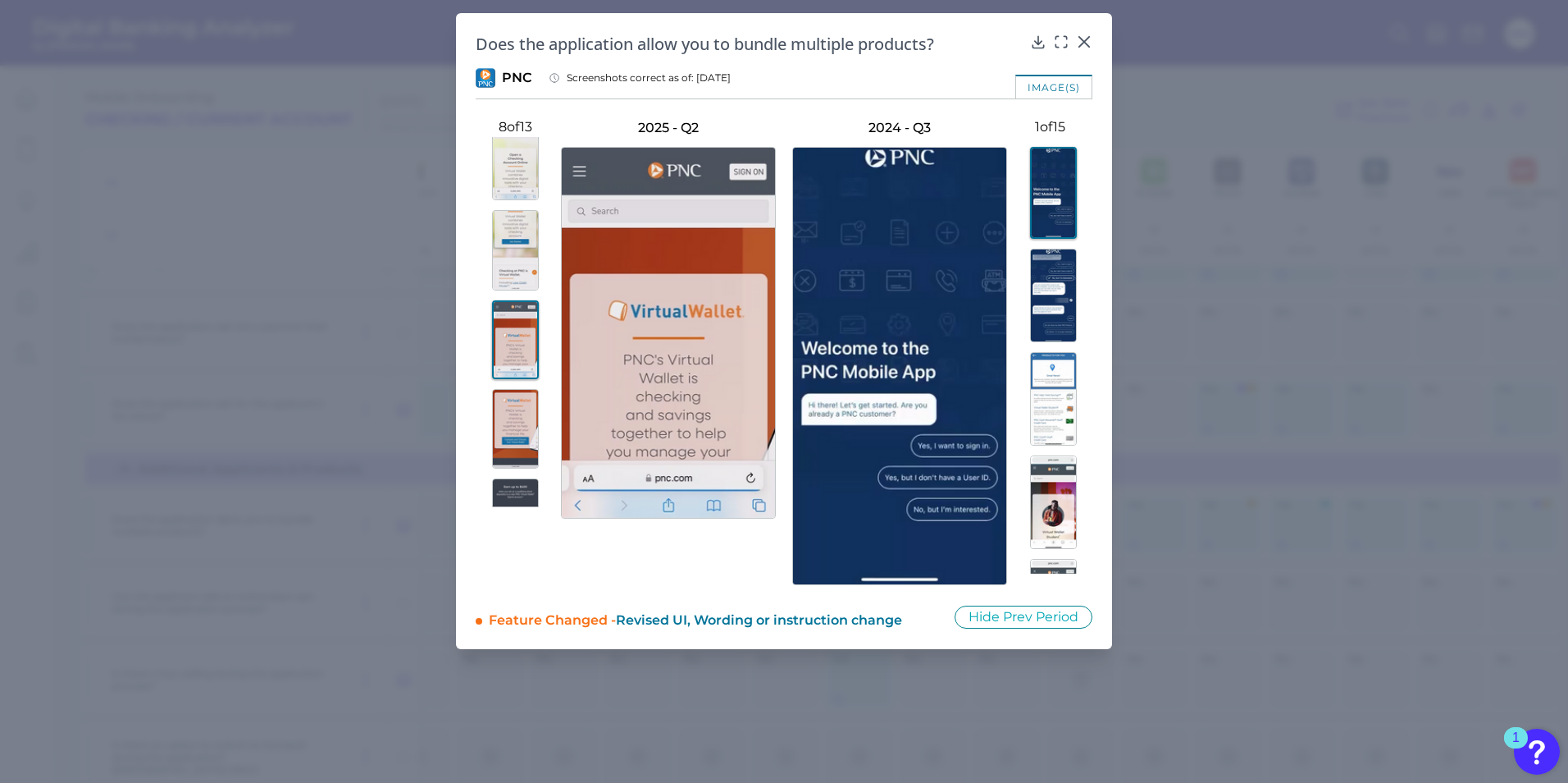
click at [523, 411] on img at bounding box center [516, 429] width 47 height 80
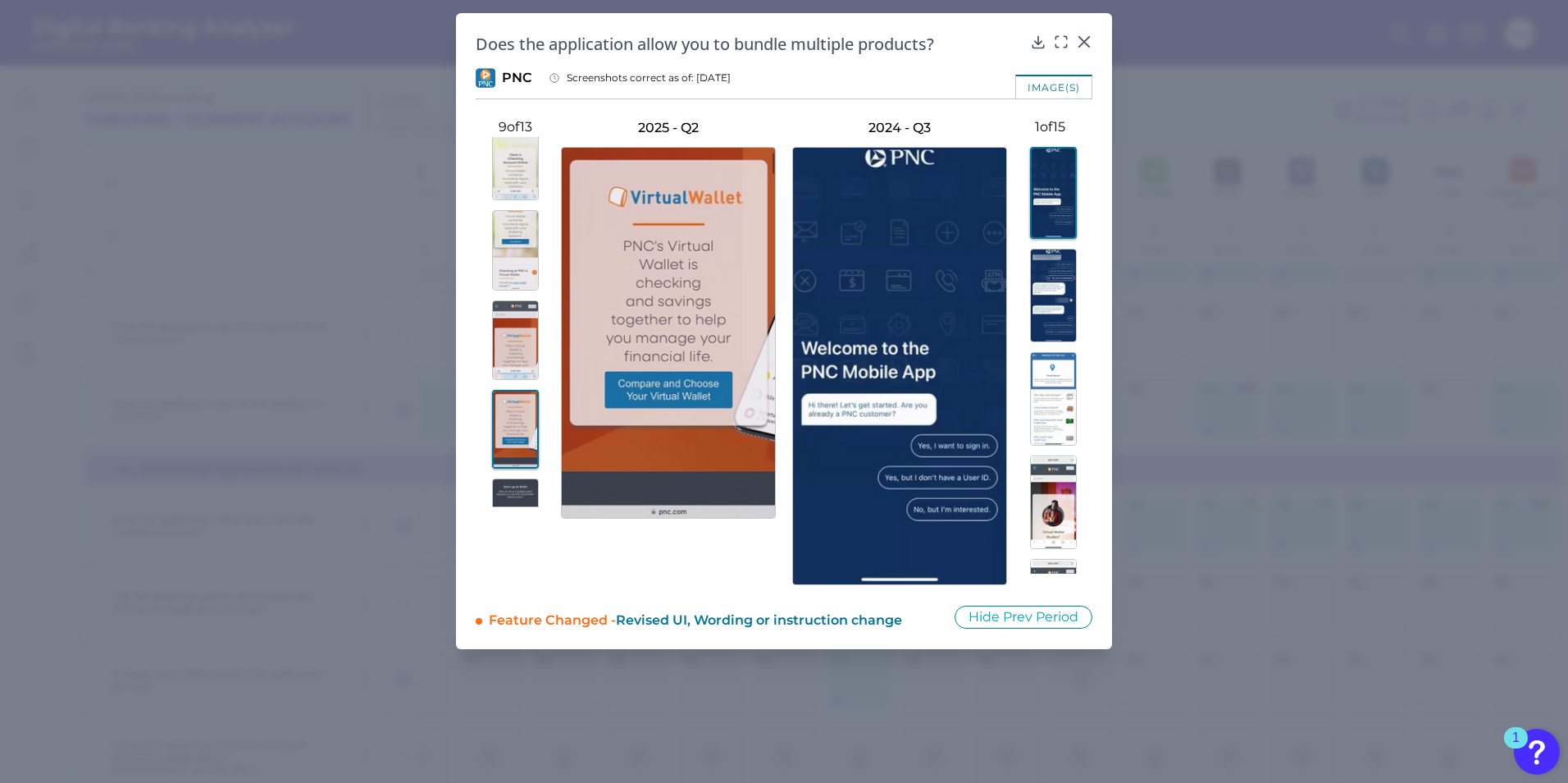
drag, startPoint x: 550, startPoint y: 348, endPoint x: 545, endPoint y: 376, distance: 28.4
click at [545, 376] on div at bounding box center [518, 328] width 86 height 382
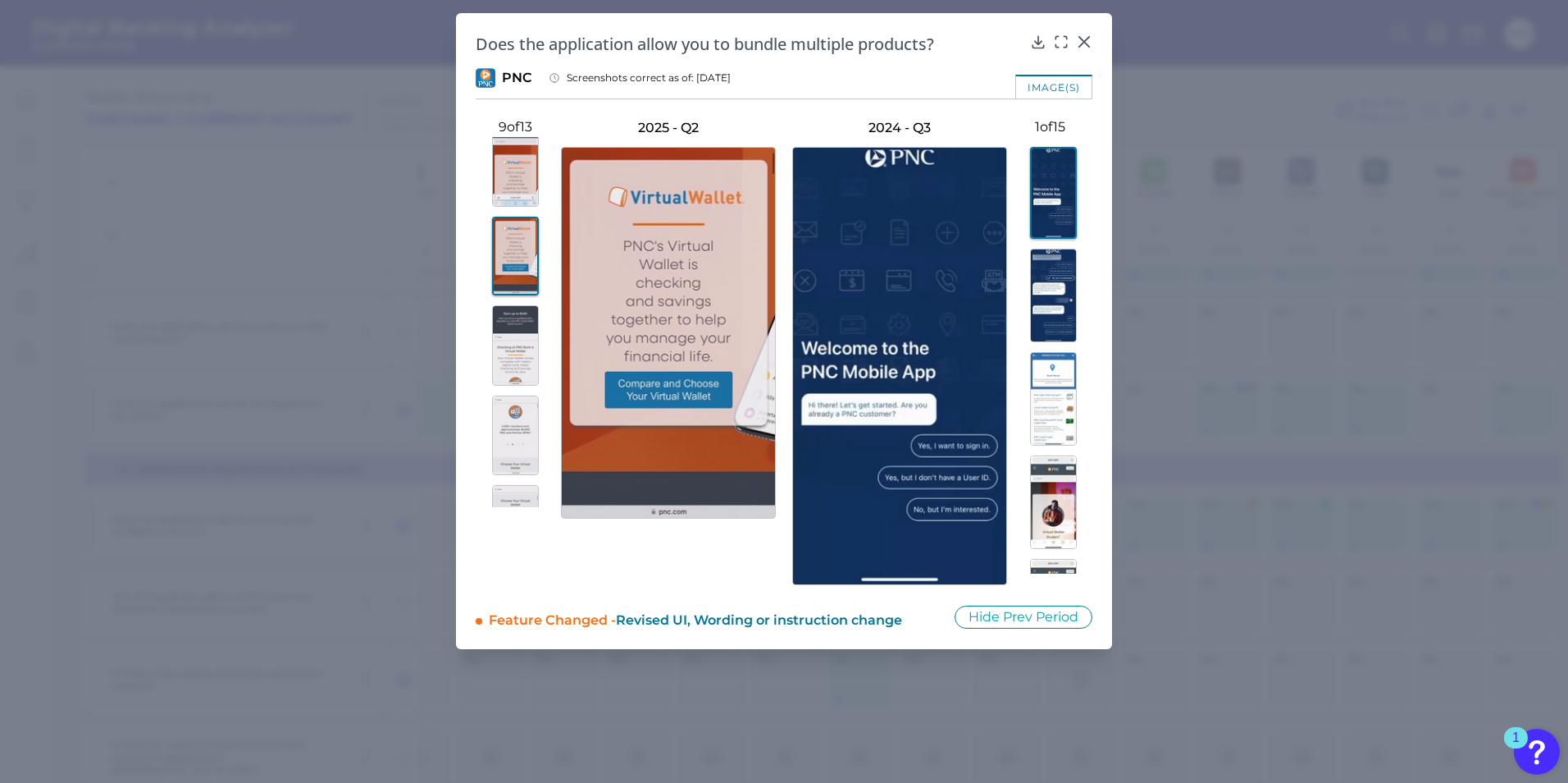
scroll to position [691, 0]
click at [518, 318] on img at bounding box center [516, 304] width 47 height 80
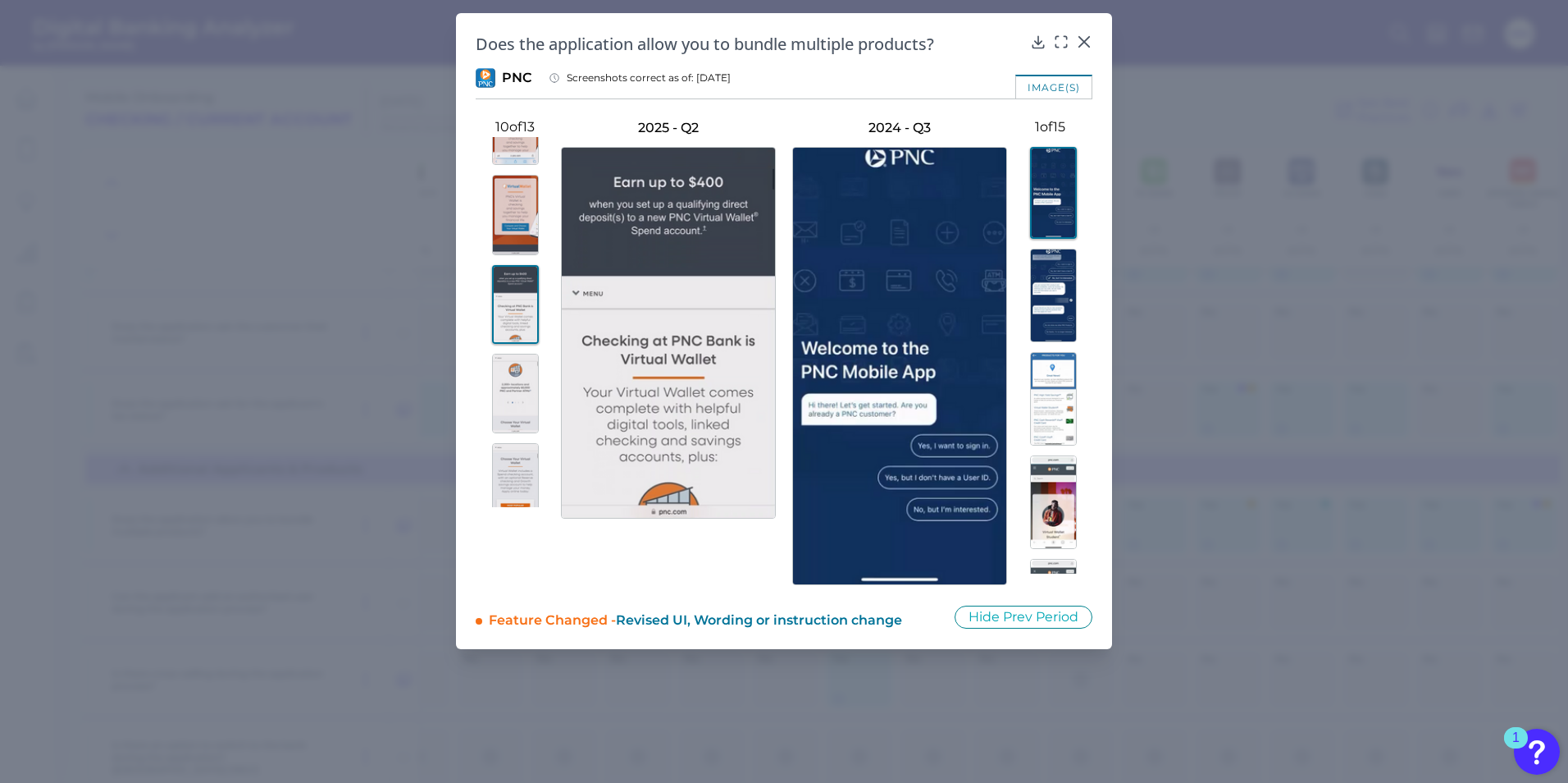
click at [521, 396] on img at bounding box center [516, 394] width 47 height 80
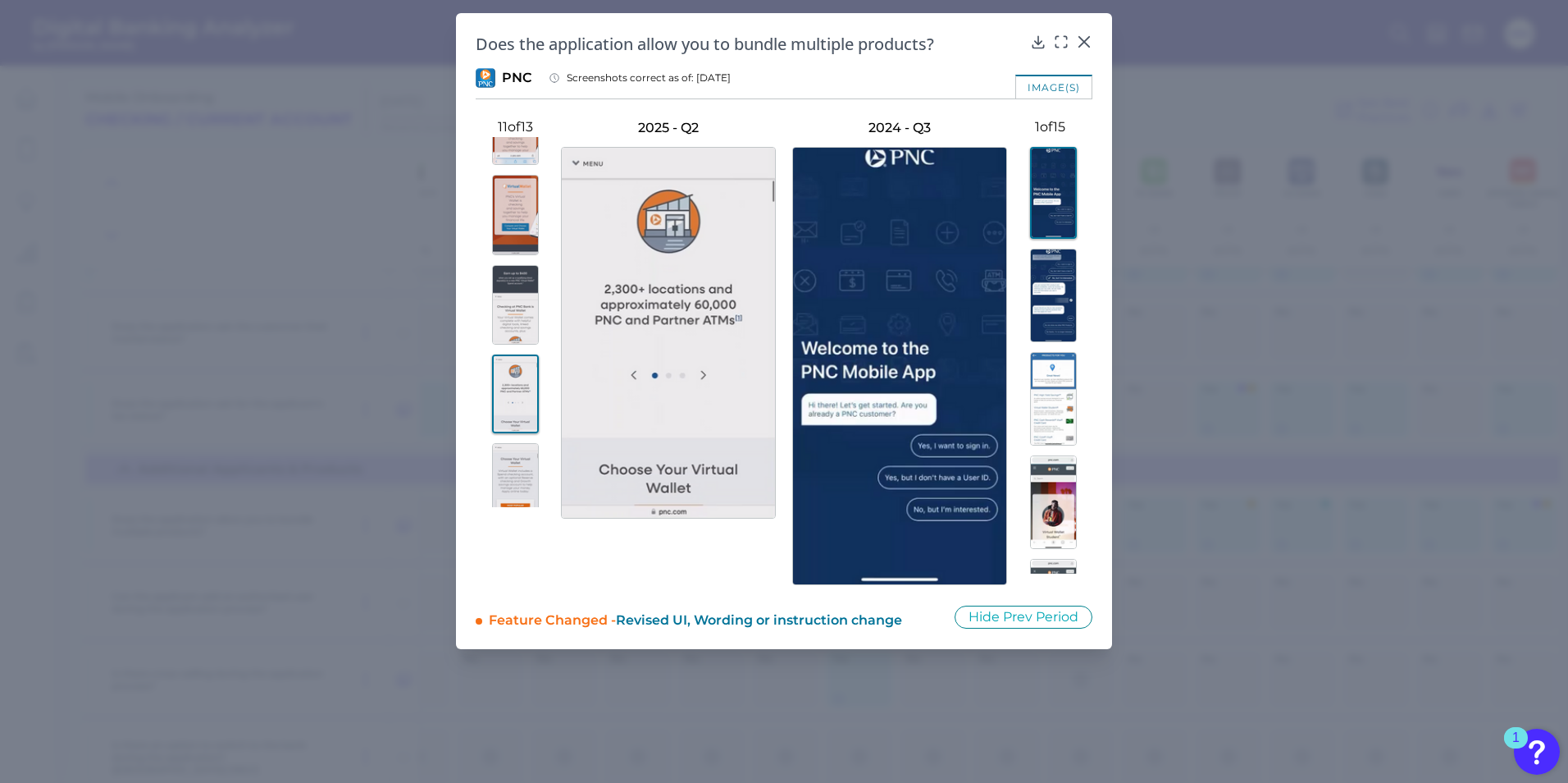
click at [520, 470] on img at bounding box center [516, 483] width 47 height 80
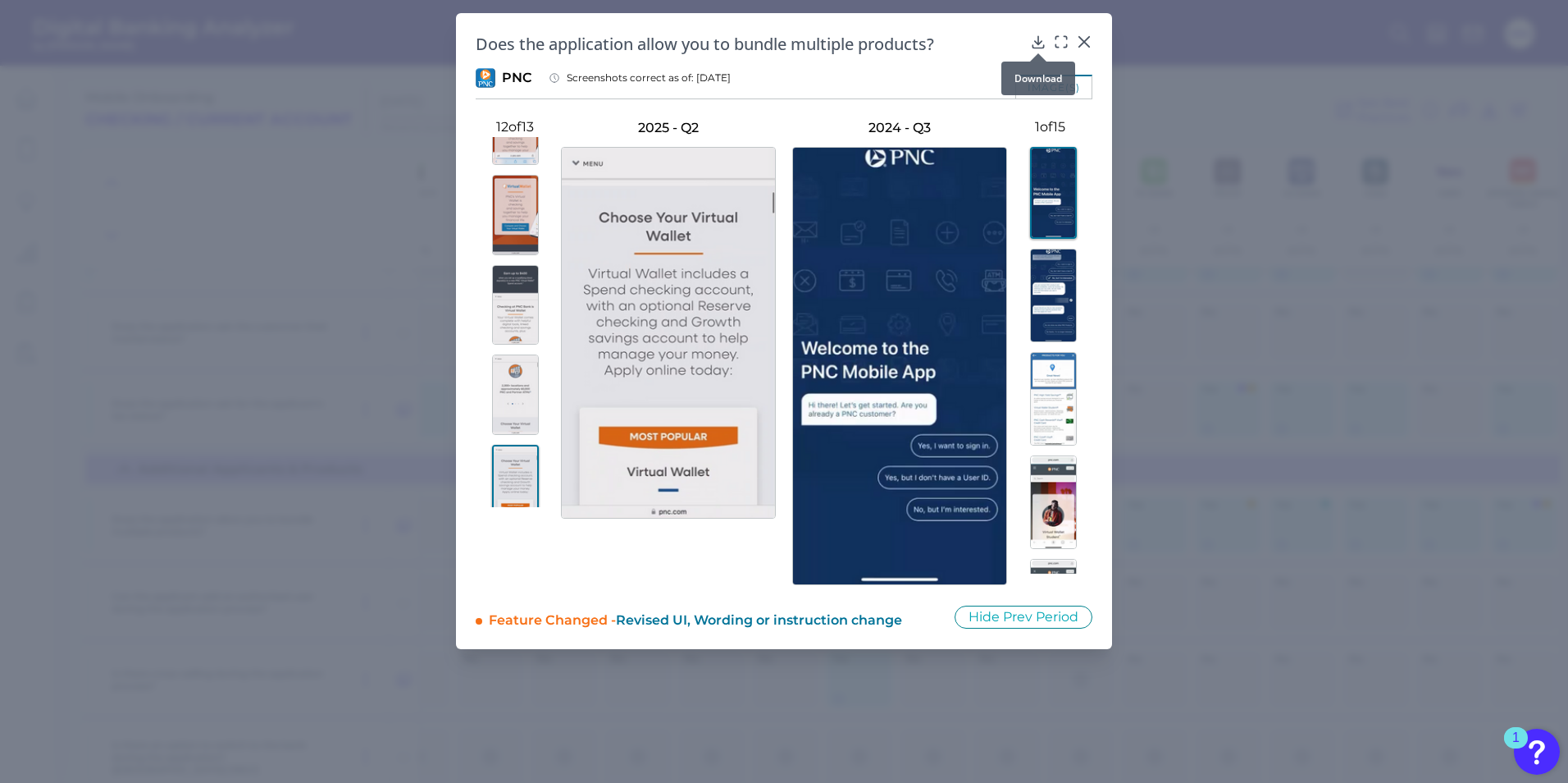
click at [1043, 47] on div at bounding box center [1039, 53] width 17 height 17
click at [1035, 42] on icon at bounding box center [1038, 42] width 10 height 11
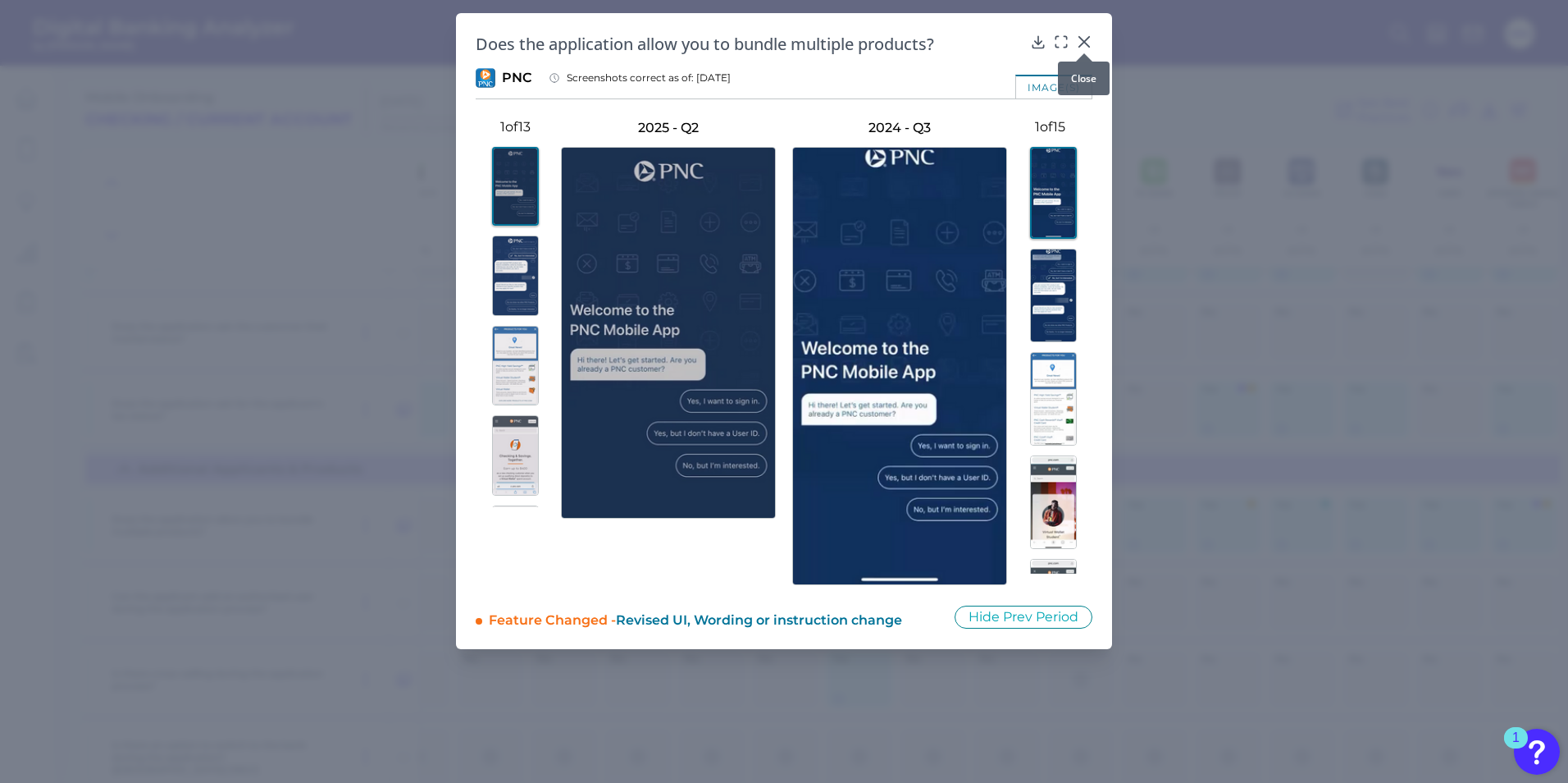
click at [1086, 42] on icon at bounding box center [1084, 42] width 17 height 17
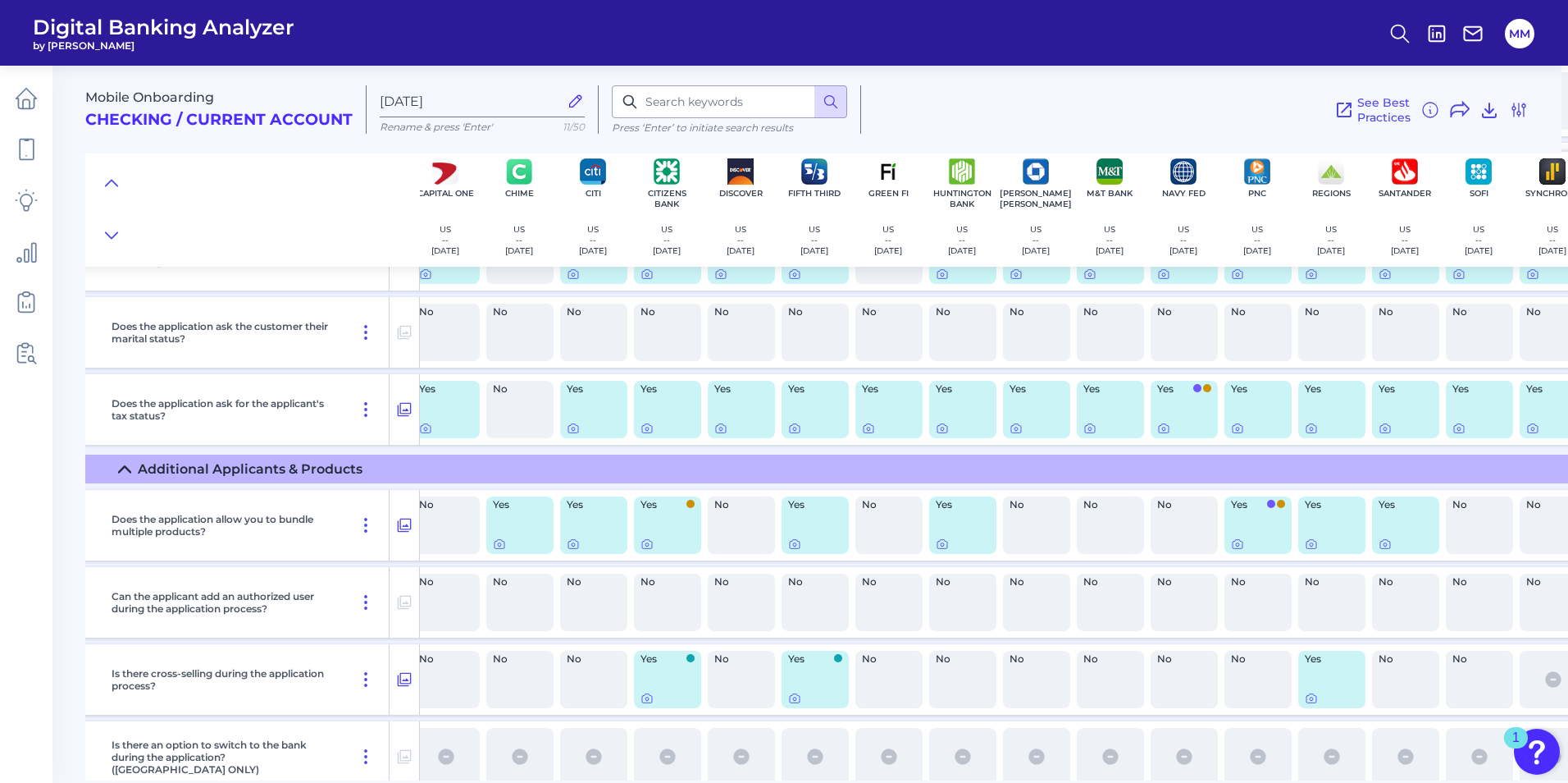
scroll to position [6085, 0]
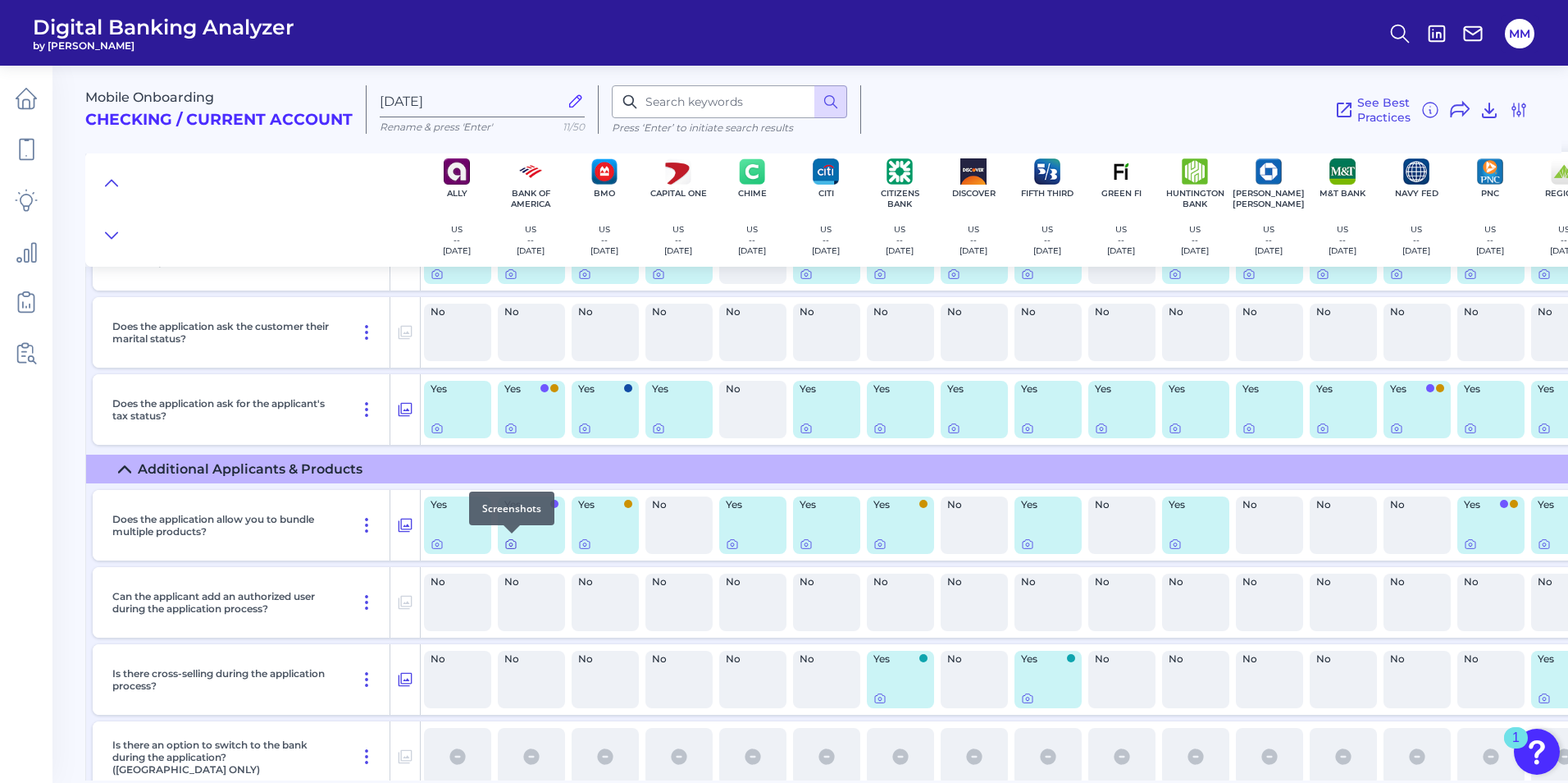
click at [512, 543] on icon at bounding box center [511, 545] width 4 height 4
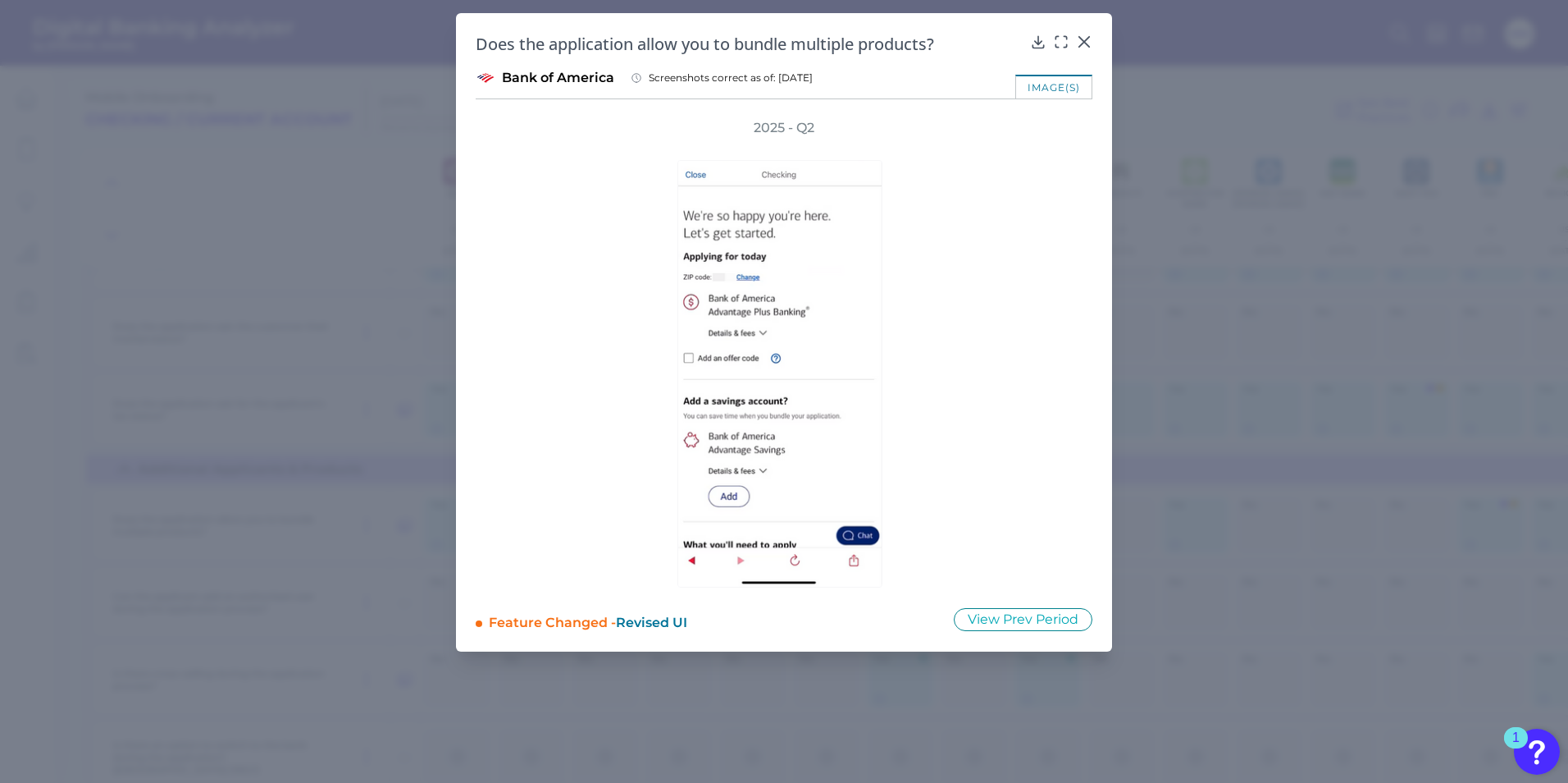
click at [1003, 611] on button "View Prev Period" at bounding box center [1023, 619] width 139 height 23
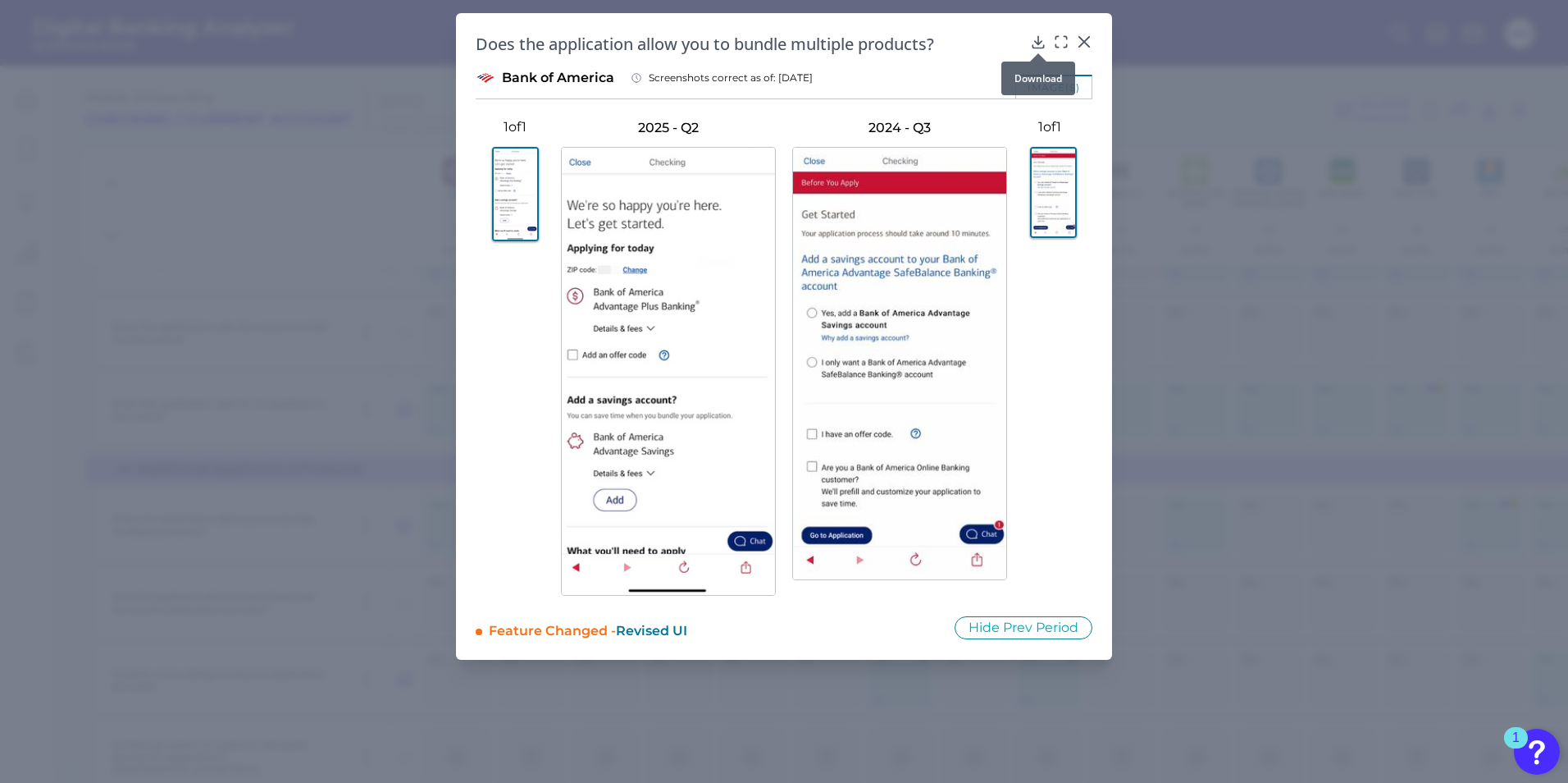
click at [1041, 37] on icon at bounding box center [1039, 42] width 17 height 17
drag, startPoint x: 1057, startPoint y: 335, endPoint x: 1105, endPoint y: 139, distance: 201.8
click at [1057, 335] on div at bounding box center [1050, 353] width 86 height 432
click at [1087, 39] on icon at bounding box center [1084, 42] width 10 height 10
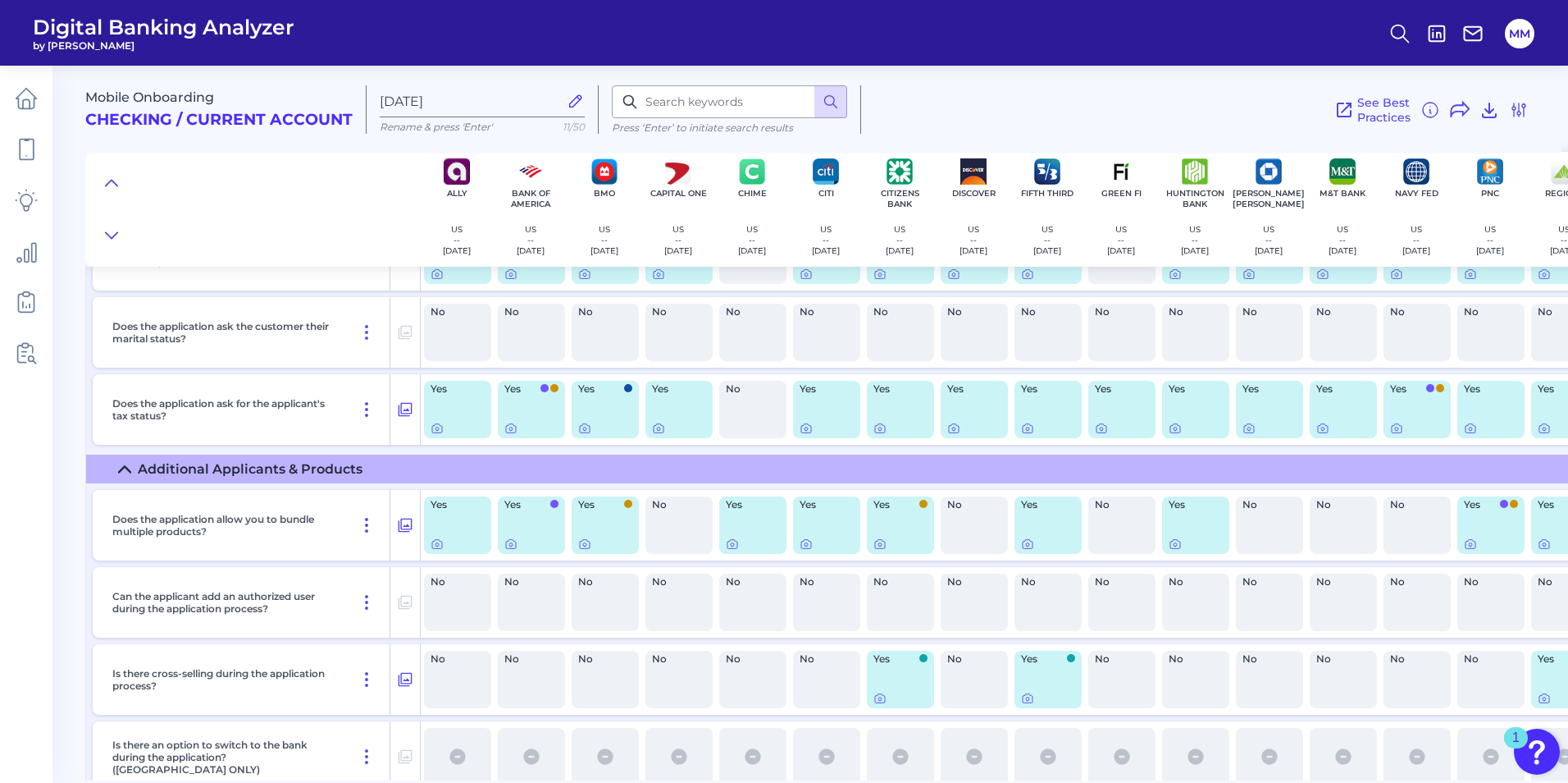
drag, startPoint x: 1036, startPoint y: 773, endPoint x: 1113, endPoint y: 772, distance: 77.0
click at [1113, 772] on div "Is there an option to switch to the bank during the application? ([GEOGRAPHIC_D…" at bounding box center [1179, 757] width 2173 height 71
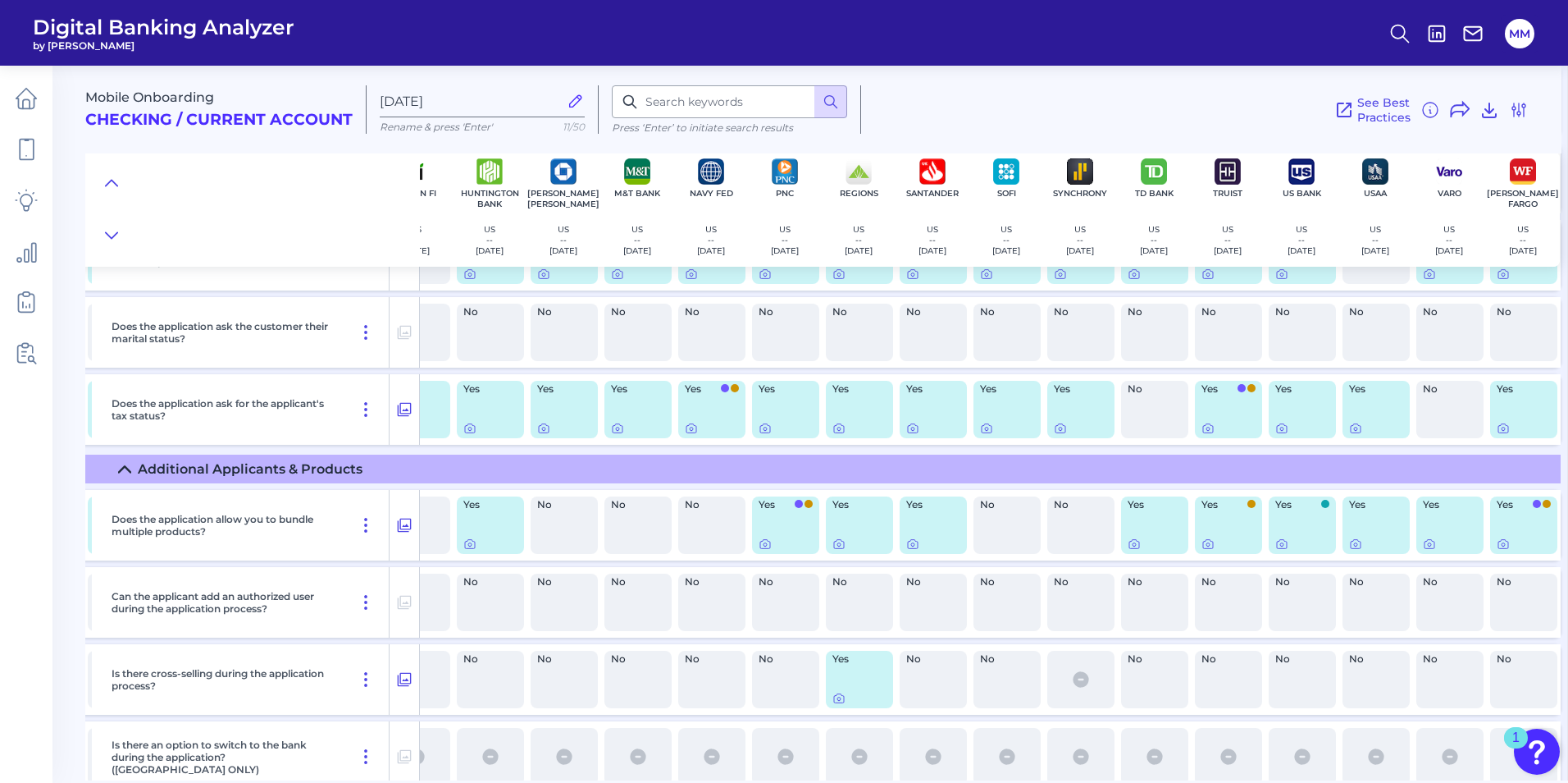
scroll to position [6085, 712]
click at [1498, 542] on icon at bounding box center [1503, 544] width 13 height 13
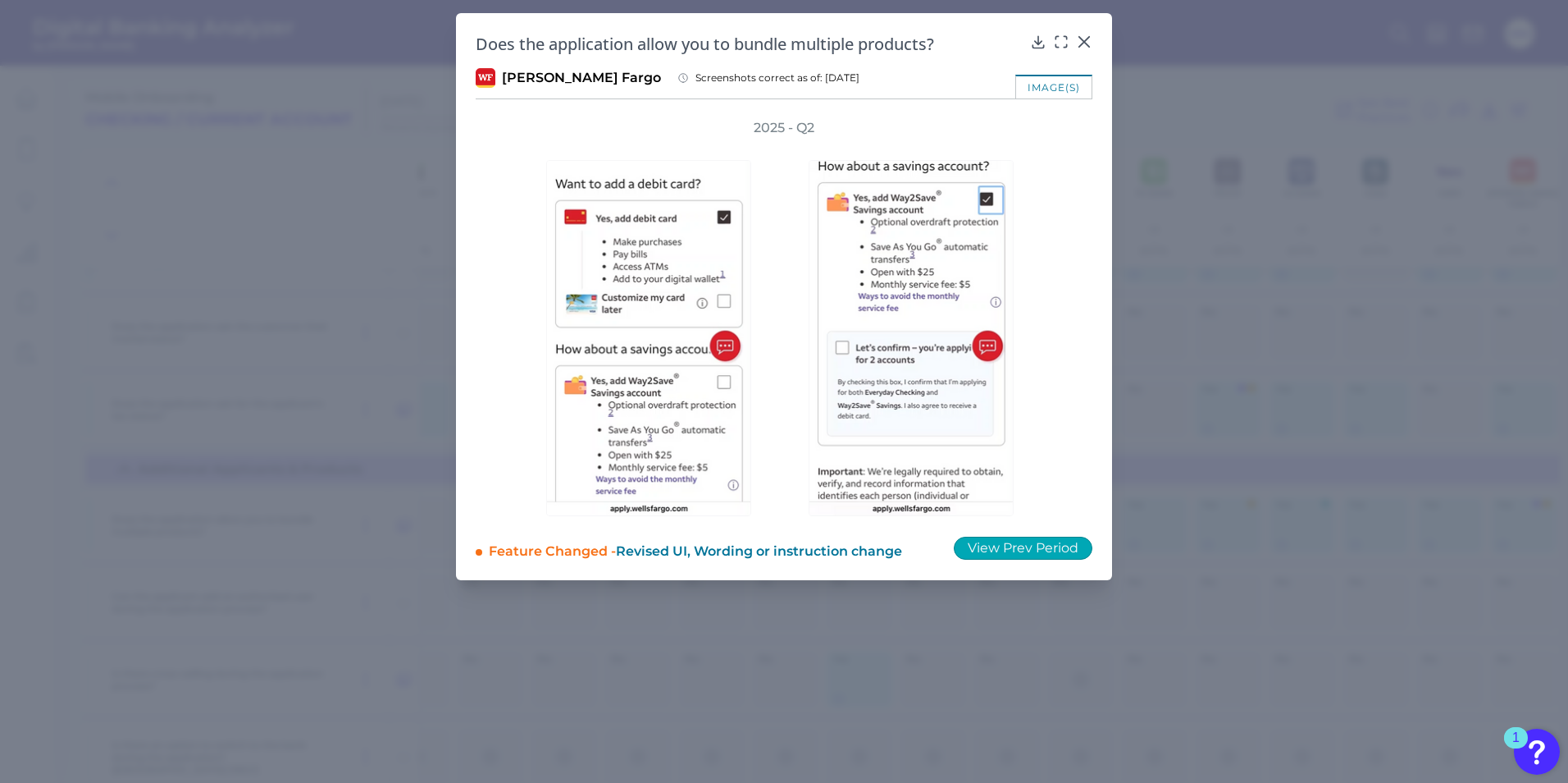
click at [1041, 553] on button "View Prev Period" at bounding box center [1023, 547] width 139 height 23
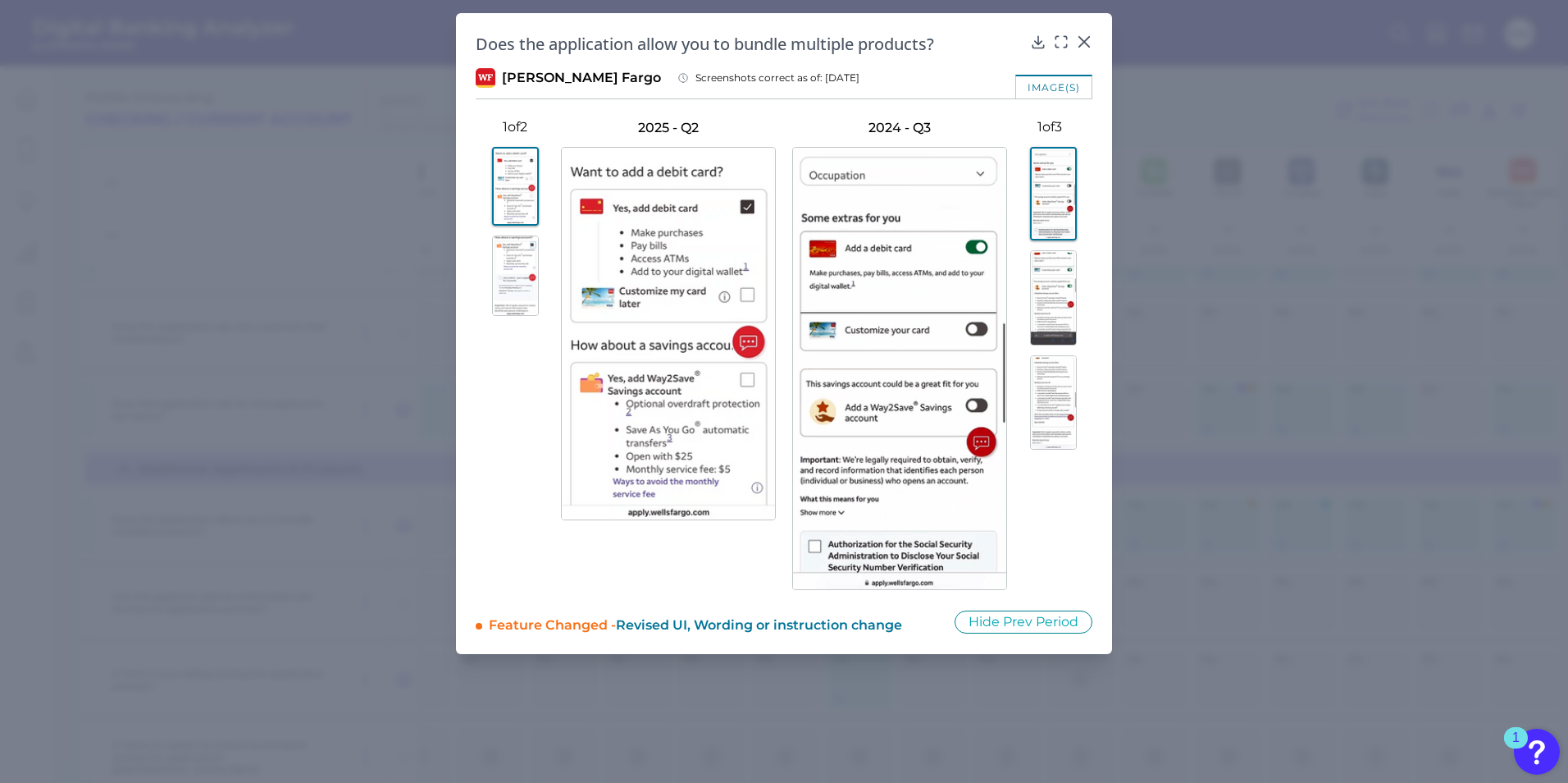
click at [1079, 282] on button at bounding box center [1050, 298] width 86 height 95
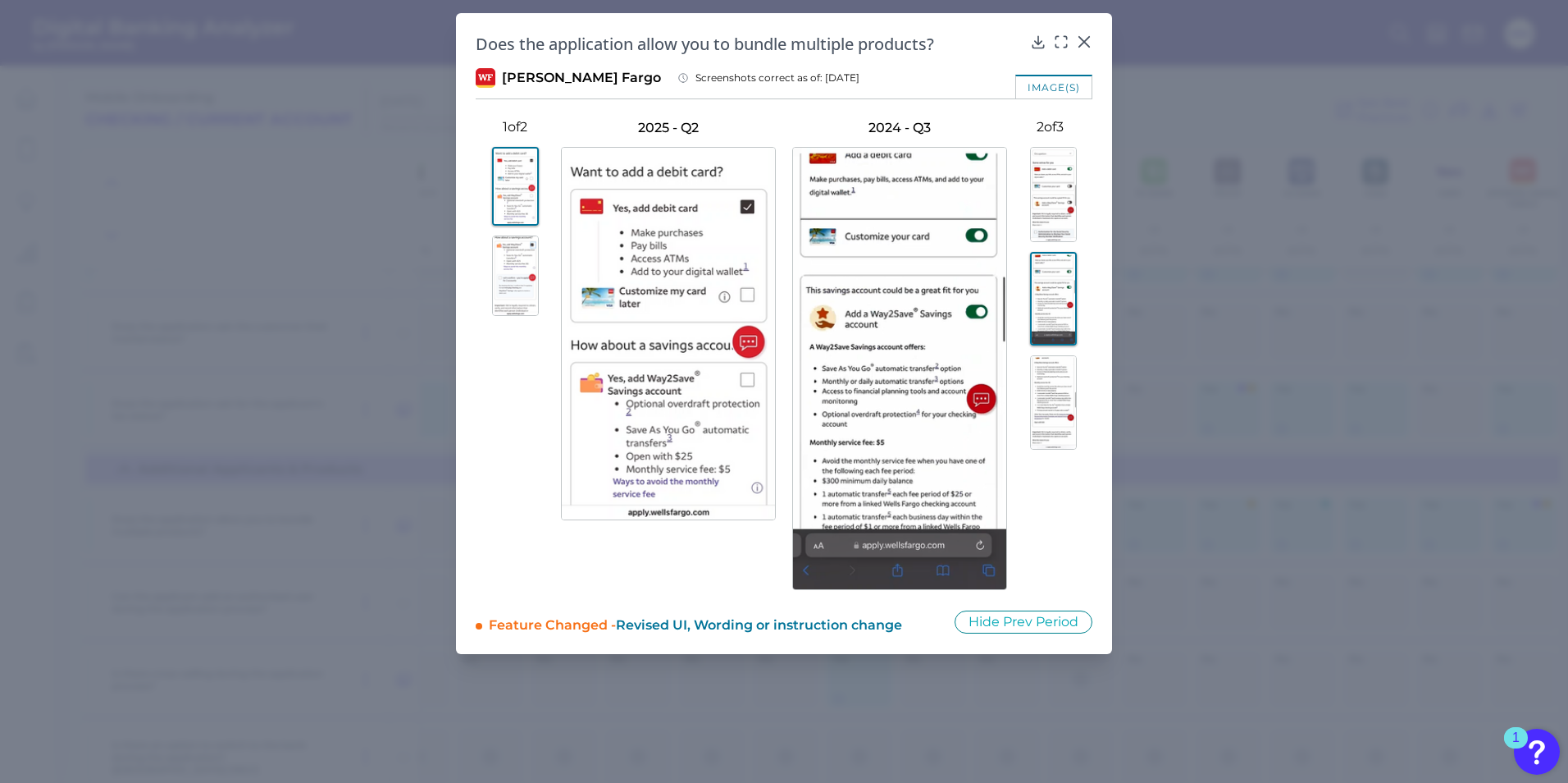
click at [1072, 390] on img at bounding box center [1053, 403] width 47 height 95
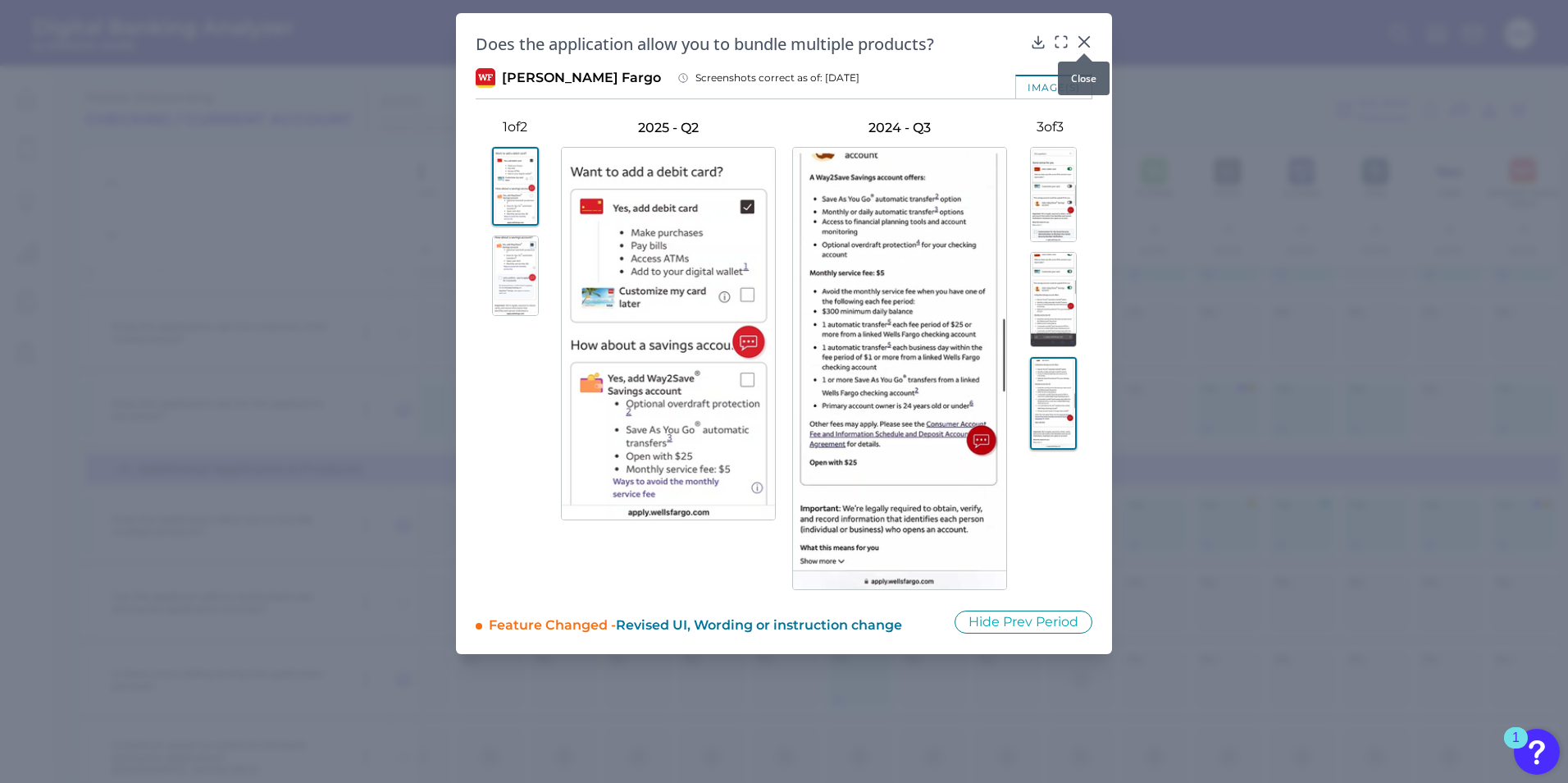
click at [1089, 46] on div at bounding box center [1084, 53] width 17 height 17
click at [1080, 48] on div at bounding box center [1084, 53] width 17 height 17
click at [1083, 40] on icon at bounding box center [1084, 42] width 10 height 10
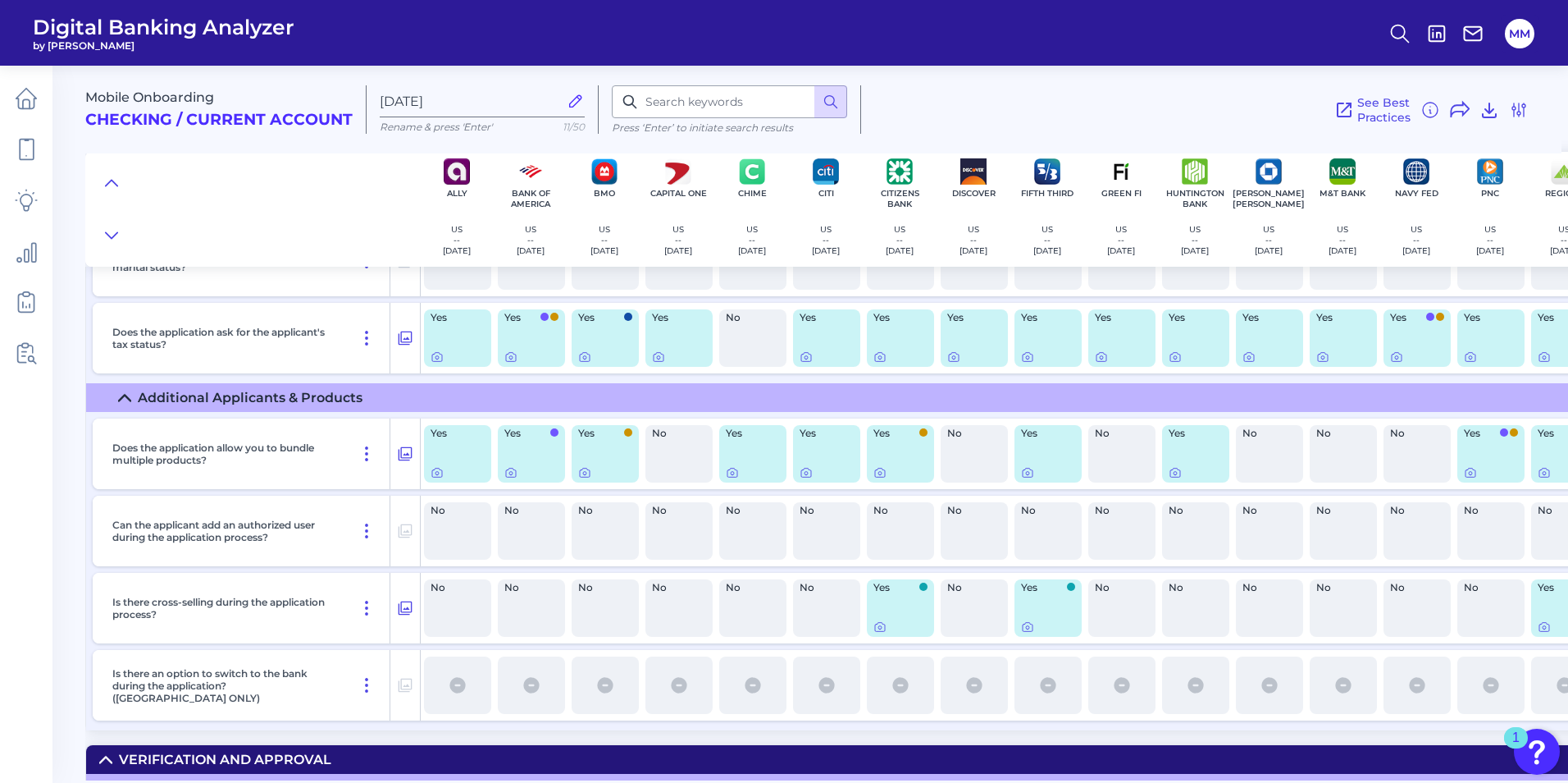
scroll to position [6210, 0]
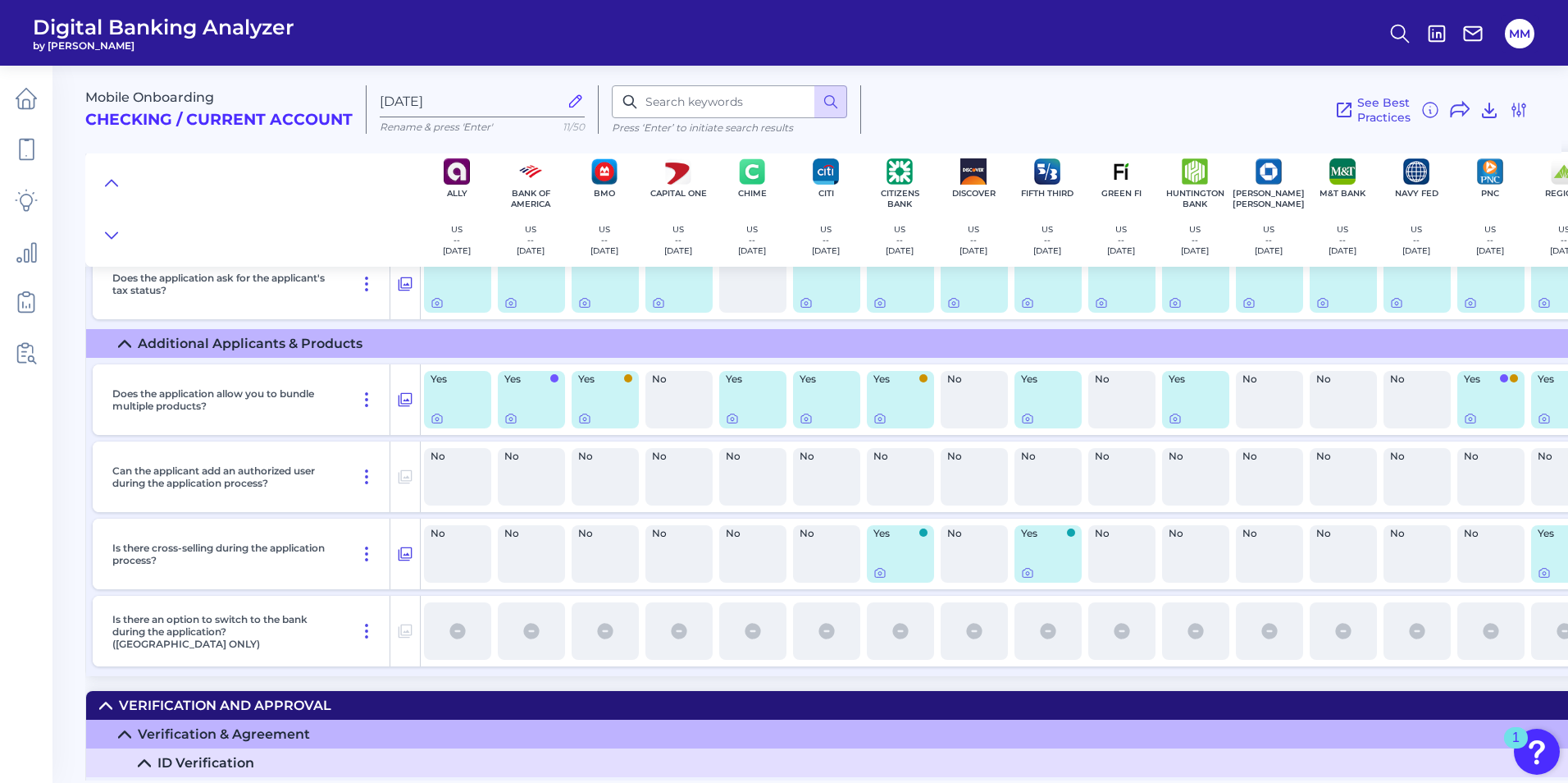
drag, startPoint x: 1033, startPoint y: 782, endPoint x: 1106, endPoint y: 779, distance: 73.1
click at [1106, 779] on main "Mobile Onboarding Checking / Current Account [DATE] Rename & press 'Enter' 11/5…" at bounding box center [784, 391] width 1568 height 783
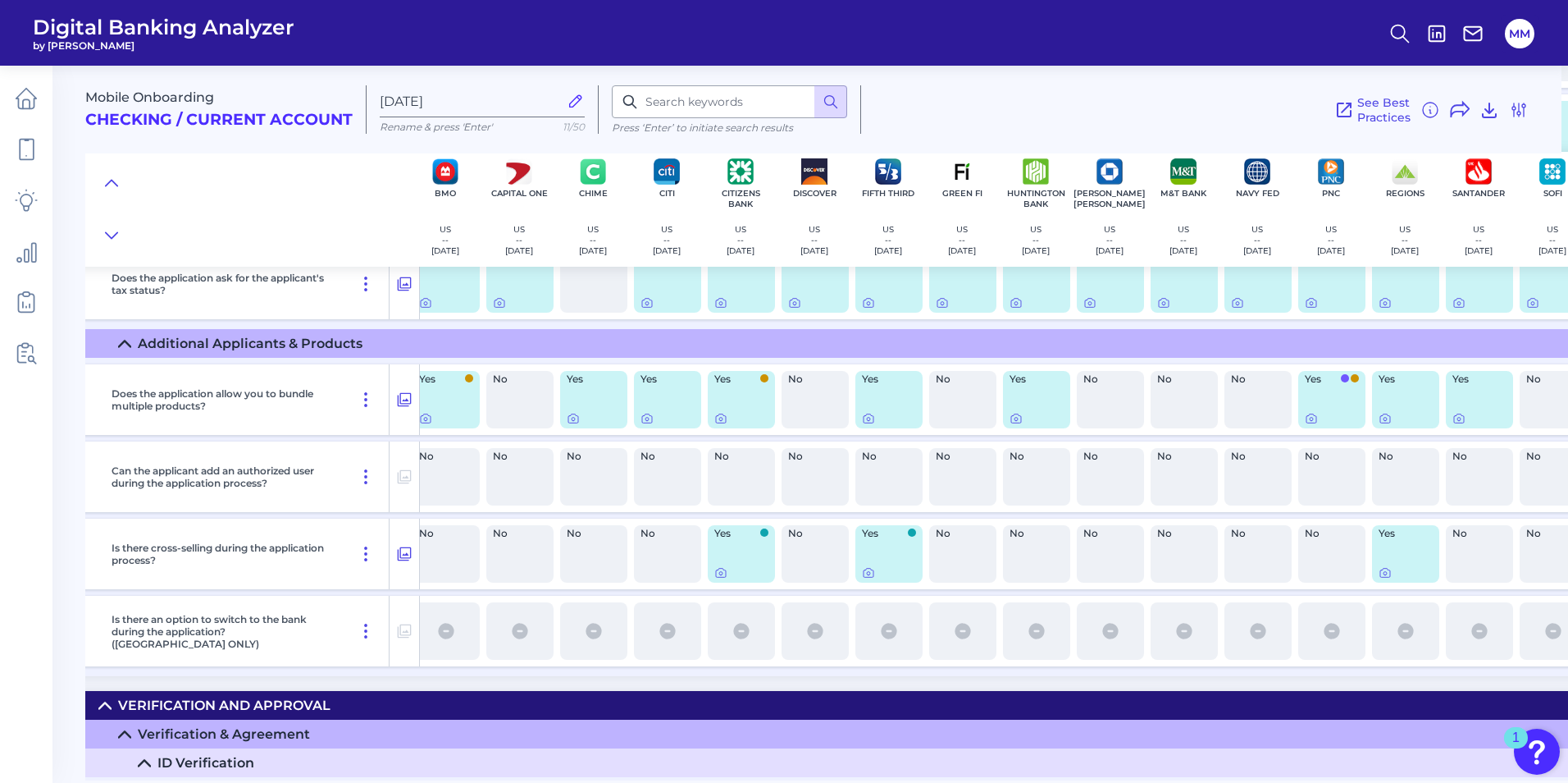
scroll to position [6210, 162]
drag, startPoint x: 863, startPoint y: 574, endPoint x: 867, endPoint y: 591, distance: 17.5
click at [867, 591] on div "Does the application allow you to bundle multiple products? Yes Yes Yes No Yes …" at bounding box center [1017, 517] width 2186 height 318
click at [717, 575] on icon at bounding box center [718, 573] width 13 height 13
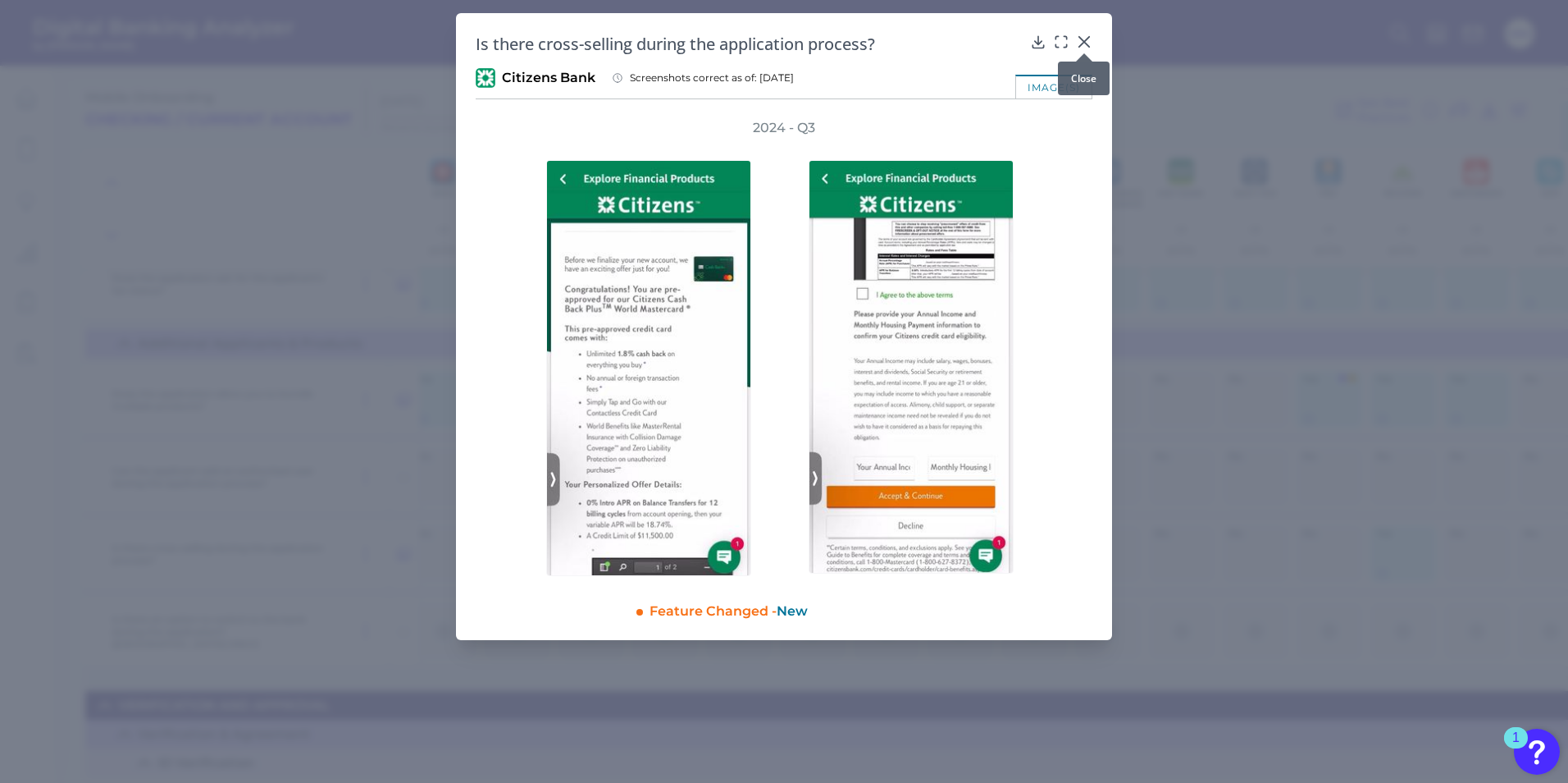
click at [1090, 45] on icon at bounding box center [1084, 42] width 17 height 17
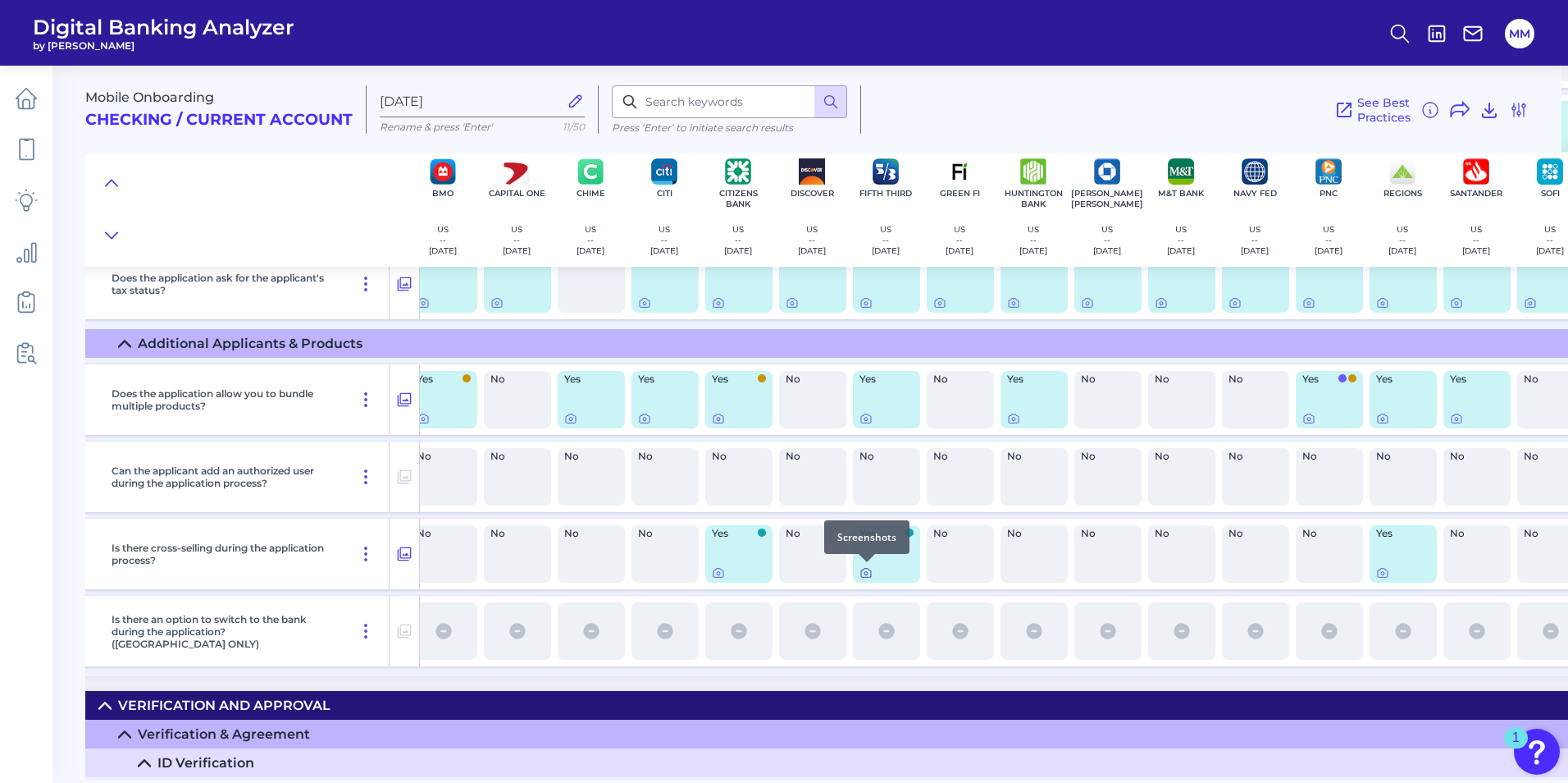
click at [866, 575] on icon at bounding box center [866, 574] width 4 height 4
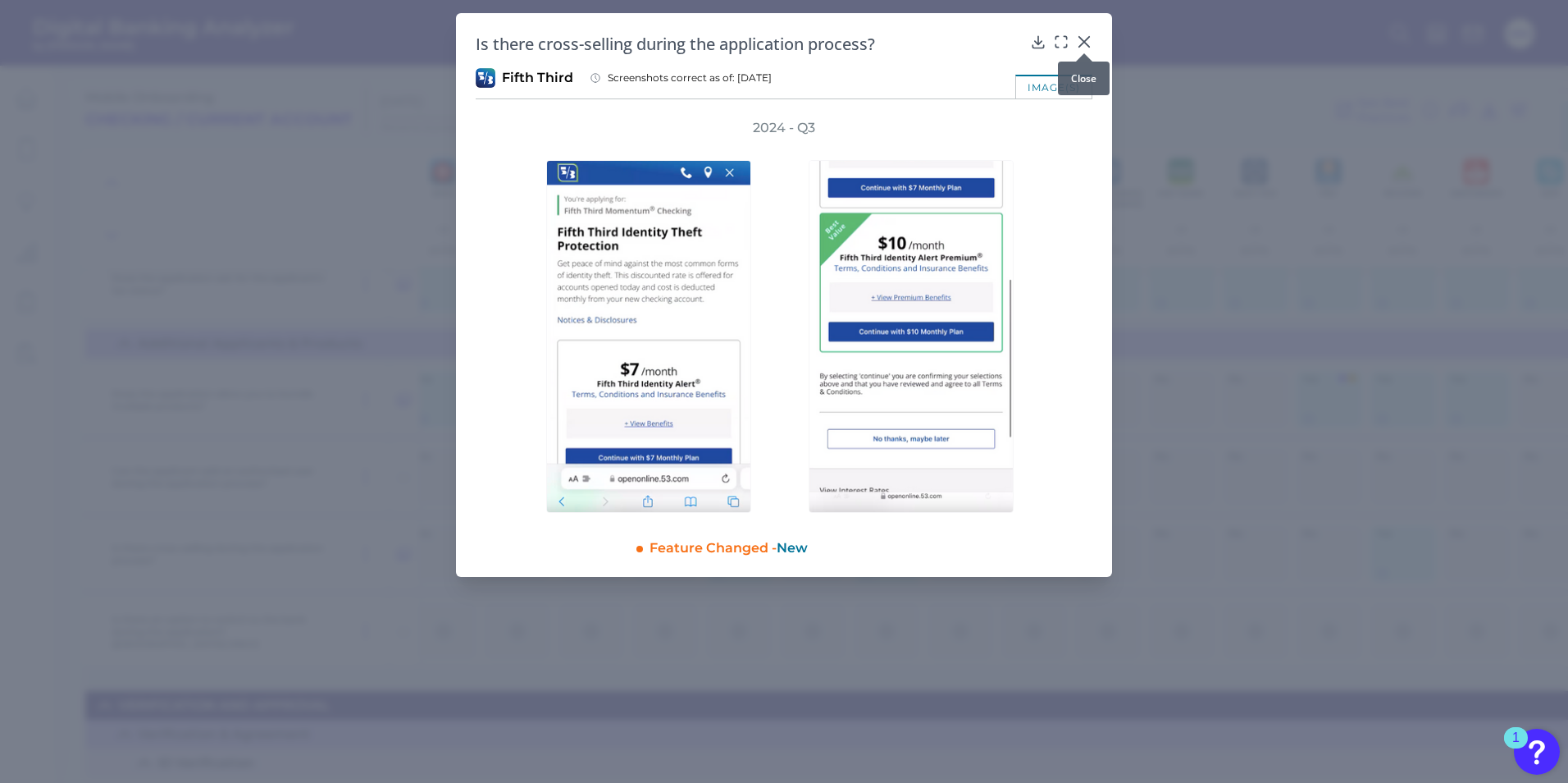
click at [1092, 41] on icon at bounding box center [1084, 42] width 17 height 17
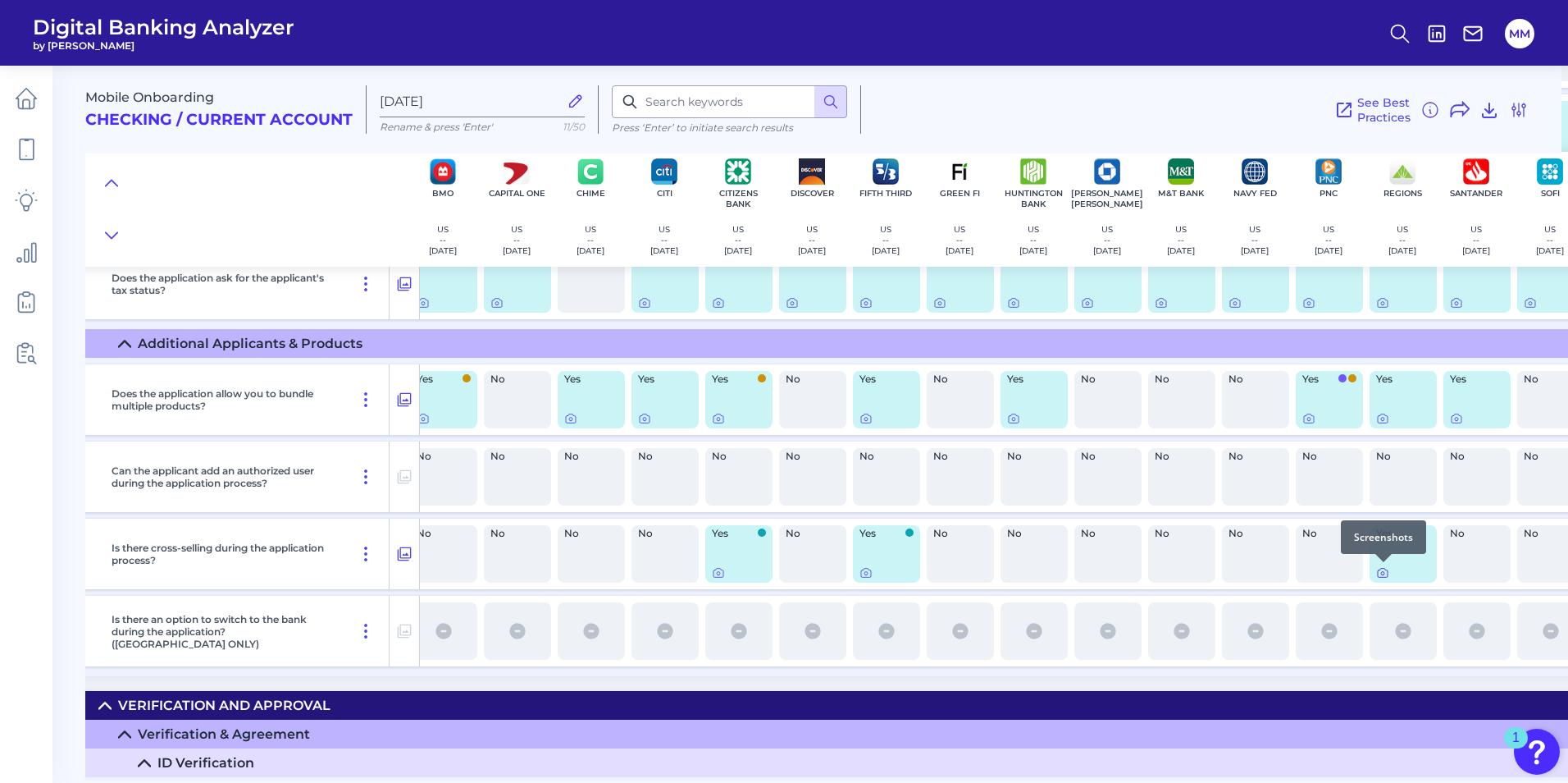
click at [1388, 573] on icon at bounding box center [1383, 573] width 13 height 13
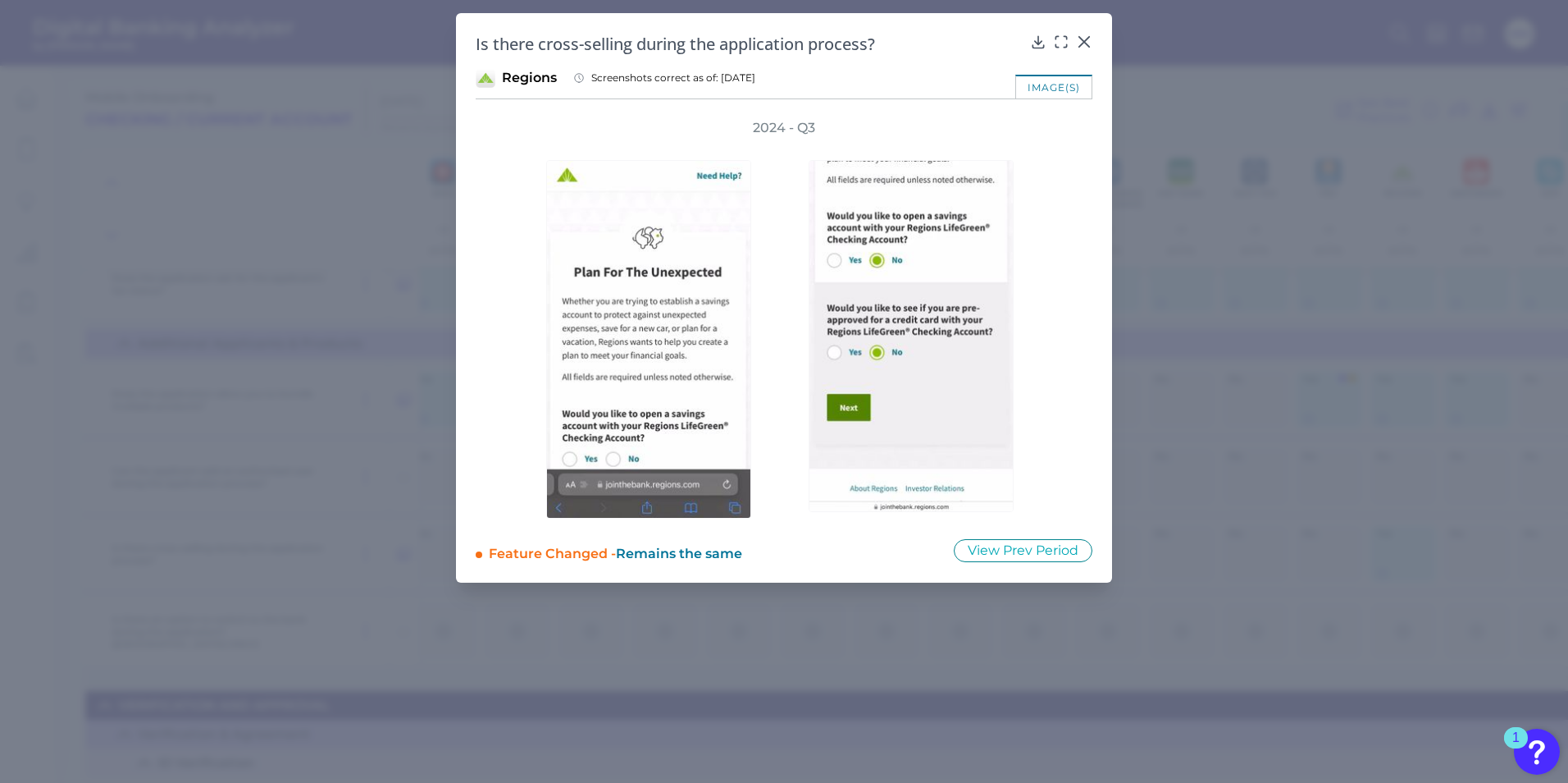
click at [1033, 45] on icon at bounding box center [1039, 42] width 17 height 17
click at [1088, 40] on icon at bounding box center [1084, 42] width 17 height 17
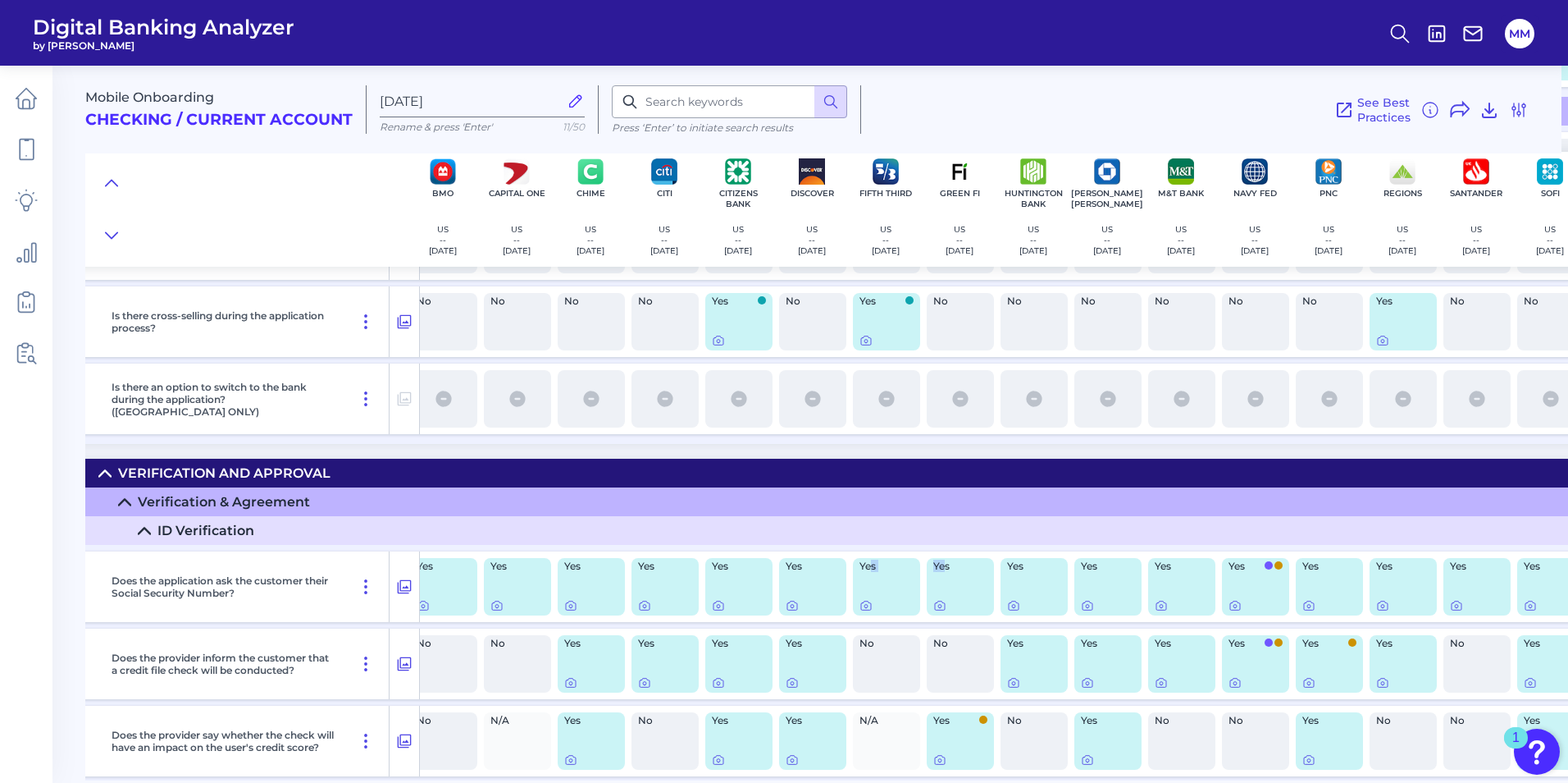
scroll to position [6371, 162]
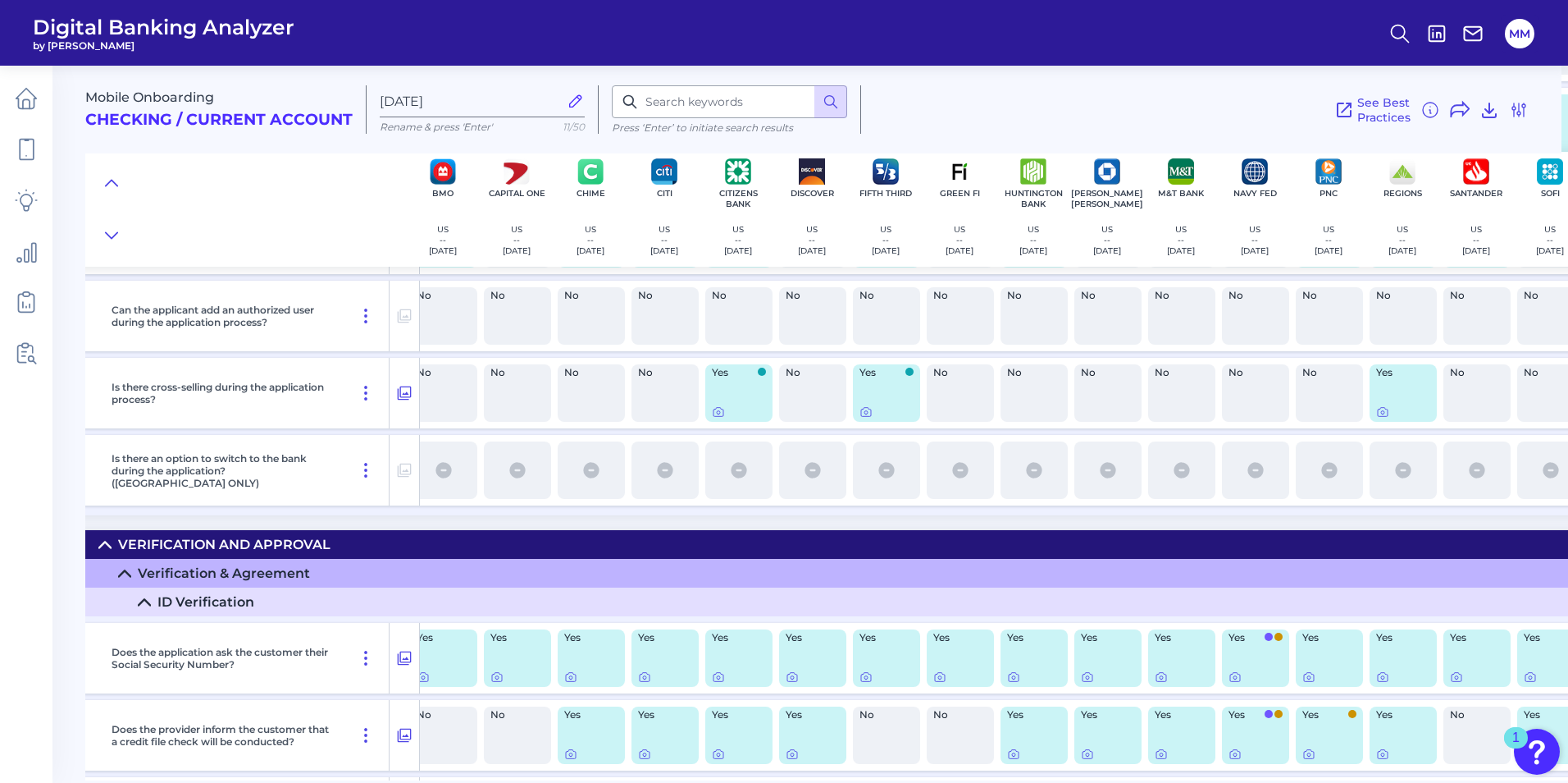
click at [47, 533] on nav at bounding box center [26, 425] width 52 height 717
